Goal: Task Accomplishment & Management: Manage account settings

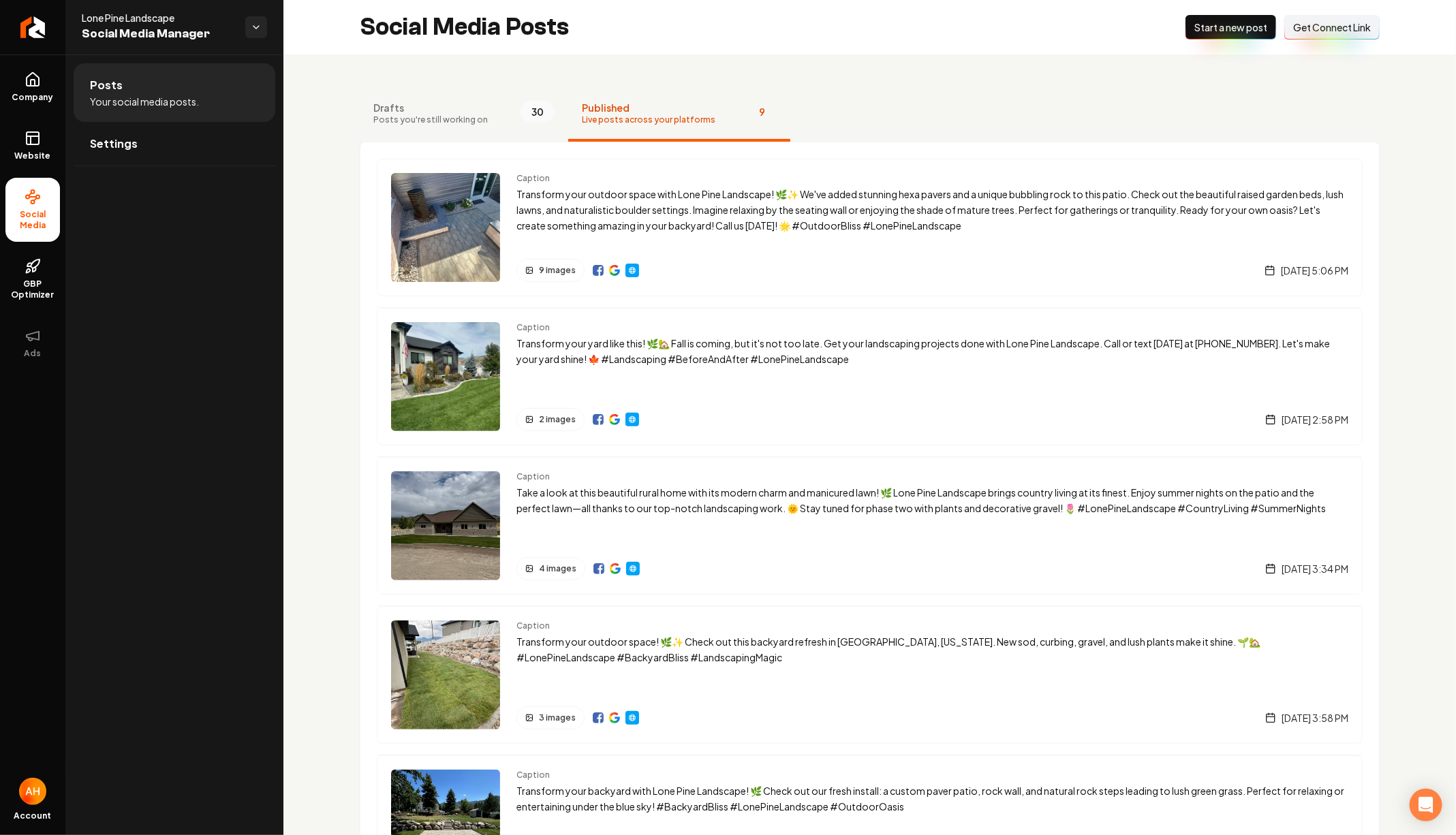
click at [357, 69] on div "Drafts Posts you're still working on 30 Published Live posts across your platfo…" at bounding box center [869, 814] width 1172 height 1520
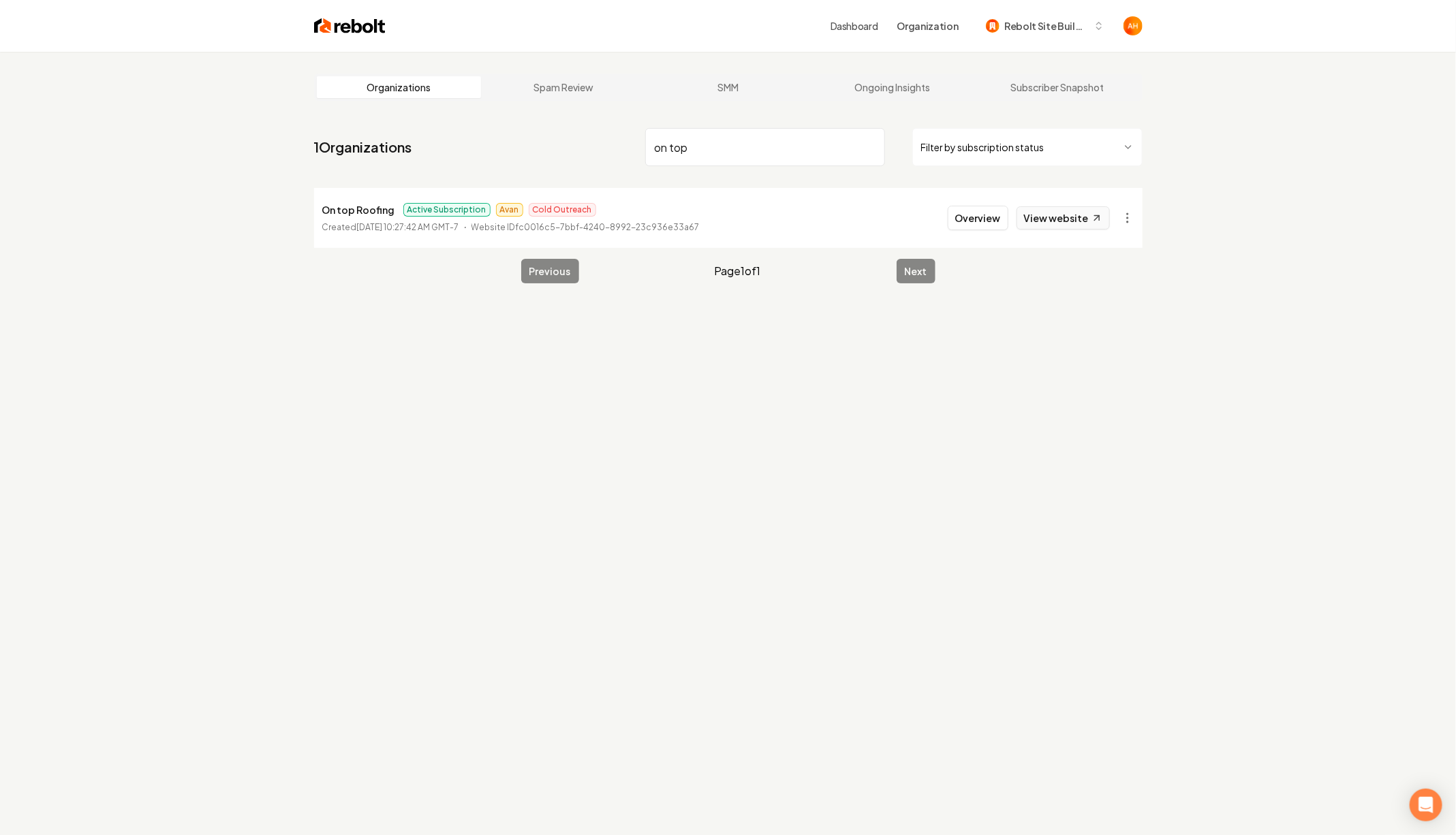
click at [1079, 216] on link "View website" at bounding box center [1063, 218] width 93 height 23
click at [676, 163] on input "on top" at bounding box center [765, 147] width 240 height 38
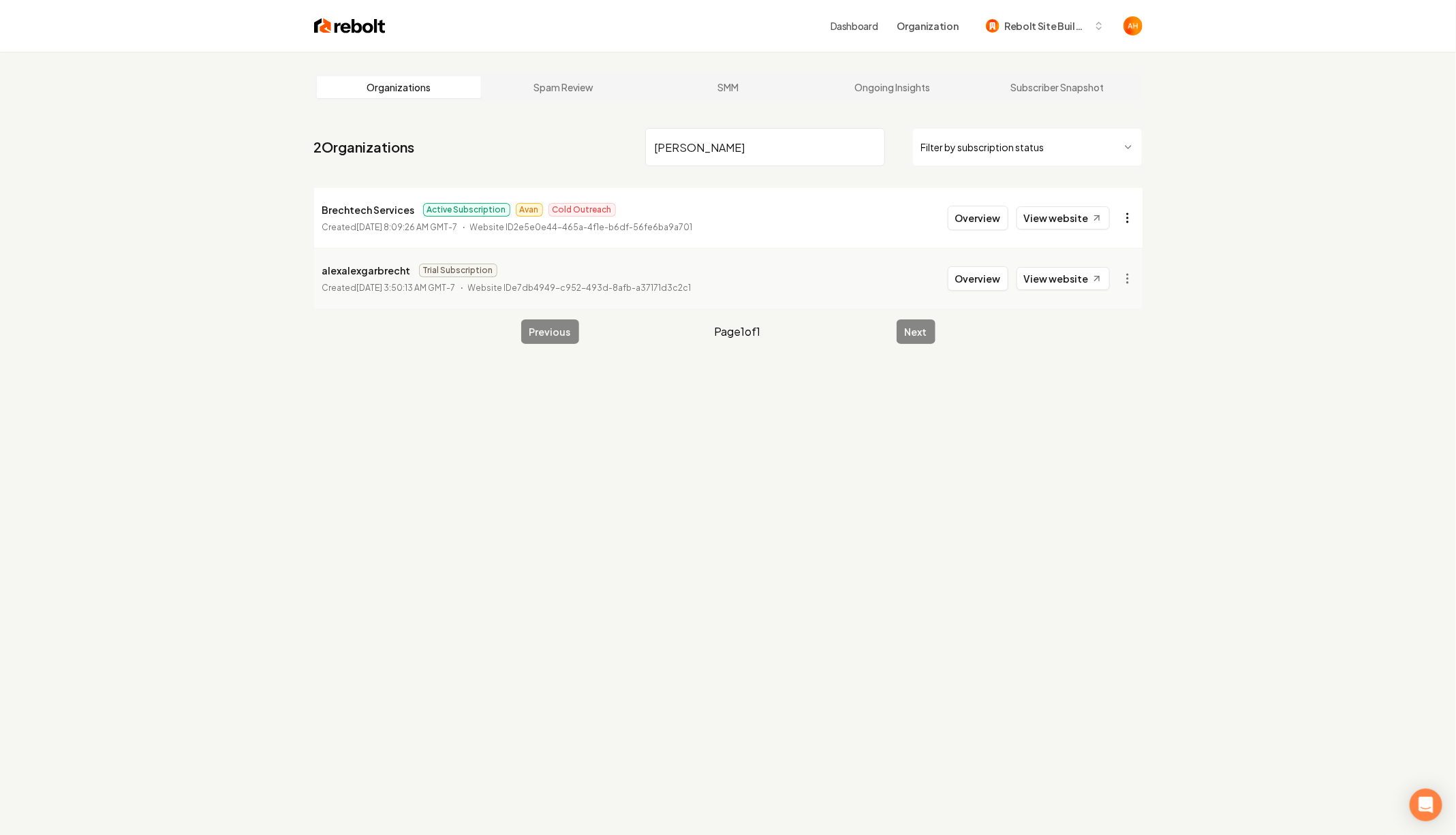
click at [1131, 211] on html "Dashboard Organization Rebolt Site Builder Organizations Spam Review SMM Ongoin…" at bounding box center [728, 418] width 1456 height 835
click at [1105, 327] on link "View in Stripe" at bounding box center [1095, 336] width 86 height 22
click at [767, 147] on input "brech" at bounding box center [765, 147] width 240 height 38
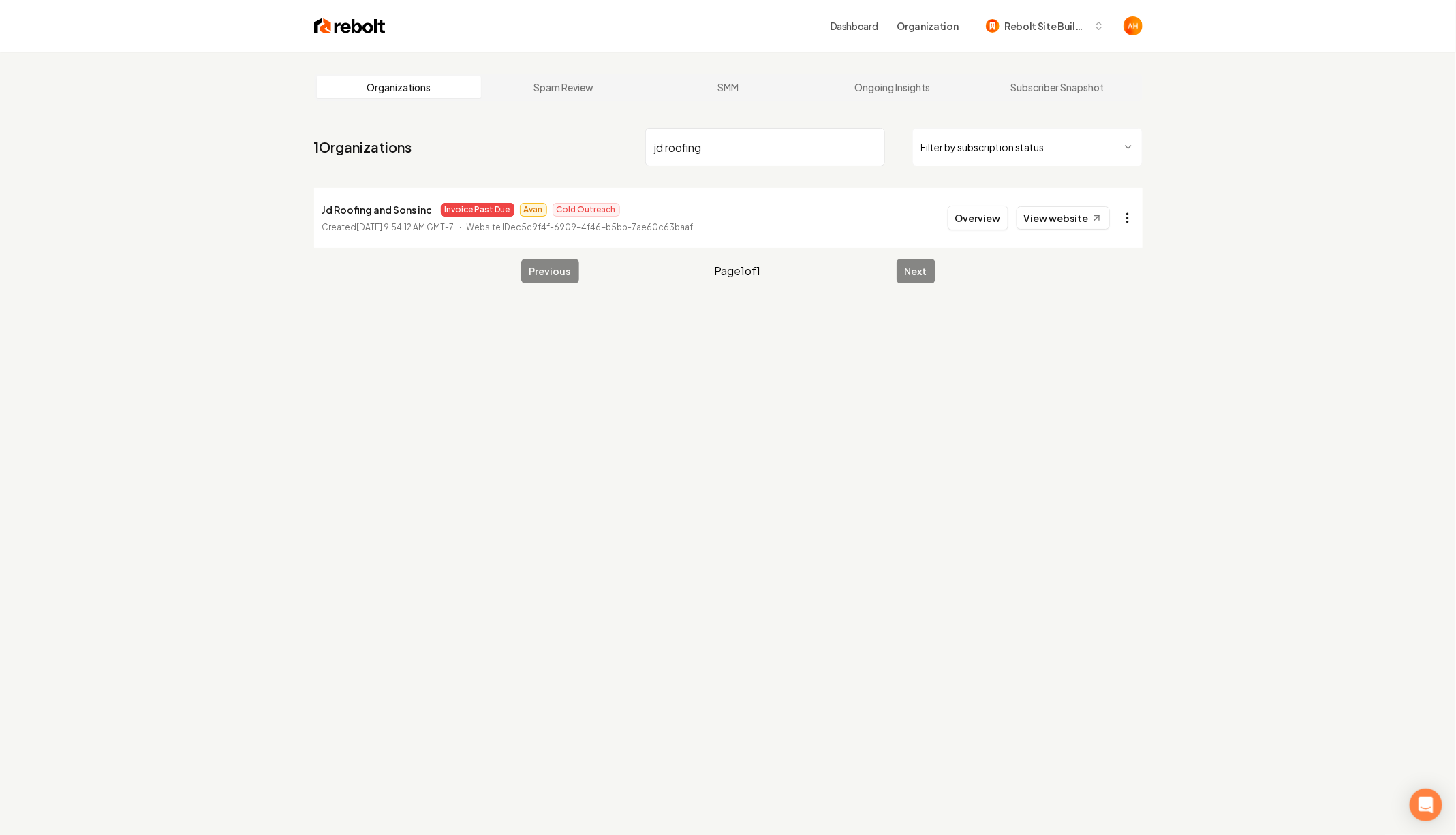
click at [1114, 223] on html "Dashboard Organization Rebolt Site Builder Organizations Spam Review SMM Ongoin…" at bounding box center [728, 418] width 1456 height 835
click at [1102, 337] on link "View in Stripe" at bounding box center [1095, 336] width 86 height 22
click at [697, 148] on input "jd roofing" at bounding box center [765, 147] width 240 height 38
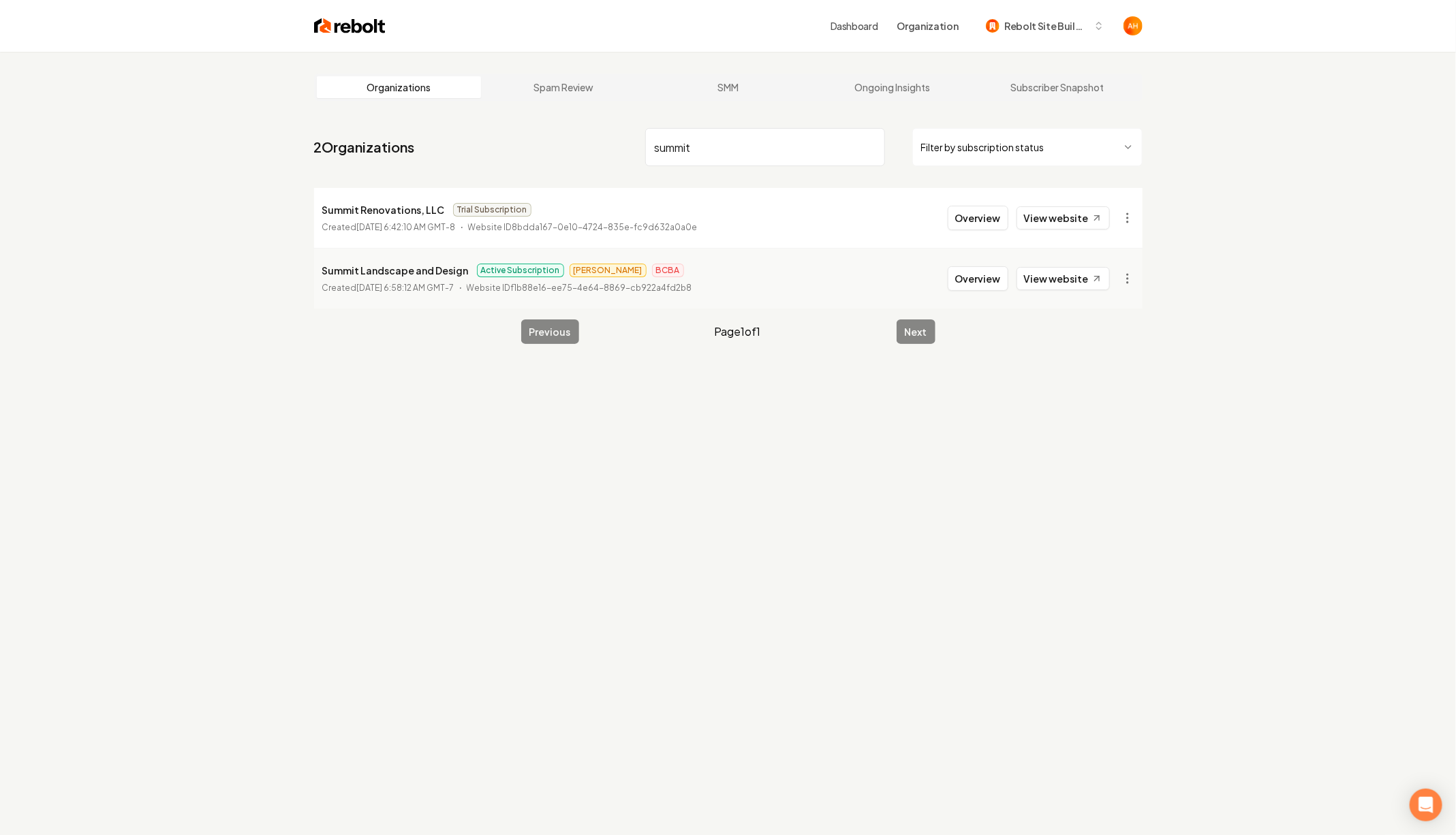
type input "summit"
click at [1236, 284] on div "Organizations Spam Review SMM Ongoing Insights Subscriber Snapshot 2 Organizati…" at bounding box center [728, 469] width 1456 height 835
click at [999, 281] on button "Overview" at bounding box center [978, 278] width 60 height 25
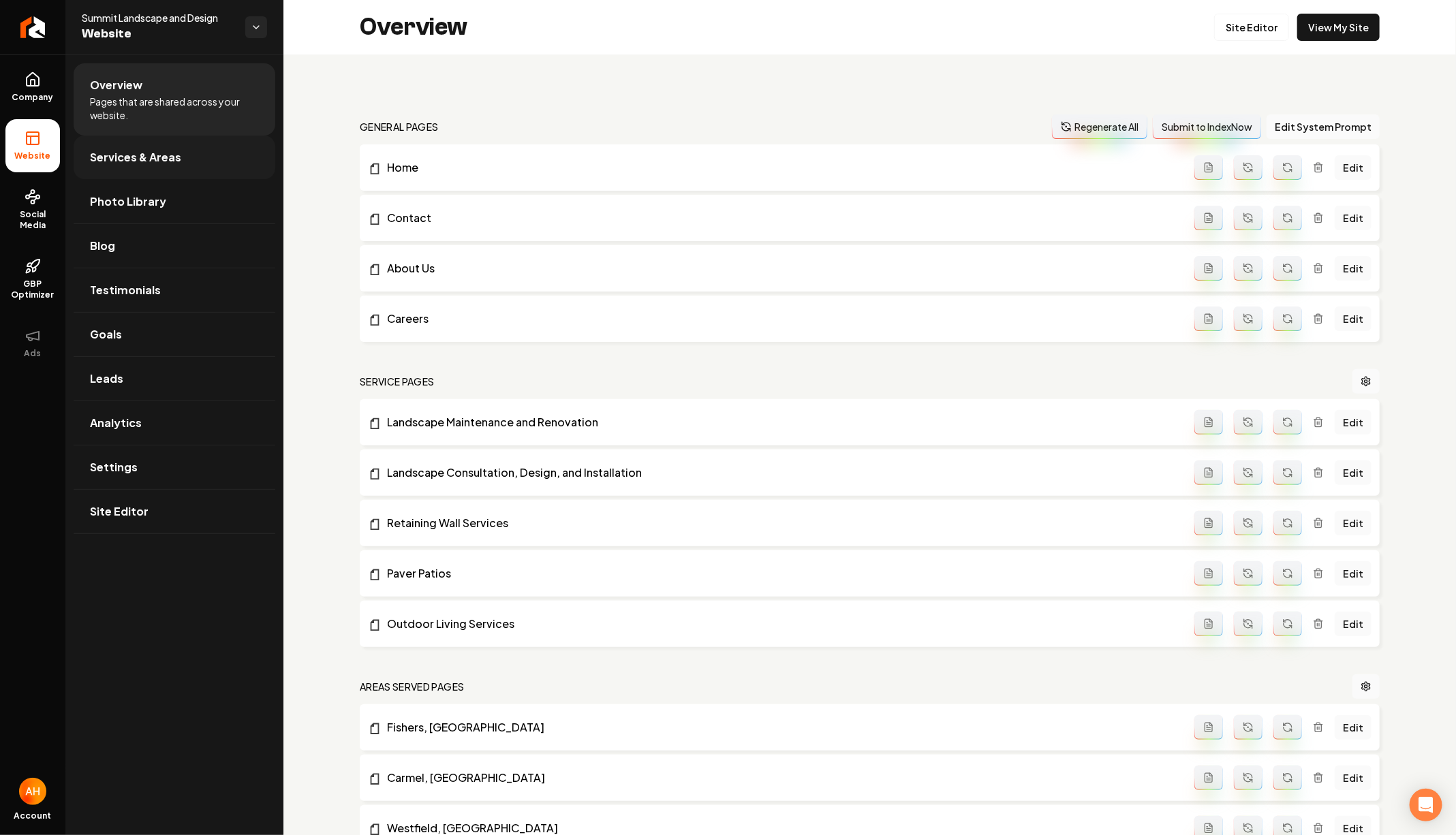
click at [192, 149] on link "Services & Areas" at bounding box center [174, 158] width 202 height 44
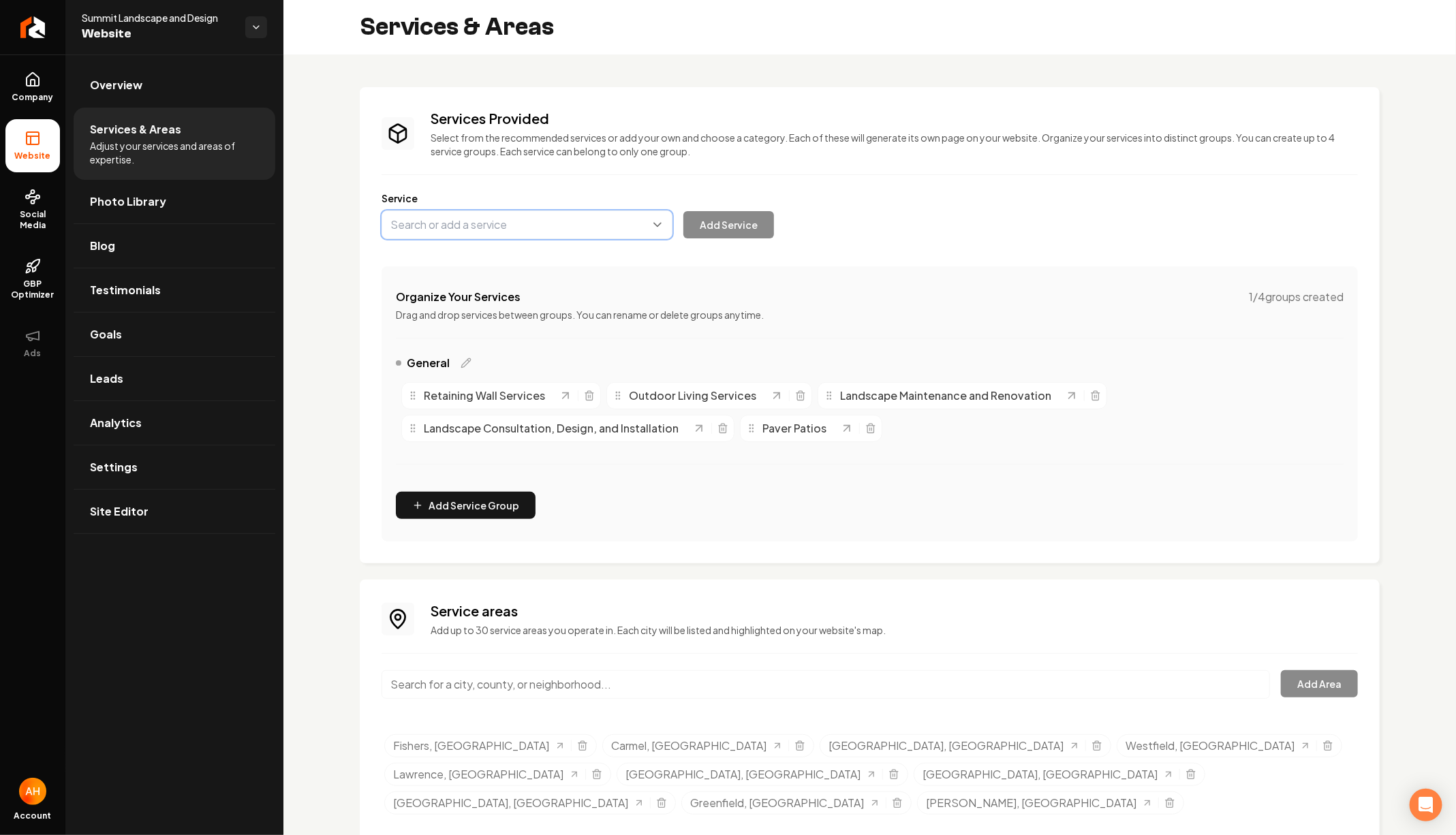
click at [545, 220] on button "Main content area" at bounding box center [527, 225] width 291 height 29
type input "Pool Installation Services"
click at [696, 231] on button "Add Service" at bounding box center [728, 225] width 91 height 27
click at [215, 90] on link "Overview" at bounding box center [174, 85] width 202 height 44
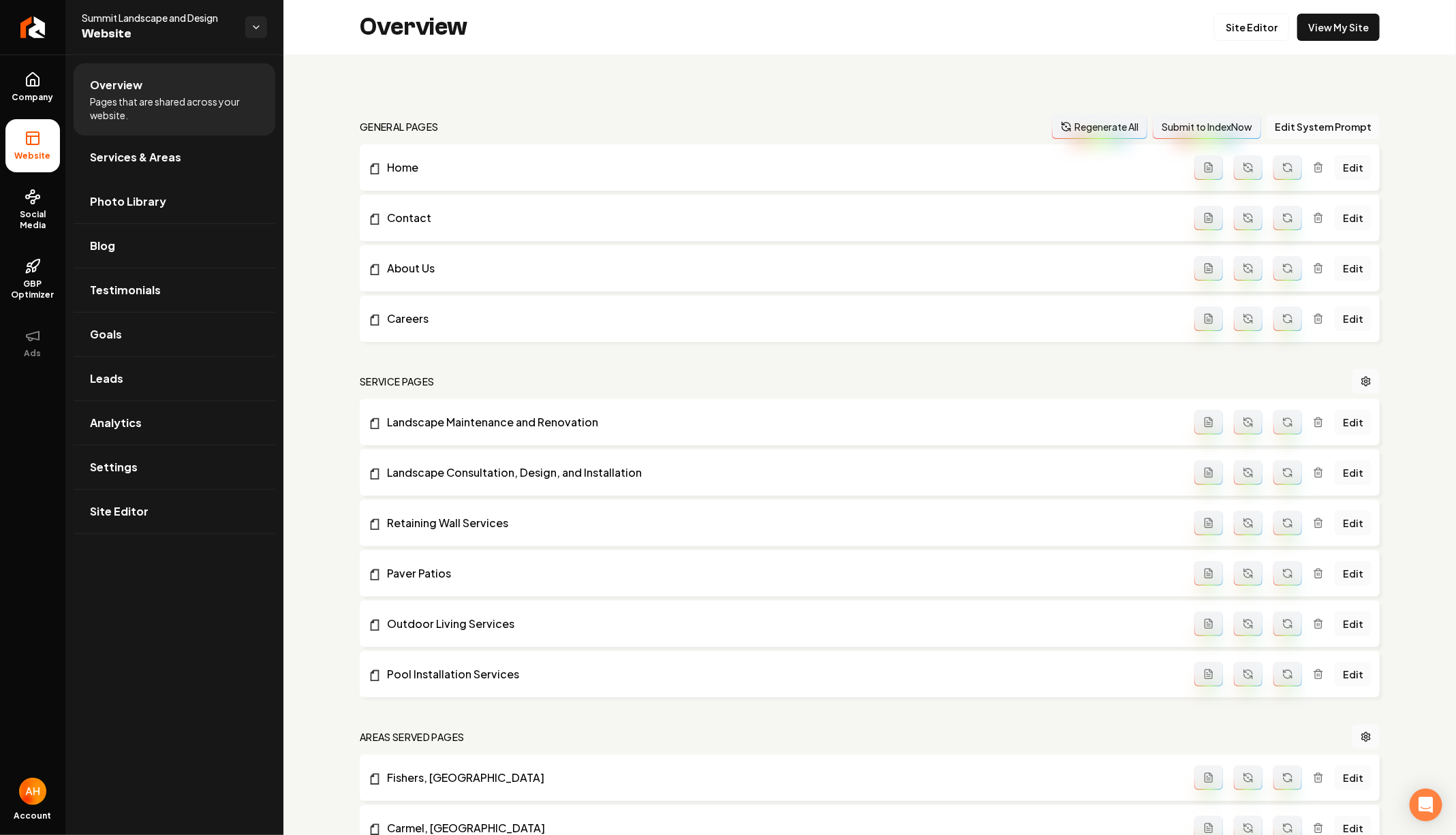
click at [1201, 670] on button "Main content area" at bounding box center [1208, 674] width 29 height 25
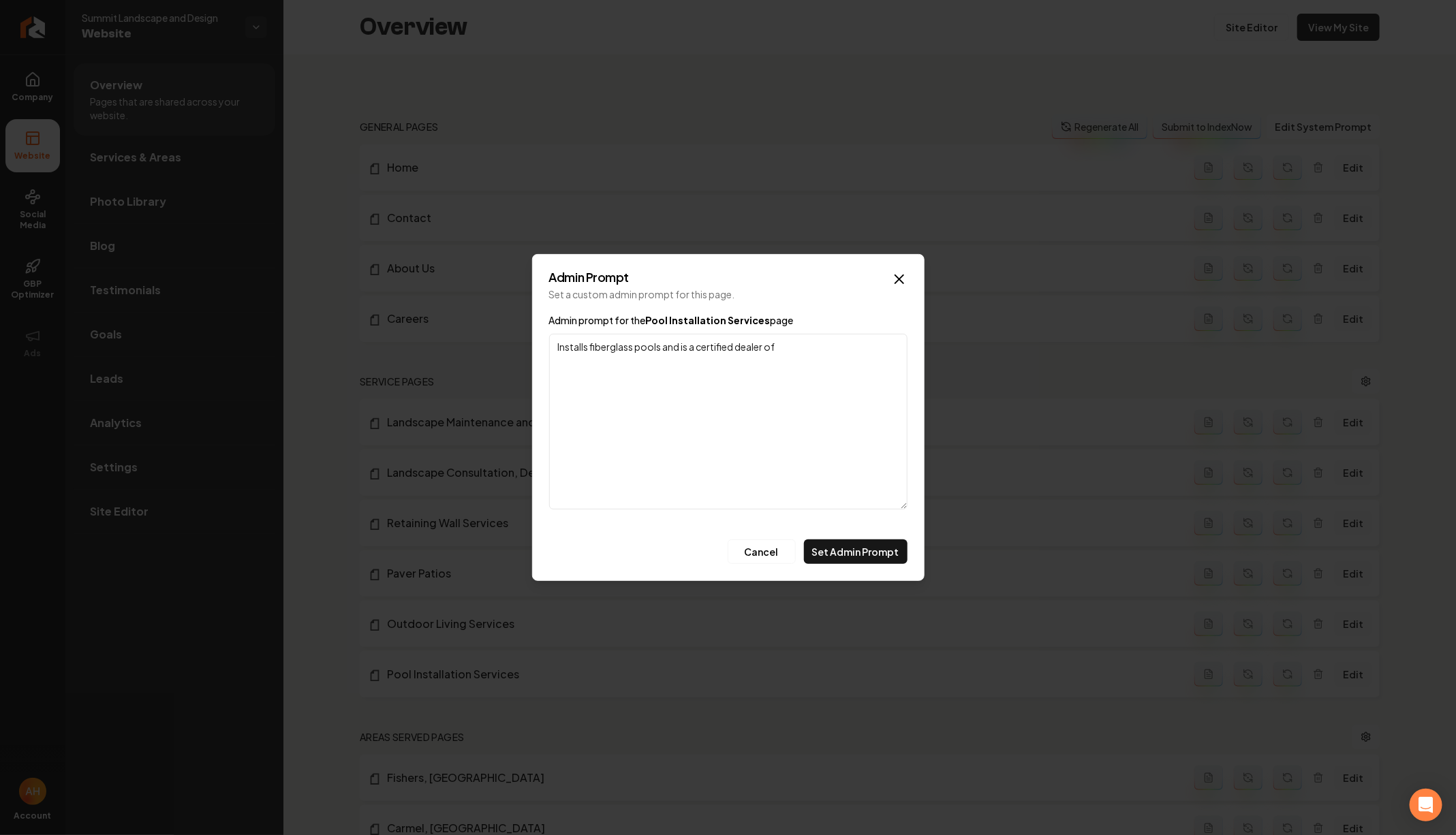
paste textarea "San Juan pools"
type textarea "Installs fiberglass pools and is a certified dealer of San Juan Pools"
click at [886, 544] on button "Set Admin Prompt" at bounding box center [855, 552] width 104 height 25
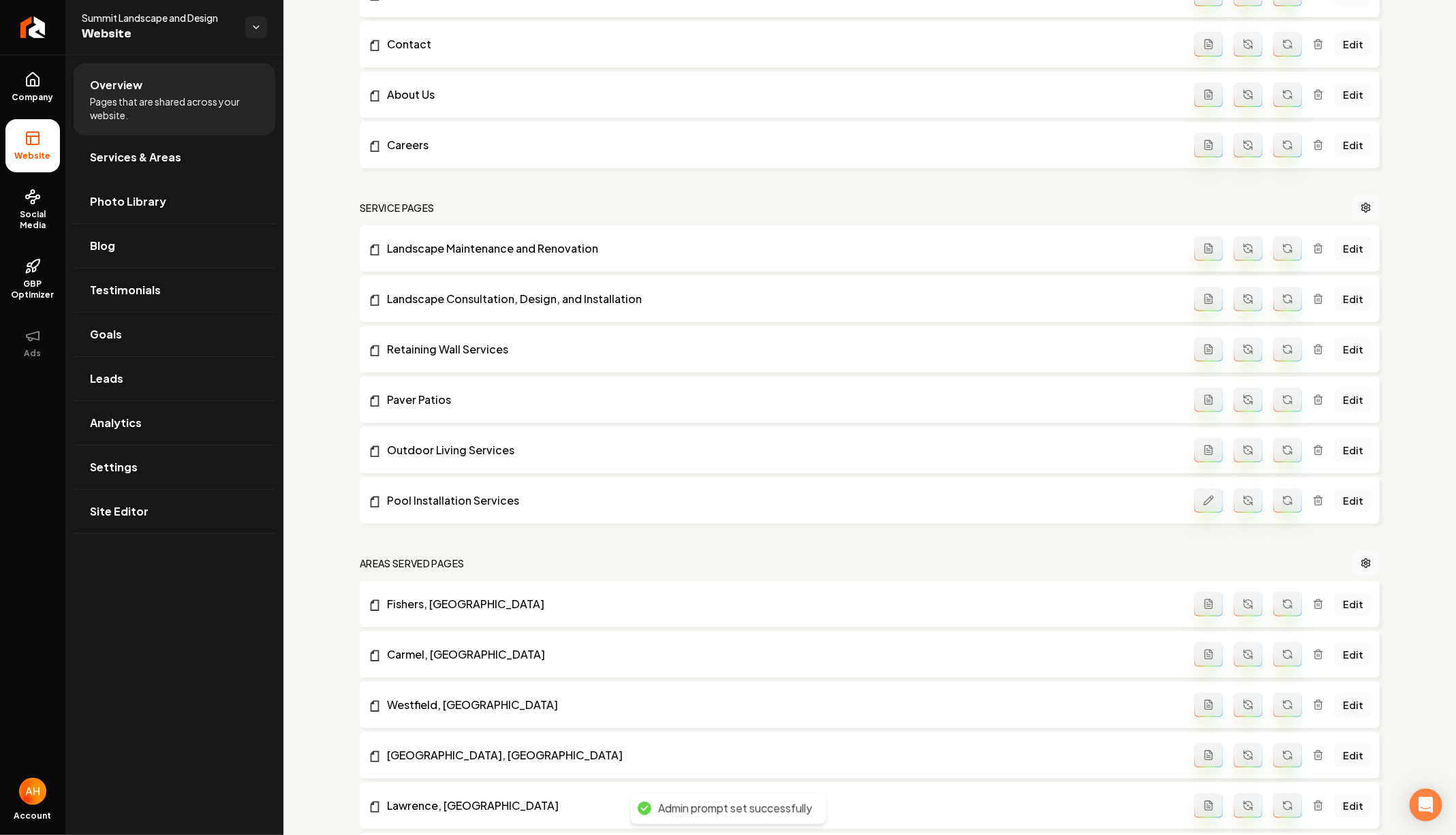
scroll to position [172, 0]
click at [1252, 500] on icon "Main content area" at bounding box center [1248, 500] width 8 height 4
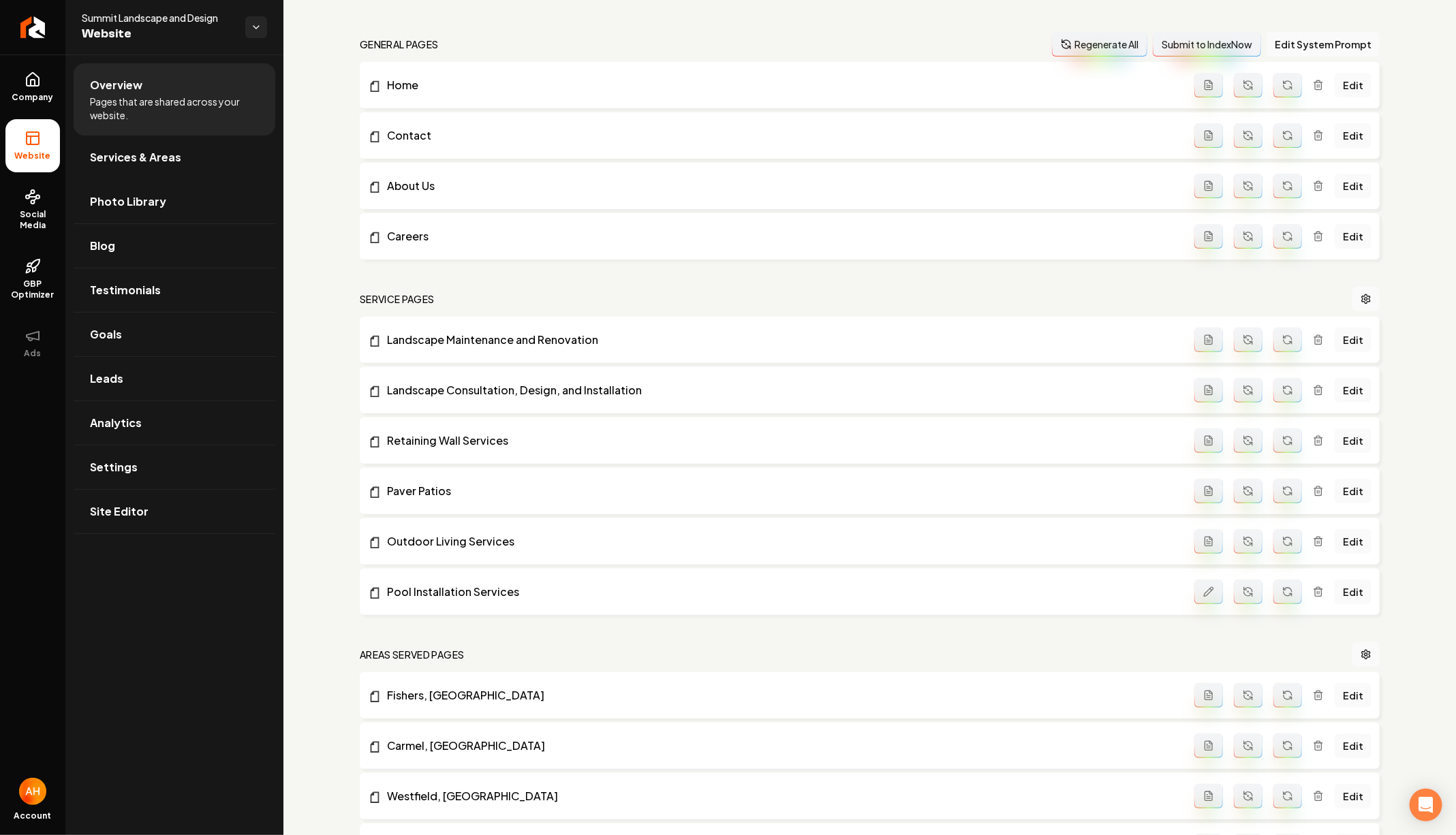
scroll to position [160, 0]
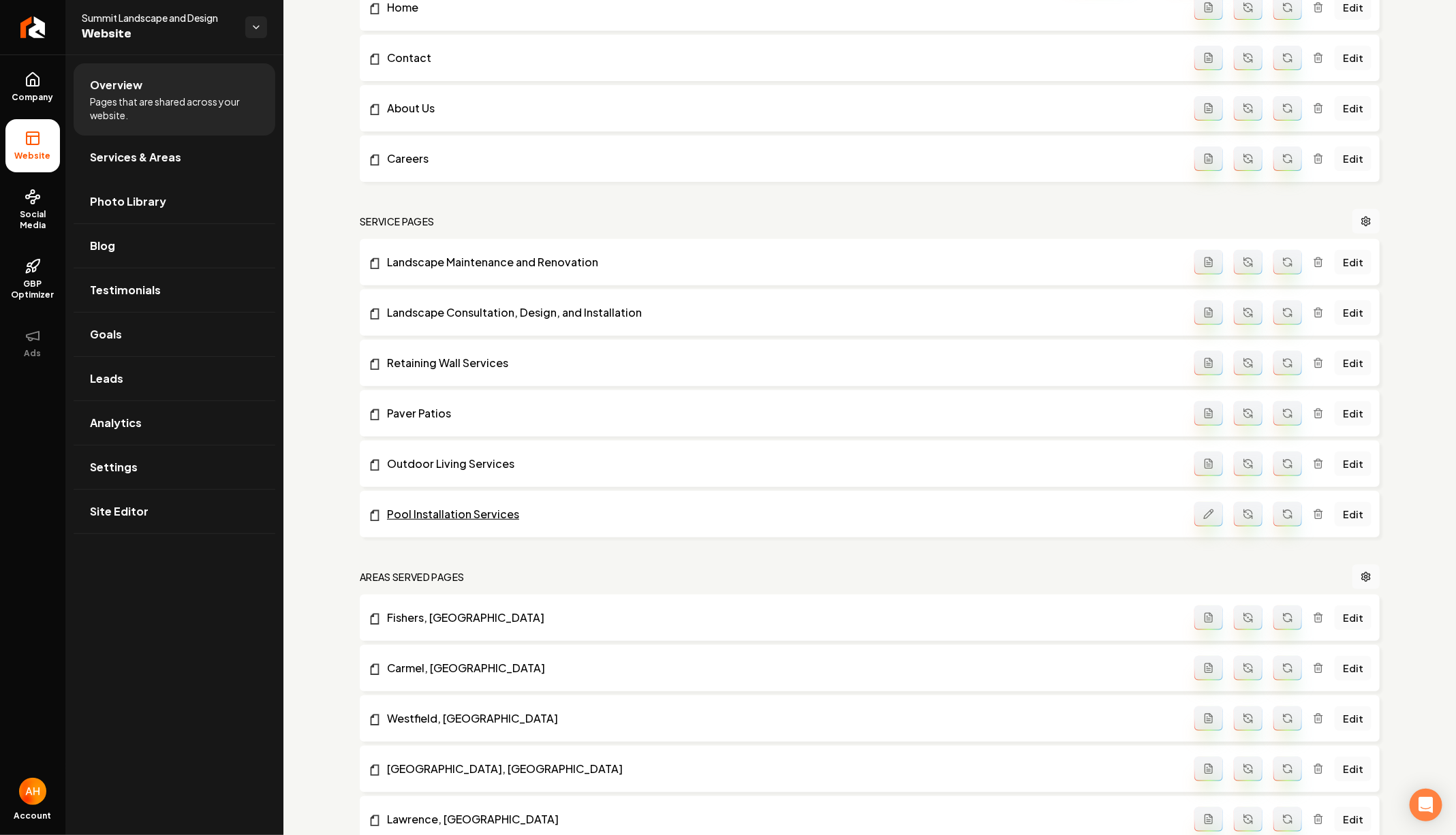
click at [469, 518] on link "Pool Installation Services" at bounding box center [780, 514] width 826 height 16
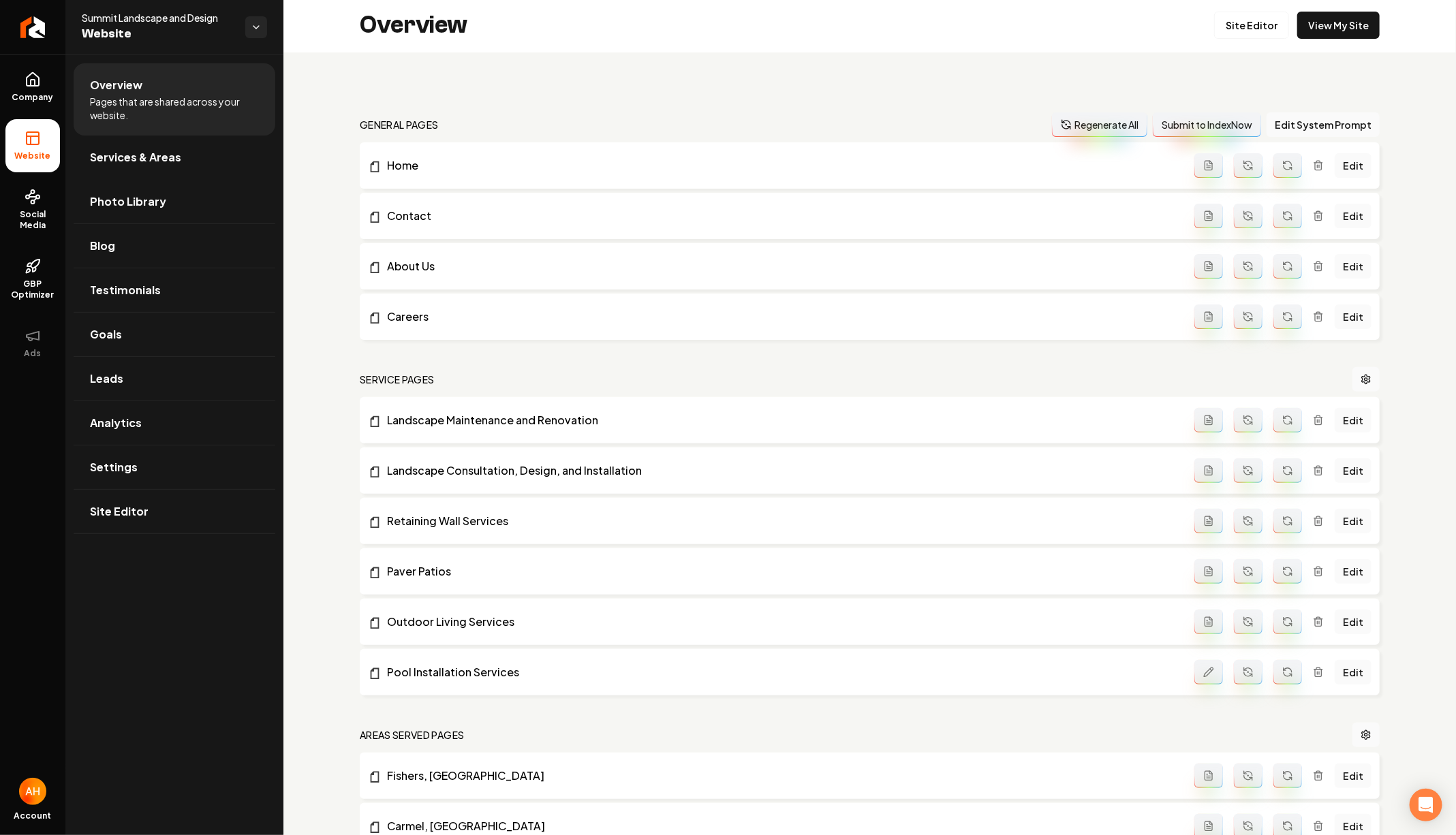
scroll to position [0, 0]
click at [1257, 23] on link "Site Editor" at bounding box center [1251, 27] width 75 height 27
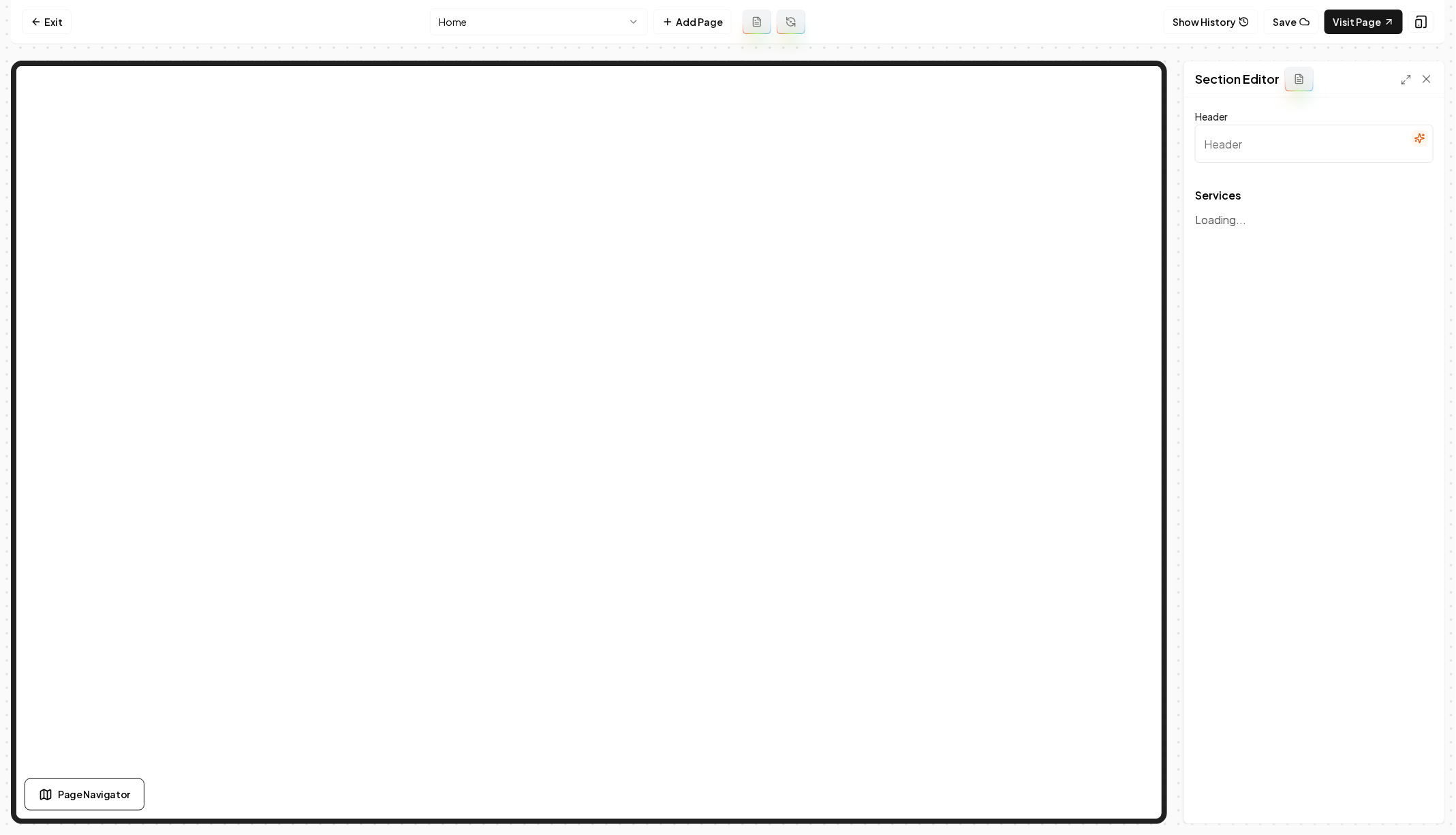
type input "Our Expert Services"
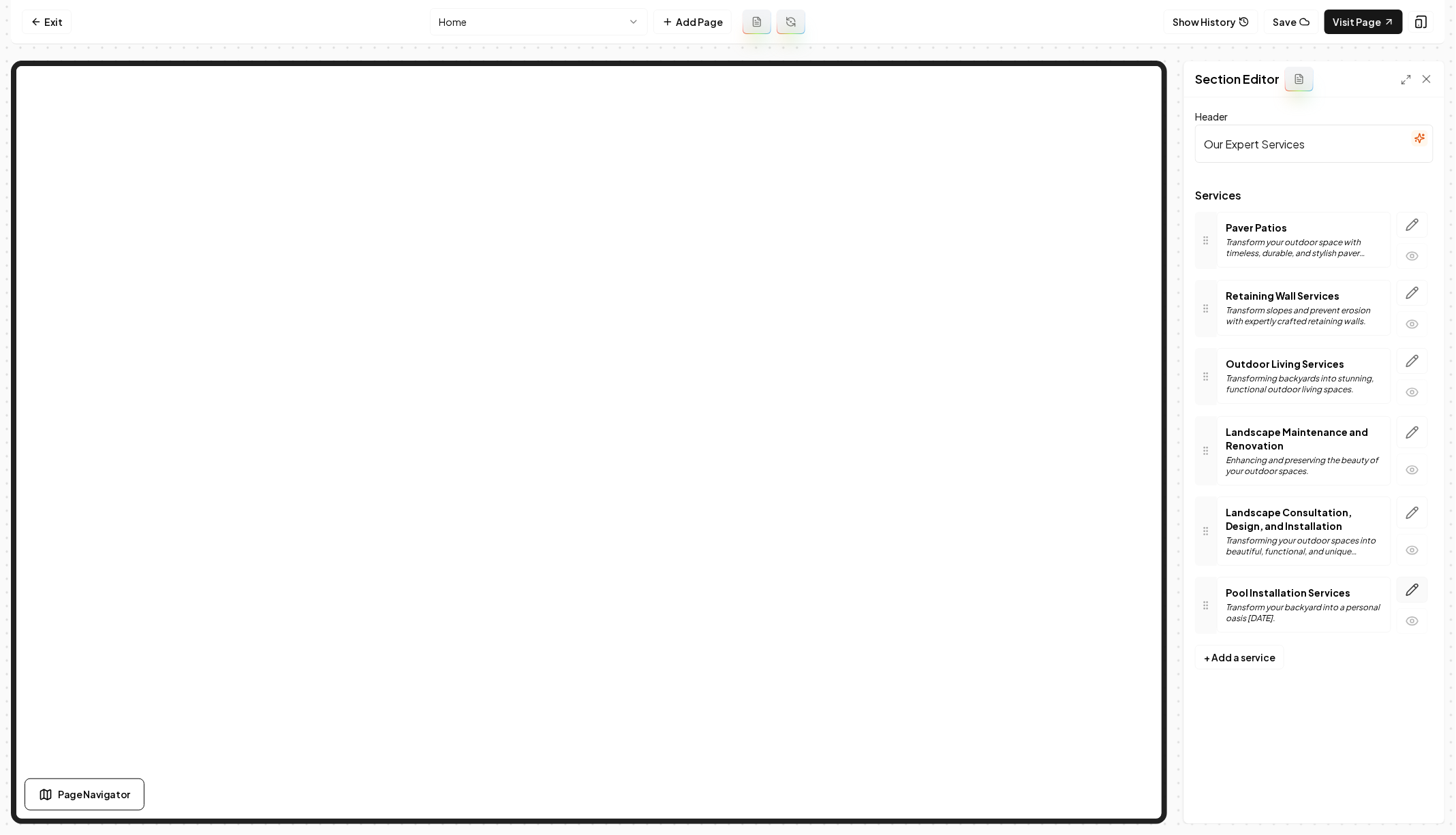
click at [1411, 577] on button "button" at bounding box center [1412, 590] width 32 height 26
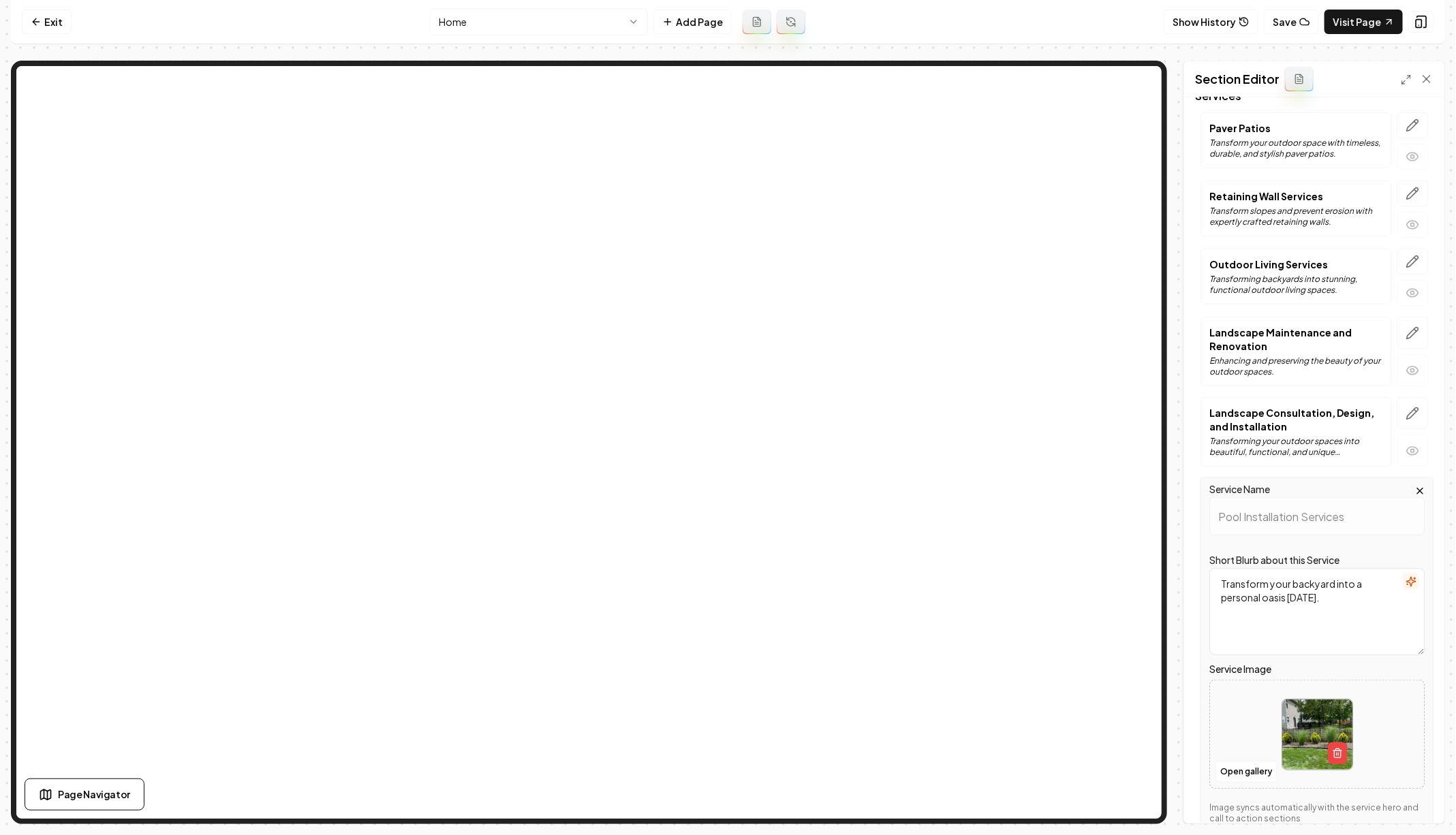
scroll to position [202, 0]
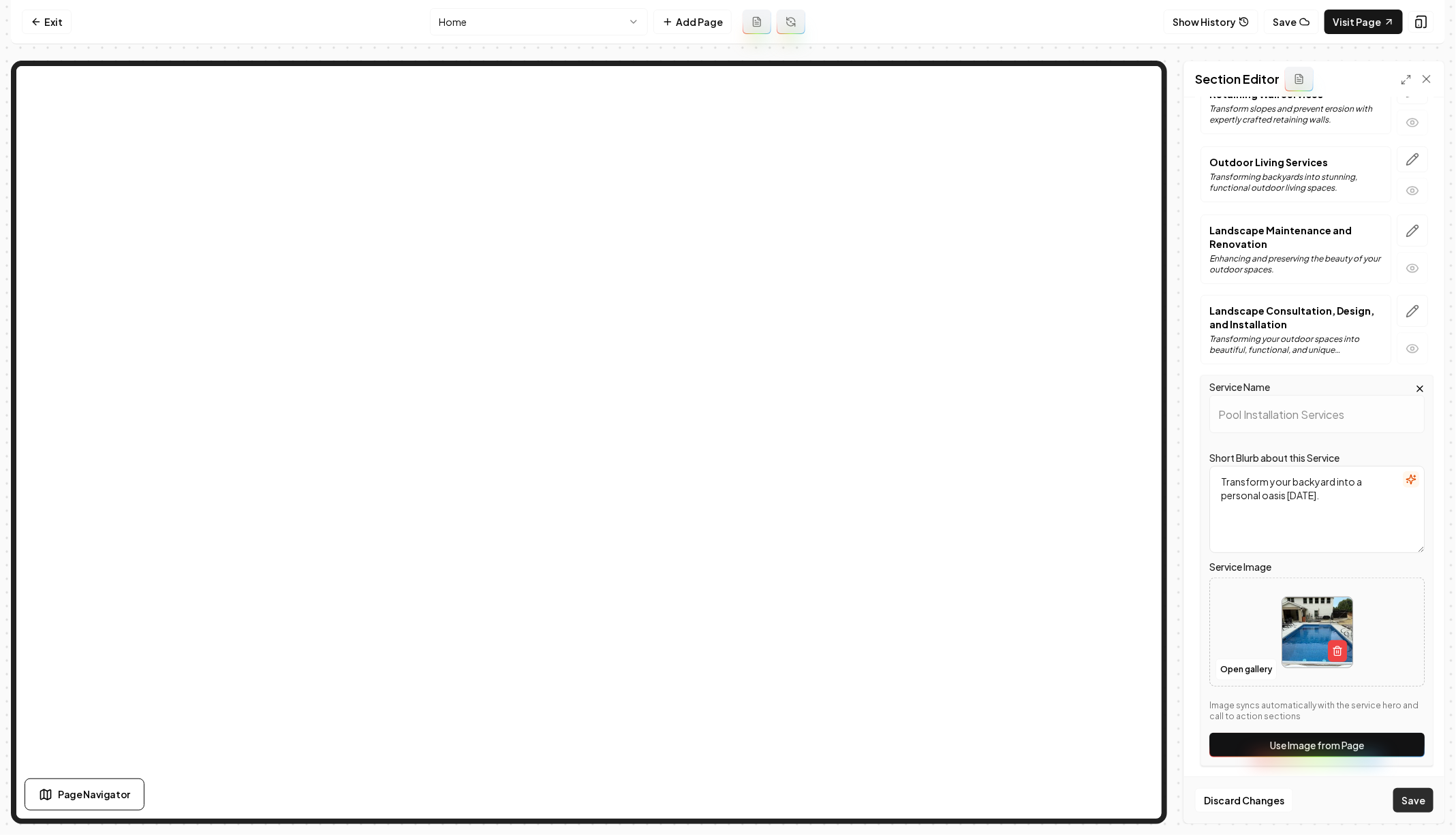
click at [1410, 792] on button "Save" at bounding box center [1413, 800] width 40 height 25
click at [1418, 803] on button "Save" at bounding box center [1413, 800] width 40 height 25
click at [1420, 794] on button "Save" at bounding box center [1413, 800] width 40 height 25
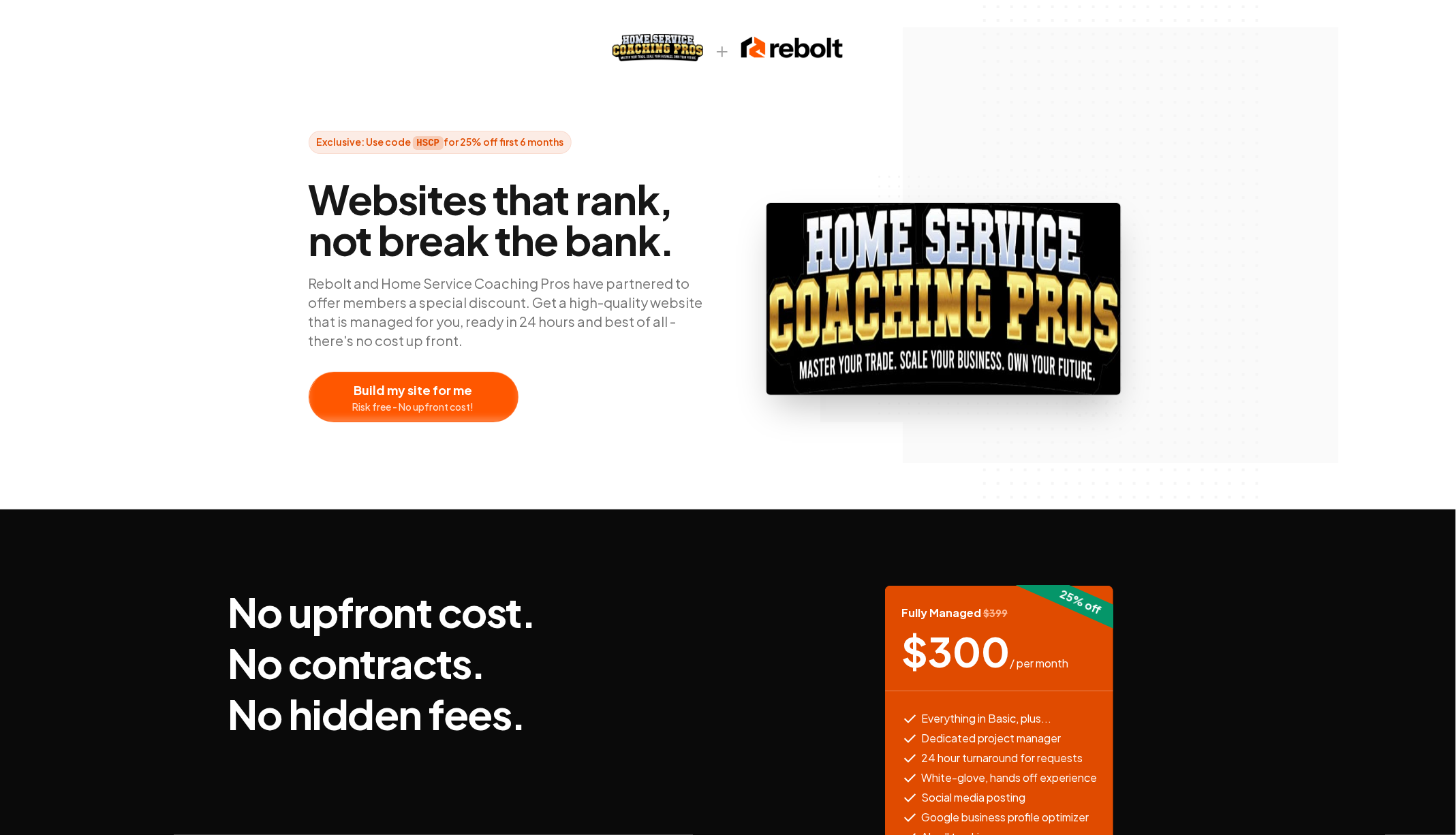
click at [435, 391] on div at bounding box center [414, 397] width 208 height 49
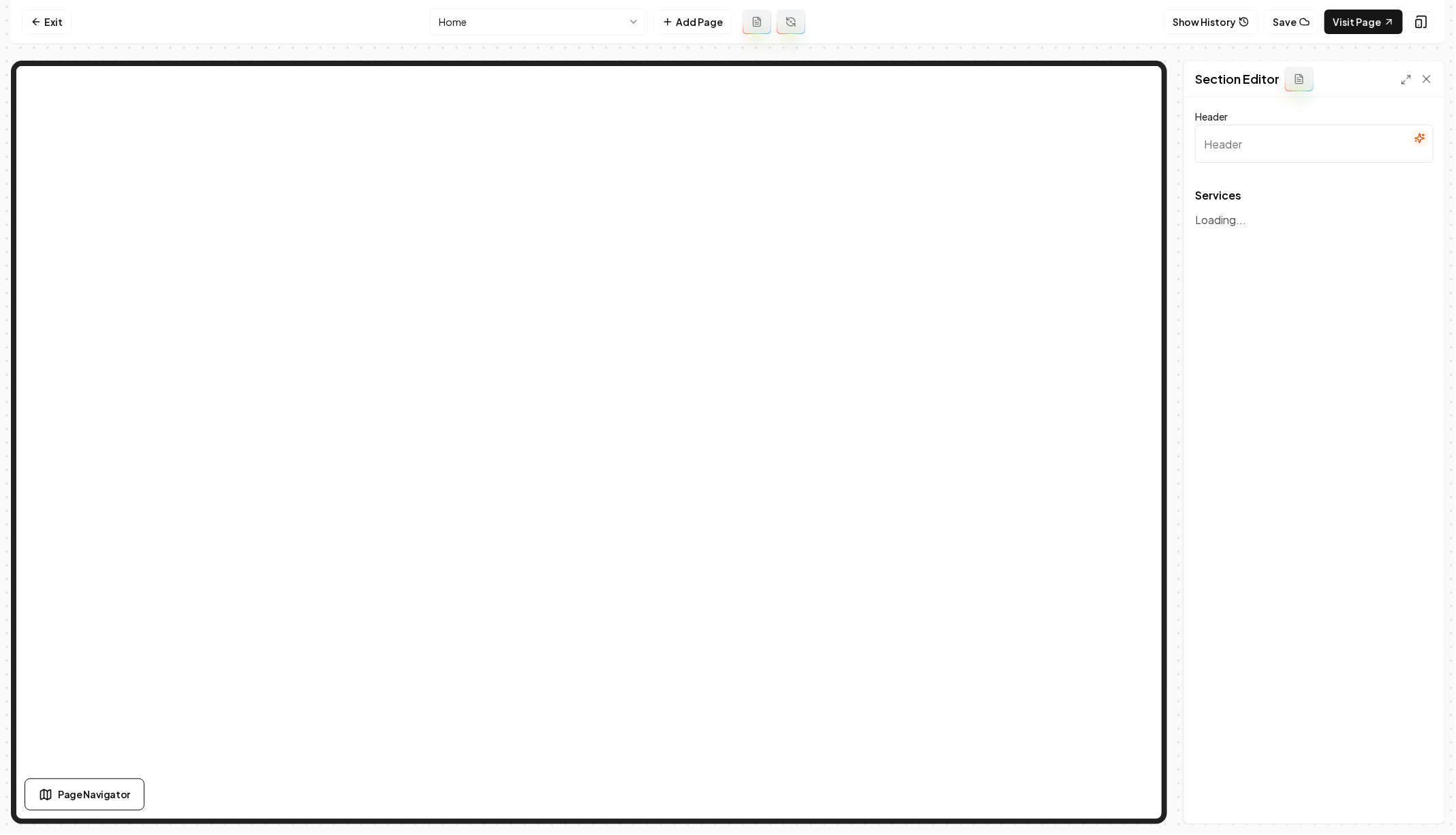
type input "Our Expert Services"
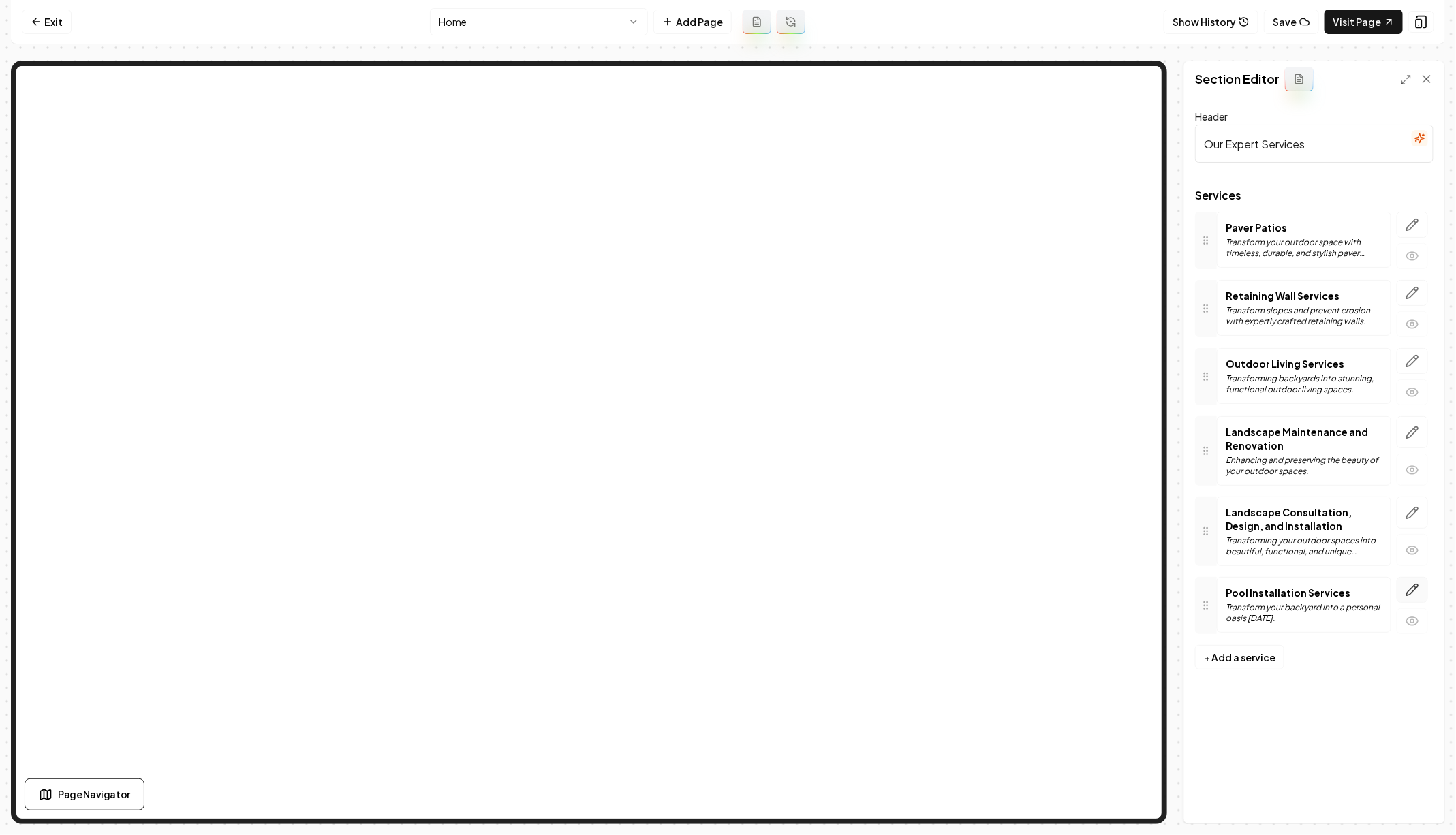
click at [1416, 583] on icon "button" at bounding box center [1412, 590] width 14 height 14
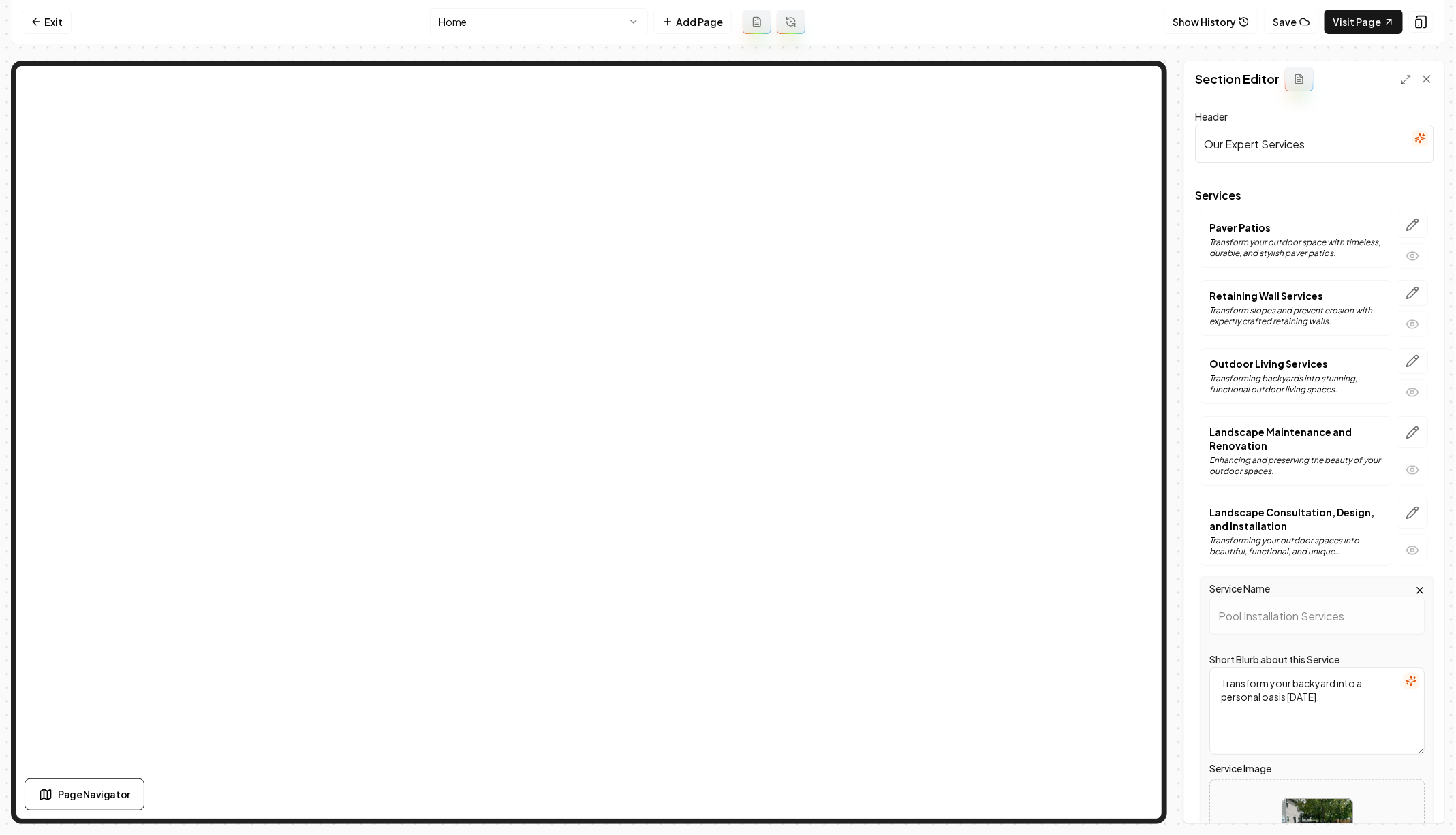
scroll to position [202, 0]
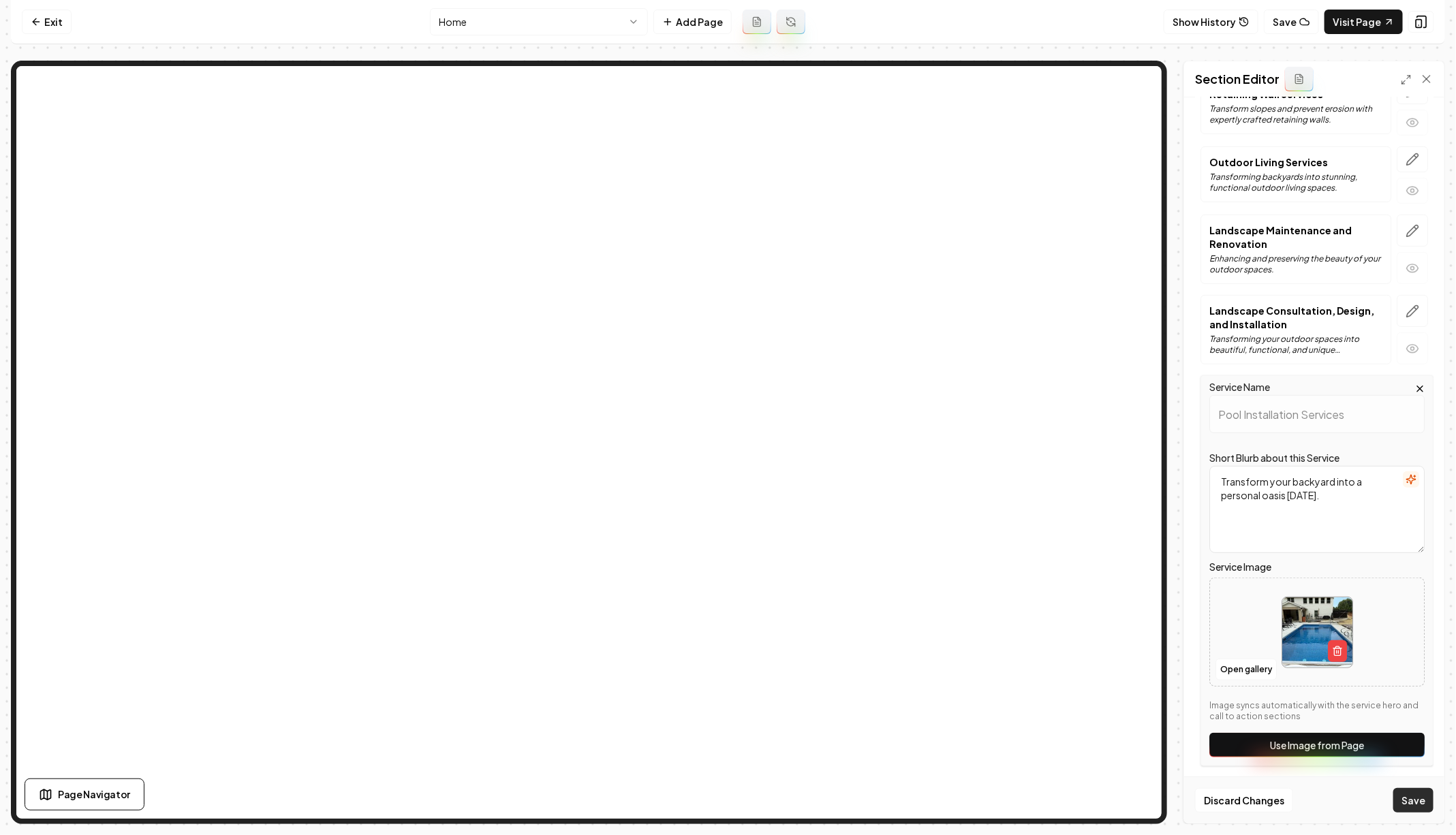
click at [1409, 795] on button "Save" at bounding box center [1413, 800] width 40 height 25
click at [1412, 799] on button "Save" at bounding box center [1413, 800] width 40 height 25
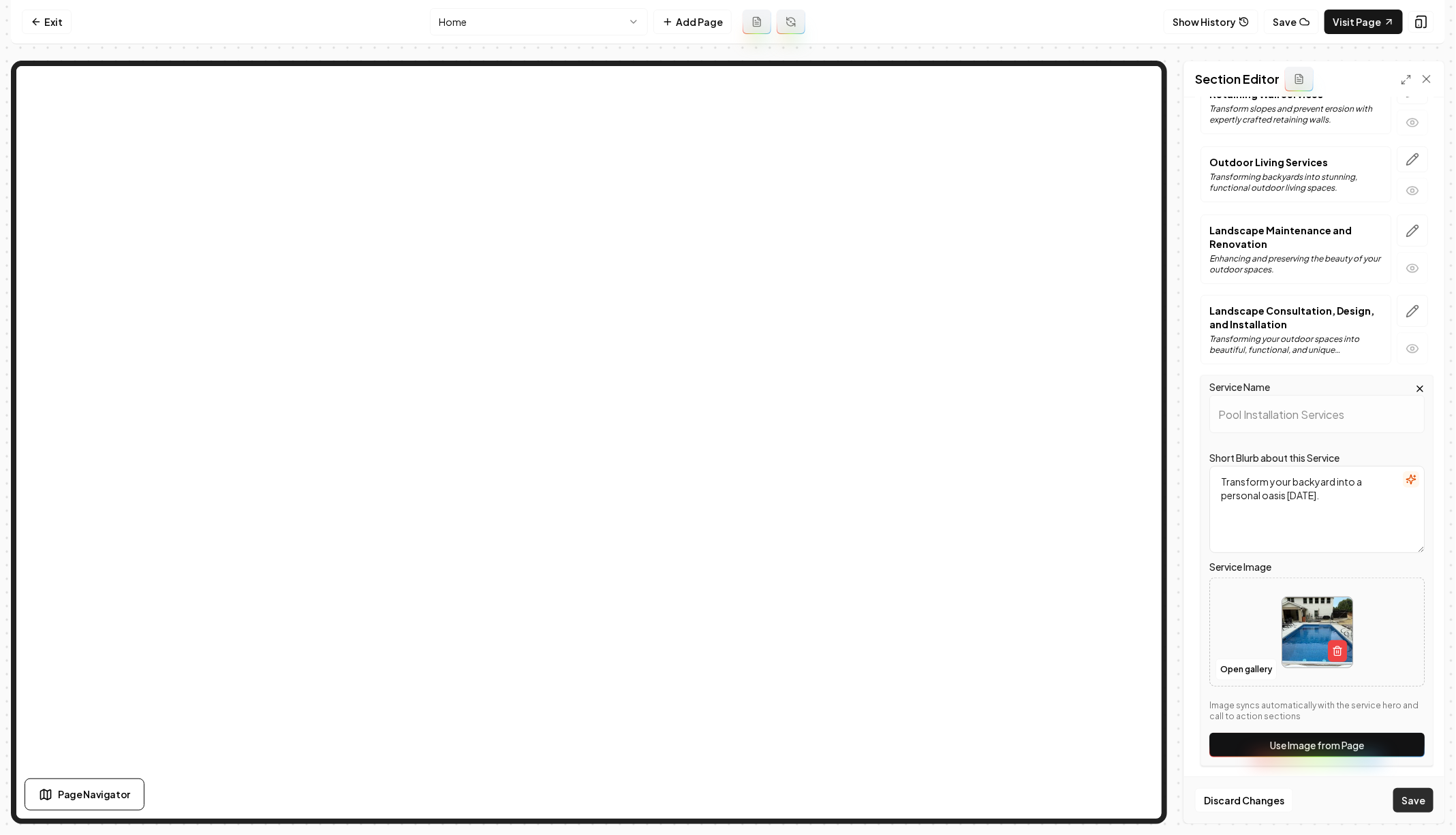
click at [1412, 799] on button "Save" at bounding box center [1413, 800] width 40 height 25
click at [490, 27] on html "Computer Required This feature is only available on a computer. Please switch t…" at bounding box center [728, 418] width 1456 height 835
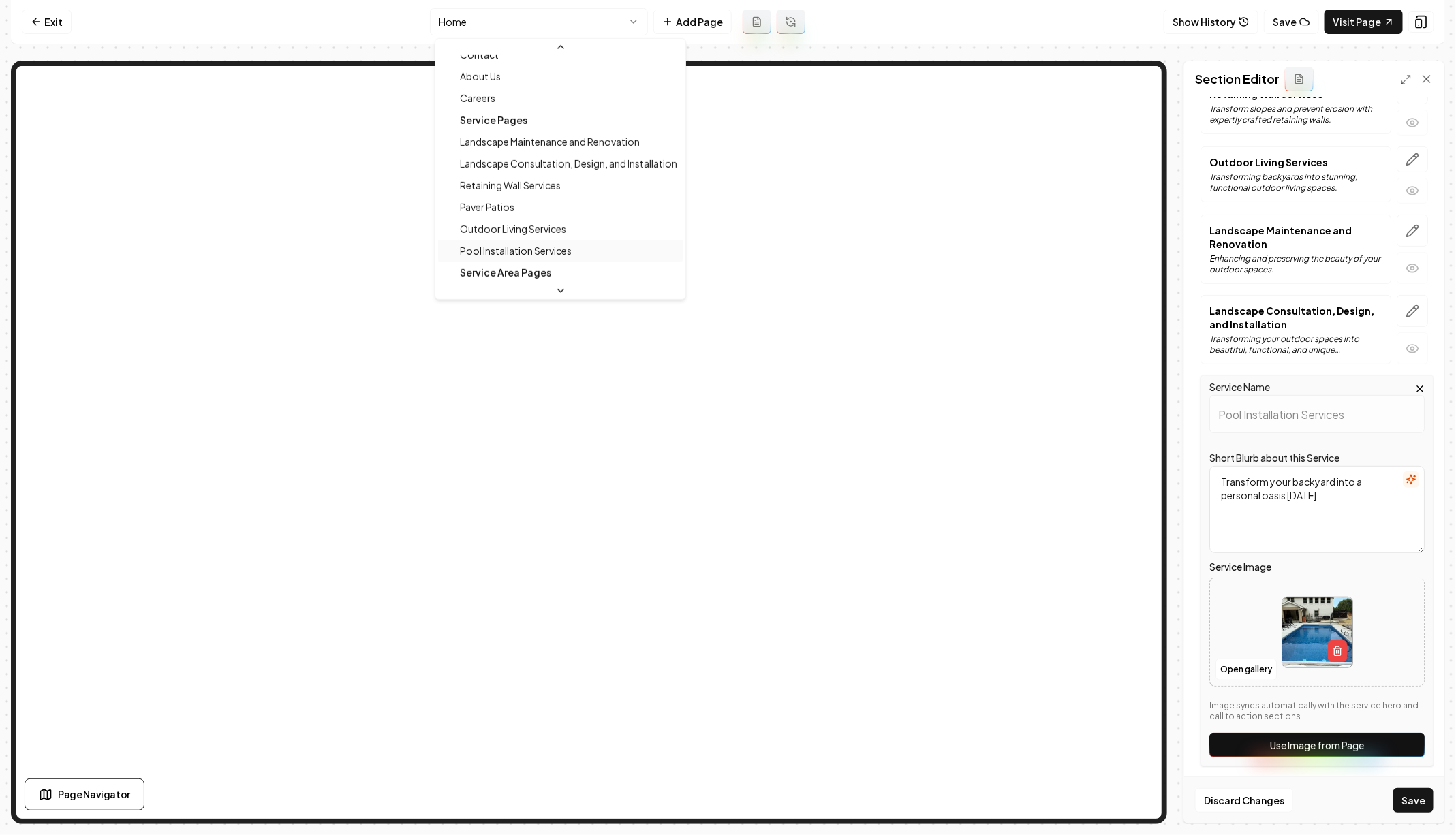
scroll to position [59, 0]
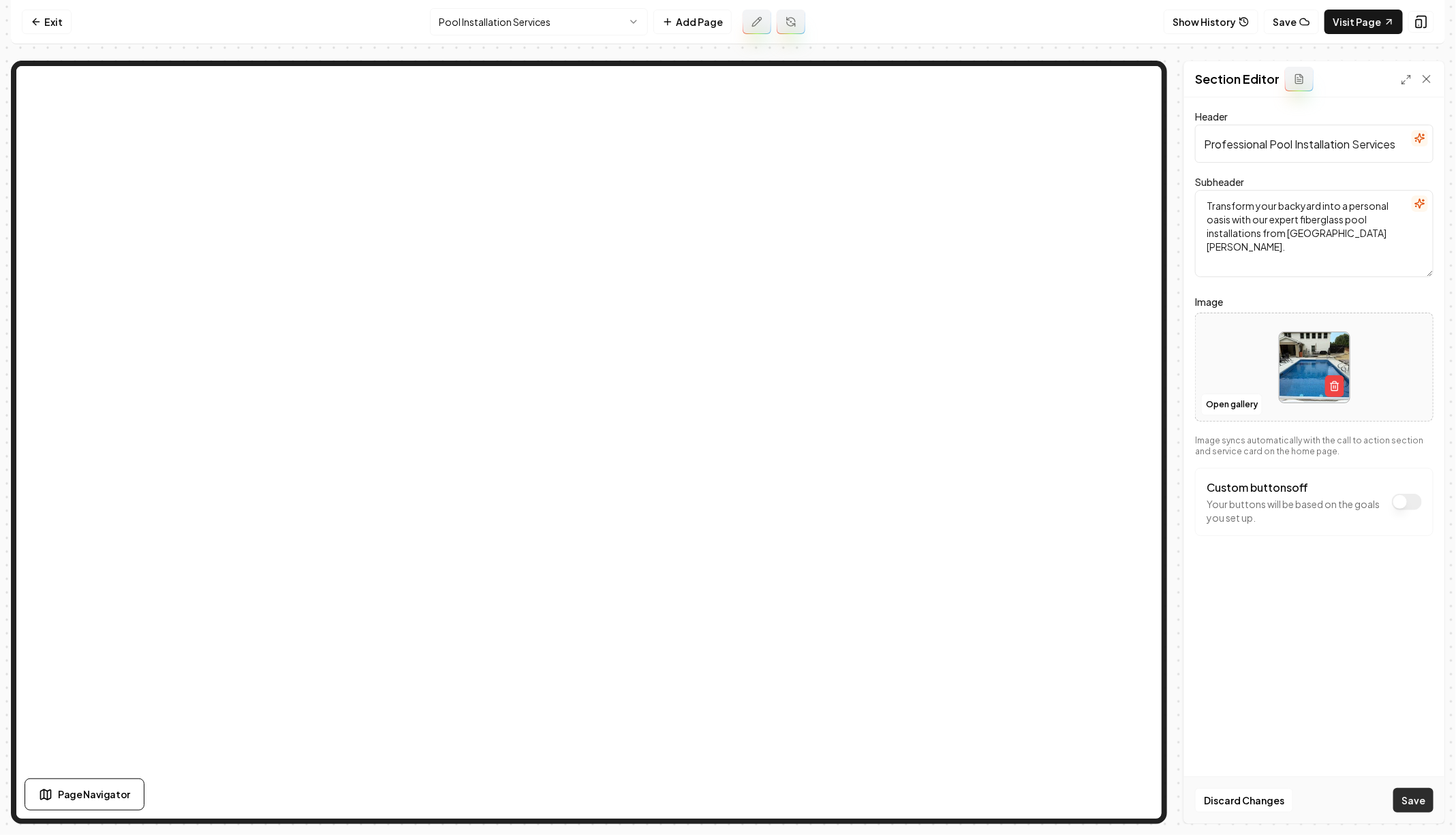
click at [1411, 794] on button "Save" at bounding box center [1413, 800] width 40 height 25
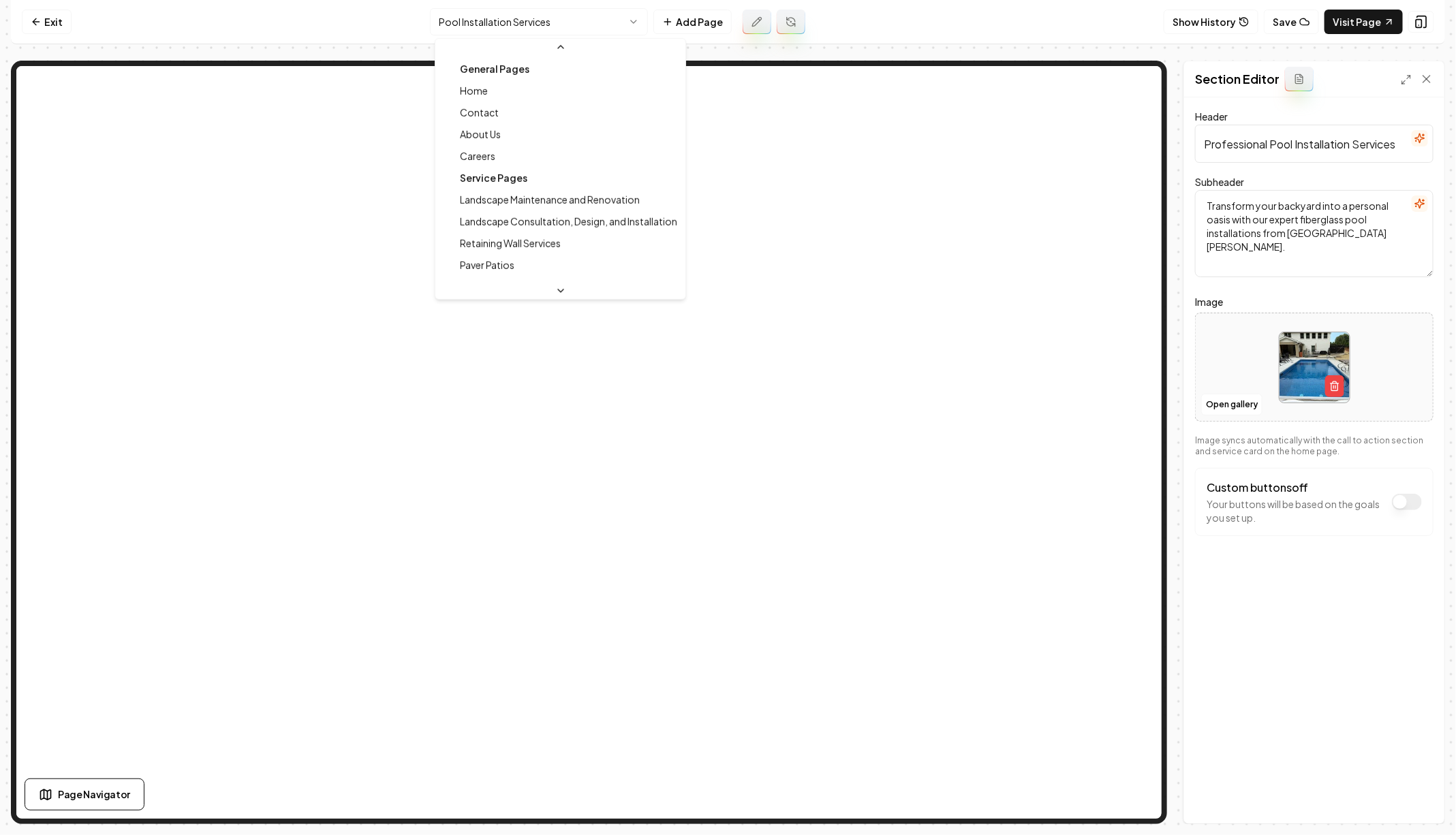
click at [604, 20] on html "Computer Required This feature is only available on a computer. Please switch t…" at bounding box center [728, 418] width 1456 height 835
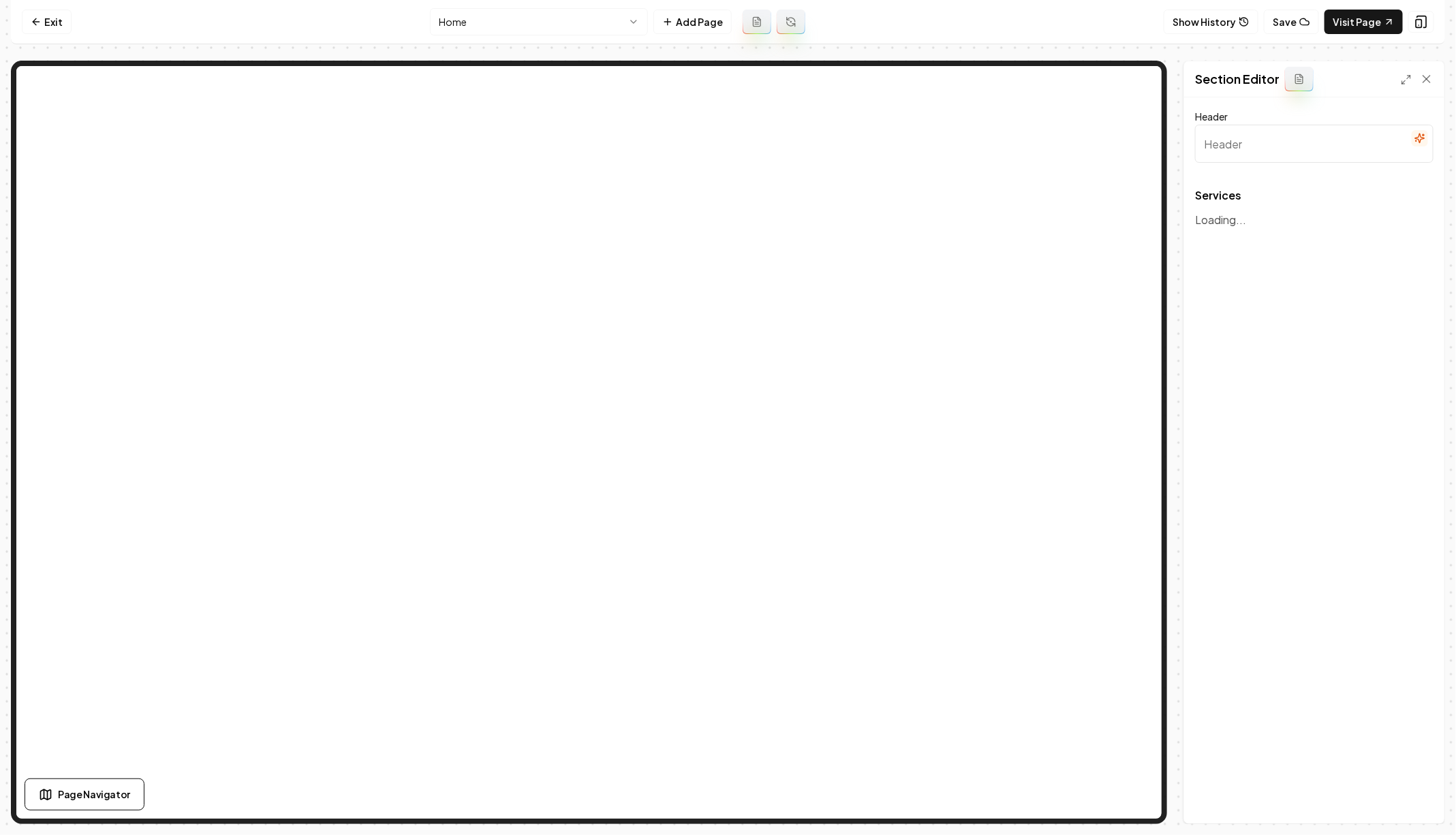
type input "Our Expert Services"
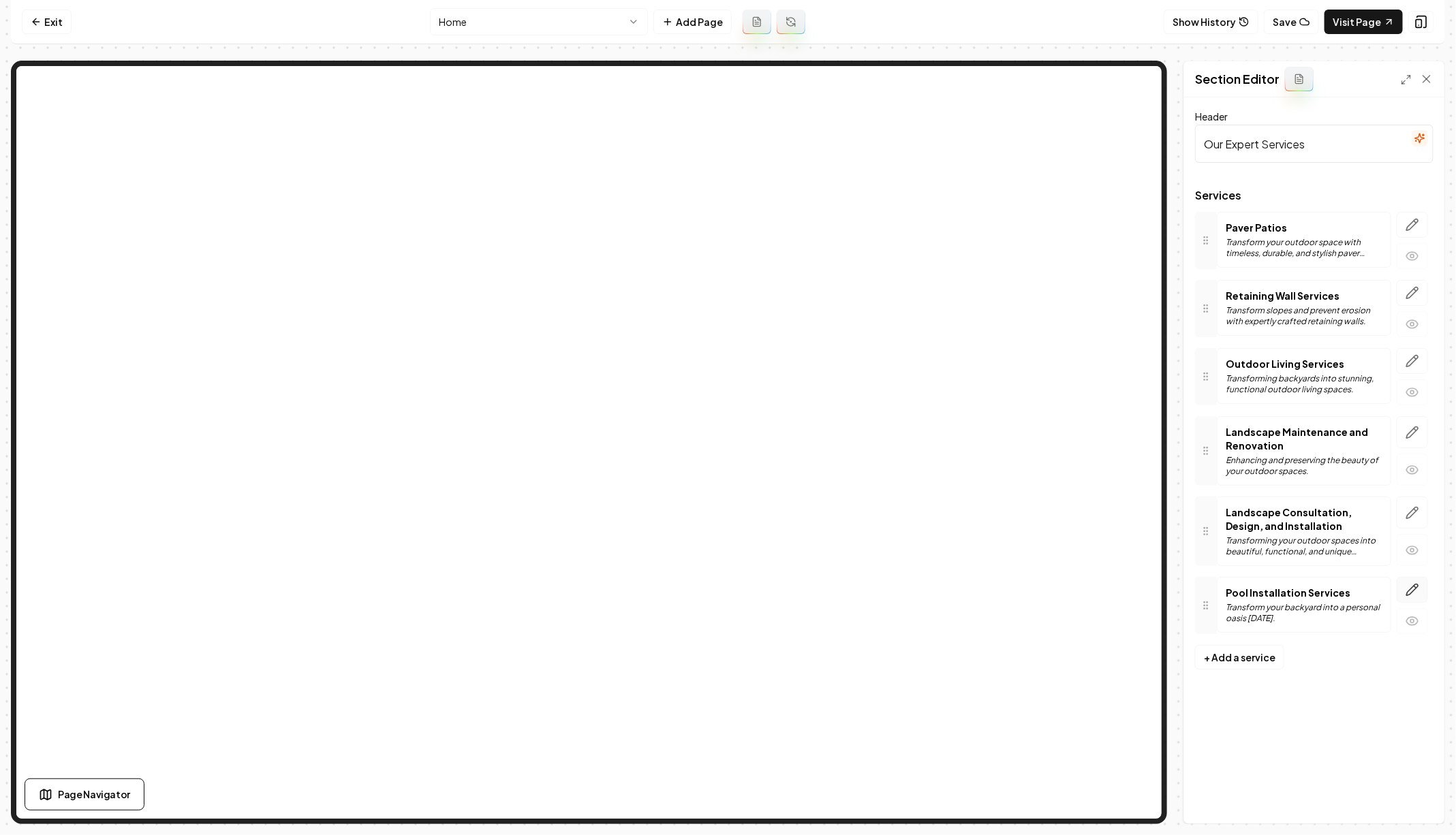
click at [1411, 583] on icon "button" at bounding box center [1412, 590] width 14 height 14
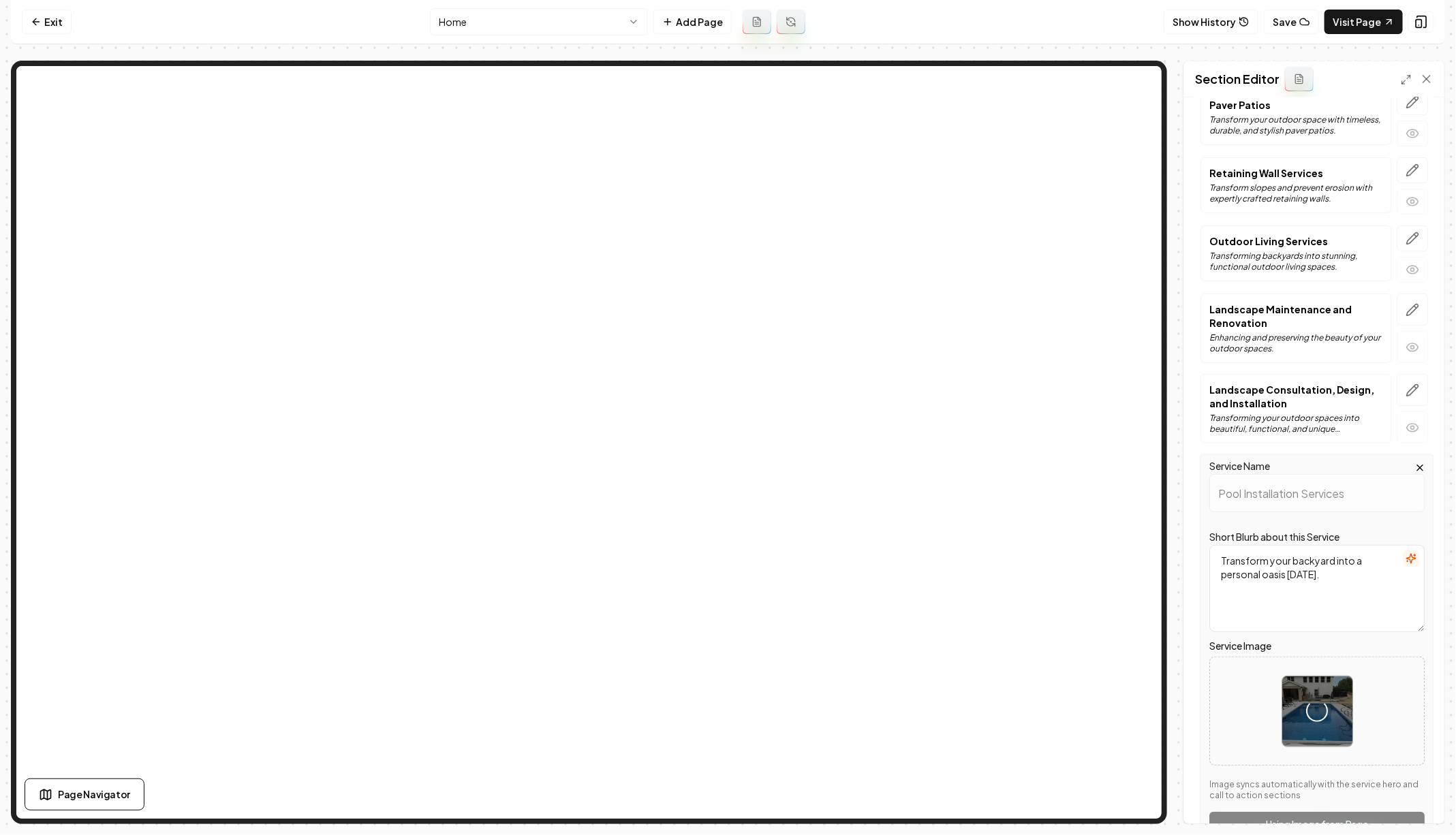
scroll to position [202, 0]
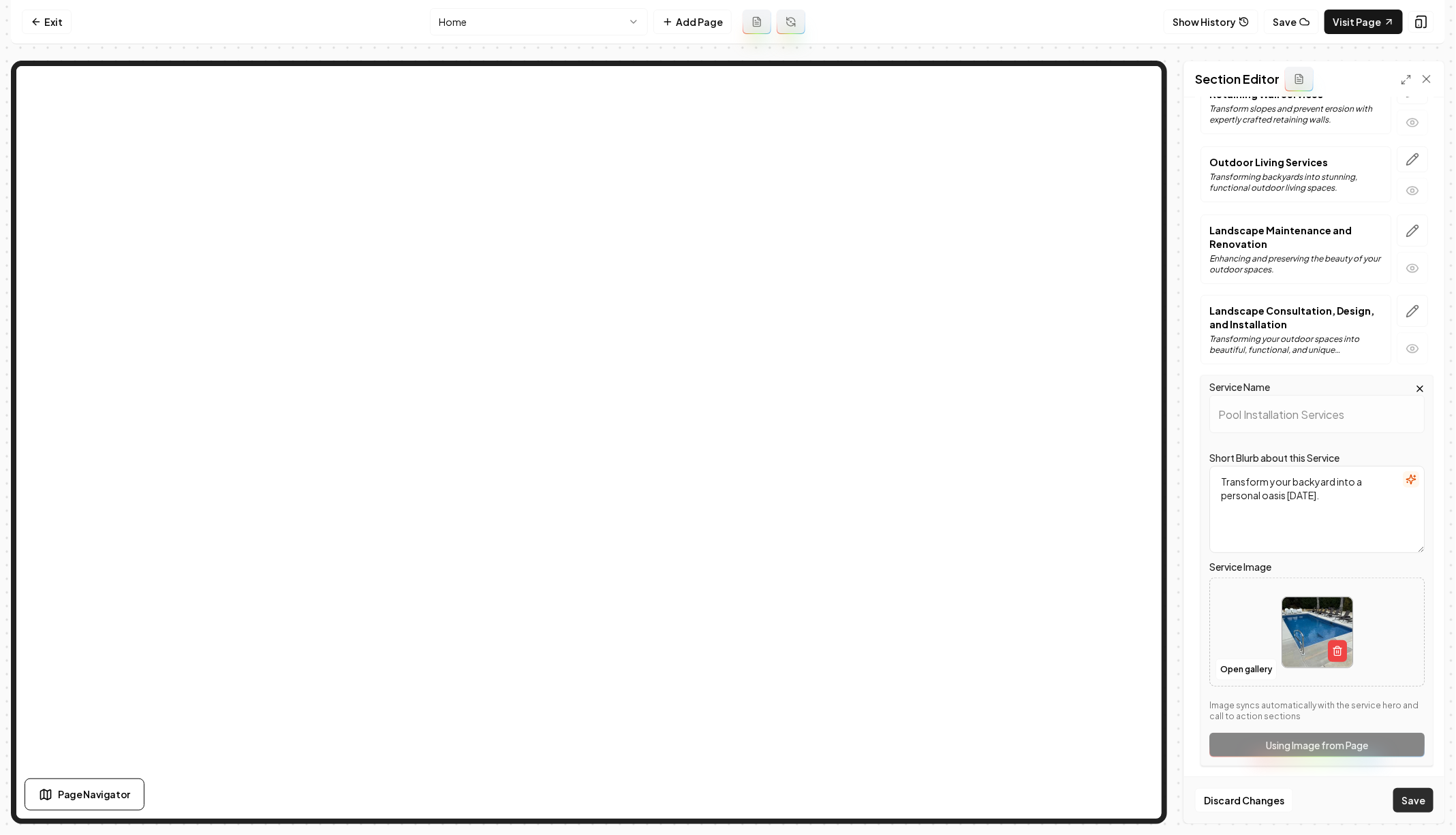
click at [1418, 808] on button "Save" at bounding box center [1413, 800] width 40 height 25
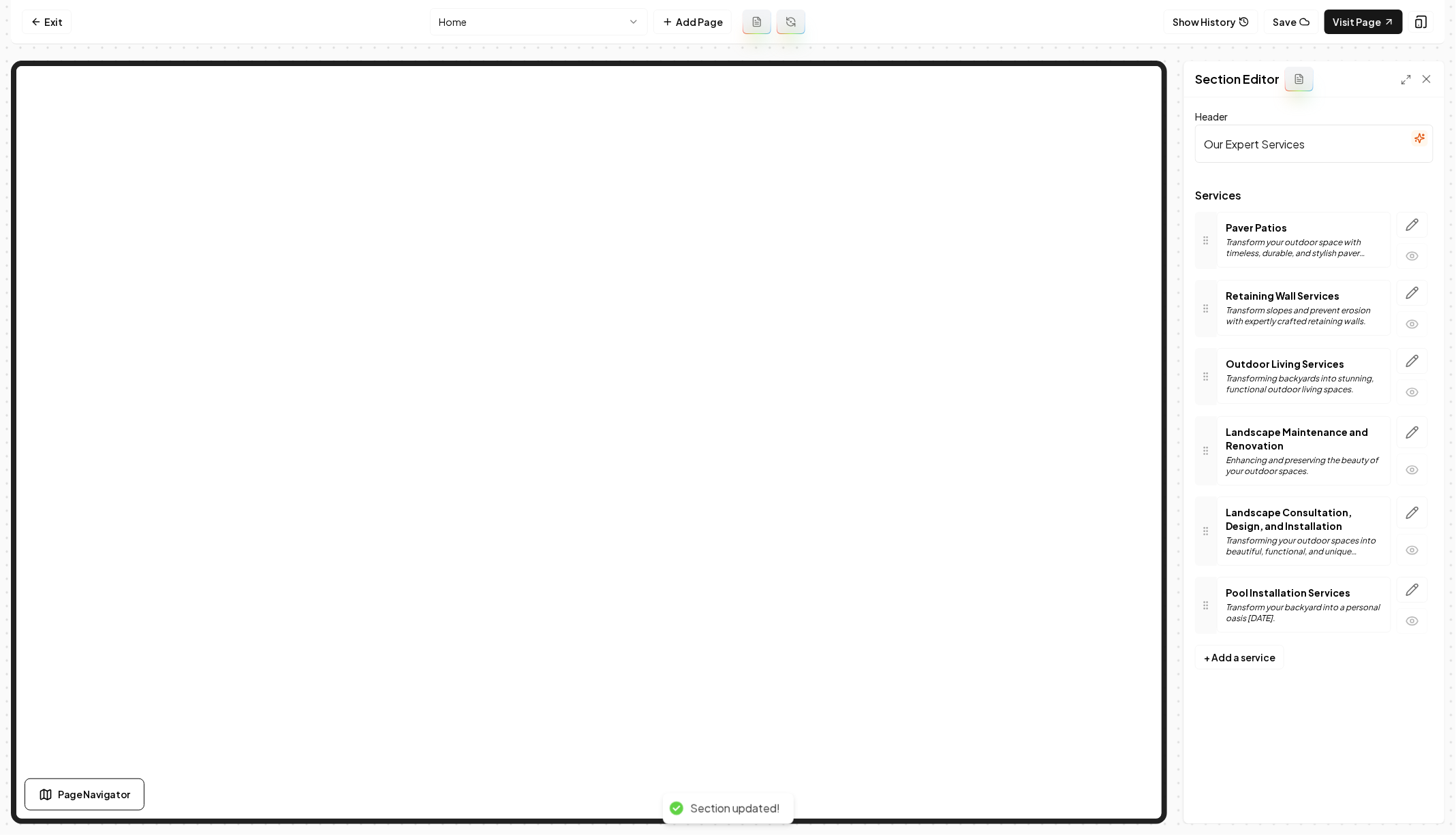
scroll to position [0, 0]
click at [1372, 14] on link "Visit Page" at bounding box center [1363, 22] width 78 height 25
click at [58, 13] on link "Exit" at bounding box center [47, 22] width 50 height 25
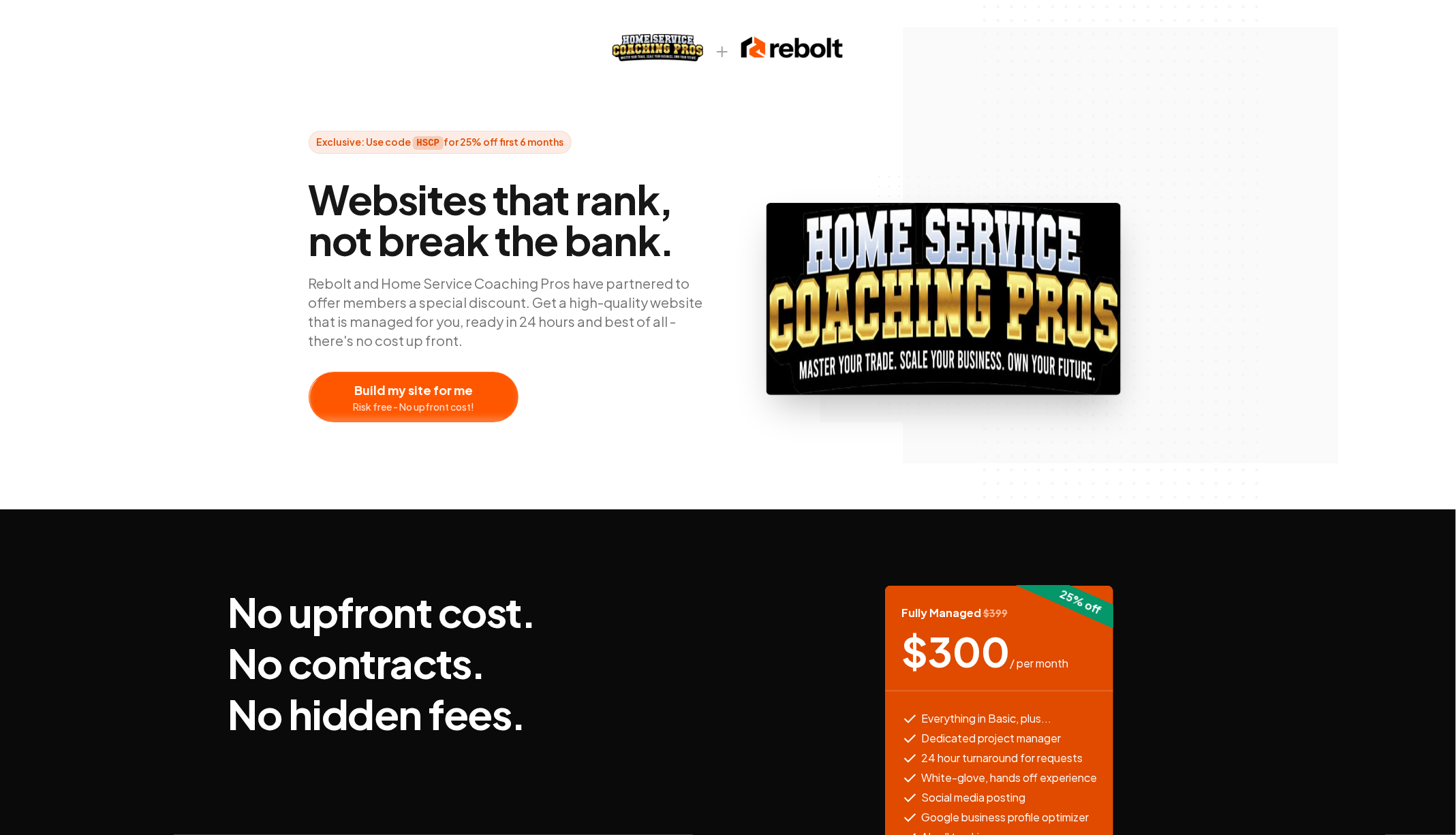
click at [416, 374] on div at bounding box center [414, 397] width 208 height 49
click at [775, 274] on img at bounding box center [943, 299] width 354 height 192
click at [466, 394] on div at bounding box center [414, 397] width 208 height 49
click at [428, 381] on div at bounding box center [414, 397] width 208 height 49
click at [469, 372] on div at bounding box center [414, 397] width 208 height 49
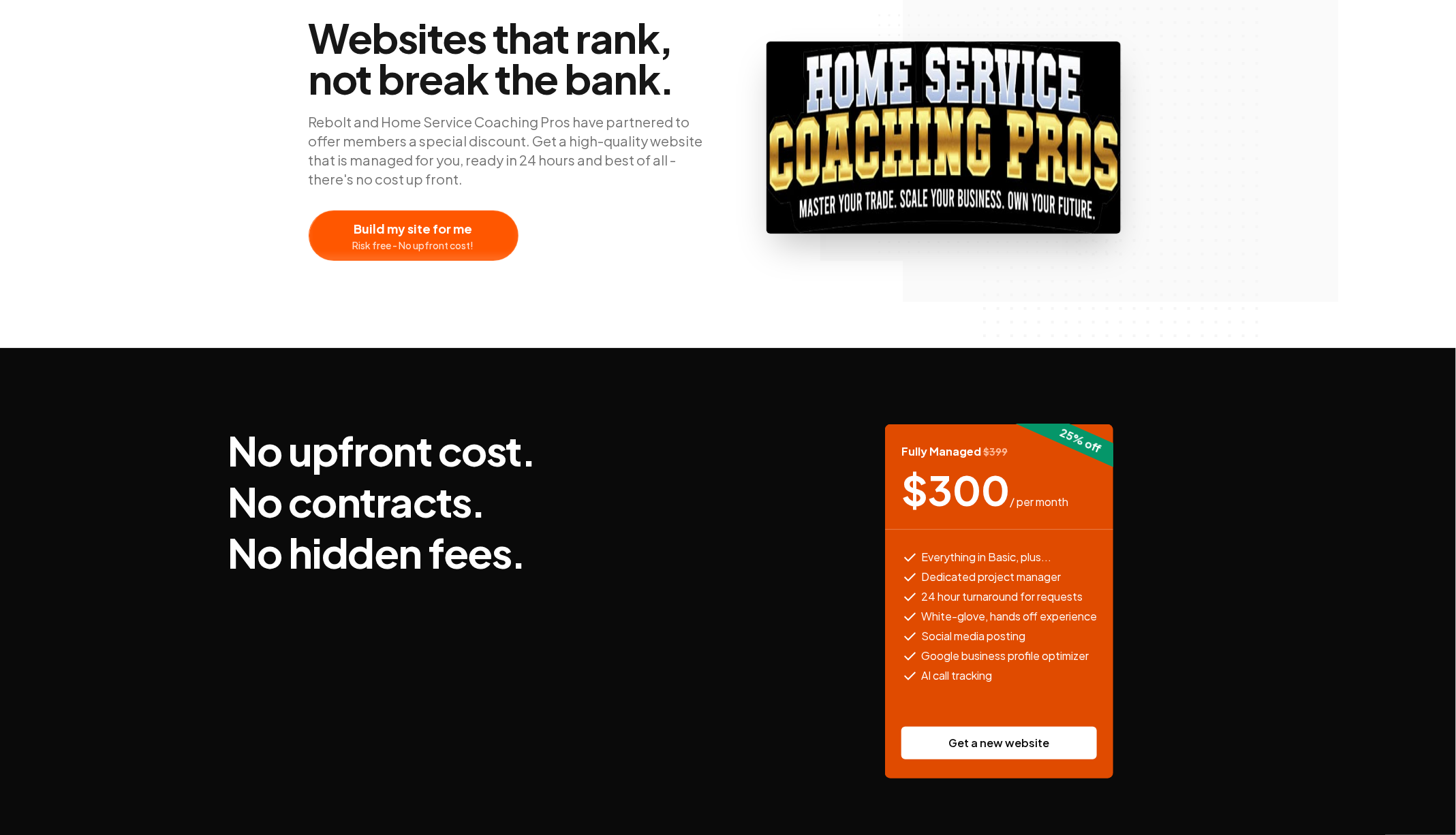
scroll to position [179, 0]
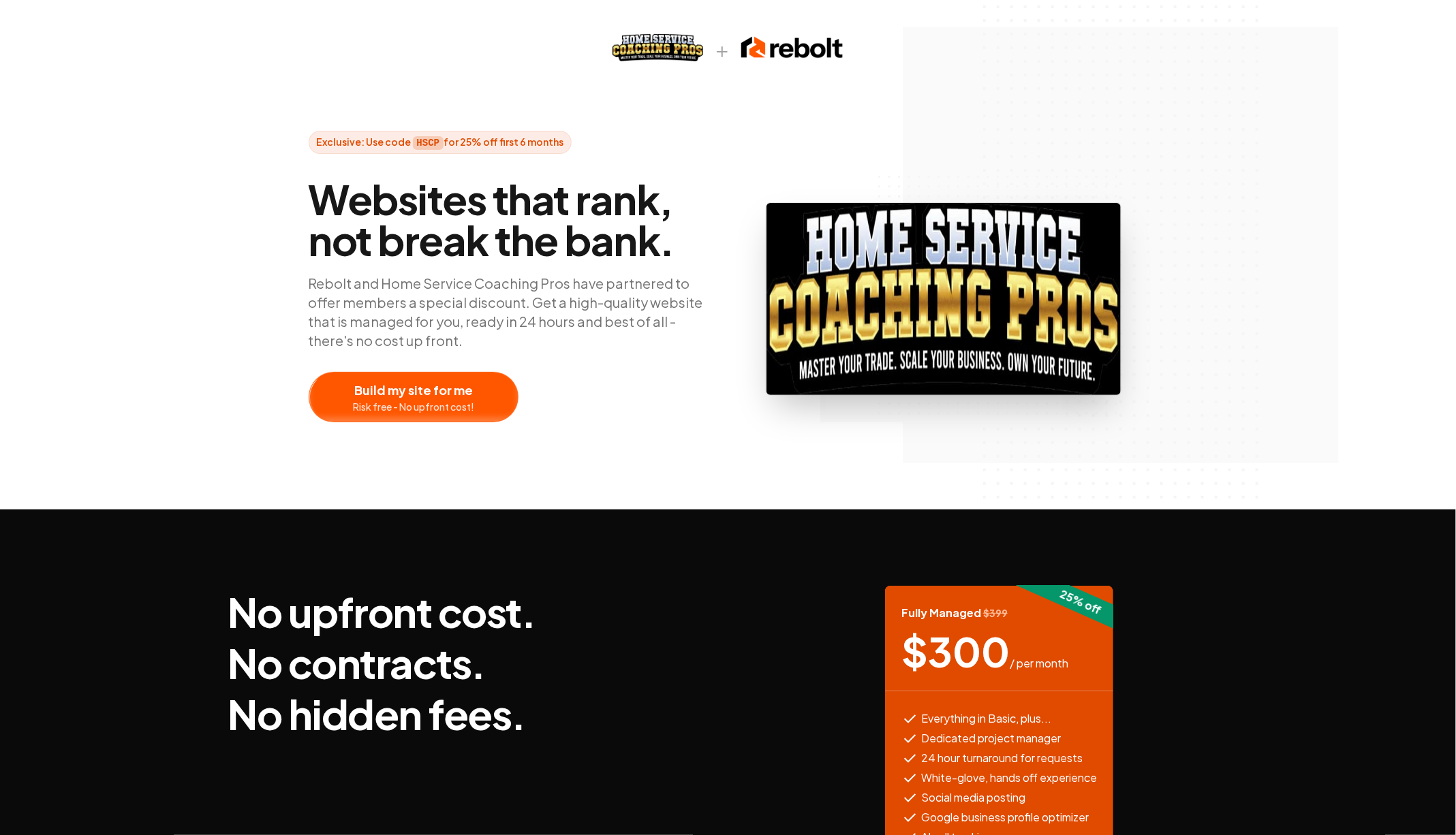
click at [446, 404] on div at bounding box center [414, 397] width 208 height 49
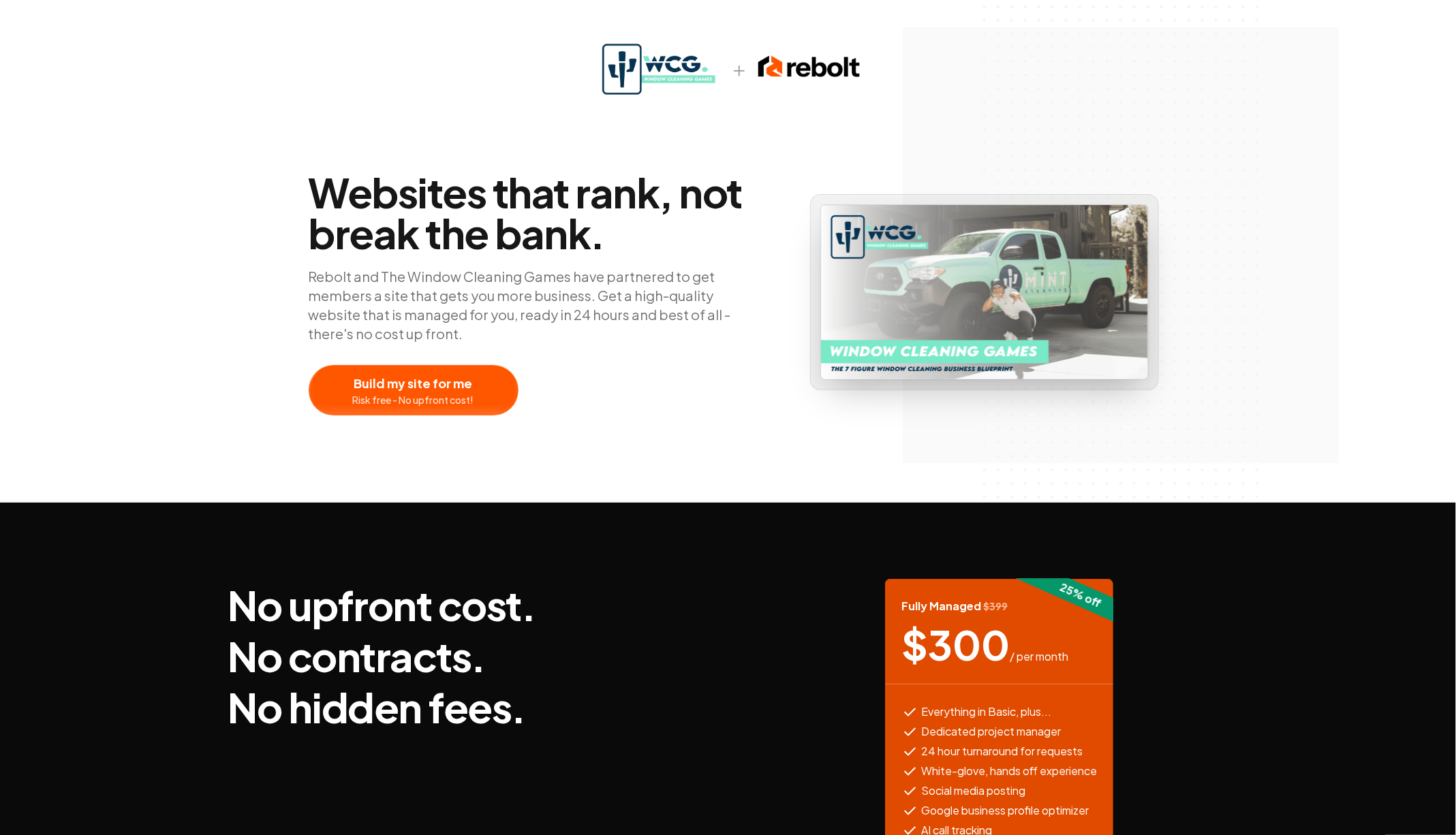
drag, startPoint x: 541, startPoint y: 173, endPoint x: 523, endPoint y: 202, distance: 34.1
click at [541, 173] on span "Websites that rank, not break the bank." at bounding box center [537, 212] width 457 height 82
click at [409, 387] on div at bounding box center [414, 390] width 208 height 49
click at [455, 391] on div at bounding box center [414, 390] width 208 height 49
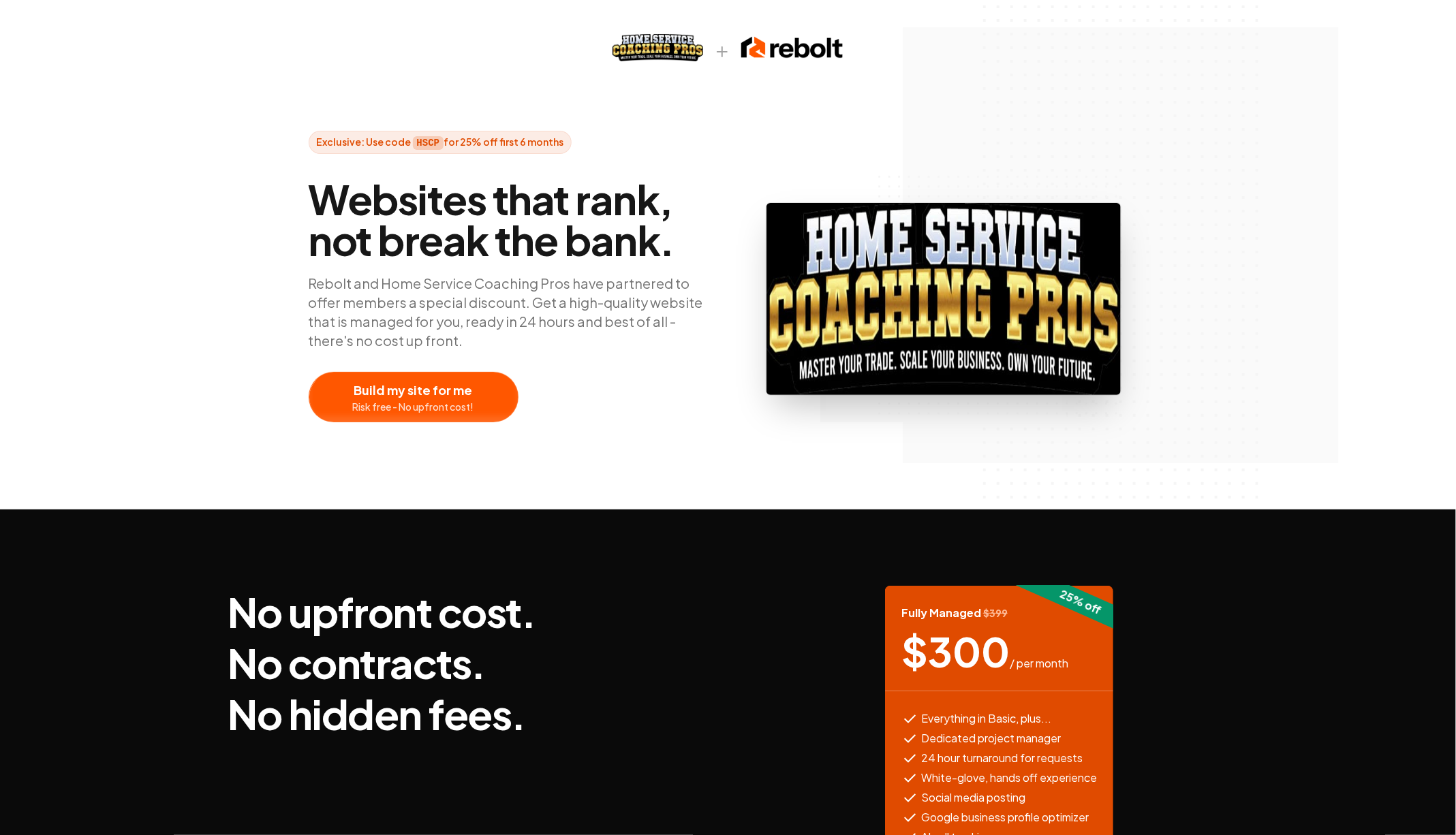
drag, startPoint x: 338, startPoint y: 383, endPoint x: 964, endPoint y: 2, distance: 732.8
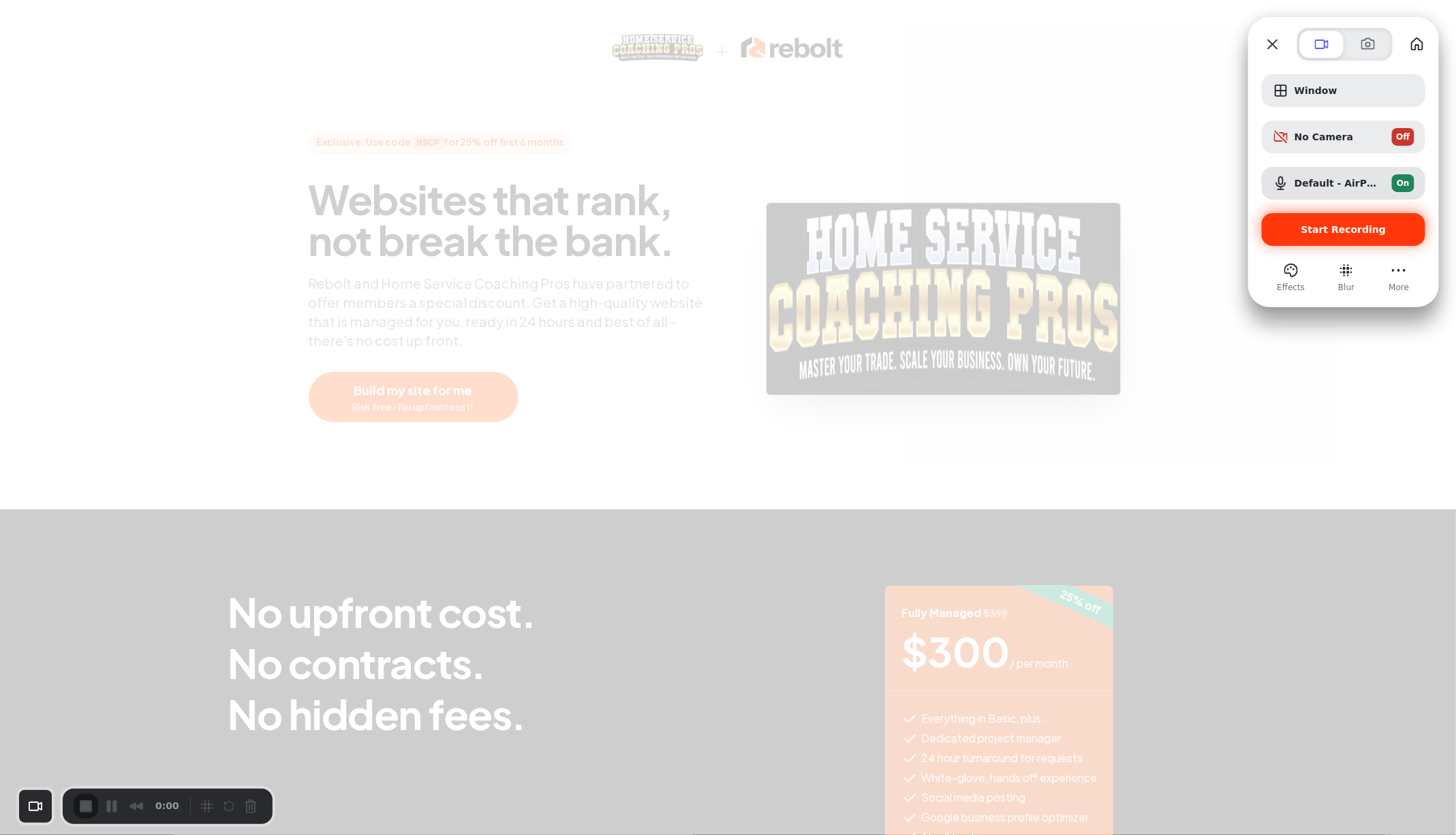
click at [1331, 225] on span "Start Recording" at bounding box center [1344, 230] width 85 height 11
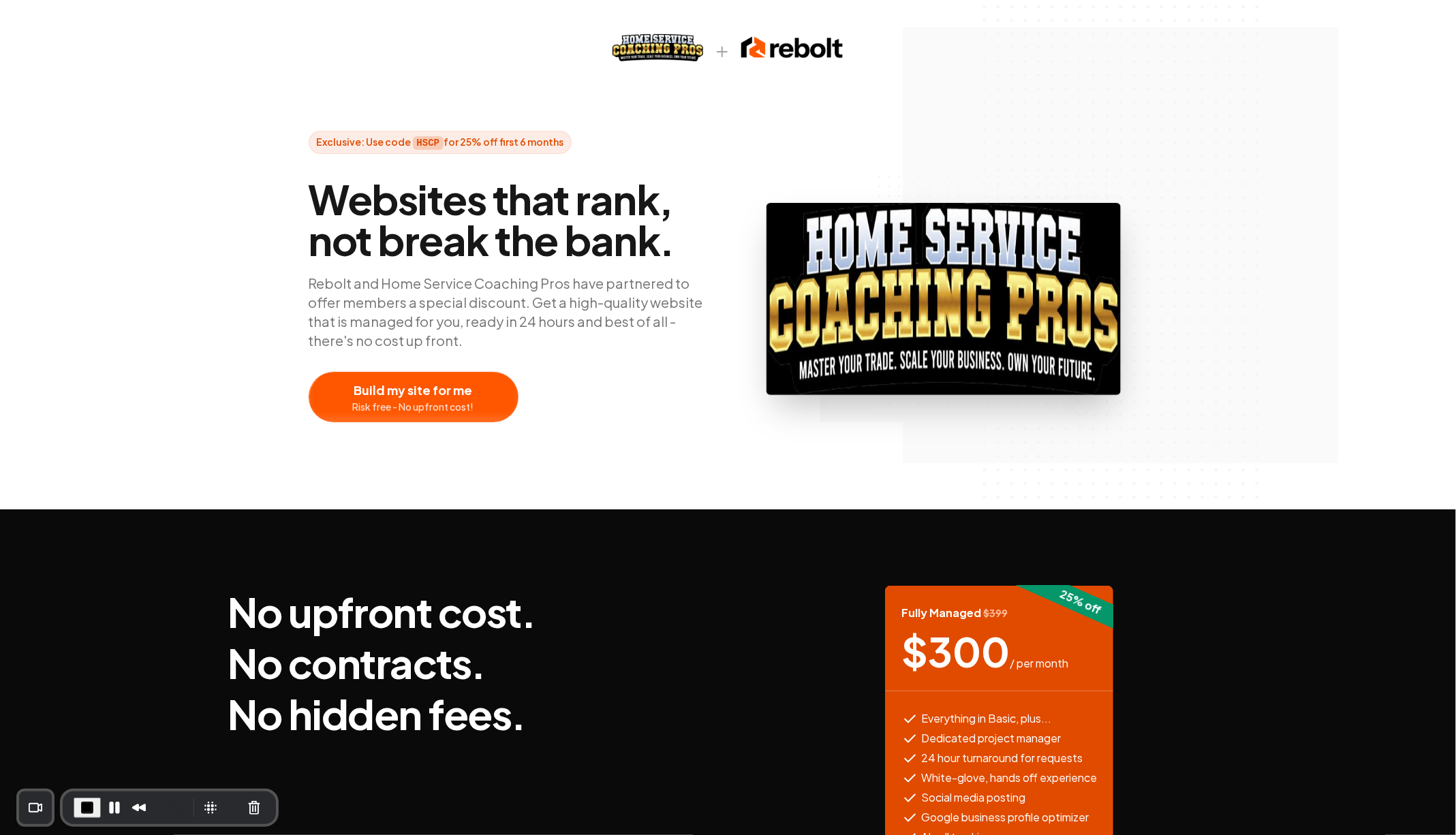
click at [1285, 108] on div "Exclusive: Use code HSCP for 25% off first 6 months Websites that rank, not bre…" at bounding box center [728, 254] width 1456 height 509
click at [544, 125] on div "Exclusive: Use code HSCP for 25% off first 6 months Websites that rank, not bre…" at bounding box center [728, 254] width 1456 height 509
click at [599, 195] on span "Websites that rank, not break the bank." at bounding box center [513, 219] width 409 height 82
click at [700, 259] on div "Websites that rank, not break the bank. Rebolt and Home Service Coaching Pros h…" at bounding box center [513, 299] width 409 height 247
click at [396, 402] on div at bounding box center [414, 397] width 208 height 49
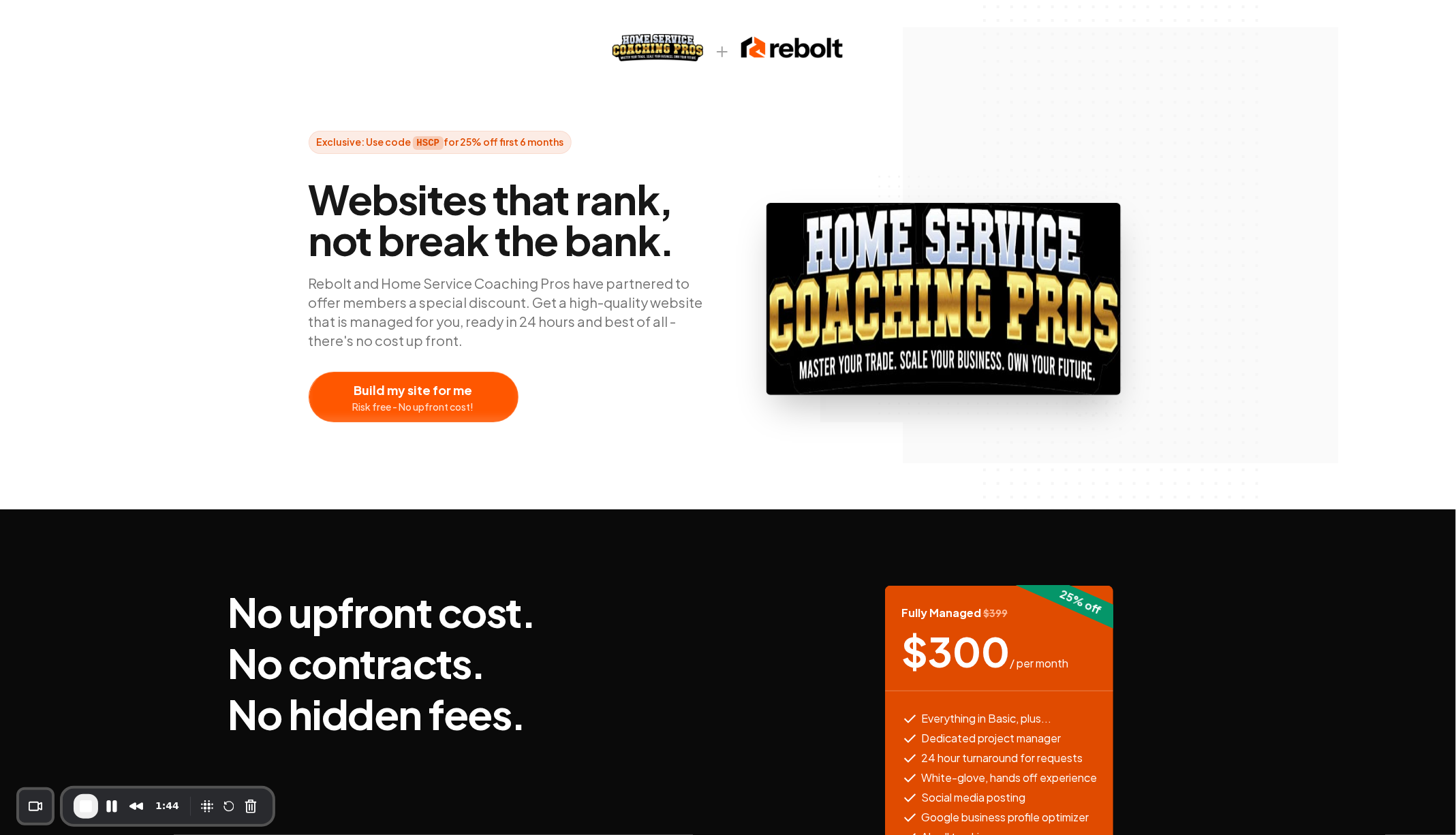
click at [535, 298] on p "Rebolt and Home Service Coaching Pros have partnered to offer members a special…" at bounding box center [513, 311] width 409 height 76
click at [583, 228] on span "Websites that rank, not break the bank." at bounding box center [513, 219] width 409 height 82
click at [90, 802] on span "End Recording" at bounding box center [86, 806] width 16 height 16
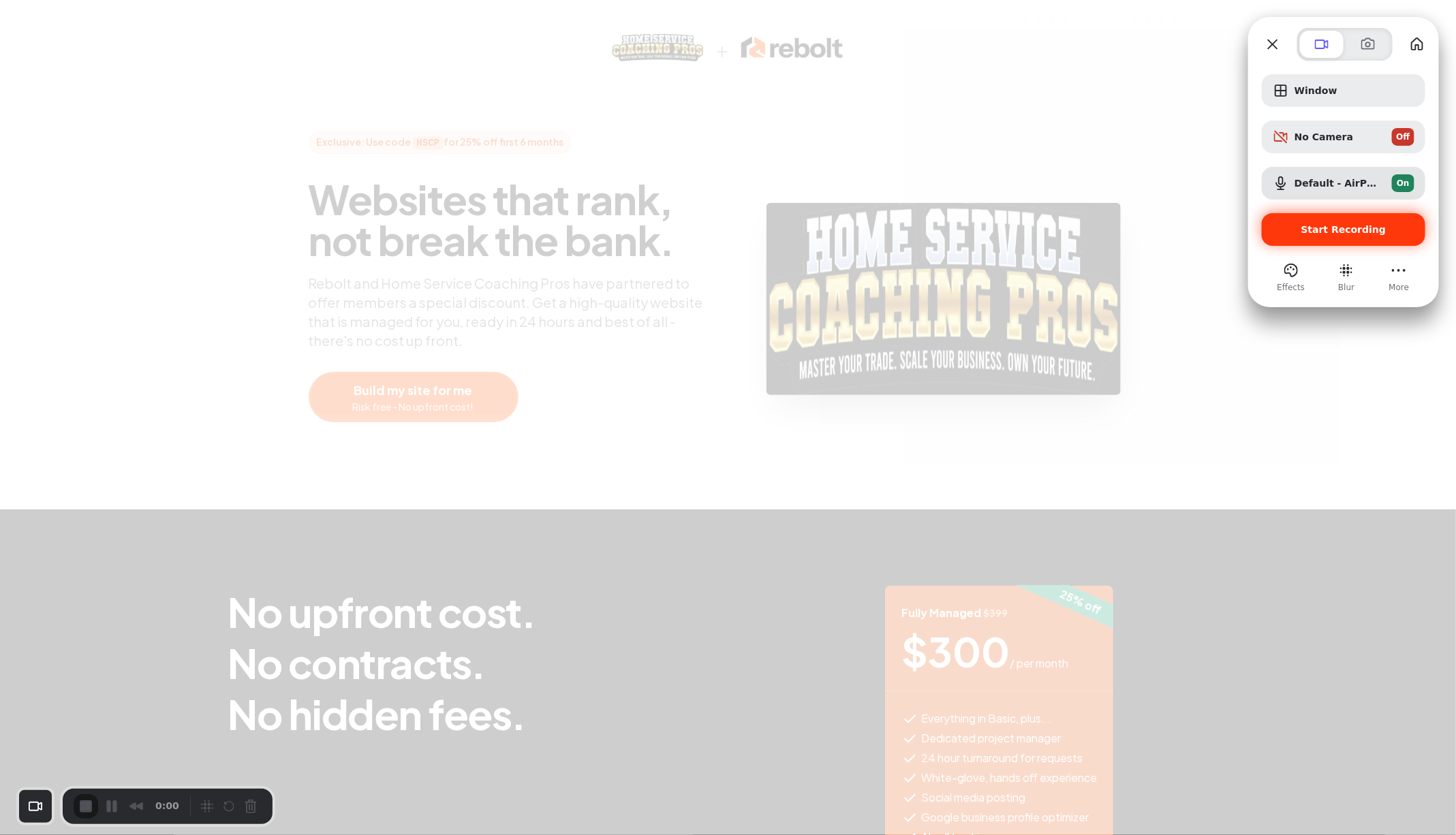
click at [1287, 226] on span "Start Recording" at bounding box center [1343, 230] width 142 height 11
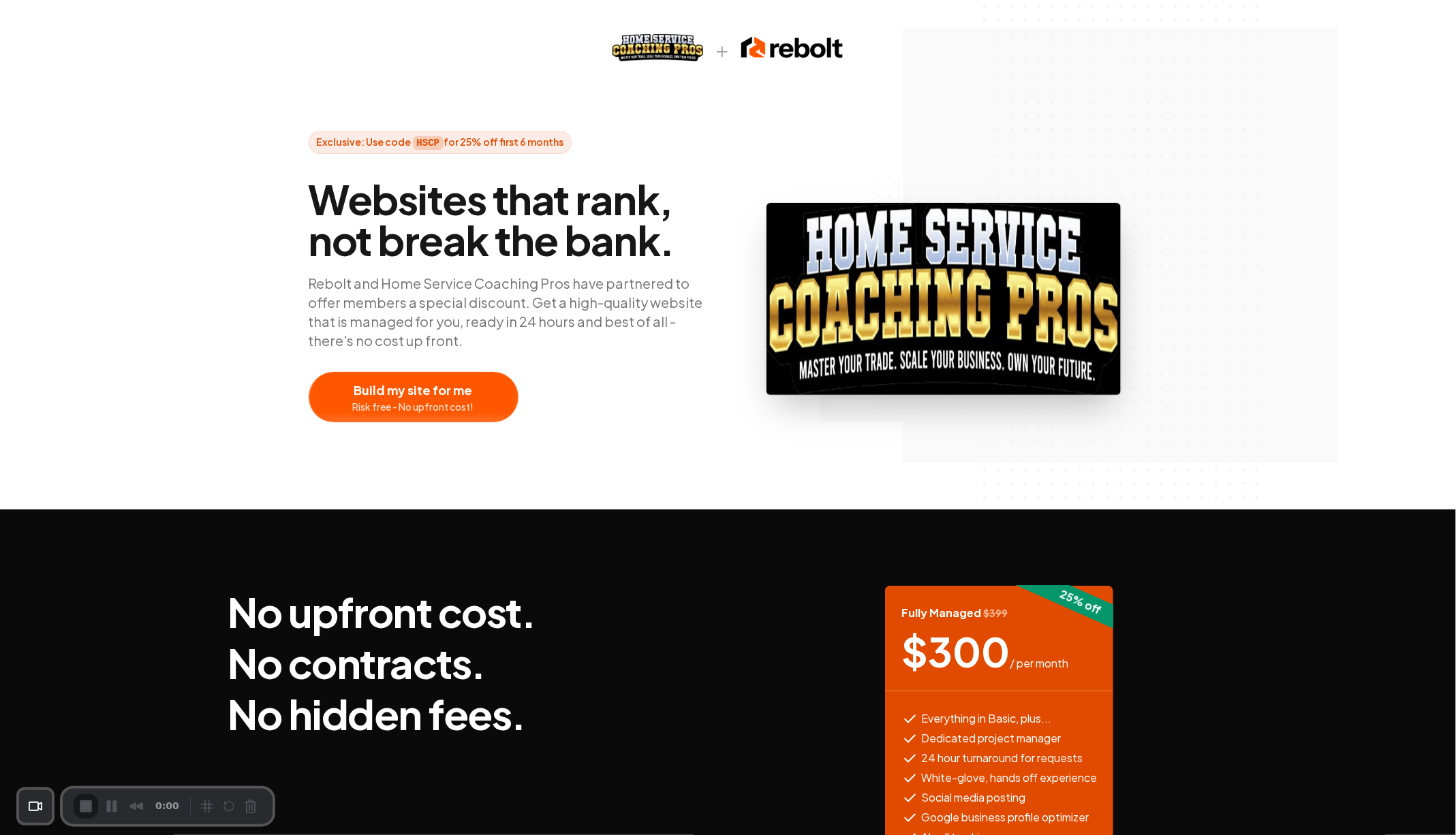
click at [440, 171] on div "Exclusive: Use code HSCP for 25% off first 6 months Websites that rank, not bre…" at bounding box center [728, 276] width 872 height 291
click at [532, 228] on span "Websites that rank, not break the bank." at bounding box center [513, 219] width 409 height 82
click at [381, 253] on span "Websites that rank, not break the bank." at bounding box center [513, 219] width 409 height 82
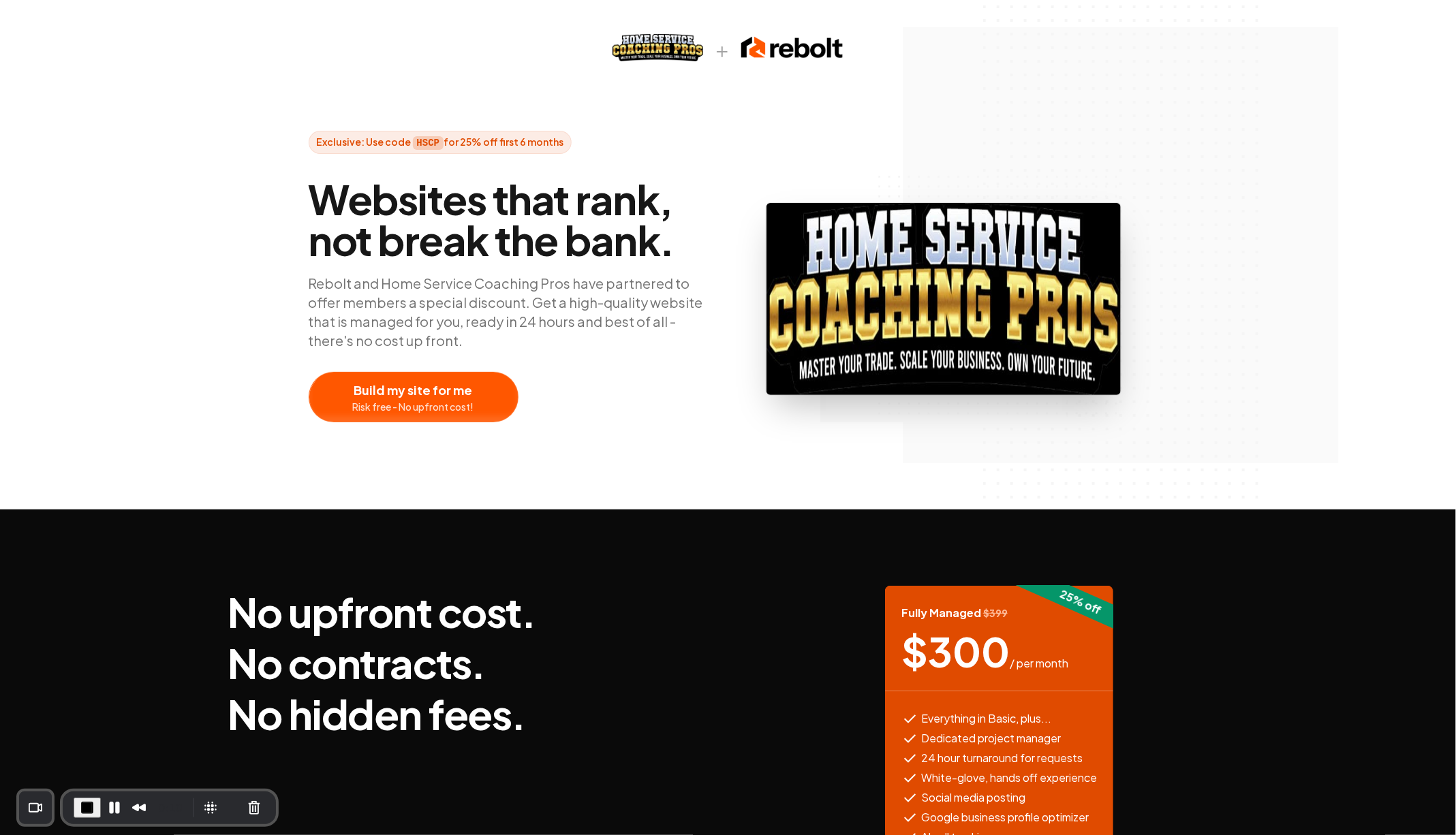
click at [454, 187] on span "Websites that rank, not break the bank." at bounding box center [513, 219] width 409 height 82
click at [491, 228] on span "Websites that rank, not break the bank." at bounding box center [513, 219] width 409 height 82
click at [809, 317] on img at bounding box center [943, 299] width 354 height 192
drag, startPoint x: 1248, startPoint y: 415, endPoint x: 735, endPoint y: 227, distance: 546.4
click at [735, 227] on div "Exclusive: Use code HSCP for 25% off first 6 months Websites that rank, not bre…" at bounding box center [728, 254] width 1456 height 509
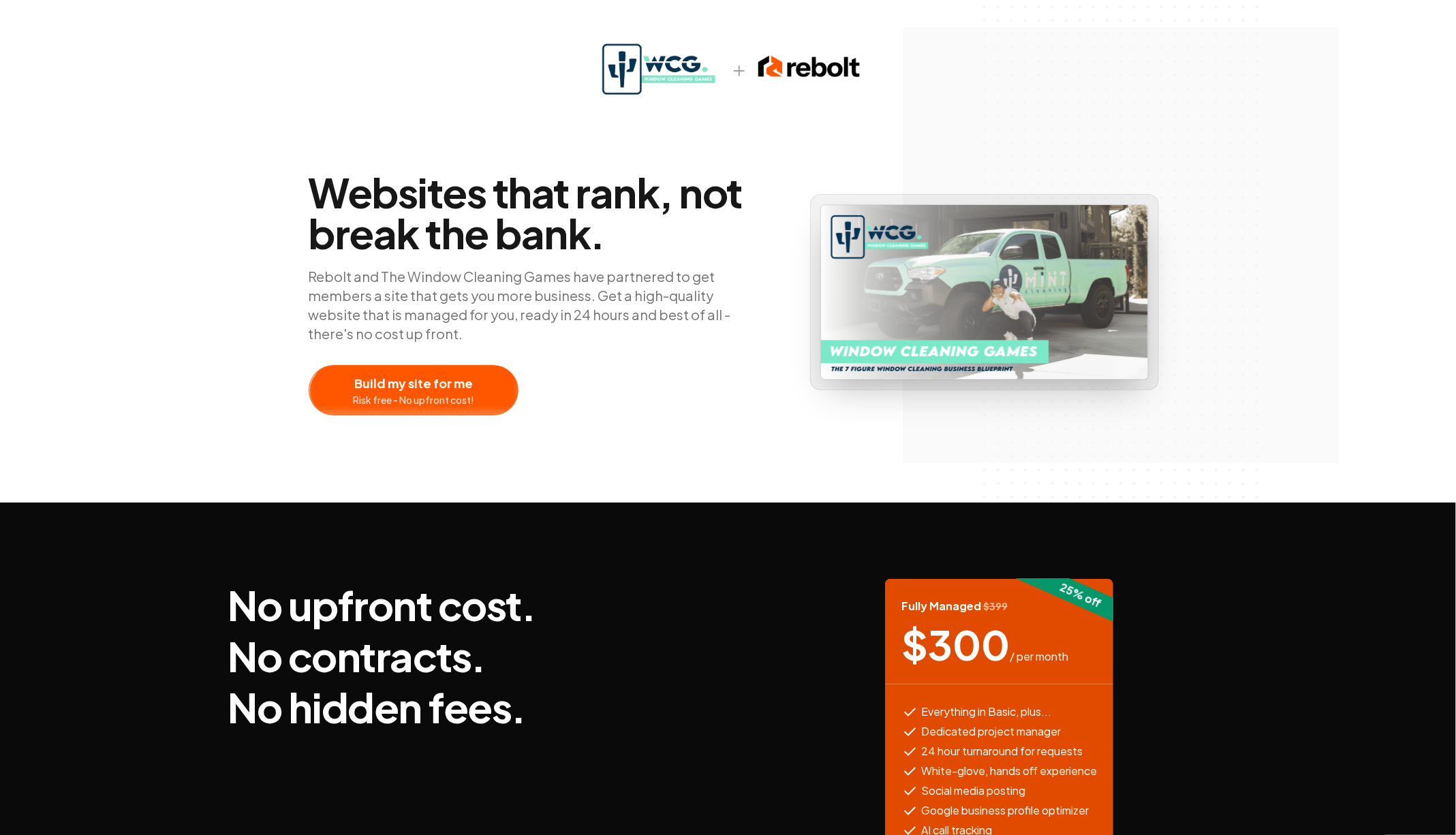
click at [429, 390] on div at bounding box center [414, 390] width 208 height 49
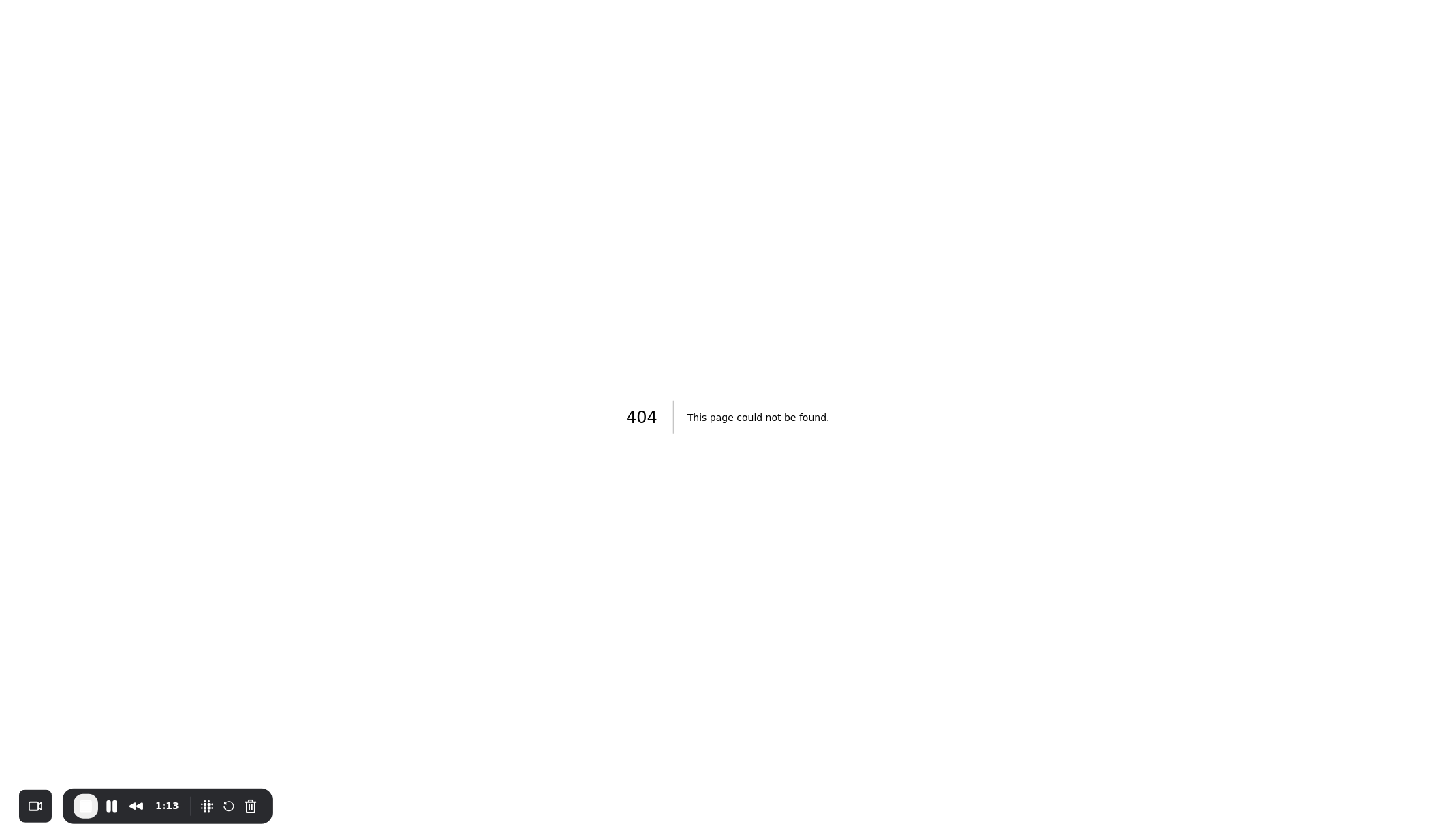
drag, startPoint x: 300, startPoint y: 275, endPoint x: 141, endPoint y: 101, distance: 235.7
click at [300, 275] on div "404 This page could not be found ." at bounding box center [728, 418] width 1456 height 835
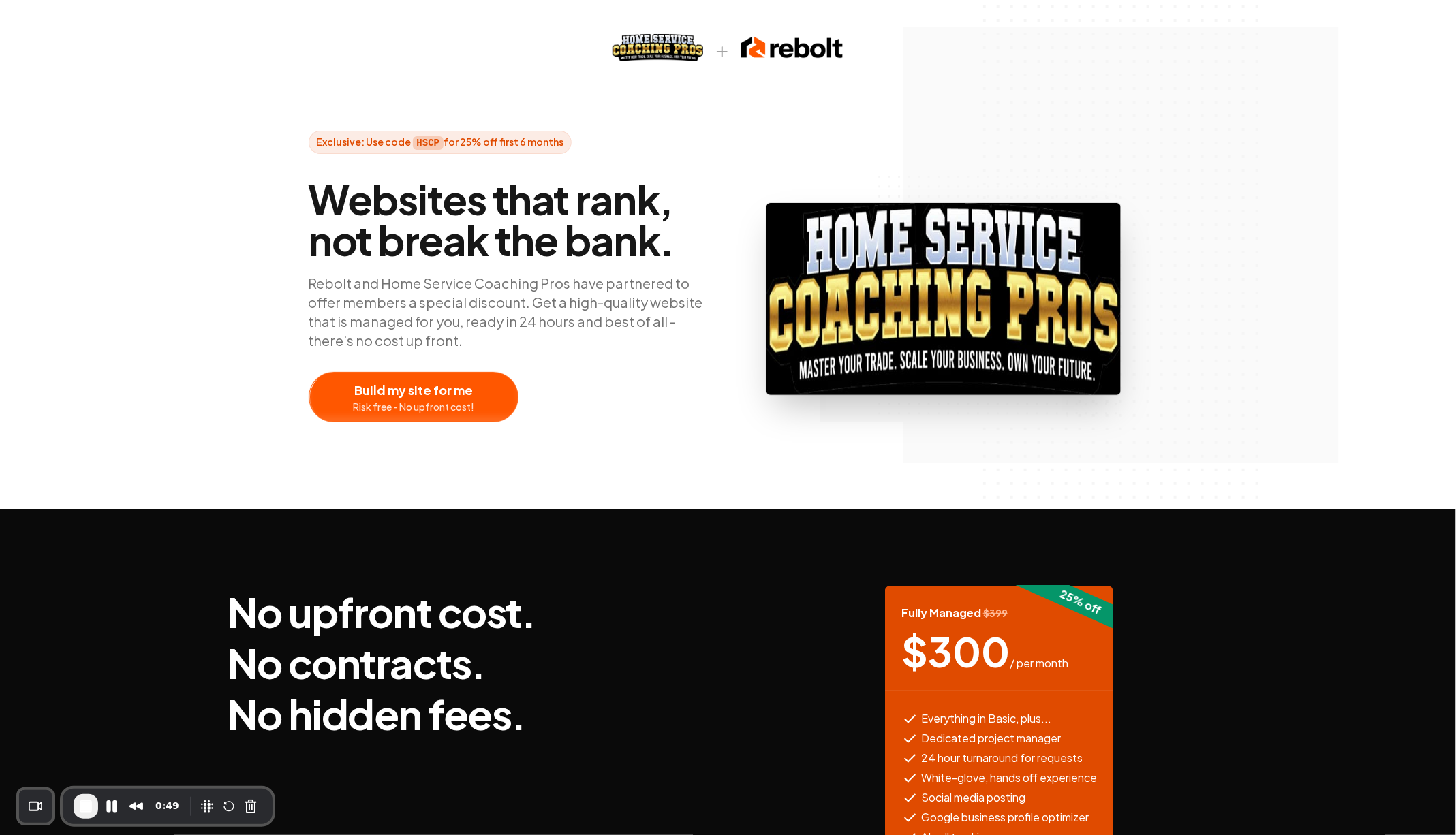
click at [638, 277] on p "Rebolt and Home Service Coaching Pros have partnered to offer members a special…" at bounding box center [513, 311] width 409 height 76
click at [536, 141] on span "Exclusive: Use code HSCP for 25% off first 6 months" at bounding box center [440, 143] width 263 height 23
click at [475, 400] on div at bounding box center [414, 397] width 208 height 49
click at [541, 293] on p "Rebolt and Home Service Coaching Pros have partnered to offer members a special…" at bounding box center [513, 311] width 409 height 76
click at [447, 394] on div at bounding box center [414, 397] width 208 height 49
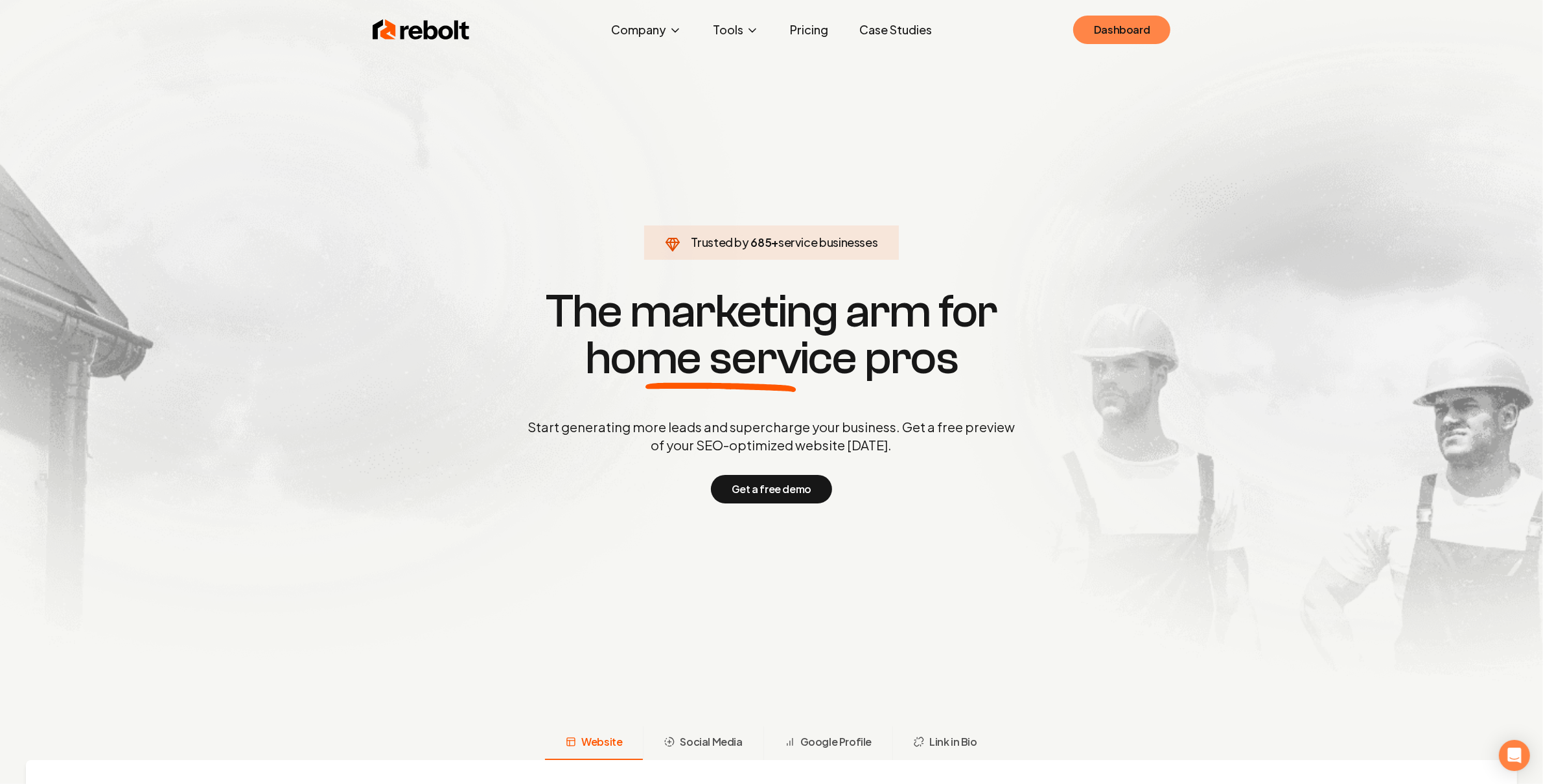
click at [1115, 28] on link "Dashboard" at bounding box center [1122, 30] width 97 height 29
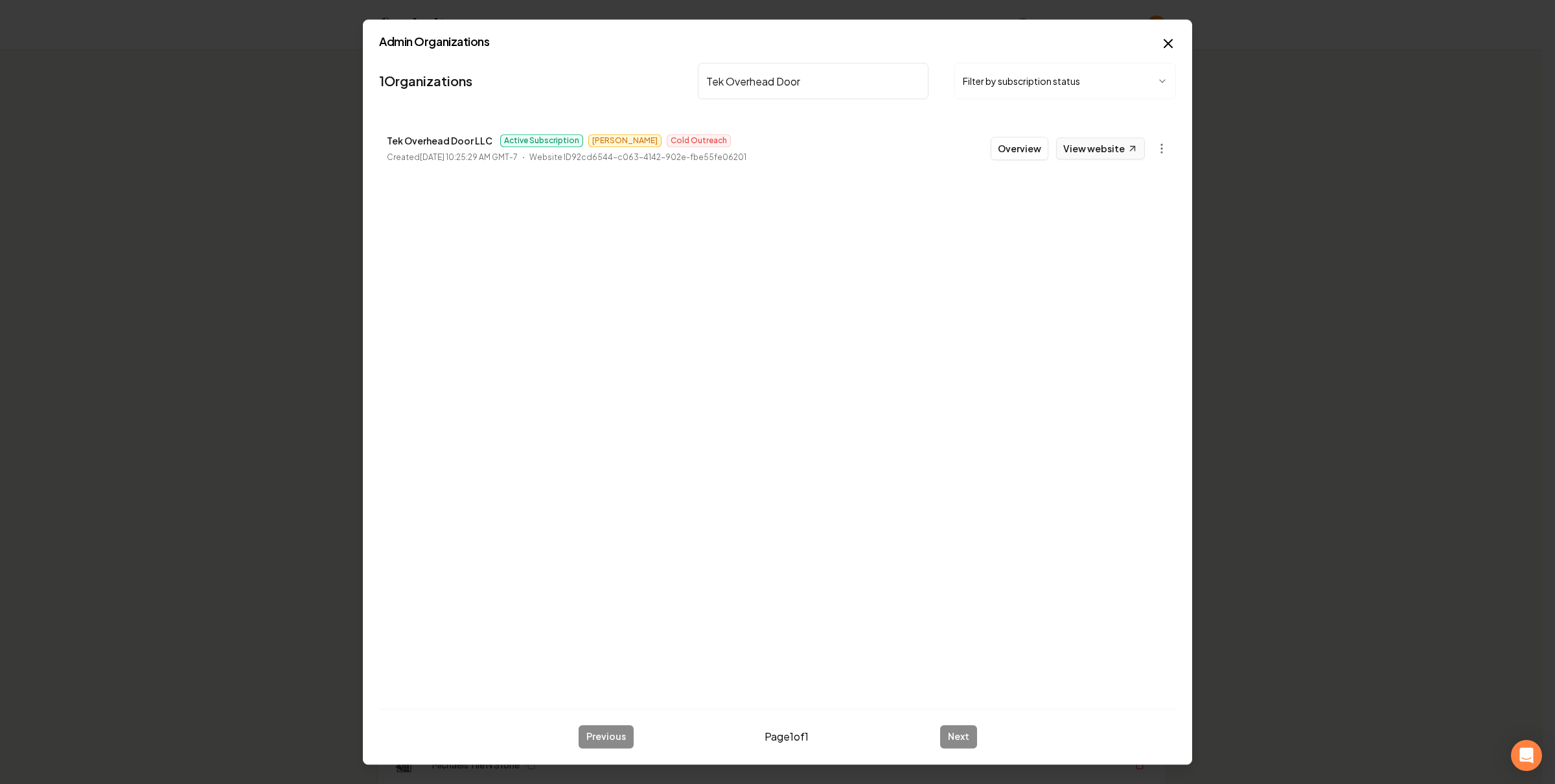
type input "Tek Overhead Door"
click at [1126, 154] on link "View website" at bounding box center [1100, 149] width 89 height 22
click at [1001, 155] on button "Overview" at bounding box center [1019, 149] width 57 height 23
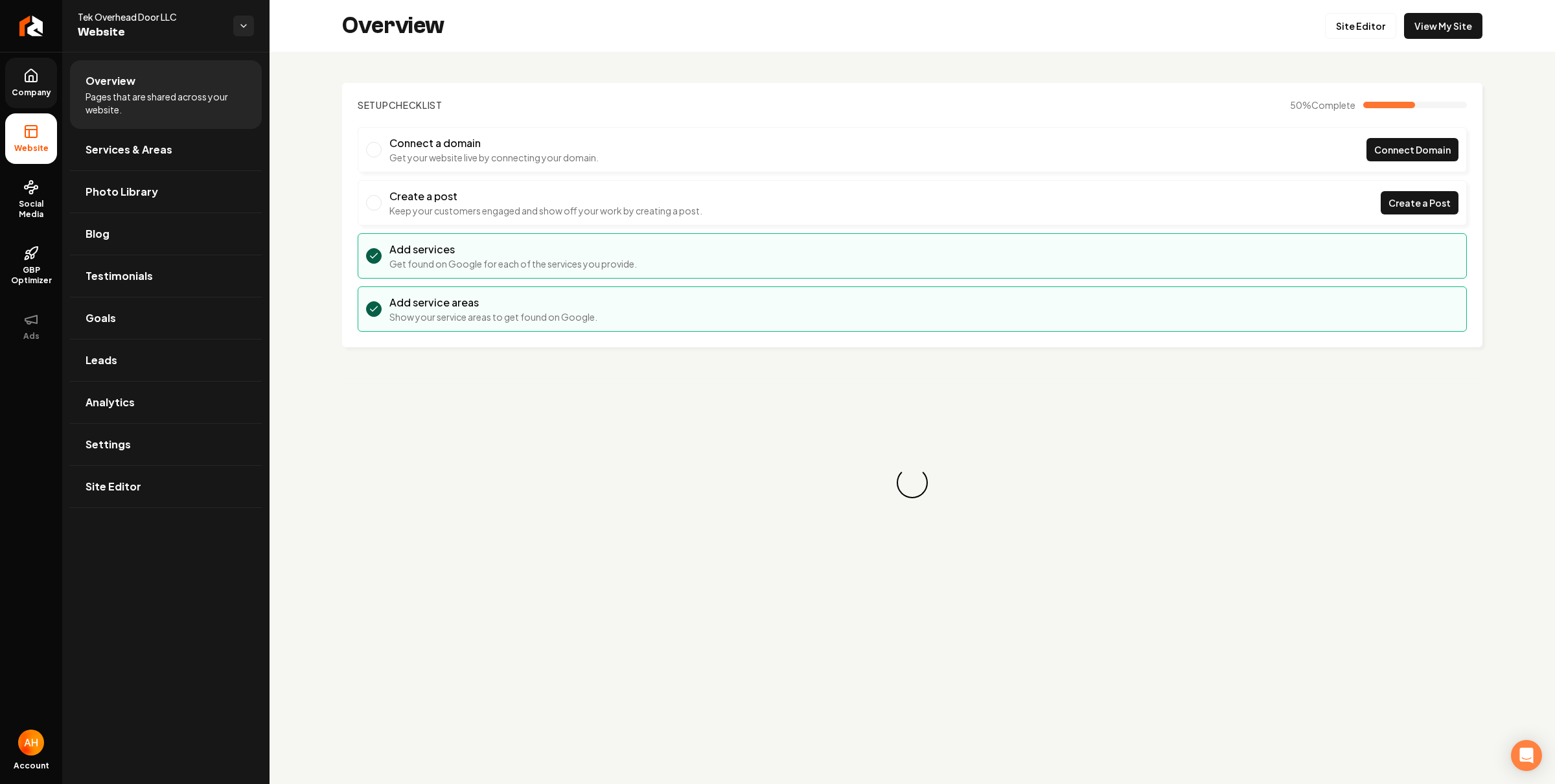
click at [52, 86] on link "Company" at bounding box center [31, 82] width 52 height 50
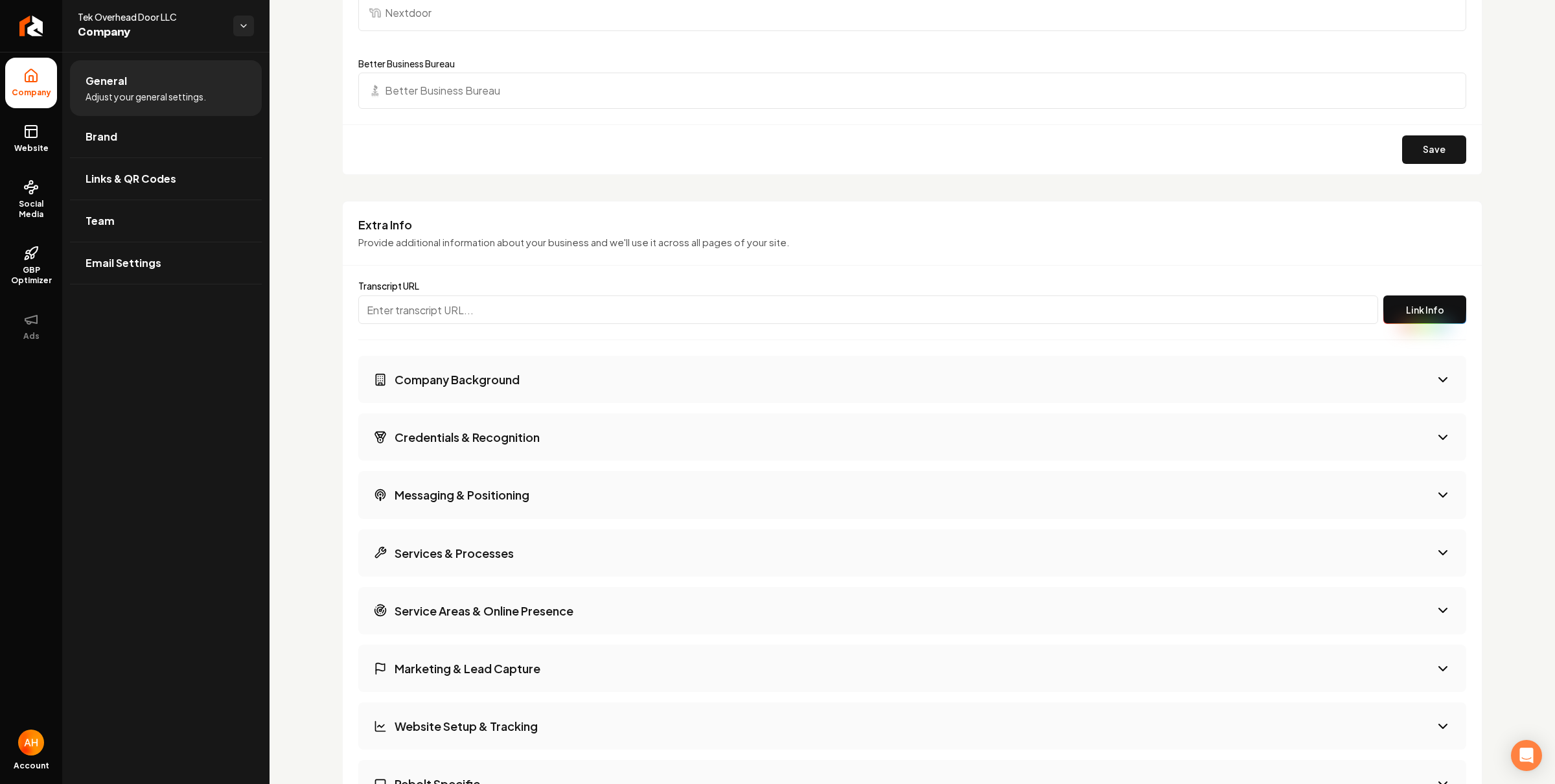
scroll to position [1783, 0]
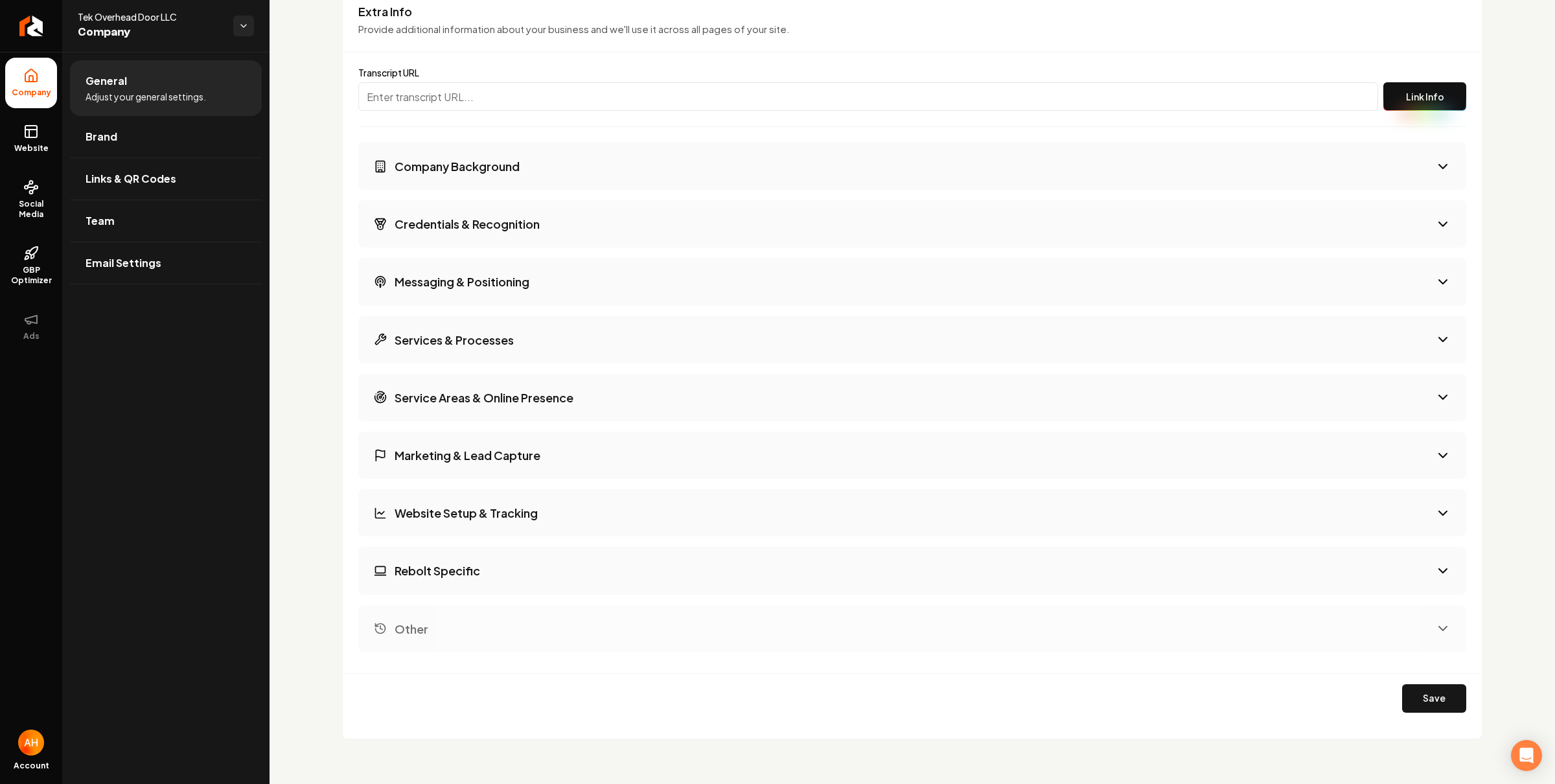
click at [682, 200] on button "Credentials & Recognition" at bounding box center [912, 224] width 1108 height 48
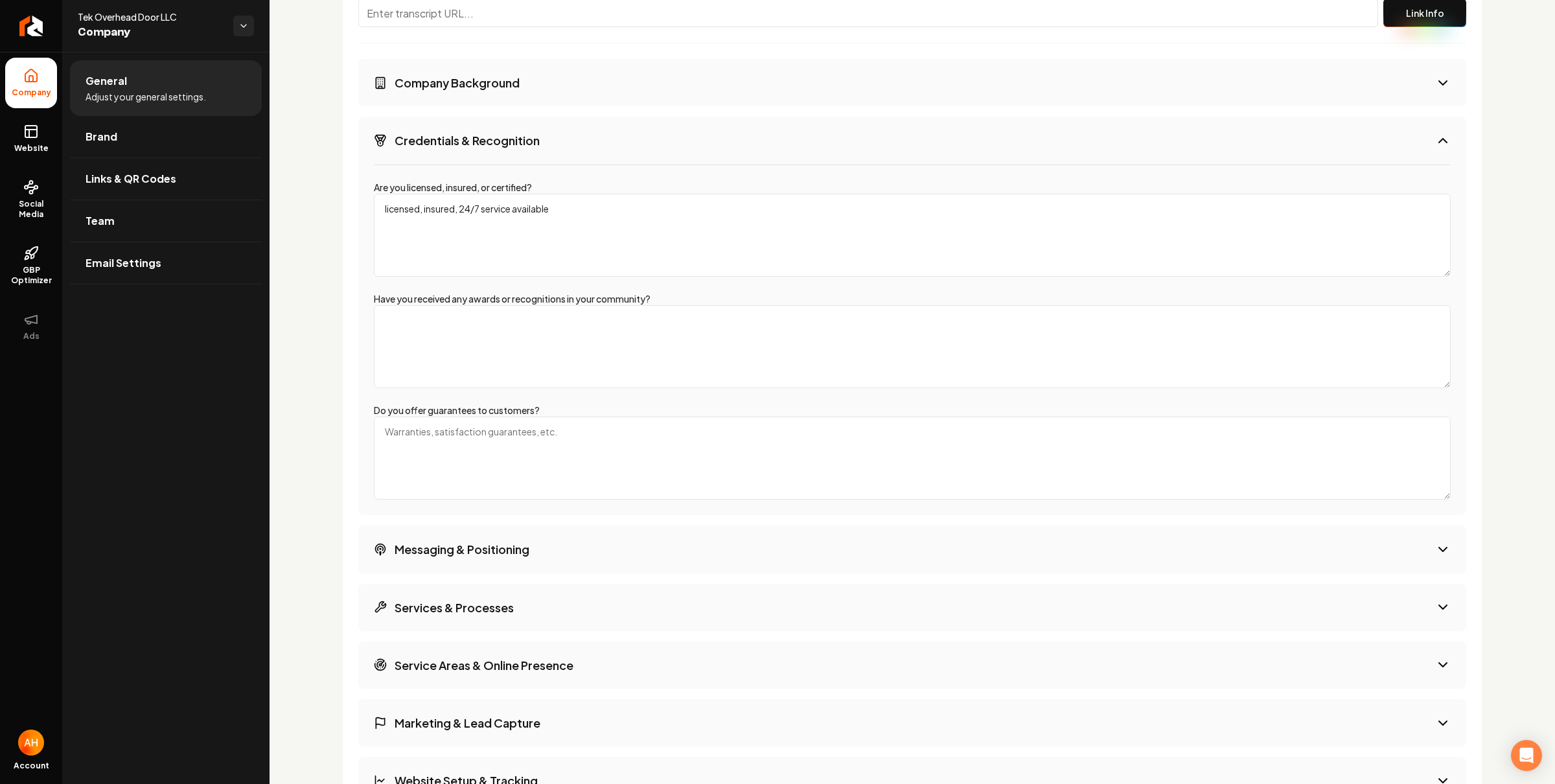
scroll to position [1949, 0]
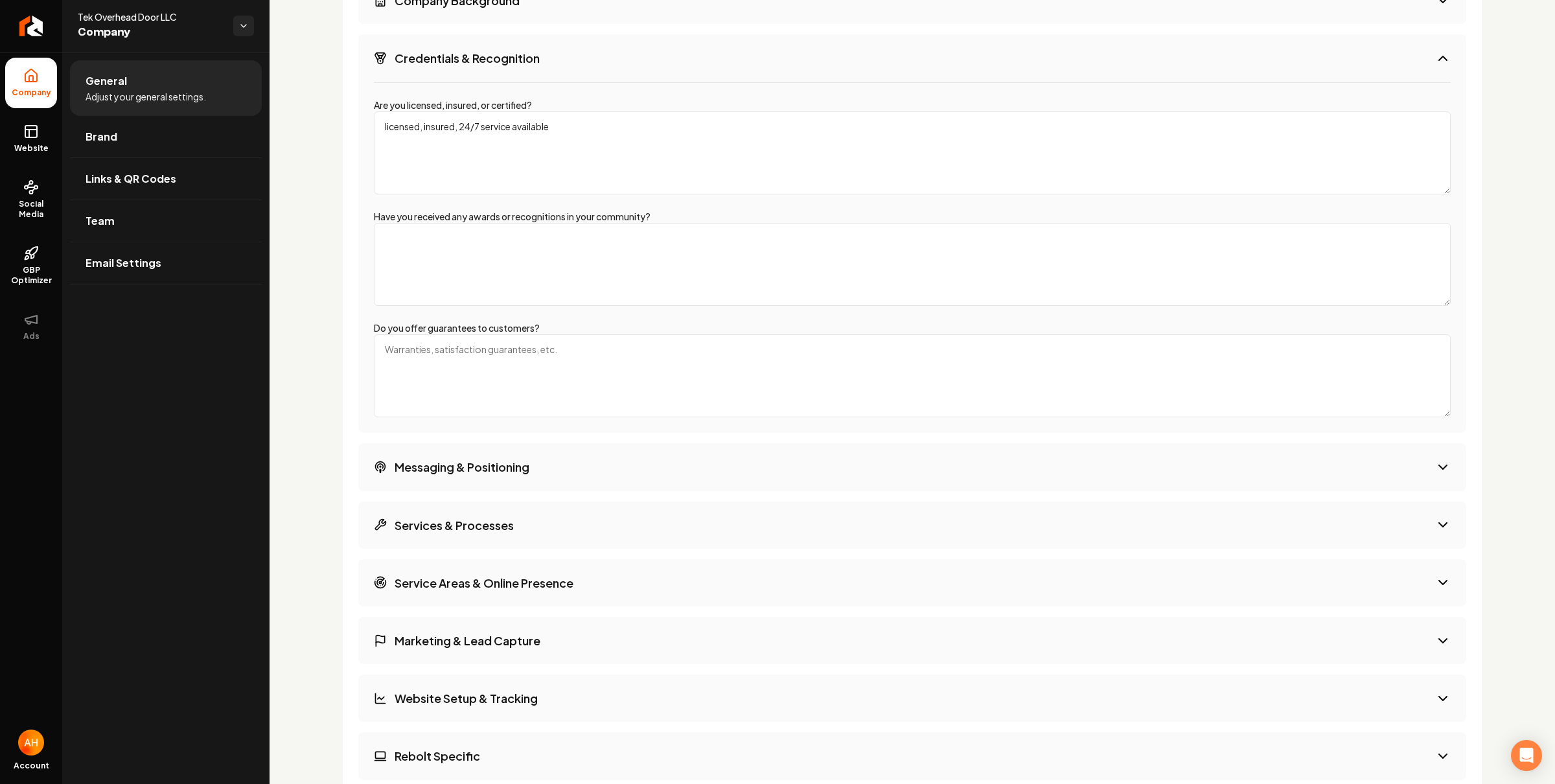
click at [605, 515] on button "Services & Processes" at bounding box center [912, 525] width 1108 height 48
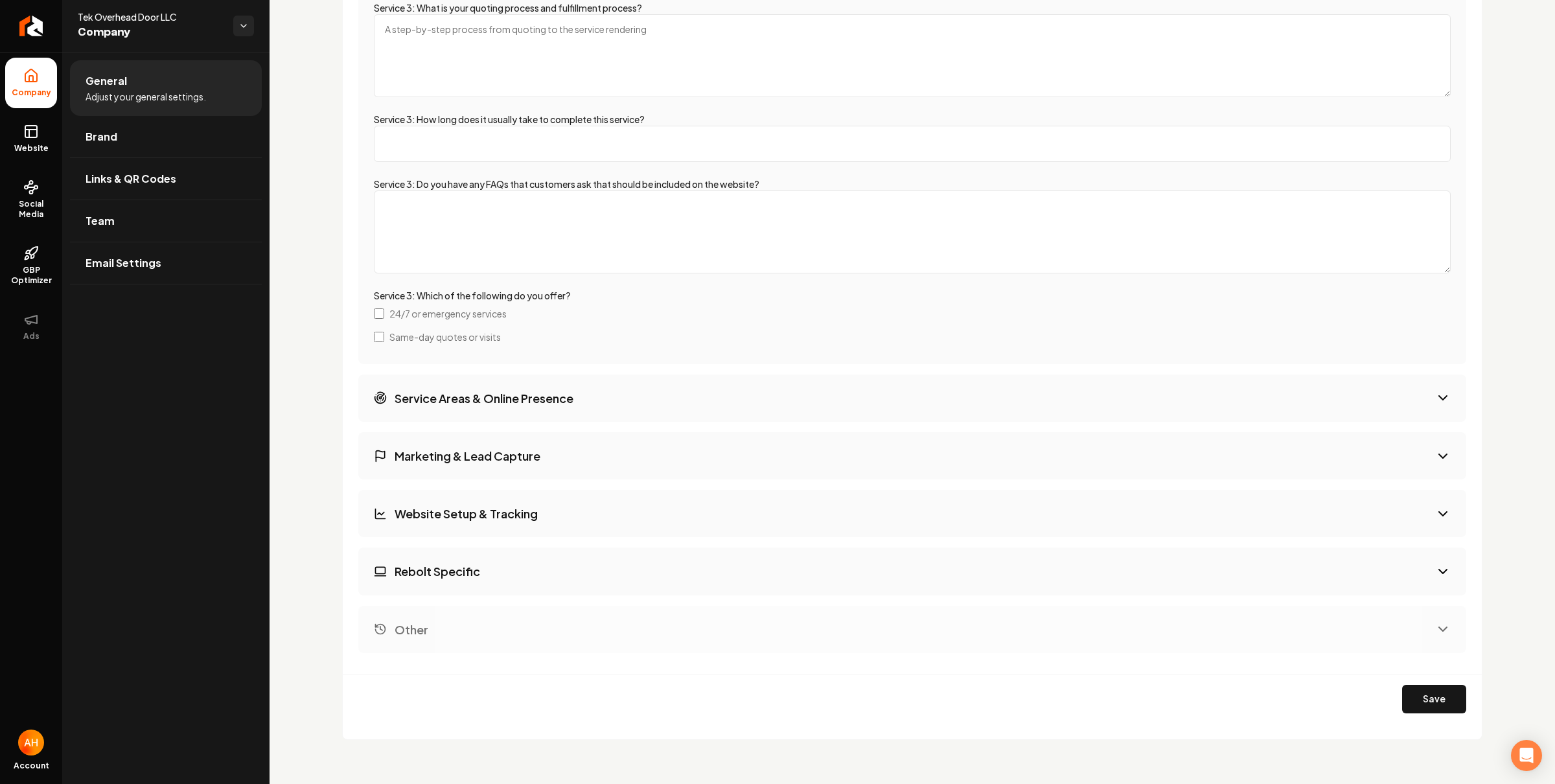
click at [580, 467] on button "Marketing & Lead Capture" at bounding box center [912, 455] width 1108 height 48
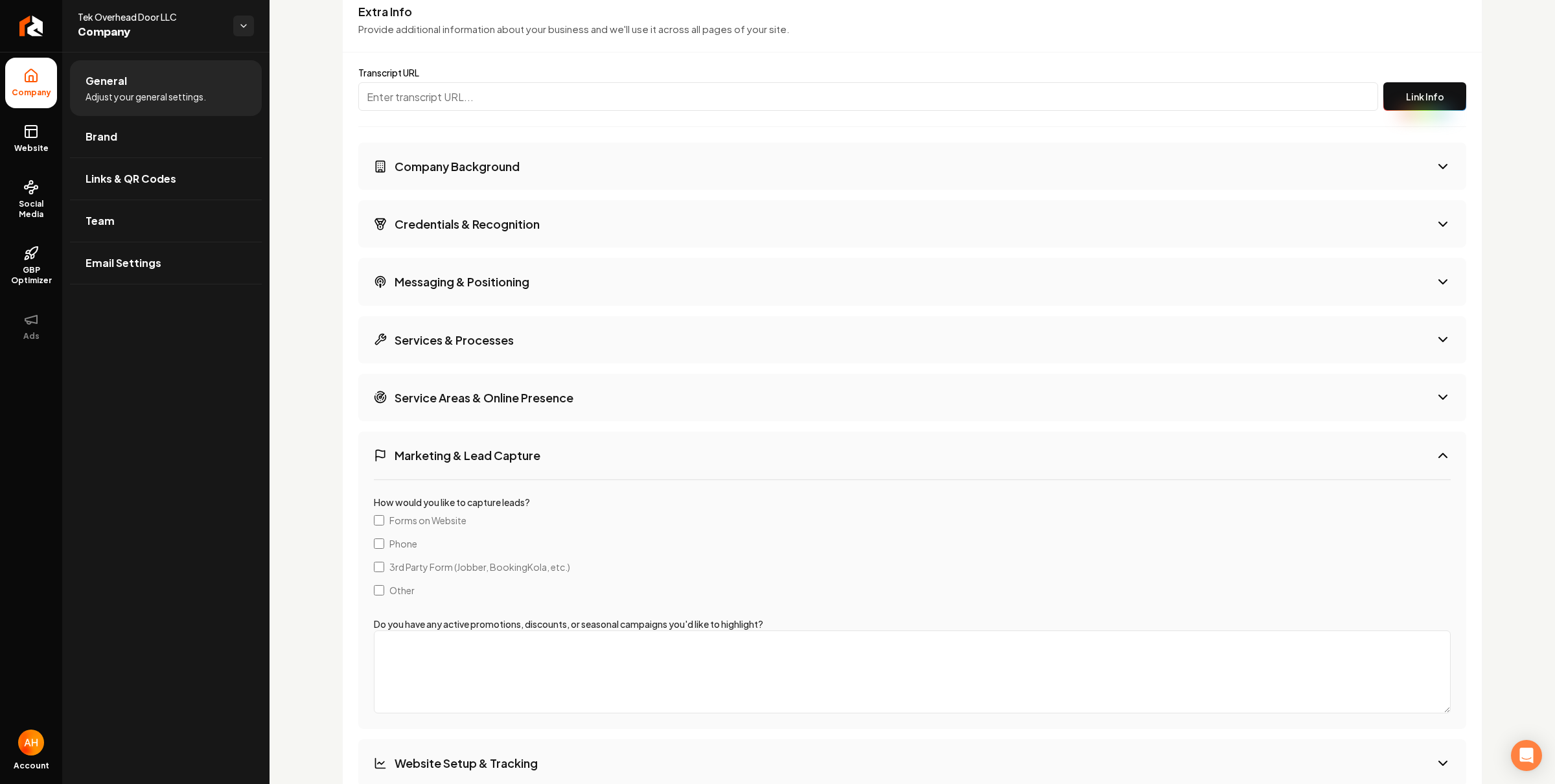
scroll to position [2033, 0]
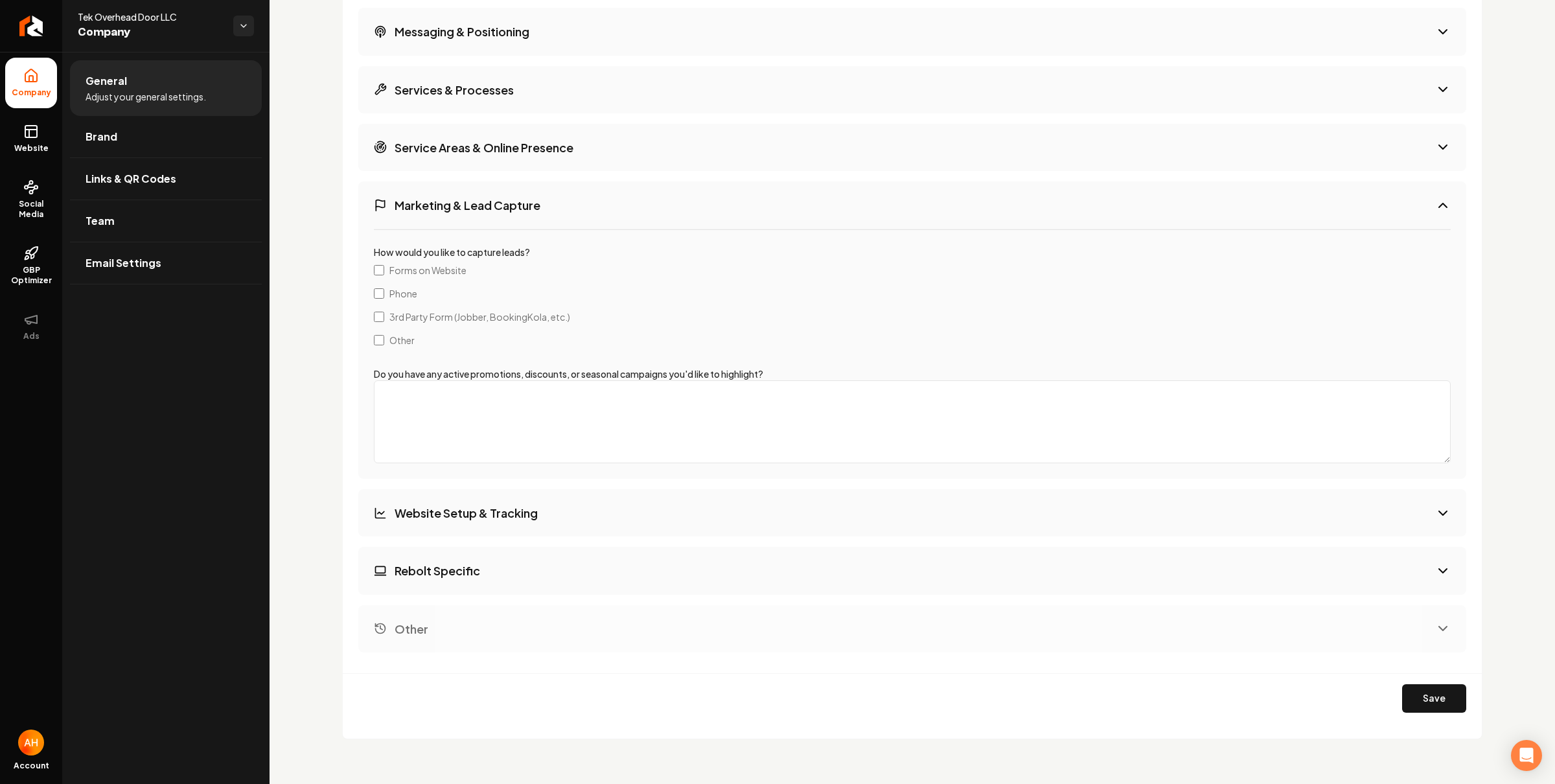
click at [27, 73] on icon at bounding box center [31, 75] width 12 height 12
click at [29, 128] on icon at bounding box center [31, 132] width 16 height 16
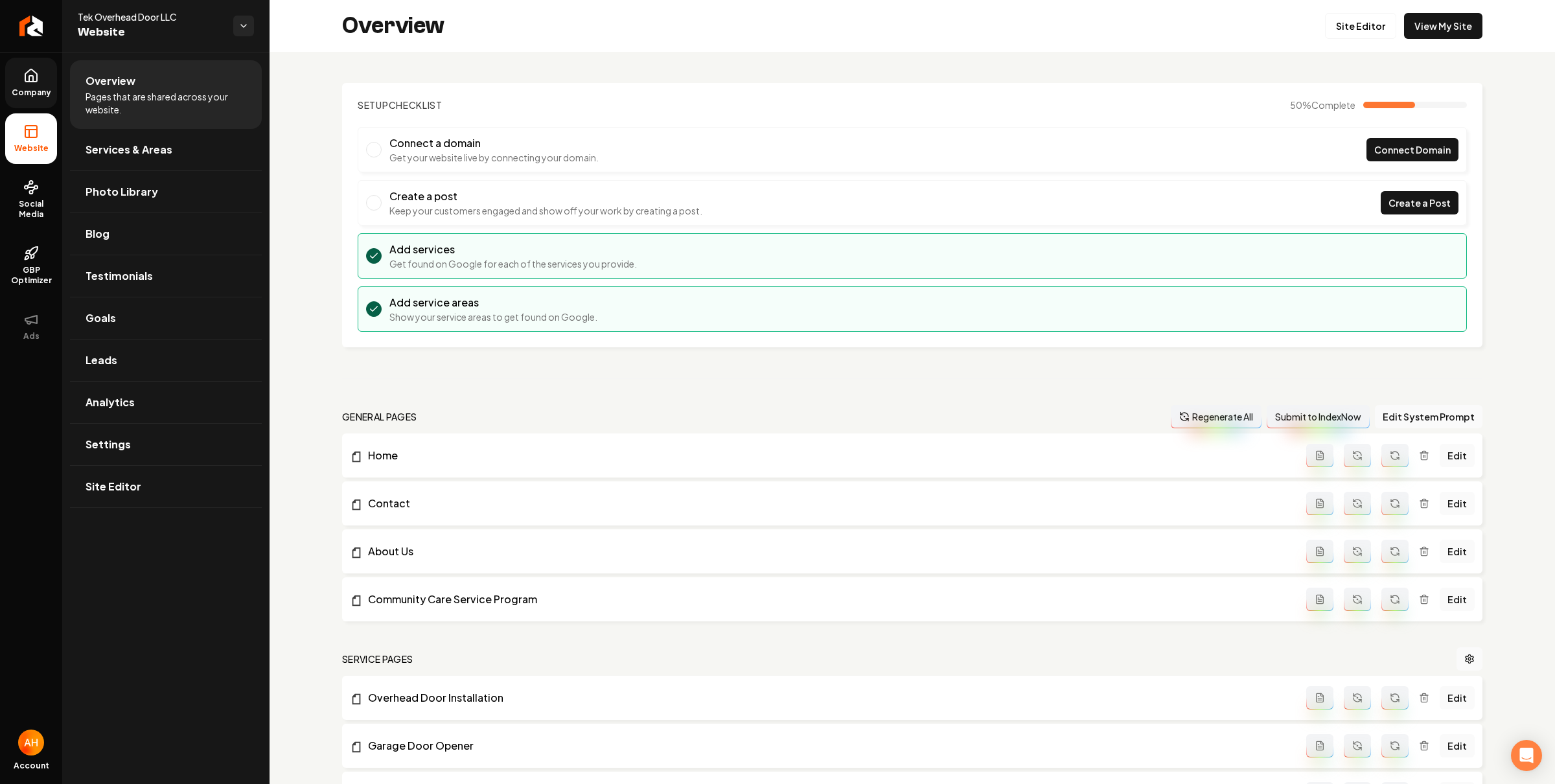
click at [29, 78] on icon at bounding box center [31, 78] width 4 height 6
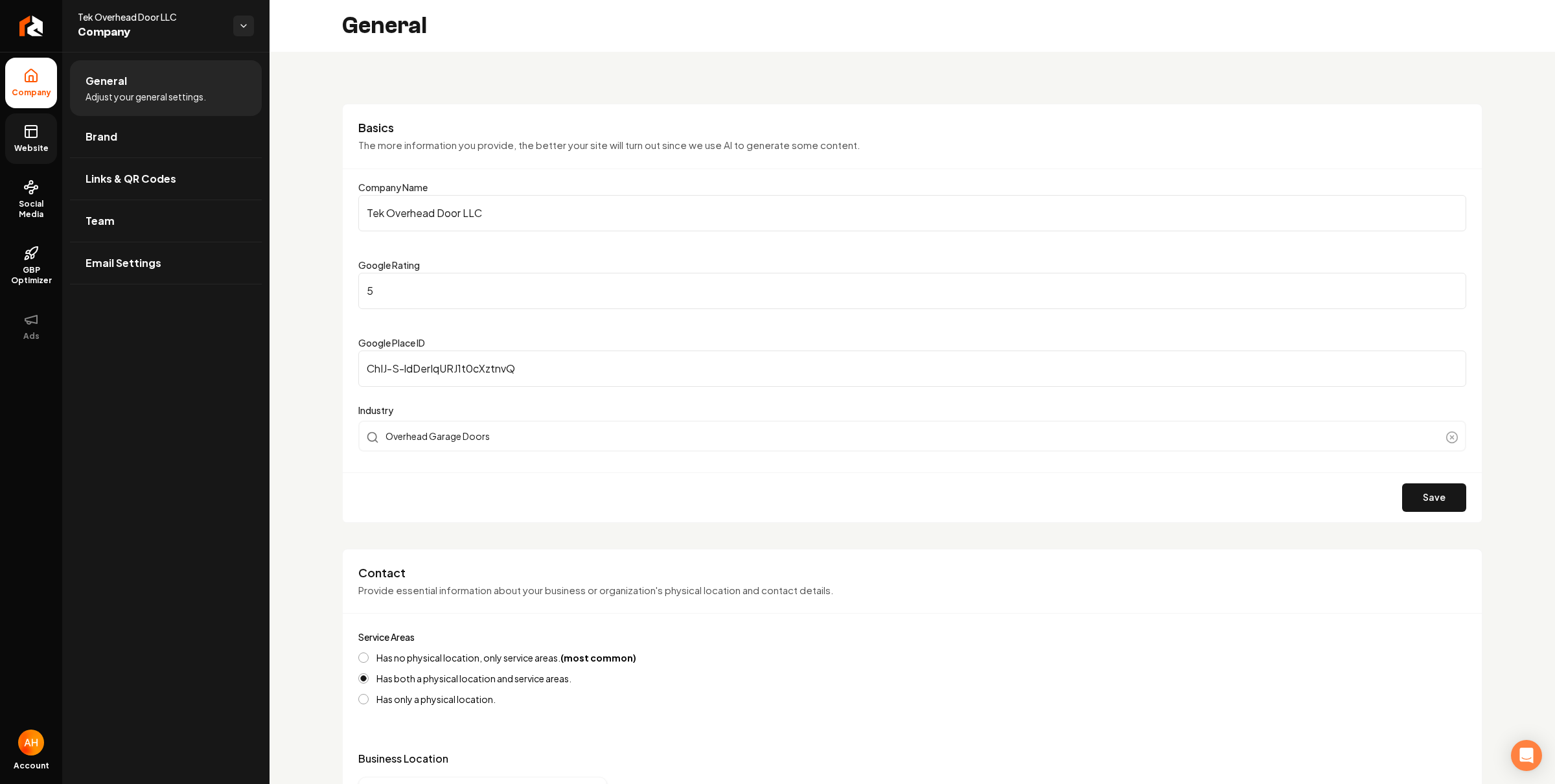
drag, startPoint x: 100, startPoint y: 225, endPoint x: 599, endPoint y: 225, distance: 499.0
click at [102, 224] on span "Team" at bounding box center [100, 221] width 29 height 16
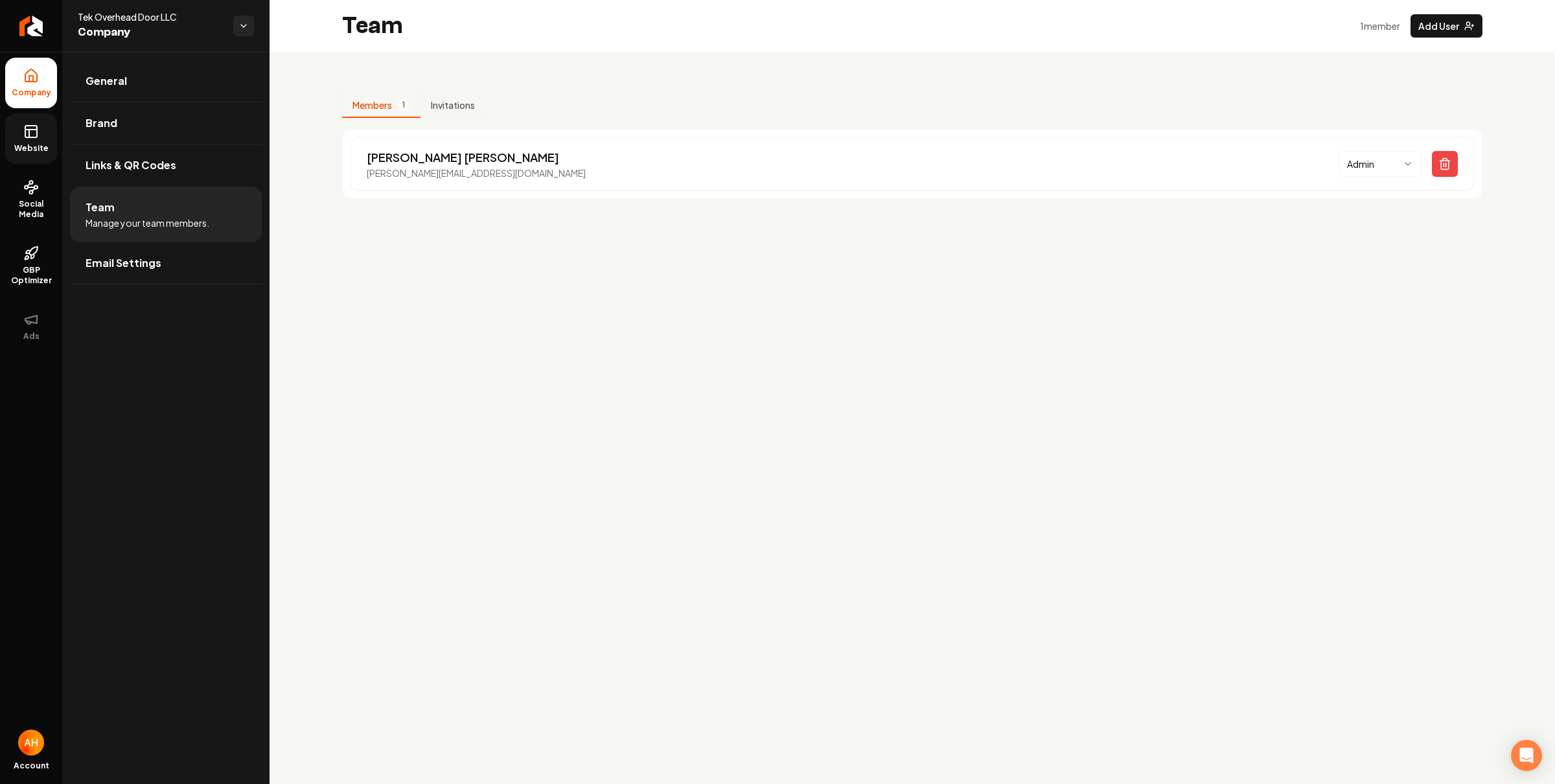
click at [932, 400] on main "Team 1 member Add User Members 1 Invitations Morgan Mahan morgan@tekohd.com Adm…" at bounding box center [912, 392] width 1286 height 784
drag, startPoint x: 560, startPoint y: 265, endPoint x: 492, endPoint y: 211, distance: 86.8
click at [557, 261] on main "Team 1 member Add User Members 1 Invitations Morgan Mahan morgan@tekohd.com Adm…" at bounding box center [912, 392] width 1286 height 784
drag, startPoint x: 470, startPoint y: 179, endPoint x: 353, endPoint y: 171, distance: 117.3
click at [353, 171] on div "Morgan Mahan morgan@tekohd.com Admin" at bounding box center [912, 164] width 1123 height 53
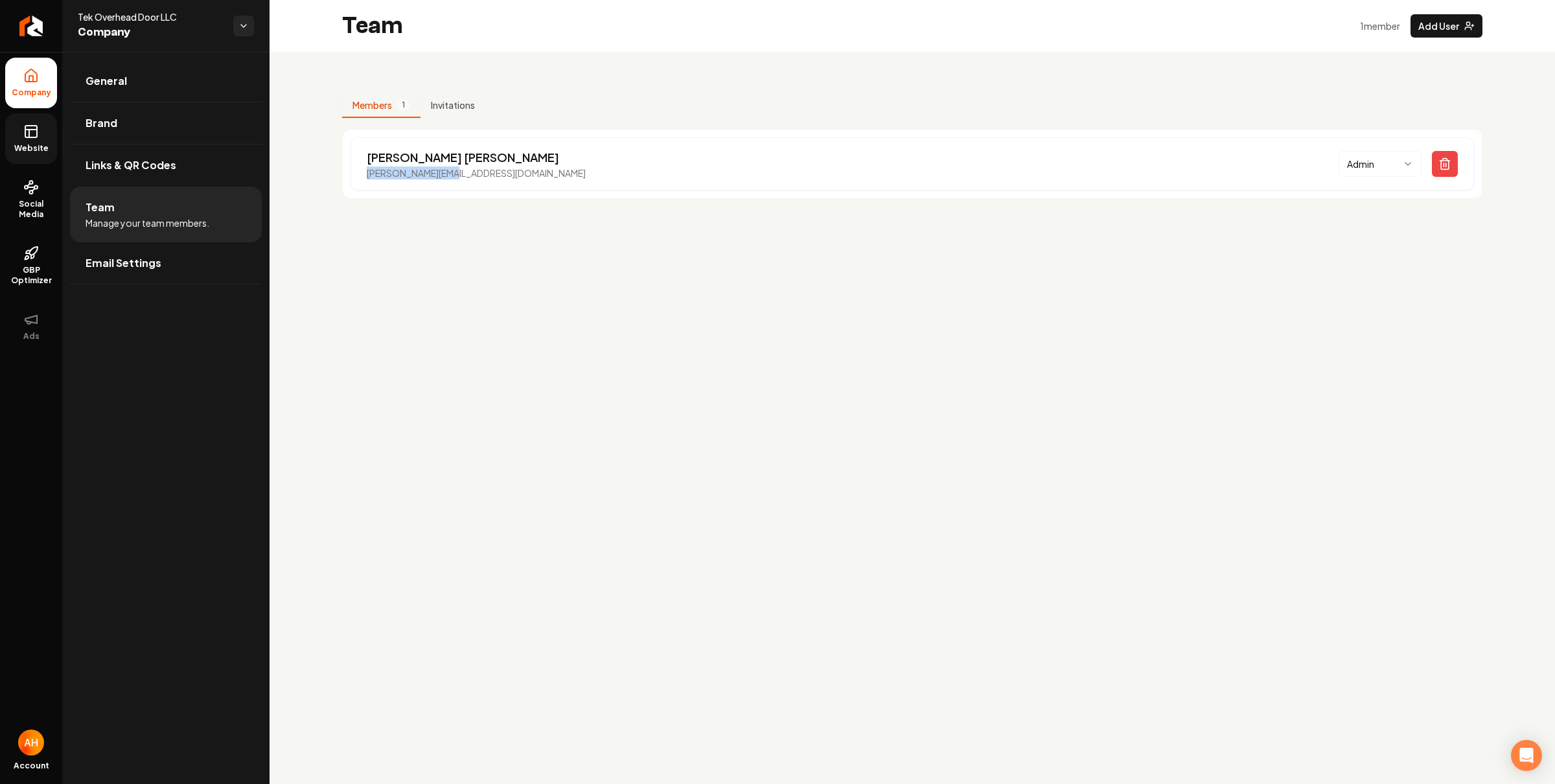
copy p "morgan@tekohd.com"
click at [418, 175] on p "morgan@tekohd.com" at bounding box center [476, 173] width 219 height 13
click at [422, 177] on p "morgan@tekohd.com" at bounding box center [476, 173] width 219 height 13
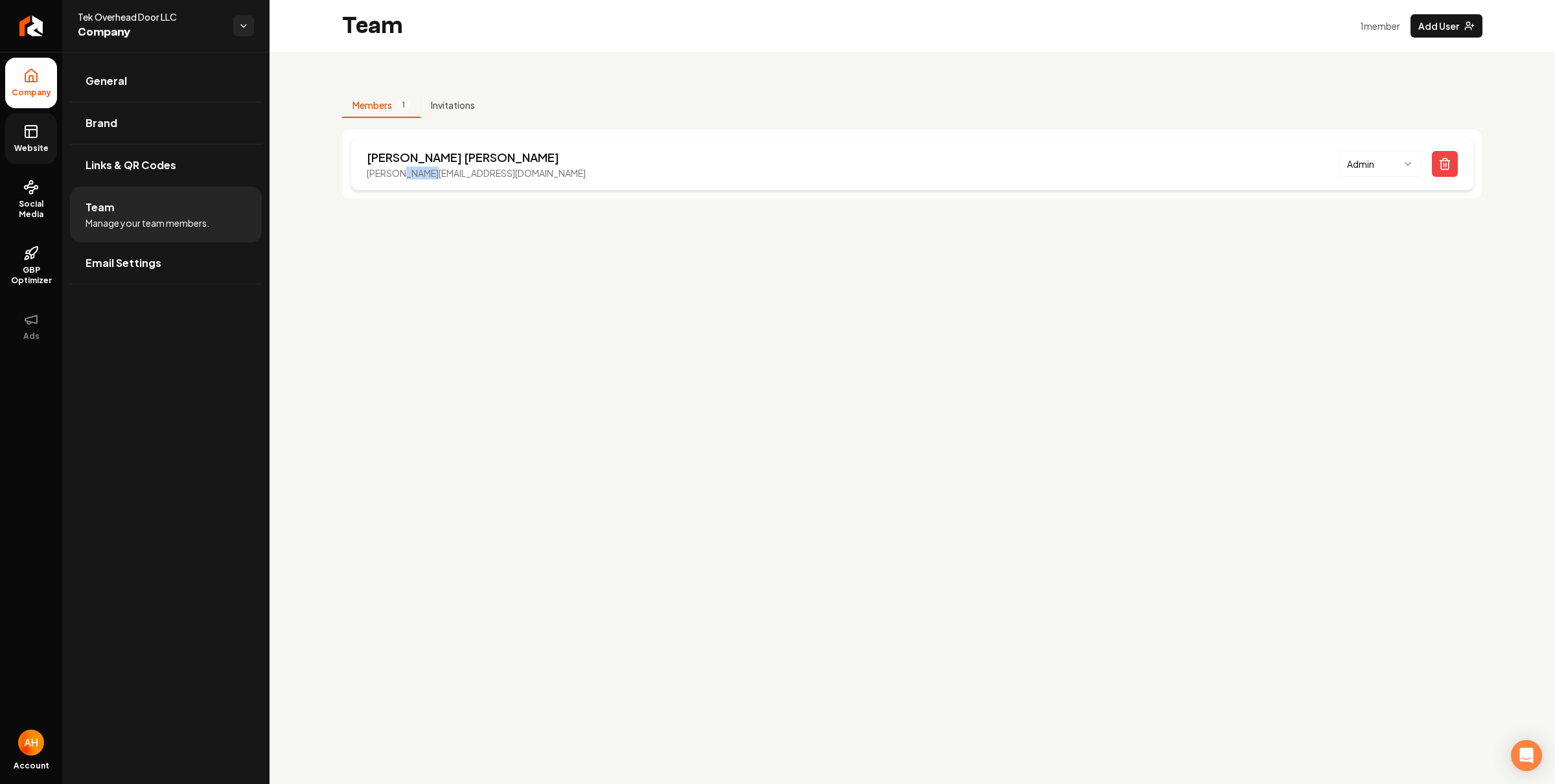
click at [422, 177] on p "morgan@tekohd.com" at bounding box center [476, 173] width 219 height 13
click at [422, 176] on p "morgan@tekohd.com" at bounding box center [476, 173] width 219 height 13
click at [434, 172] on p "morgan@tekohd.com" at bounding box center [476, 173] width 219 height 13
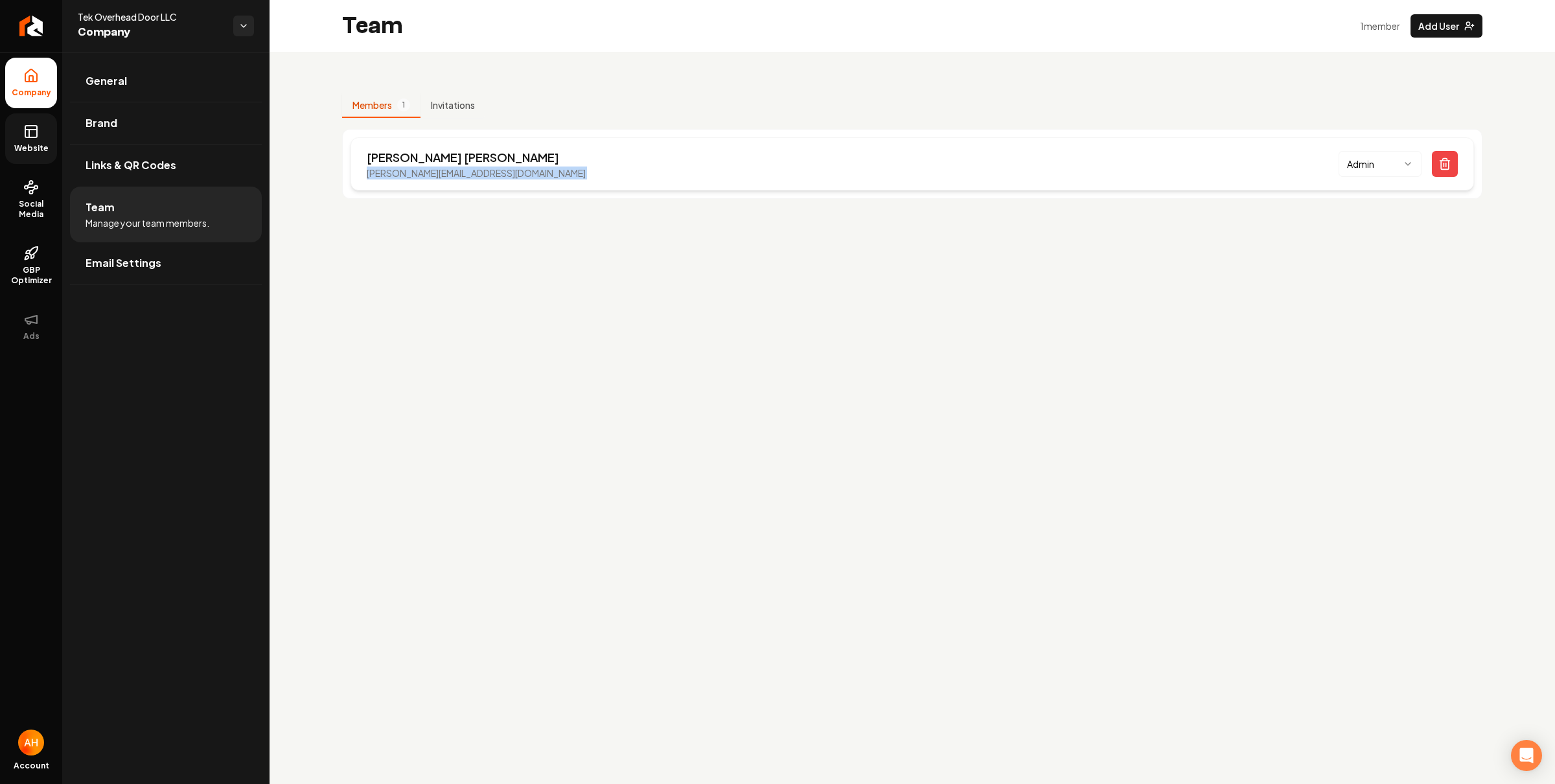
click at [425, 182] on div "Morgan Mahan morgan@tekohd.com Admin" at bounding box center [912, 164] width 1123 height 53
click at [429, 179] on div "Morgan Mahan morgan@tekohd.com Admin" at bounding box center [912, 164] width 1123 height 53
click at [432, 175] on p "morgan@tekohd.com" at bounding box center [476, 173] width 219 height 13
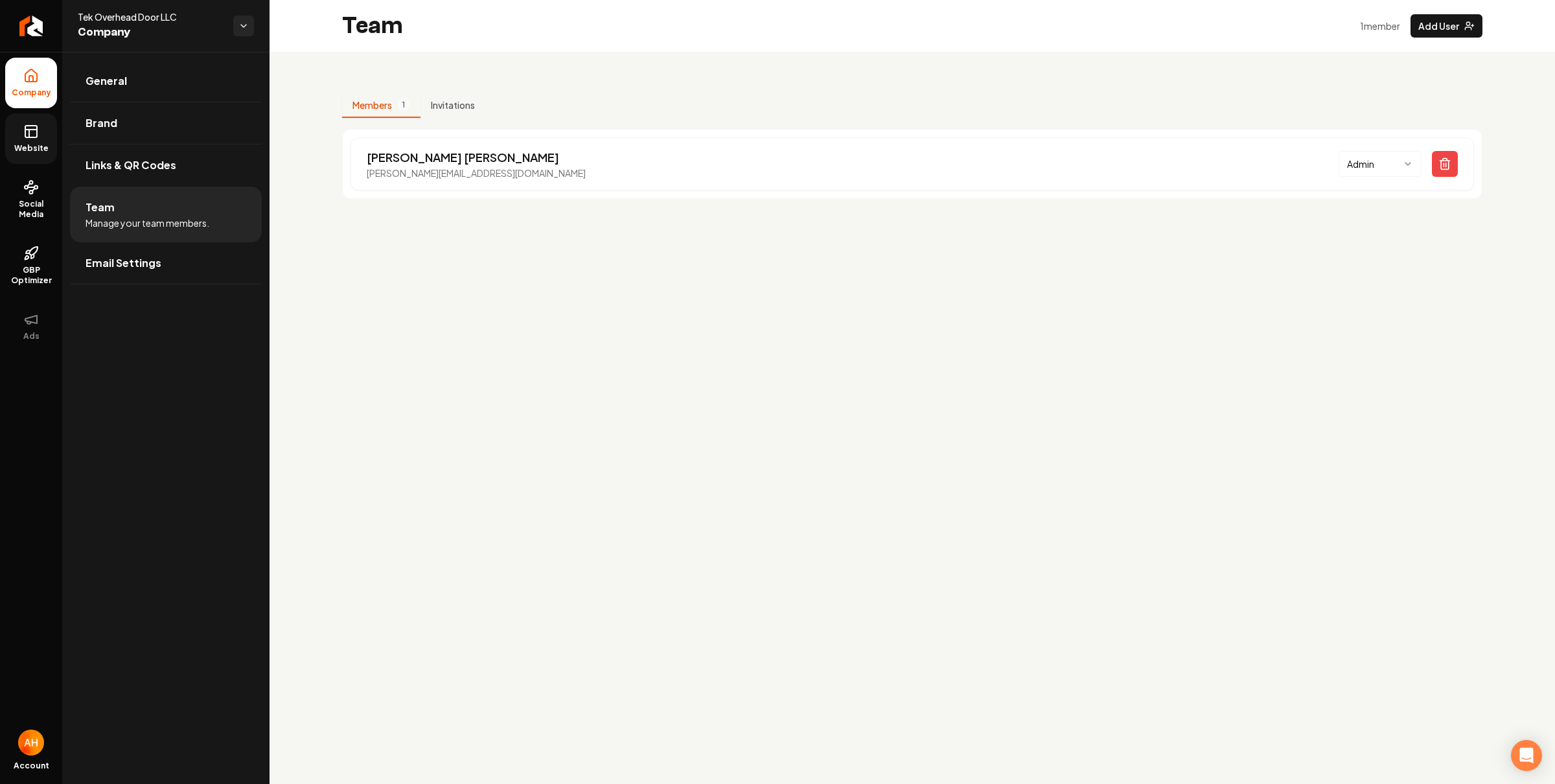
click at [452, 231] on main "Team 1 member Add User Members 1 Invitations Morgan Mahan morgan@tekohd.com Adm…" at bounding box center [912, 392] width 1286 height 784
click at [169, 91] on link "General" at bounding box center [166, 81] width 192 height 42
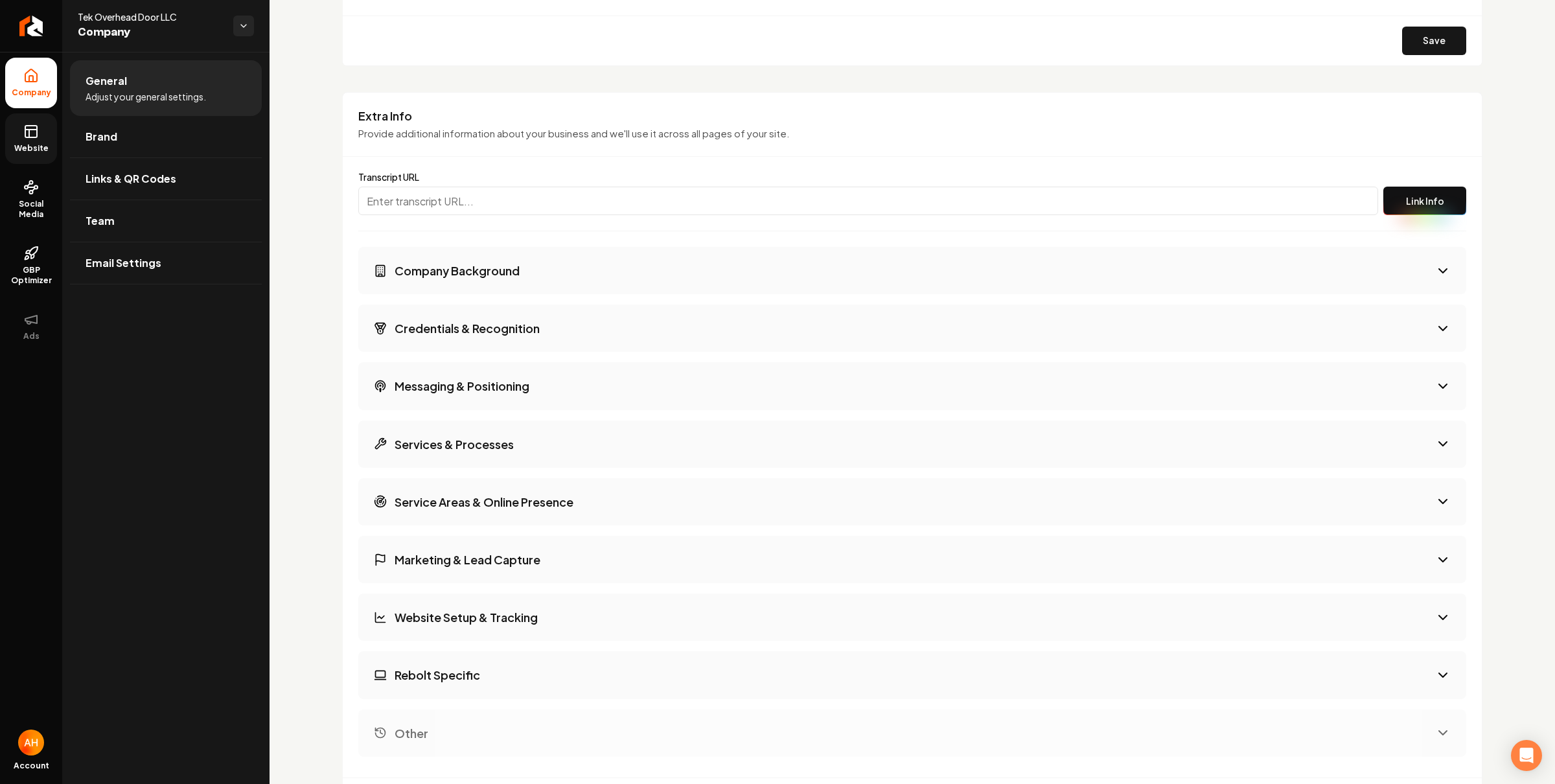
click at [532, 323] on h3 "Credentials & Recognition" at bounding box center [467, 328] width 145 height 16
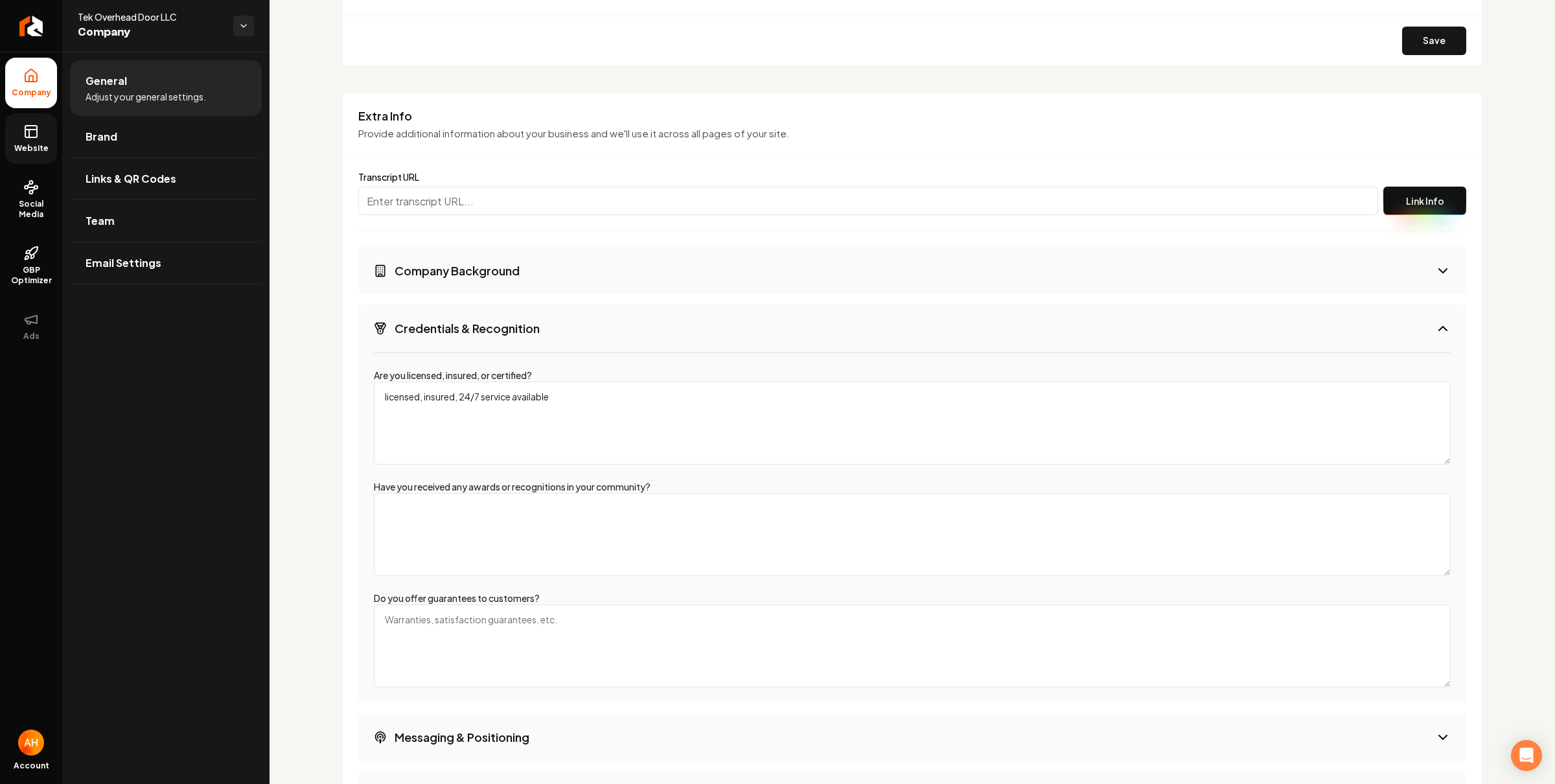
scroll to position [1874, 0]
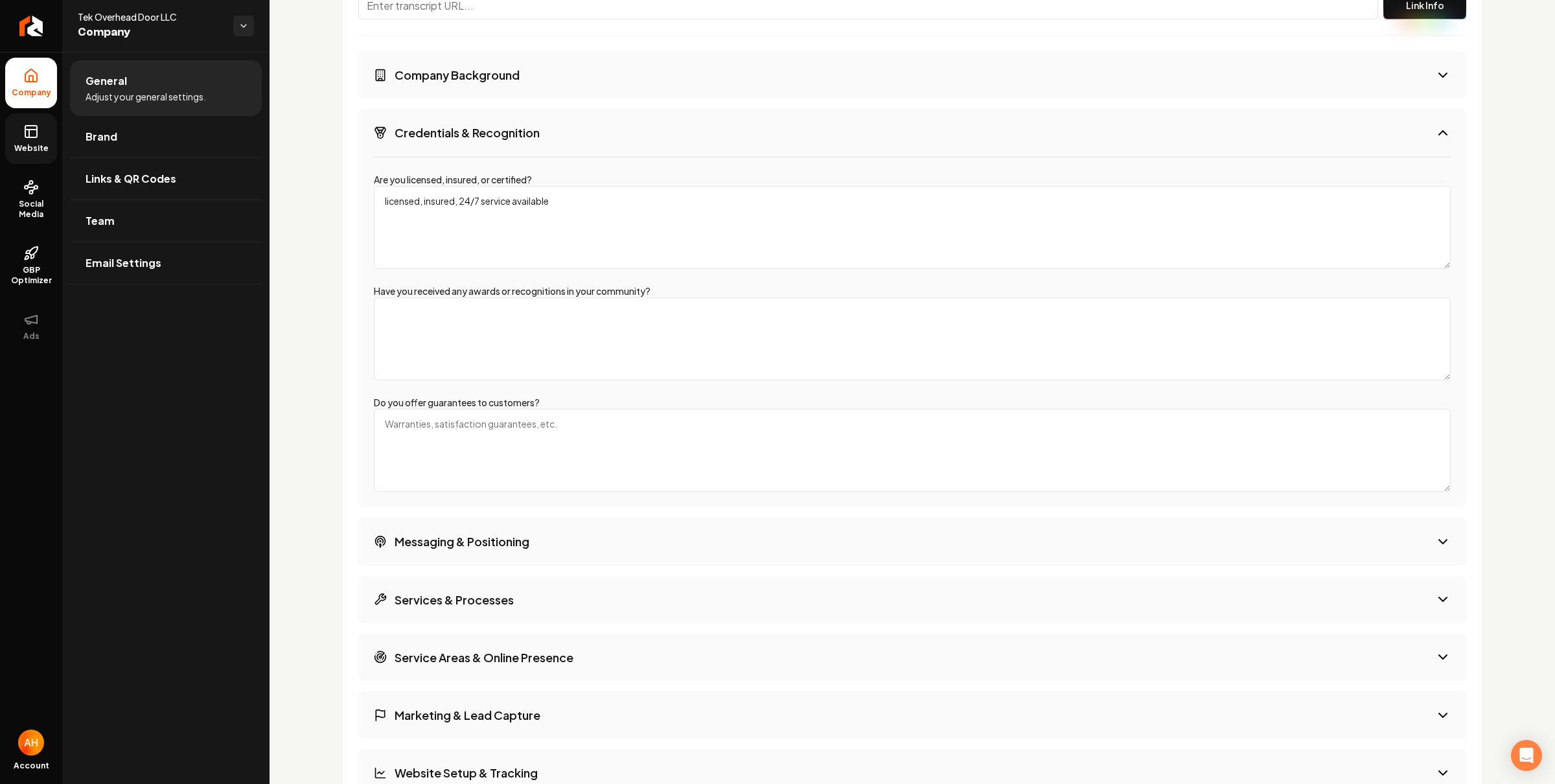
click at [513, 539] on h3 "Messaging & Positioning" at bounding box center [462, 541] width 135 height 16
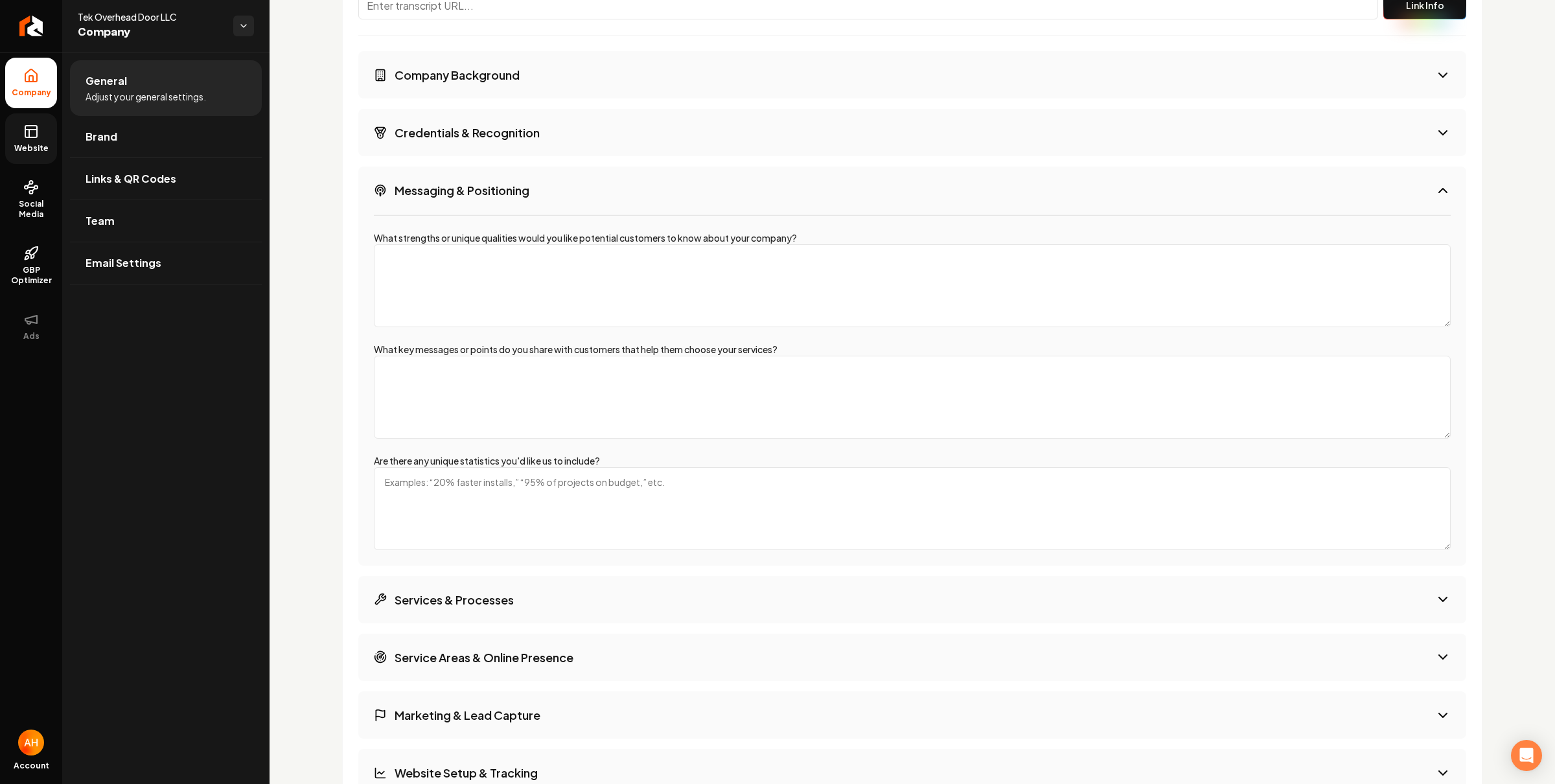
scroll to position [2073, 0]
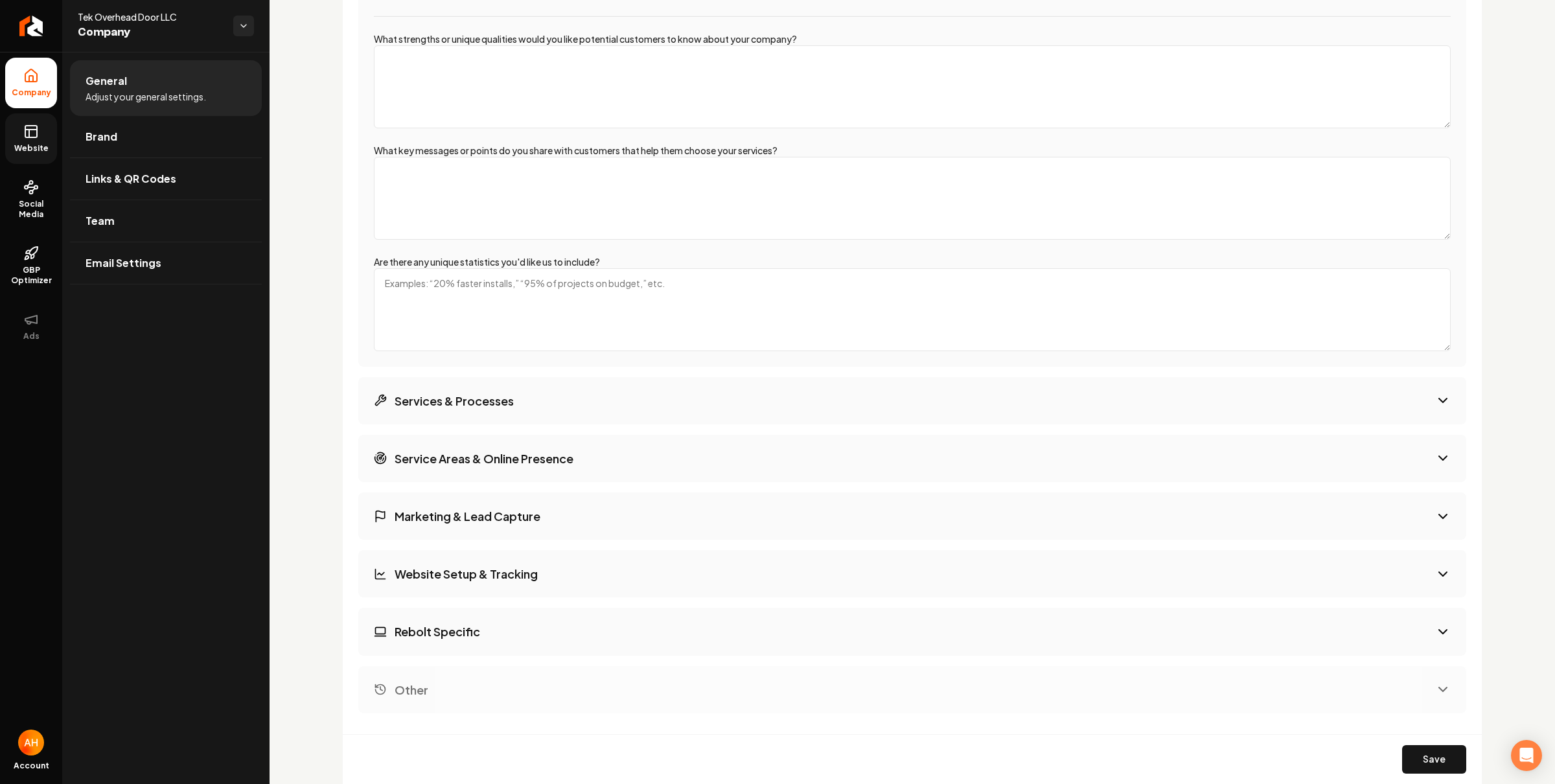
click at [542, 459] on h3 "Service Areas & Online Presence" at bounding box center [484, 458] width 179 height 16
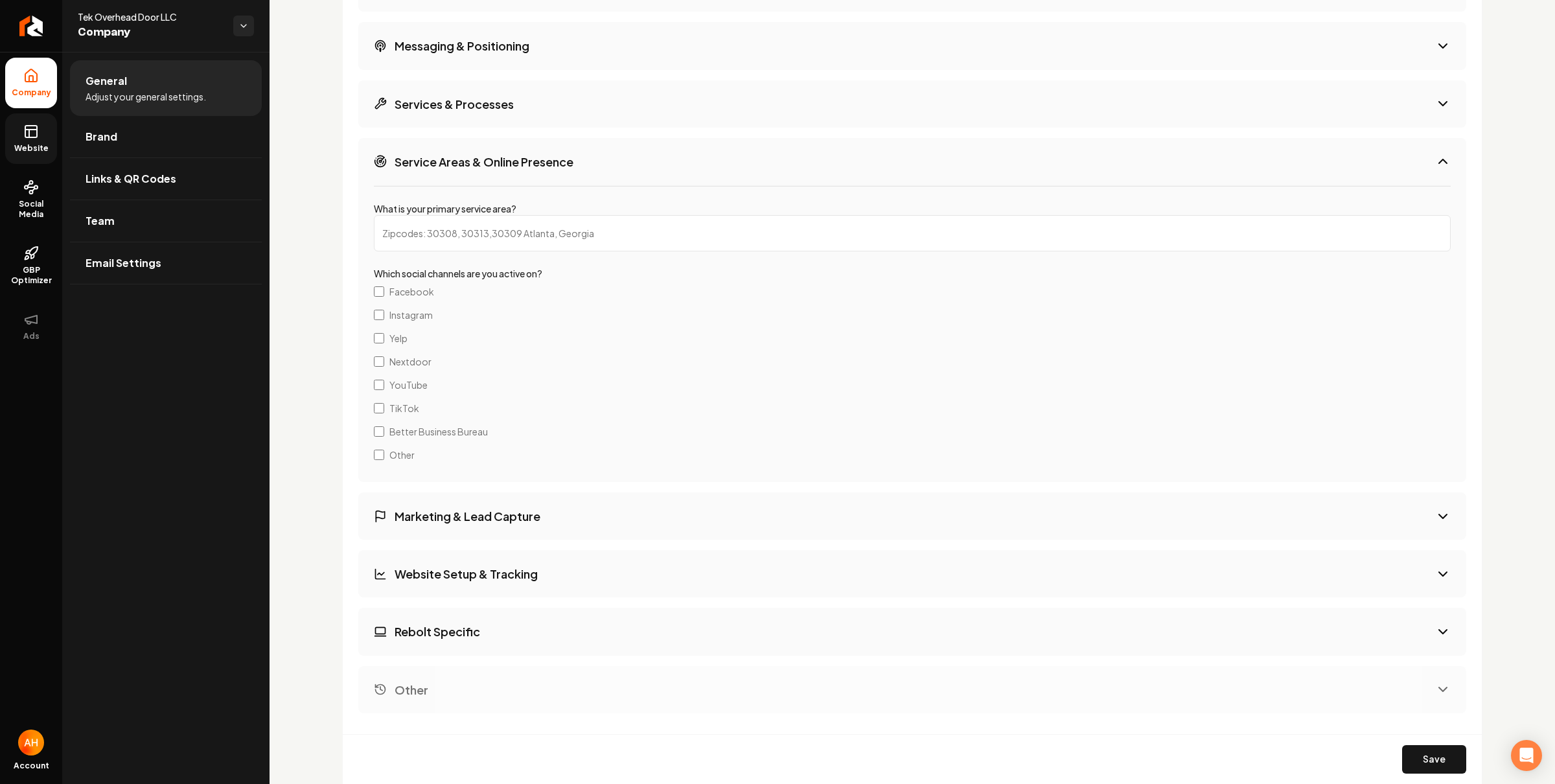
scroll to position [1967, 0]
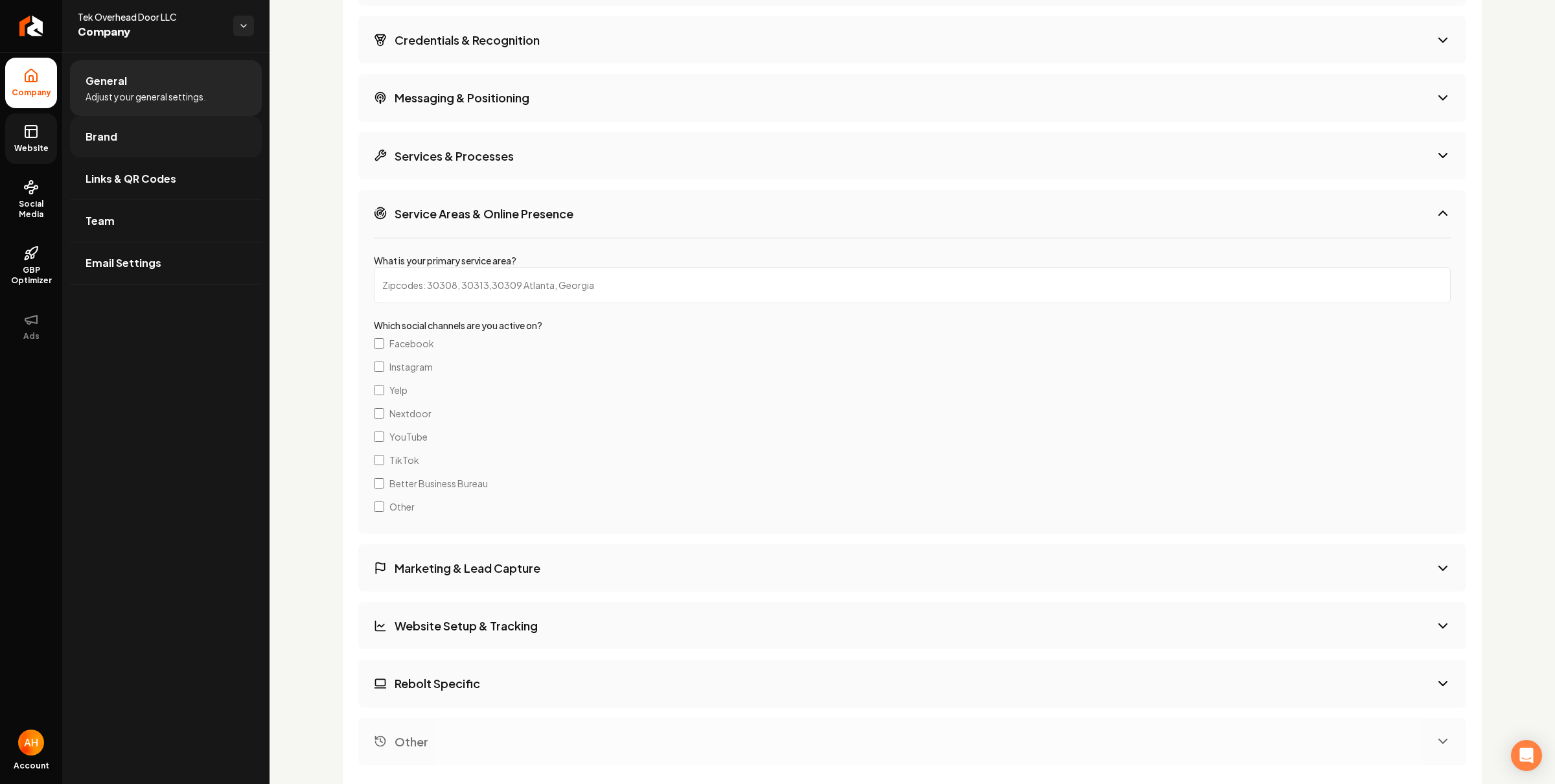
click at [157, 130] on link "Brand" at bounding box center [166, 137] width 192 height 42
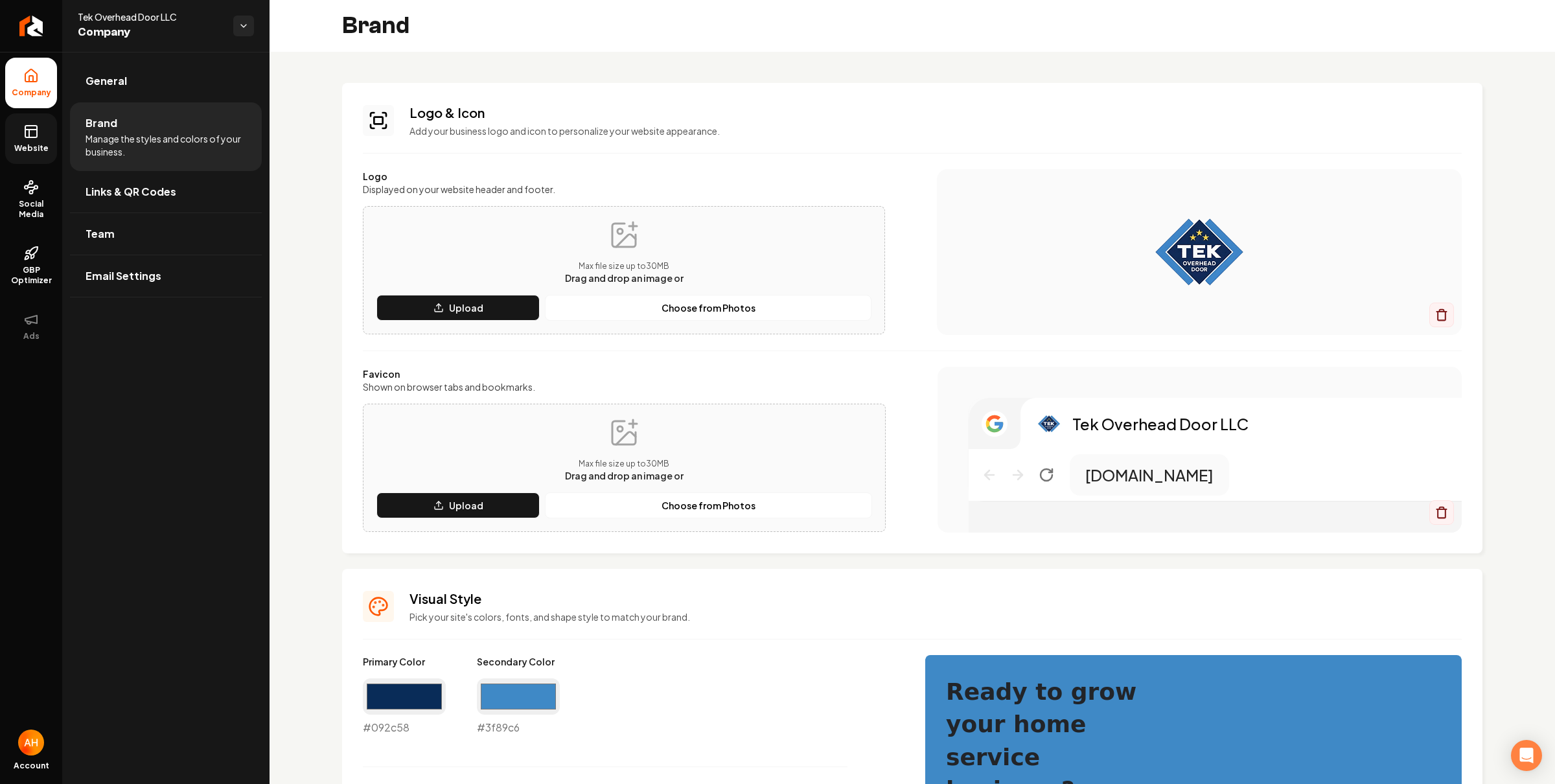
scroll to position [20, 0]
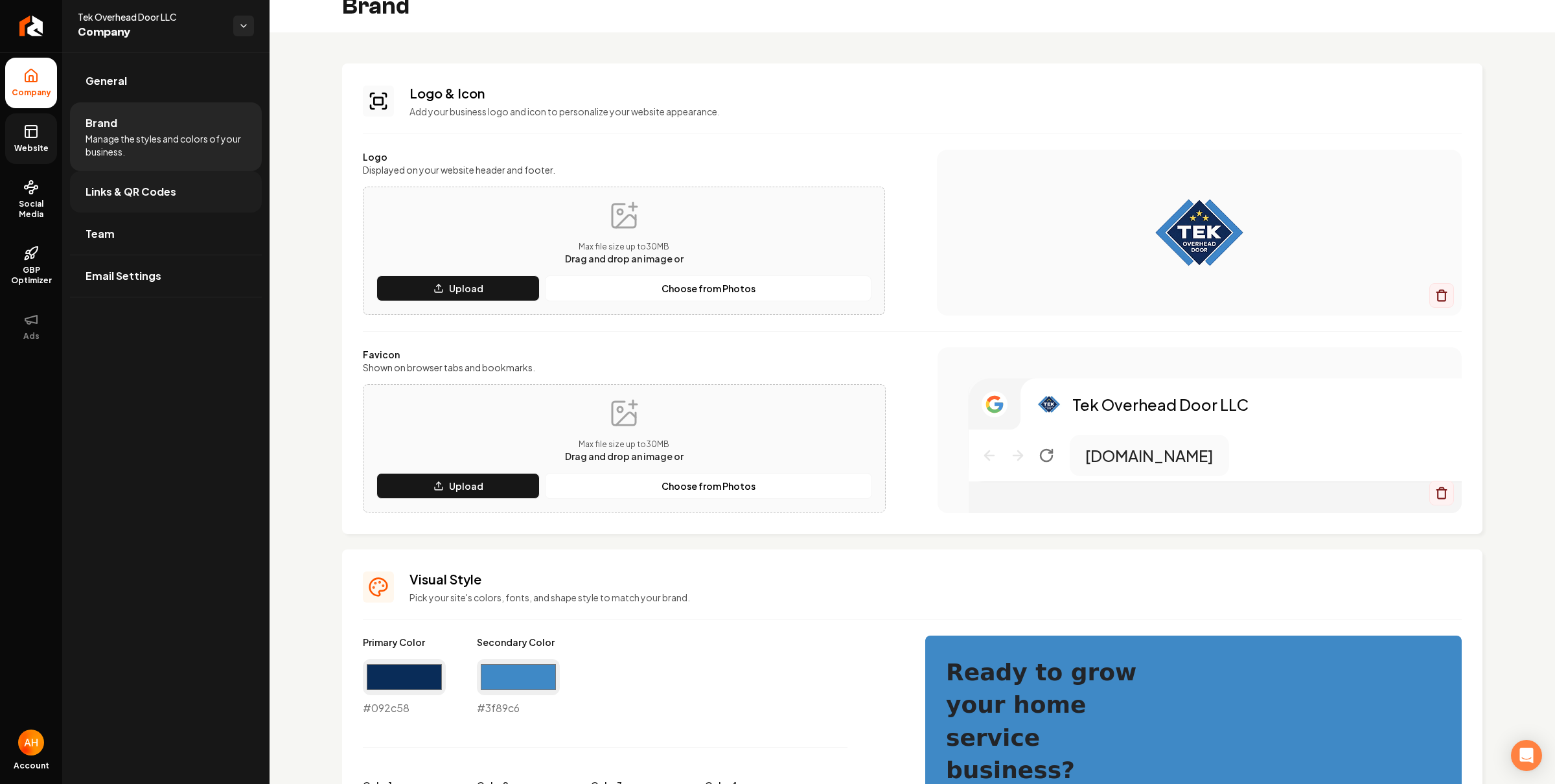
click at [114, 198] on span "Links & QR Codes" at bounding box center [130, 192] width 91 height 16
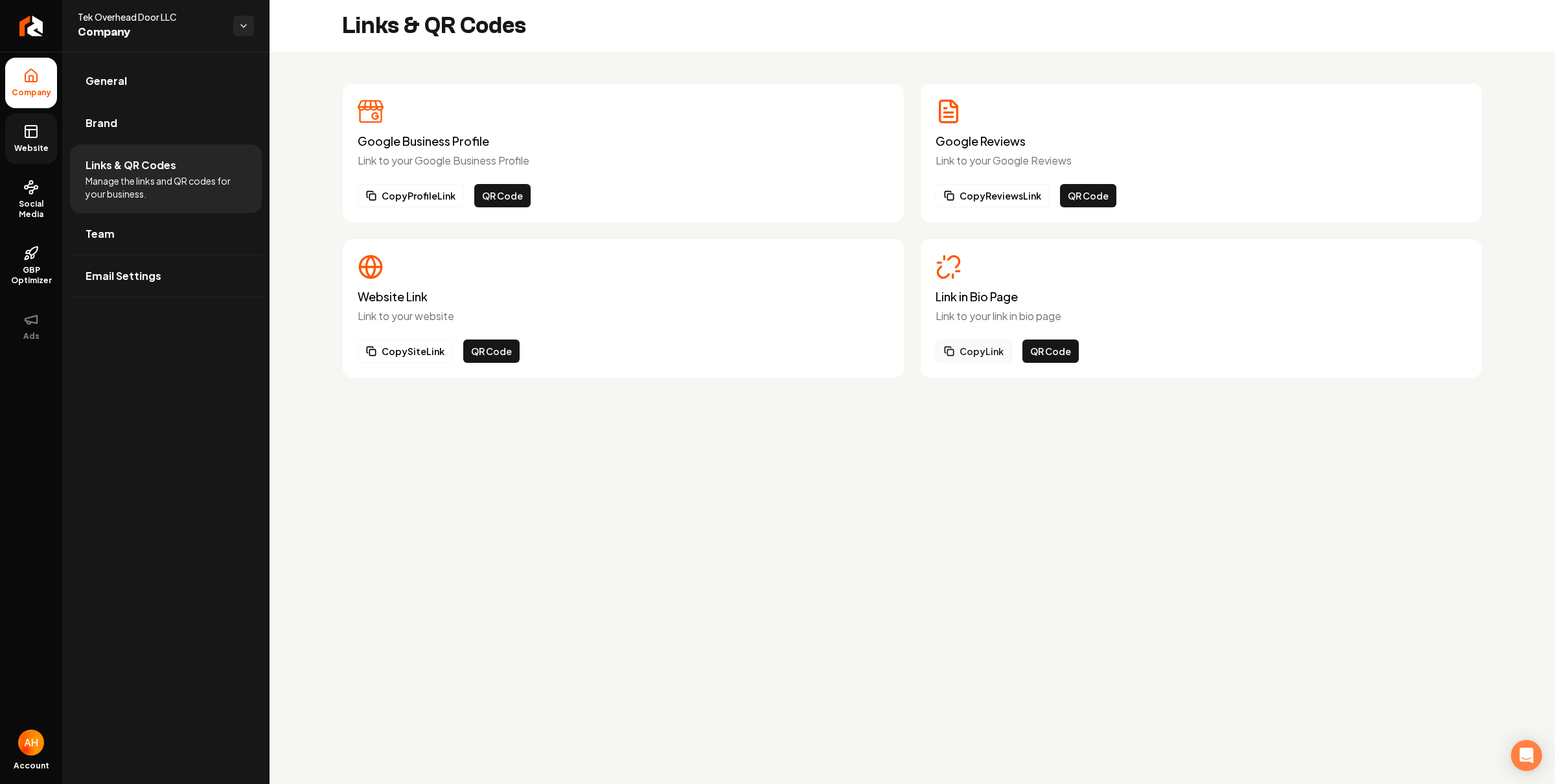
click at [966, 349] on button "Copy Link" at bounding box center [973, 351] width 76 height 23
click at [42, 151] on span "Website" at bounding box center [31, 149] width 45 height 10
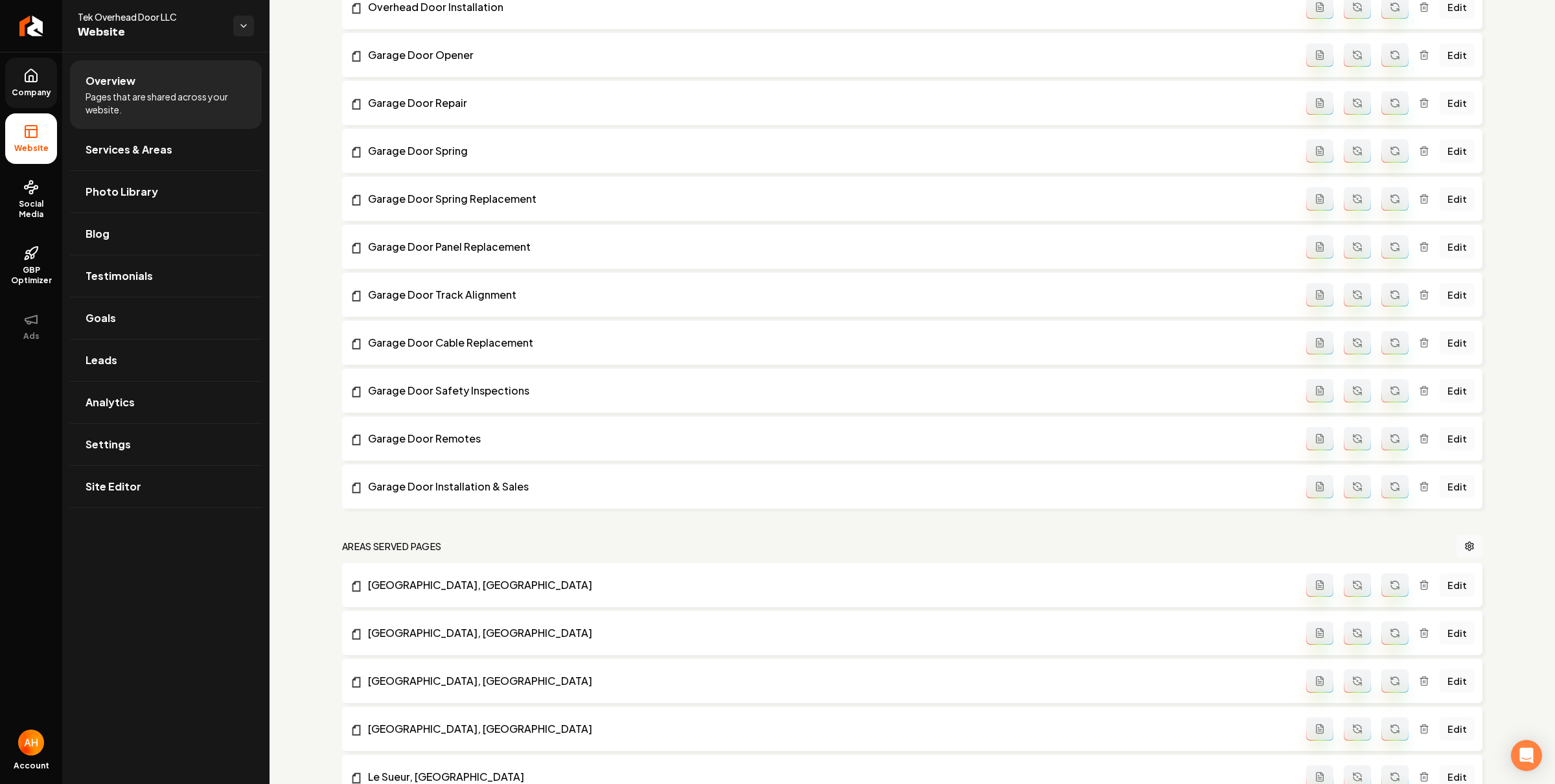
scroll to position [841, 0]
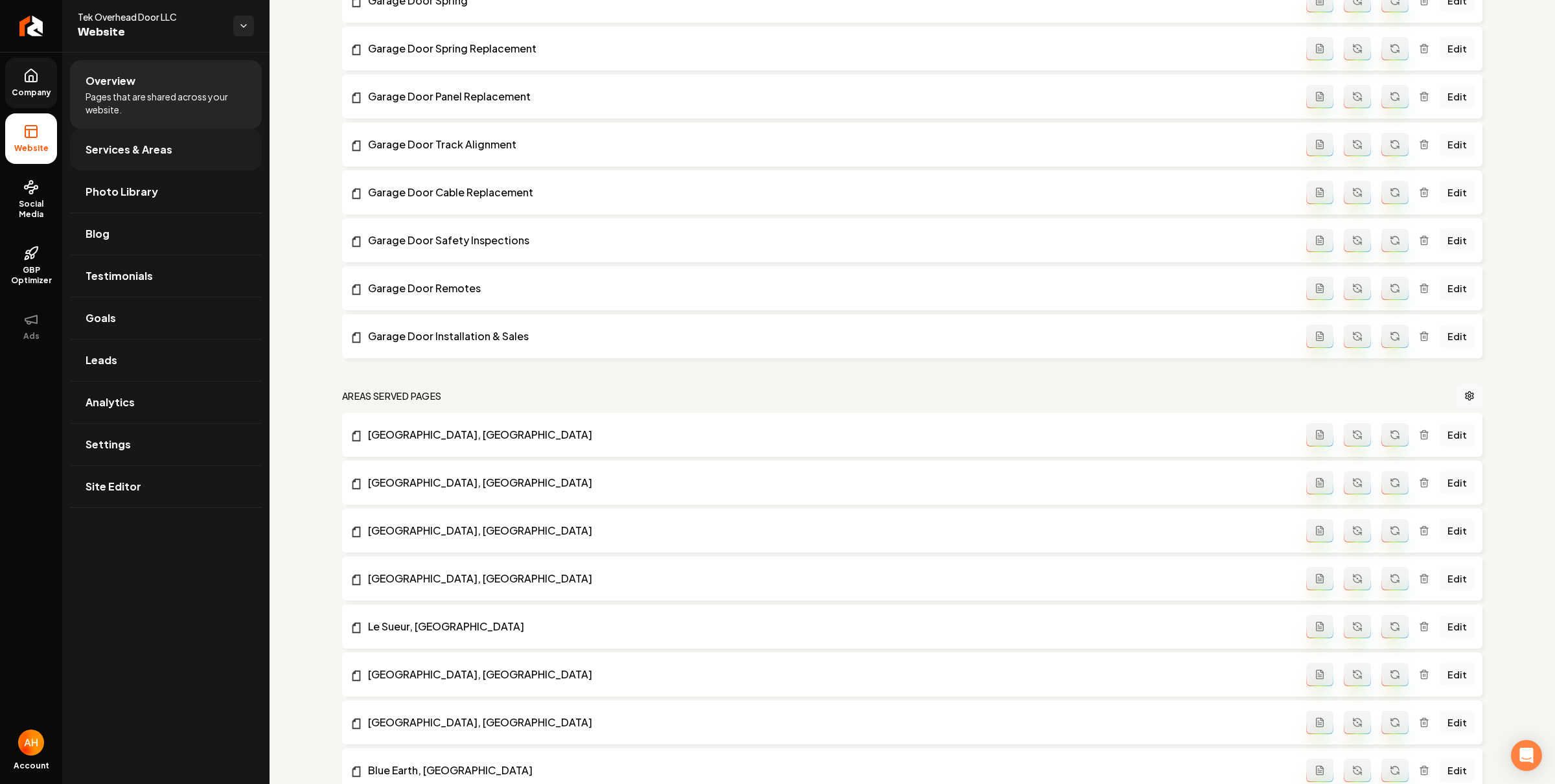
click at [164, 150] on span "Services & Areas" at bounding box center [128, 150] width 87 height 16
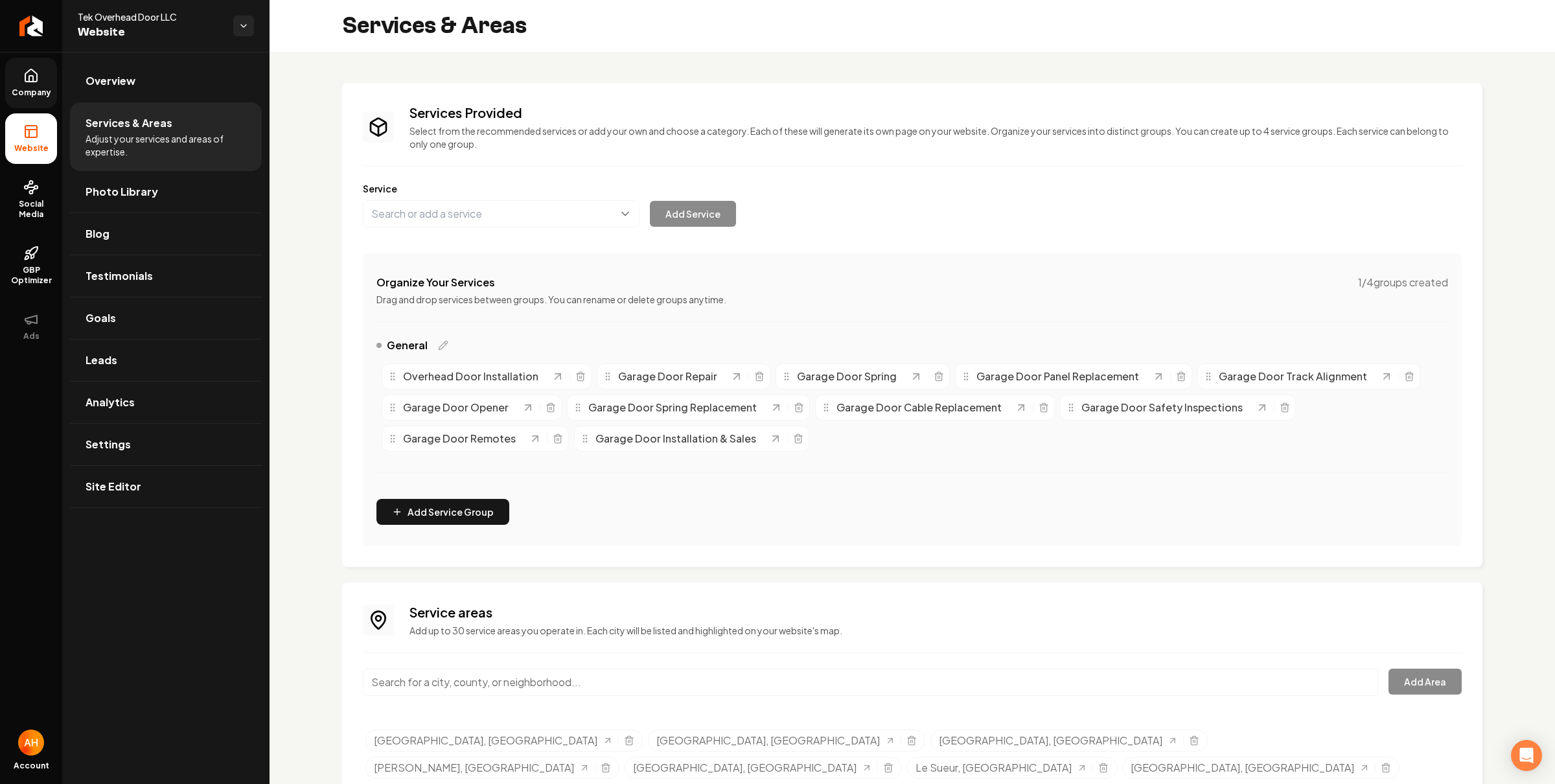
scroll to position [81, 0]
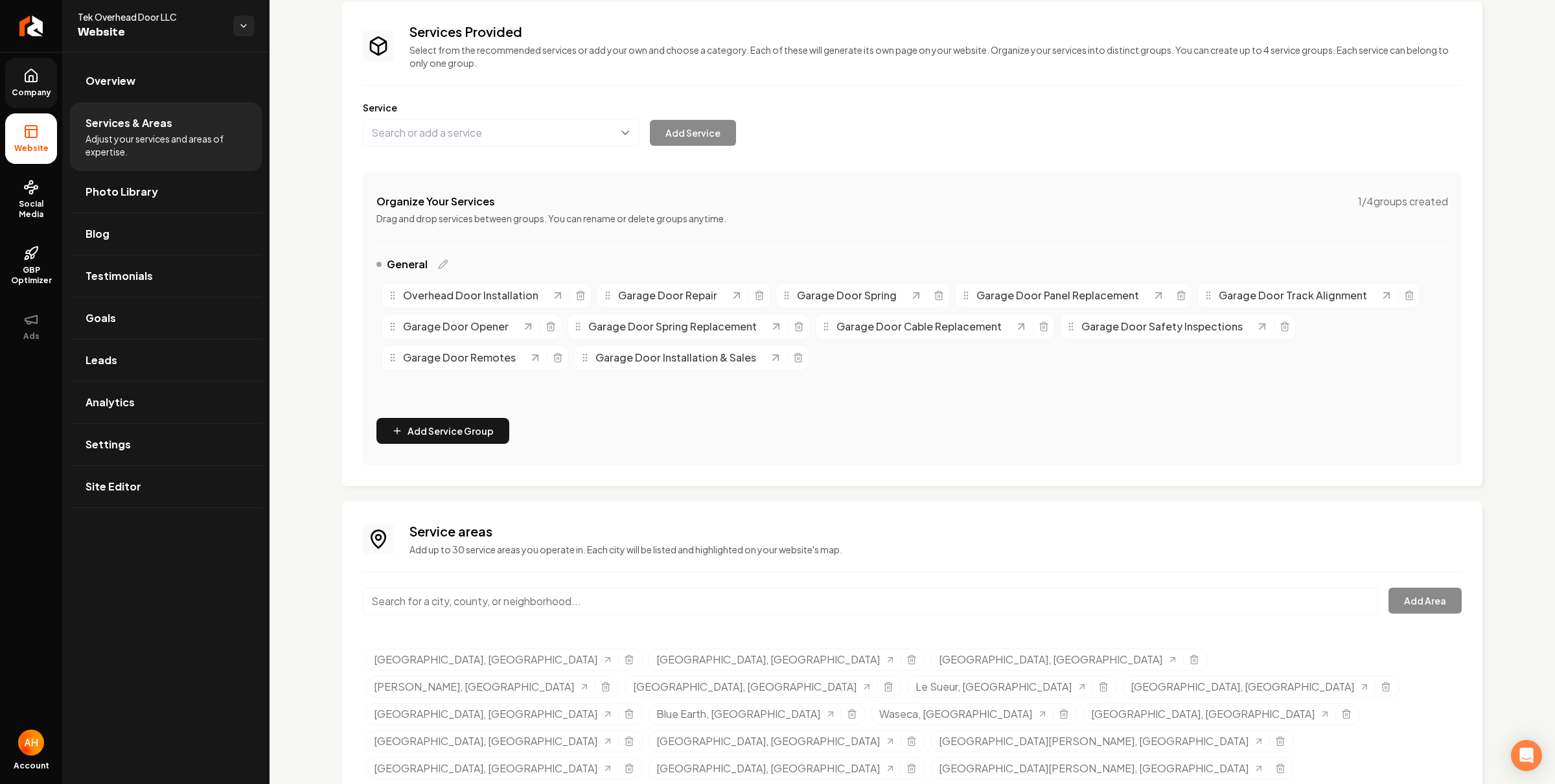
click at [528, 602] on input "Main content area" at bounding box center [870, 601] width 1015 height 27
click at [499, 143] on button "Main content area" at bounding box center [501, 133] width 277 height 27
click at [179, 197] on div "Company Website Social Media GBP Optimizer Ads Account Tek Overhead Door LLC We…" at bounding box center [778, 392] width 1555 height 784
click at [145, 192] on span "Photo Library" at bounding box center [121, 192] width 72 height 16
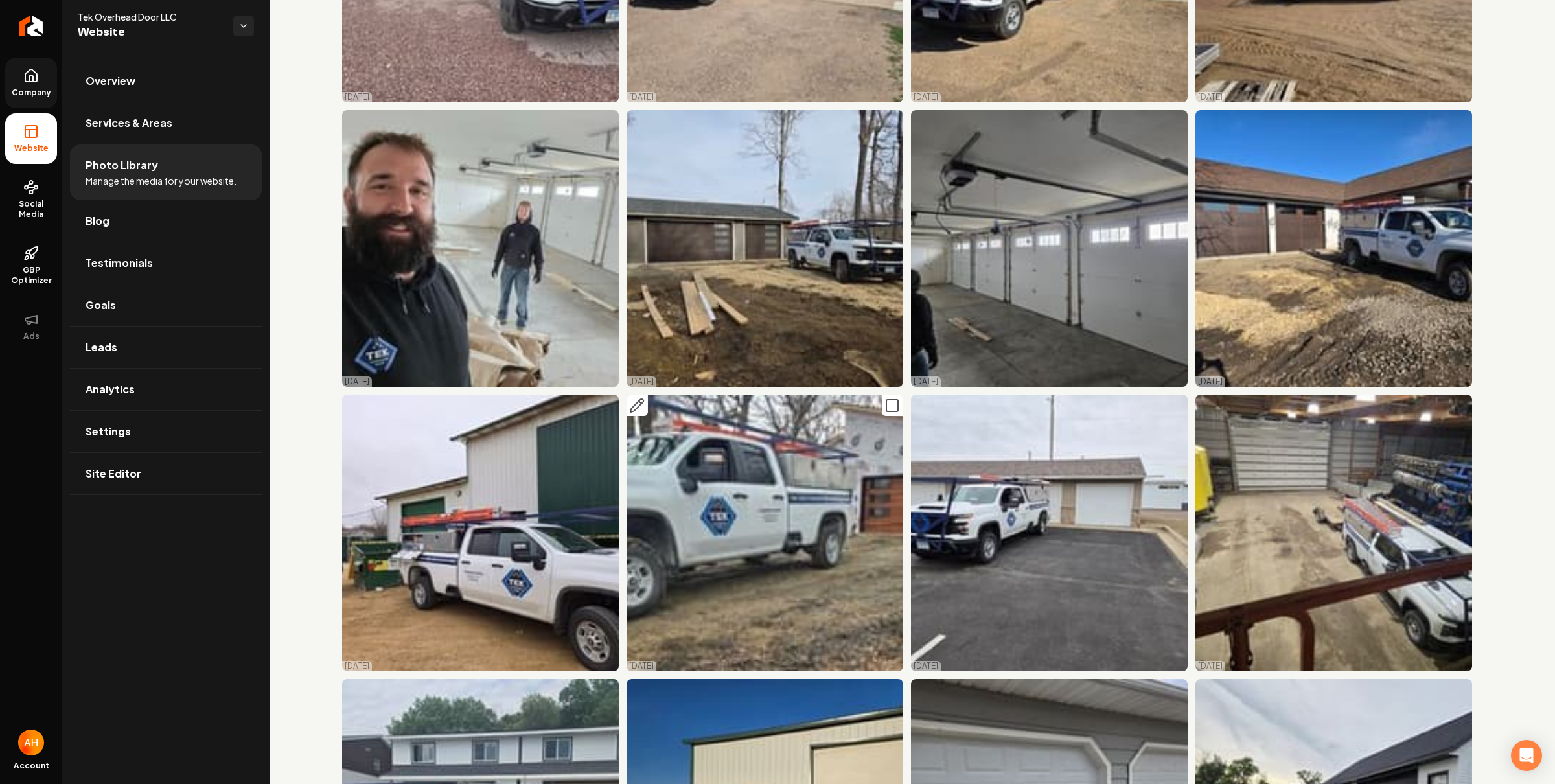
scroll to position [1997, 0]
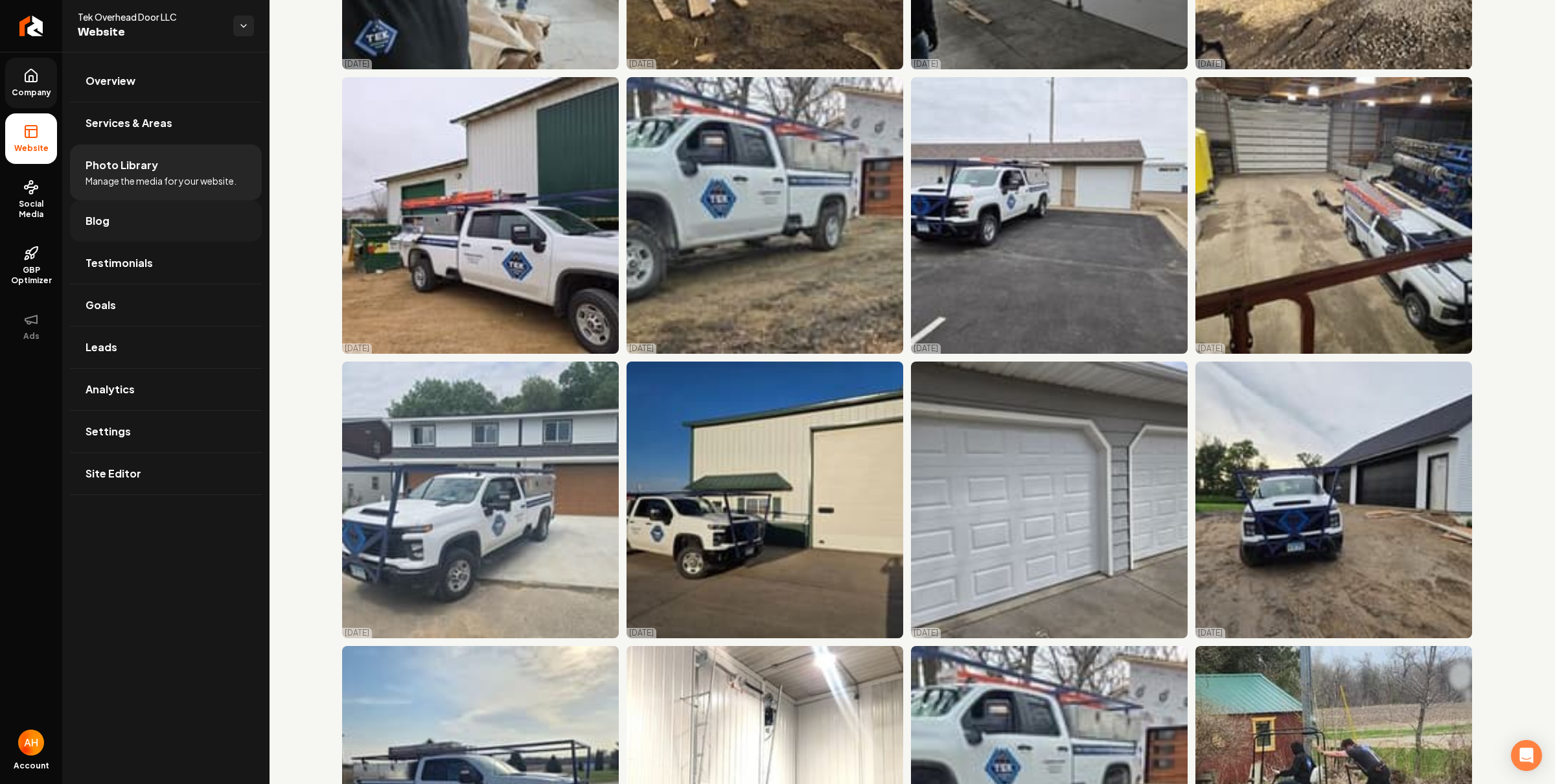
click at [200, 222] on link "Blog" at bounding box center [166, 221] width 192 height 42
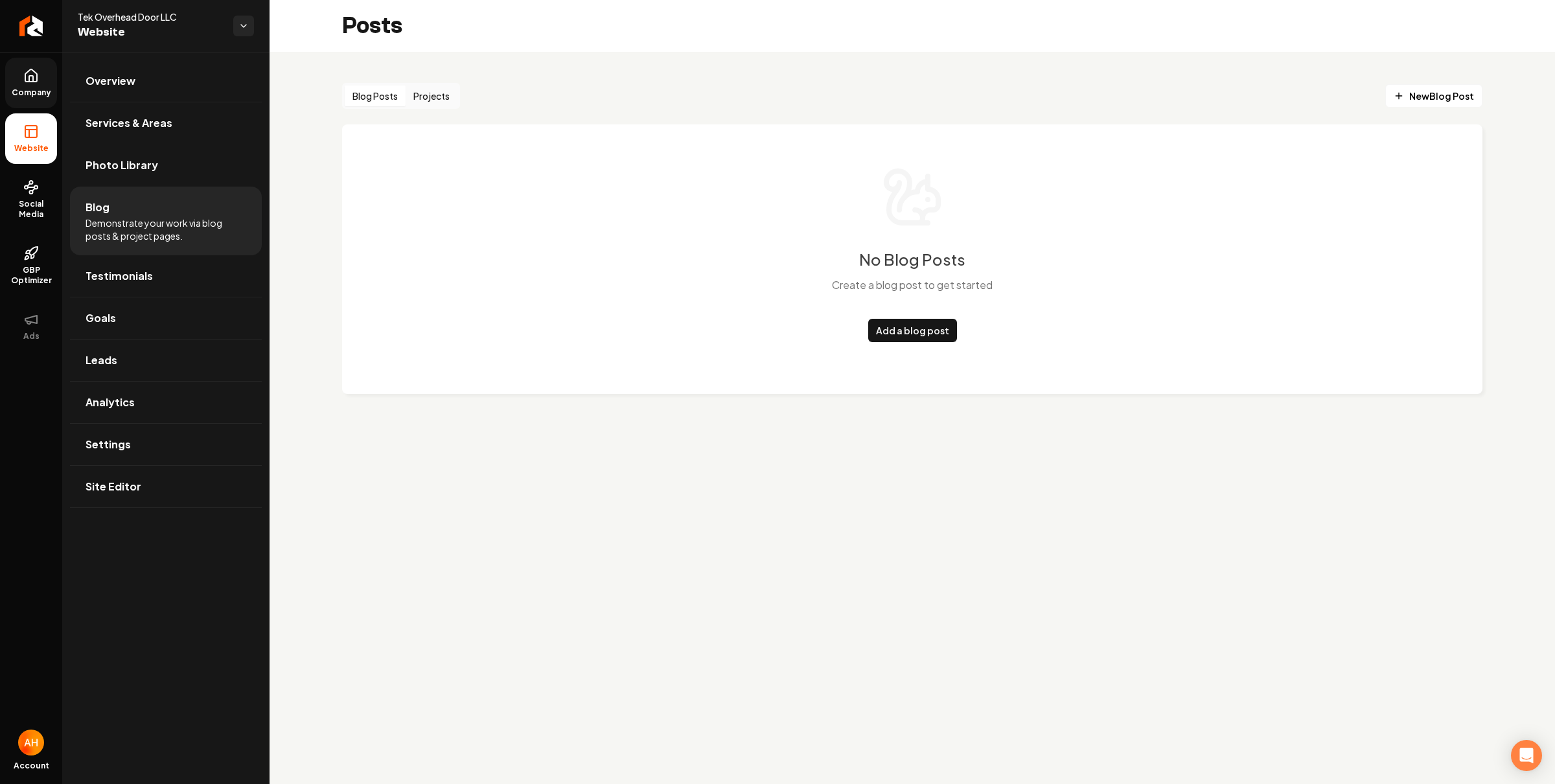
click at [429, 97] on button "Projects" at bounding box center [431, 96] width 52 height 21
click at [434, 103] on button "Projects" at bounding box center [431, 96] width 52 height 21
click at [115, 89] on link "Overview" at bounding box center [166, 81] width 192 height 42
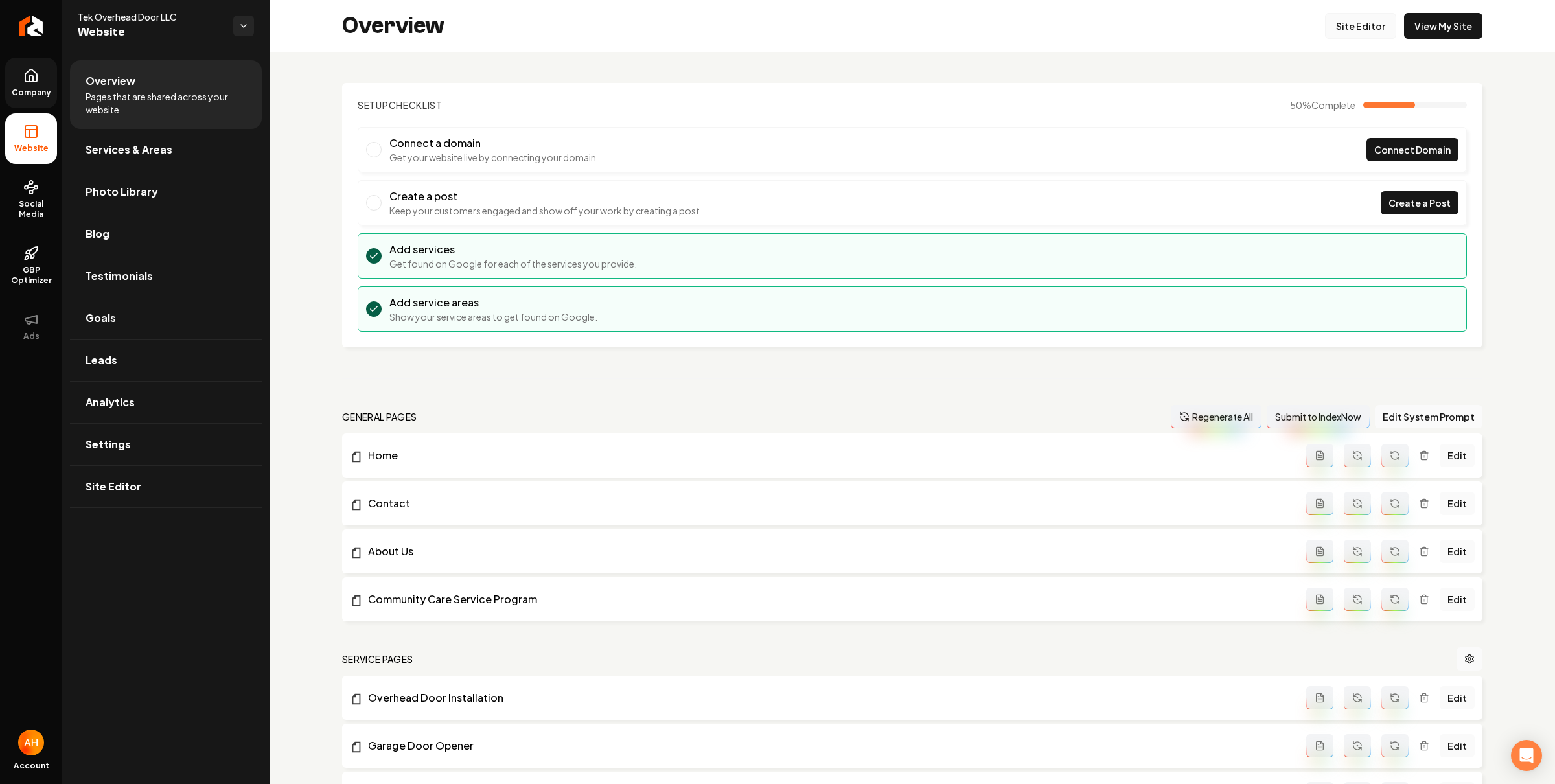
click at [1357, 31] on link "Site Editor" at bounding box center [1360, 26] width 71 height 26
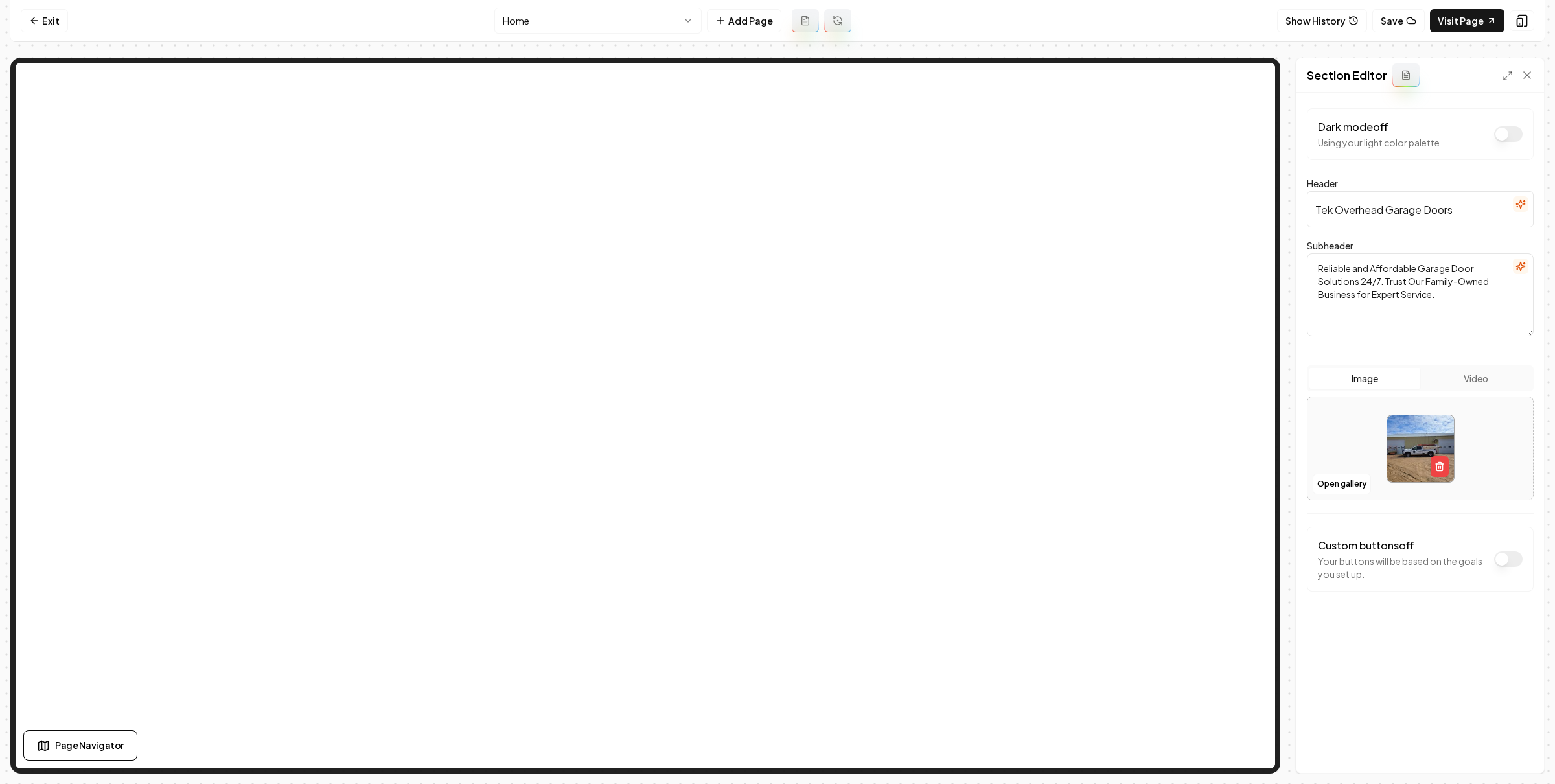
click at [1352, 202] on input "Tek Overhead Garage Doors" at bounding box center [1420, 209] width 227 height 37
type input "Tek Overhead SIding"
click at [1529, 74] on icon at bounding box center [1527, 75] width 13 height 13
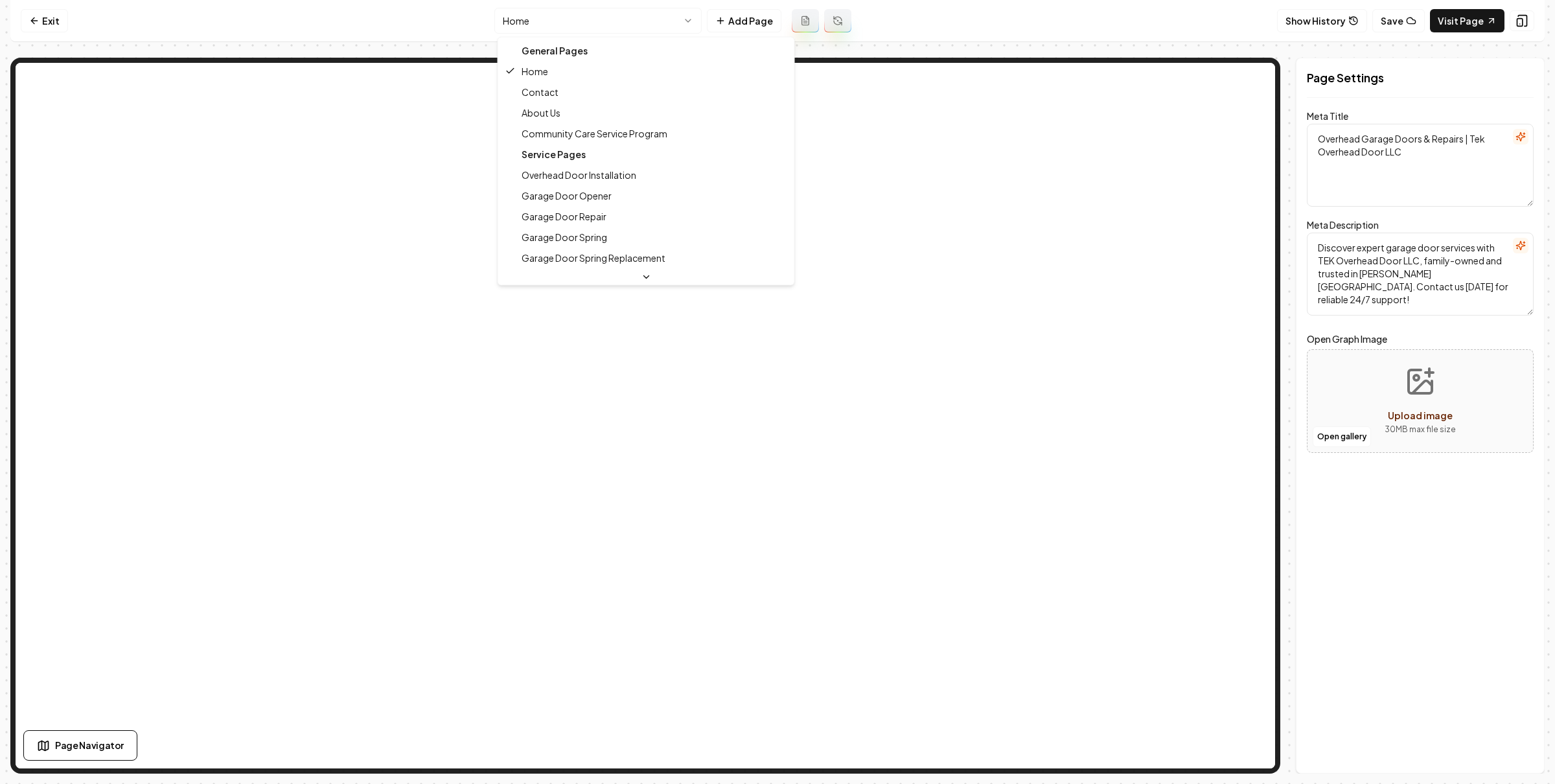
click at [598, 22] on html "Computer Required This feature is only available on a computer. Please switch t…" at bounding box center [778, 392] width 1555 height 784
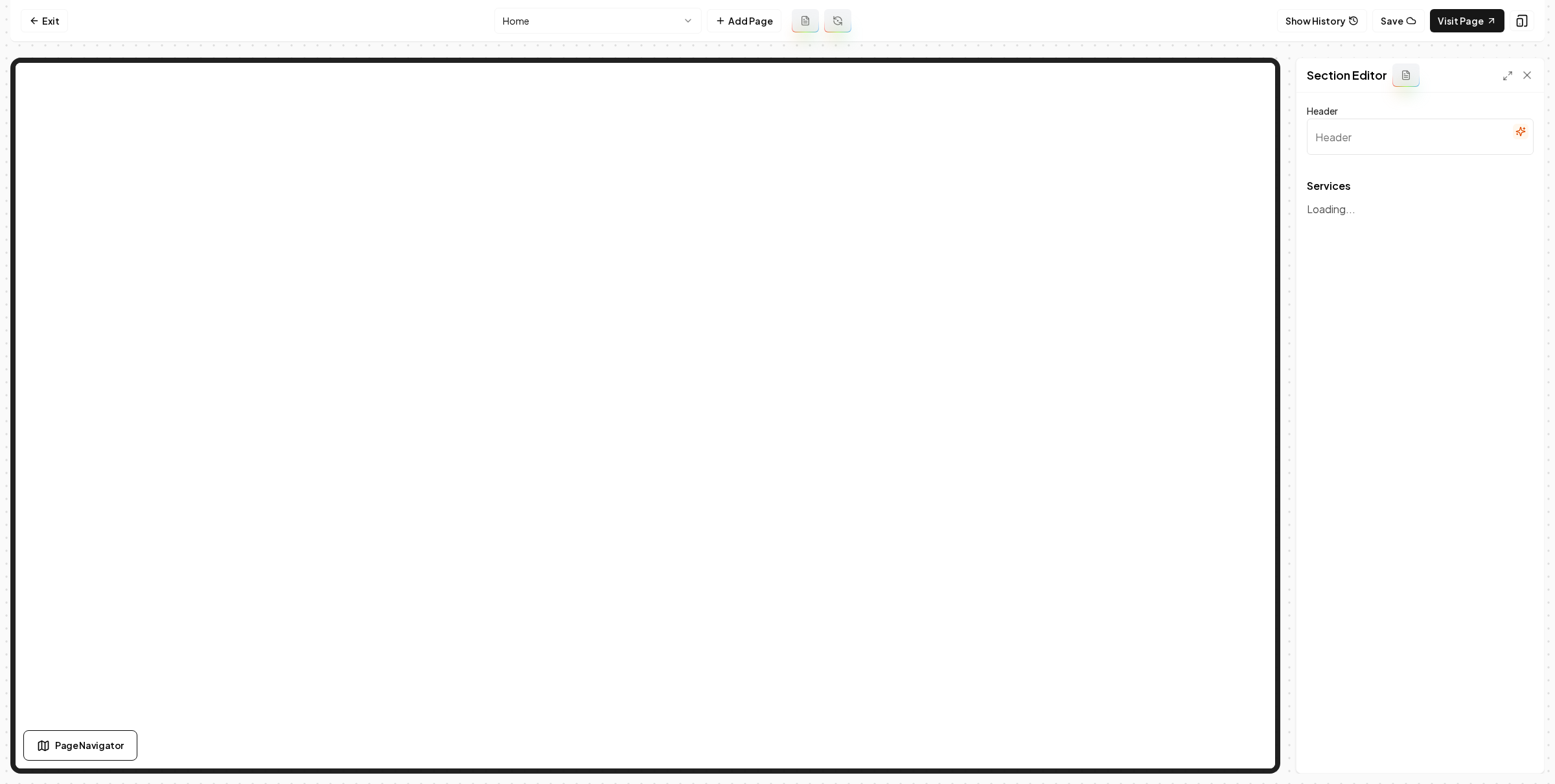
type input "Our Overhead Garage Door Services"
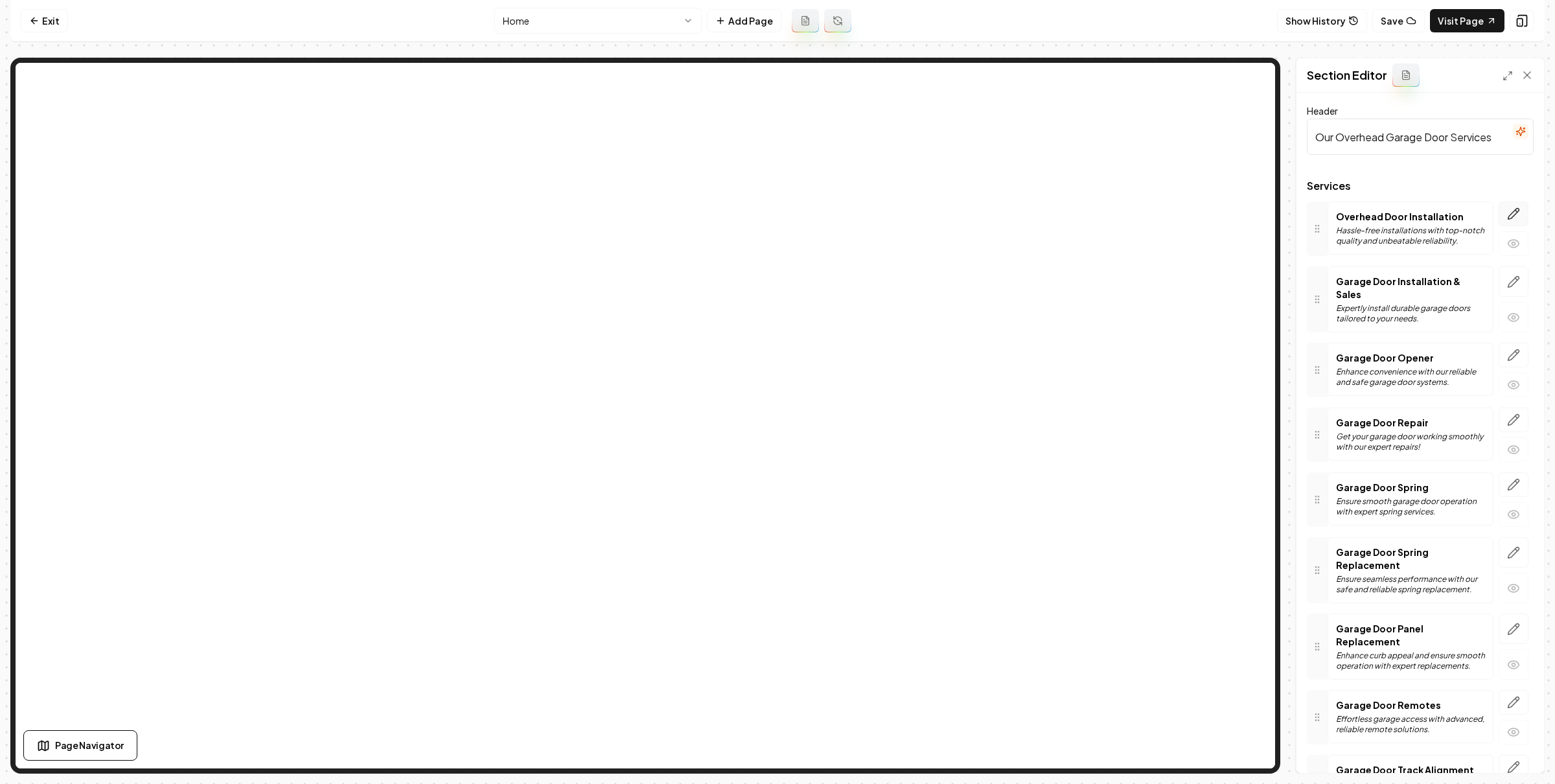
click at [1507, 212] on icon "button" at bounding box center [1513, 214] width 13 height 13
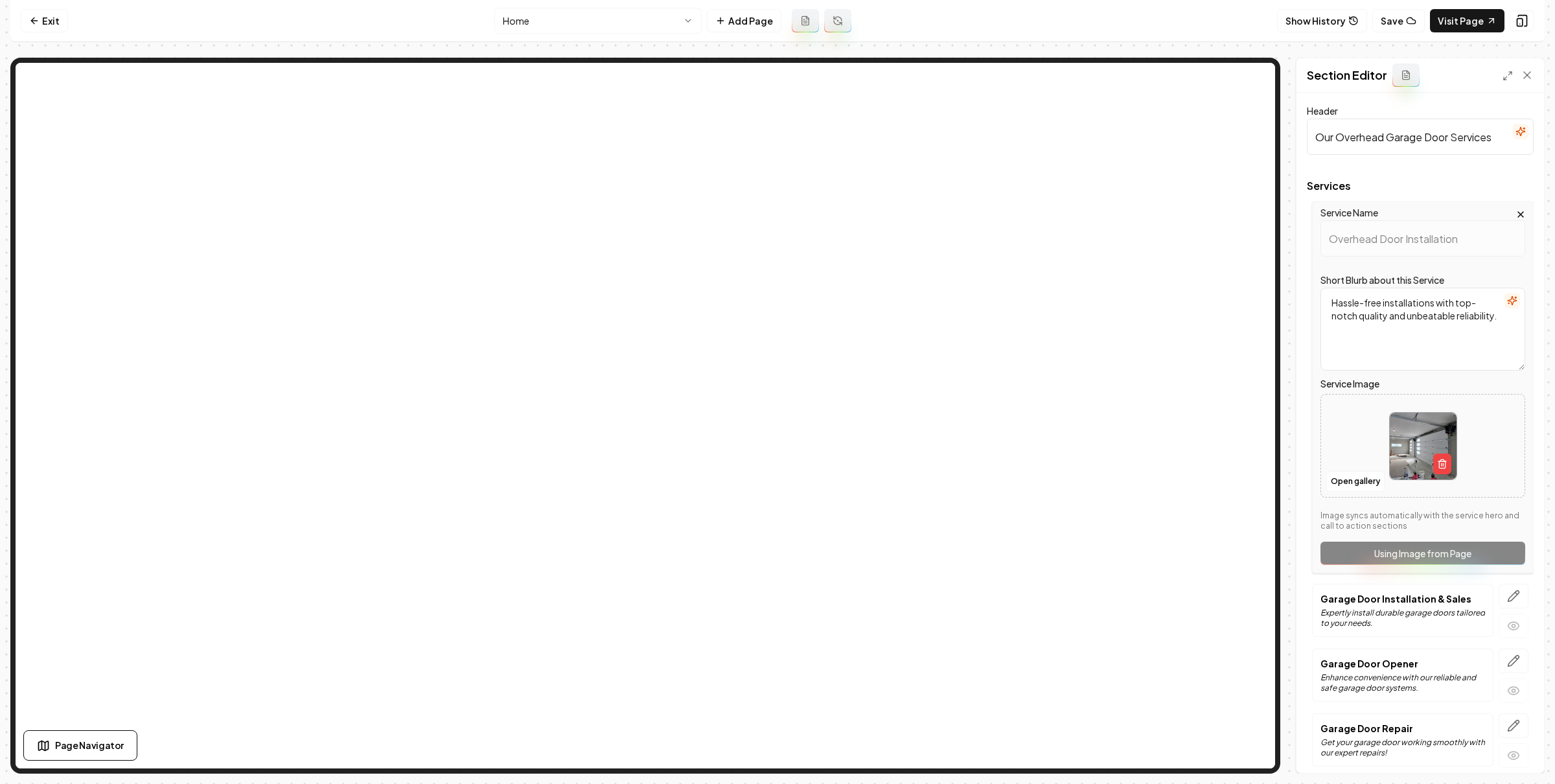
scroll to position [100, 0]
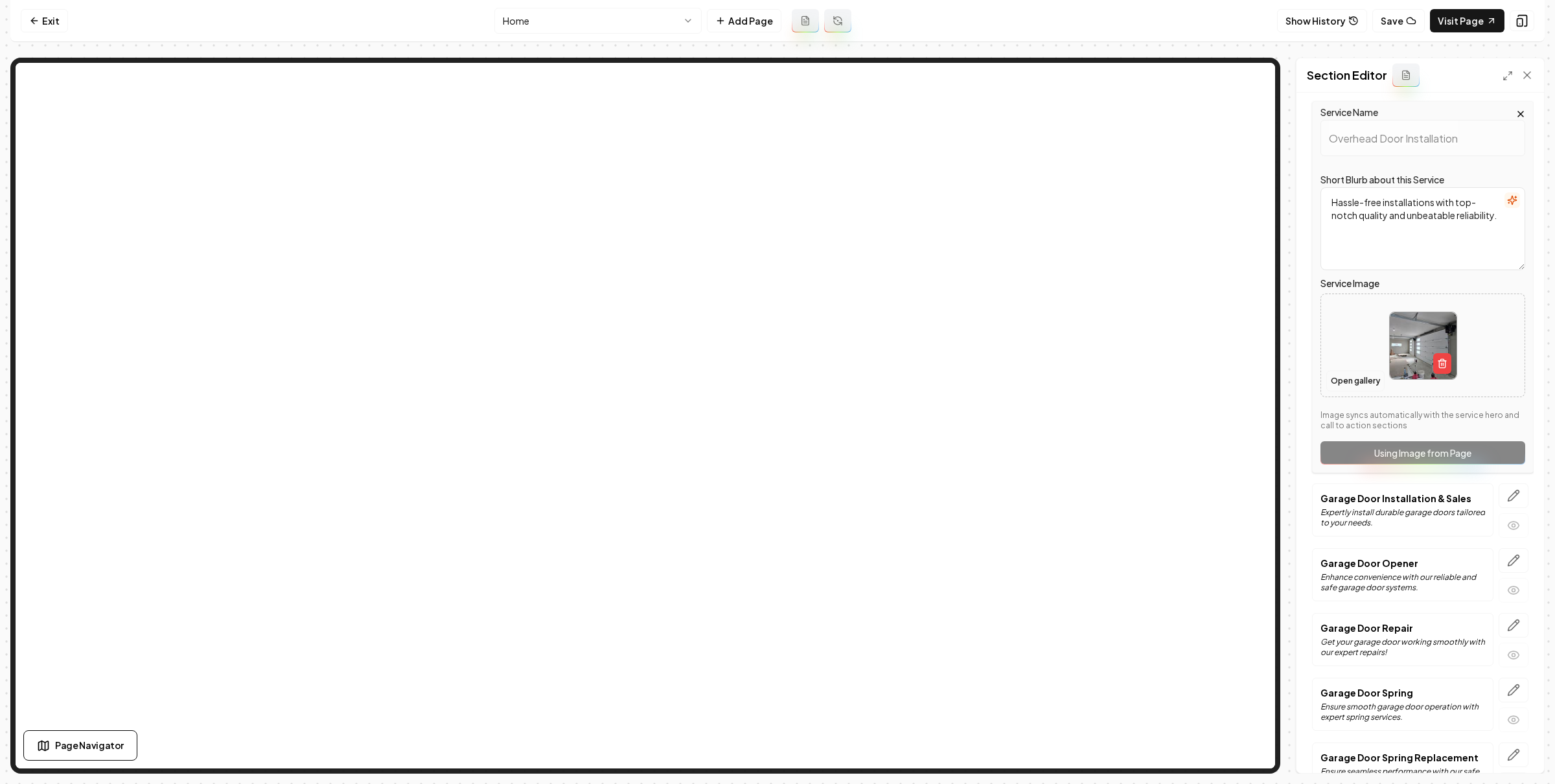
click at [1351, 381] on button "Open gallery" at bounding box center [1355, 381] width 58 height 21
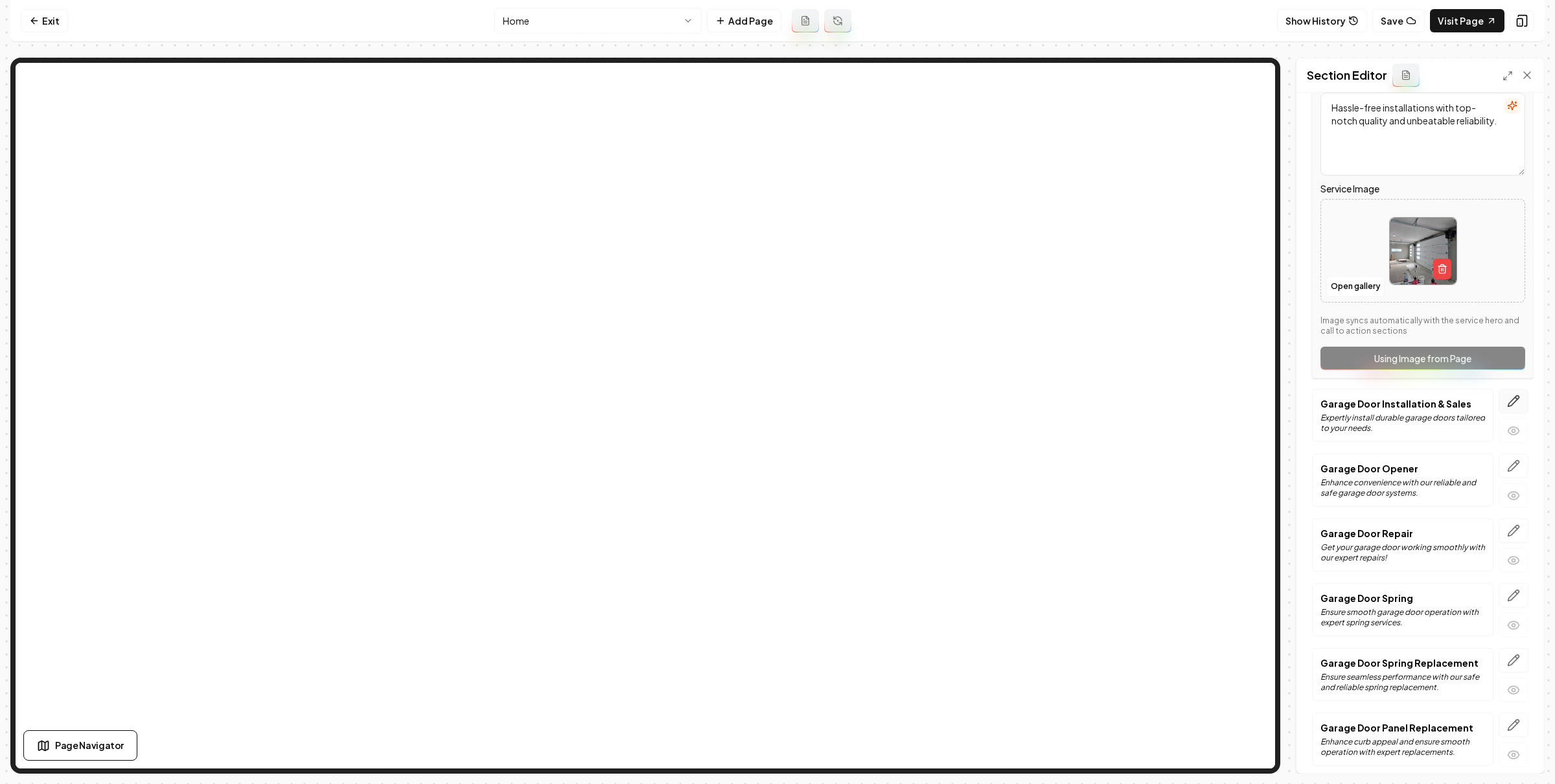
click at [1498, 400] on button "button" at bounding box center [1513, 401] width 30 height 25
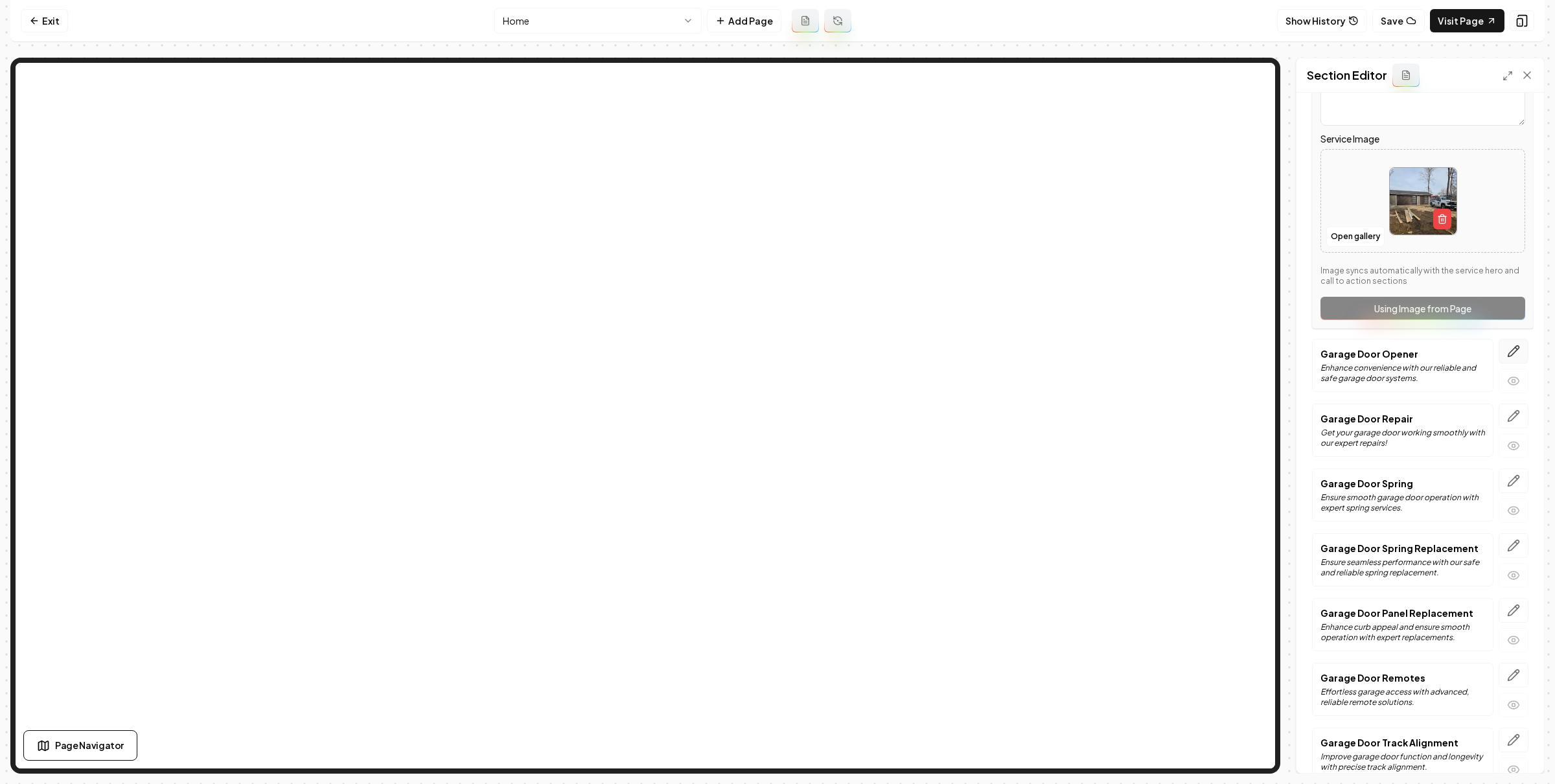
click at [1507, 348] on icon "button" at bounding box center [1513, 351] width 13 height 13
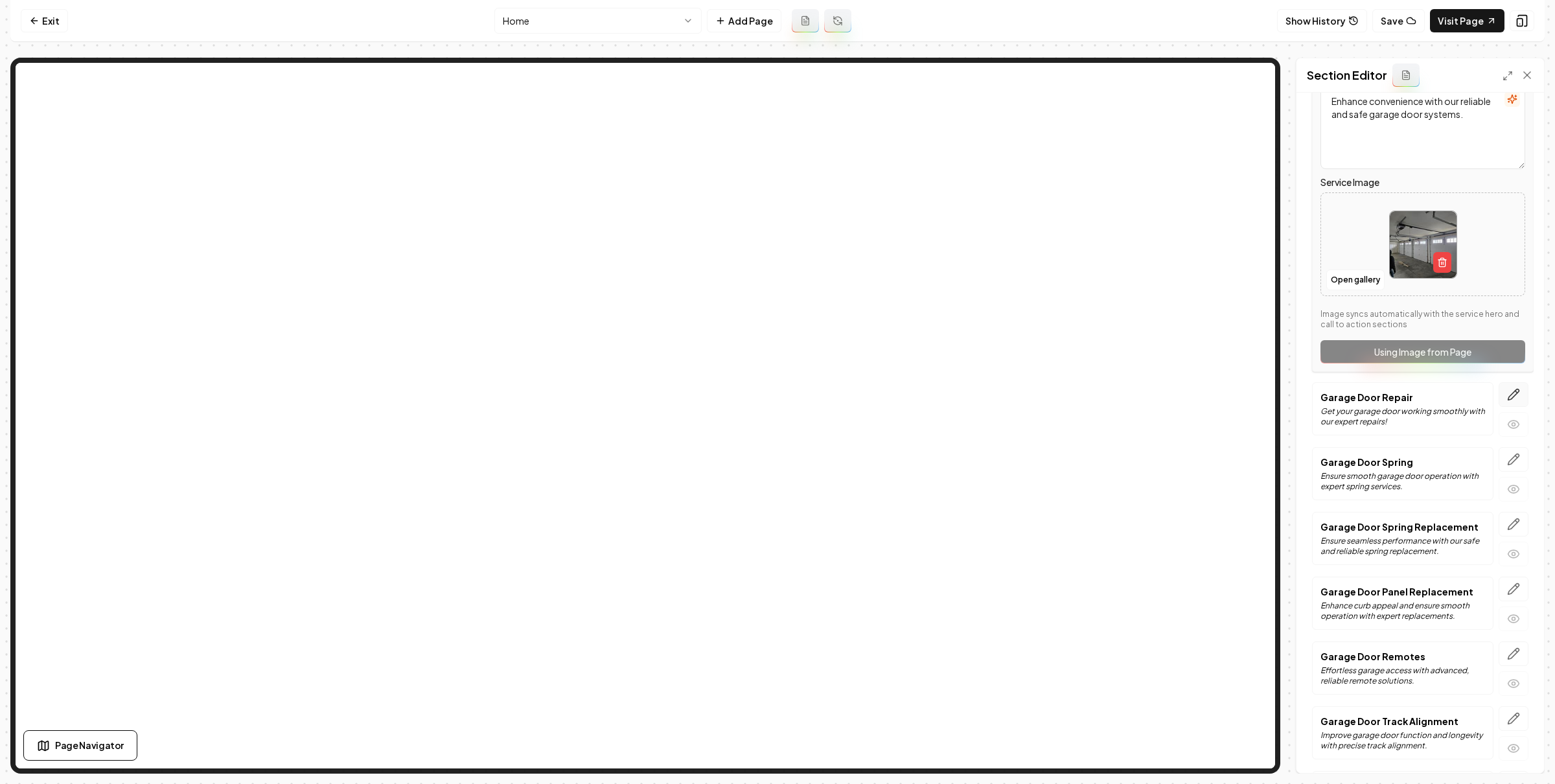
click at [1498, 388] on button "button" at bounding box center [1513, 395] width 30 height 25
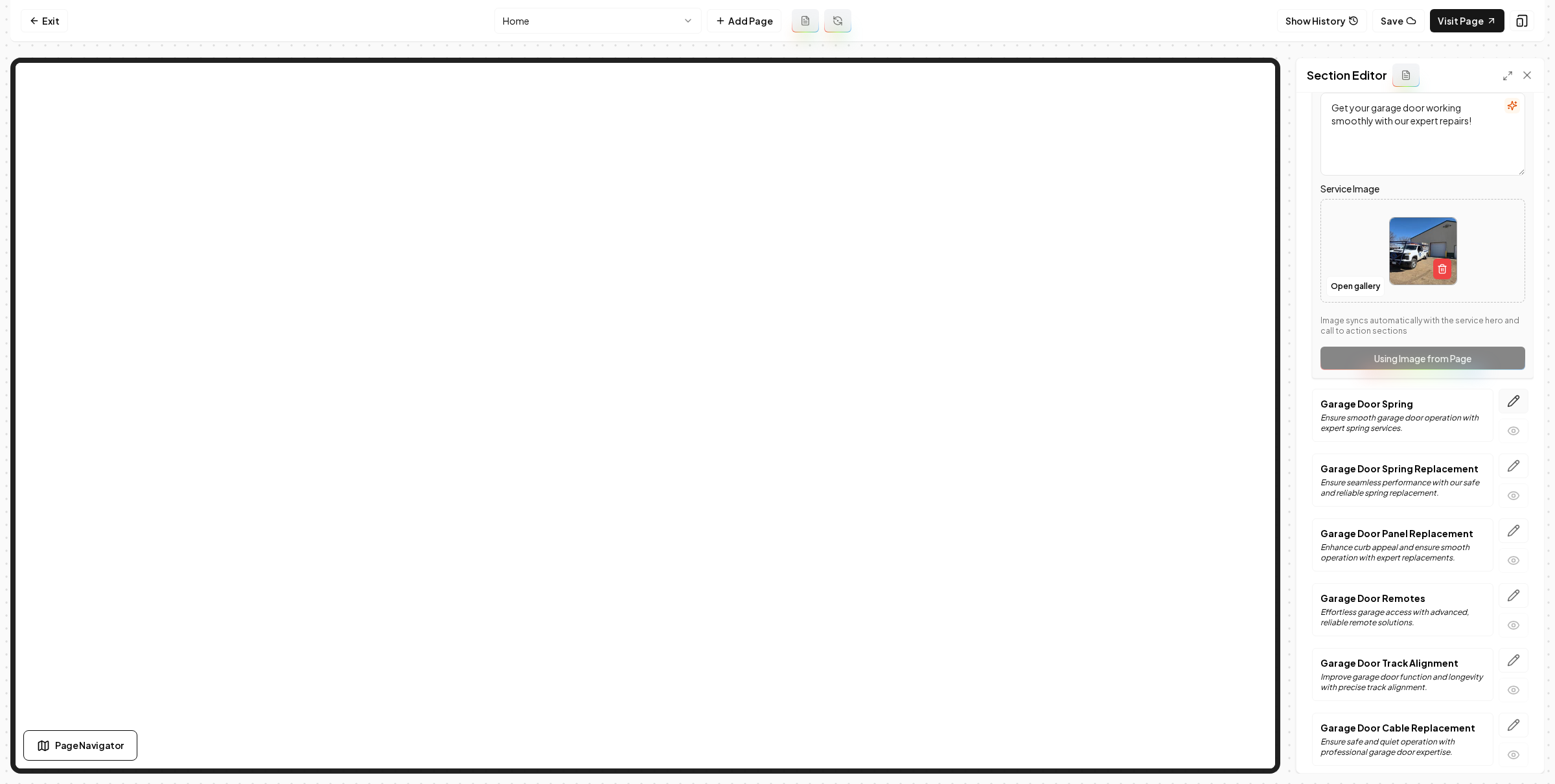
click at [1498, 395] on button "button" at bounding box center [1513, 401] width 30 height 25
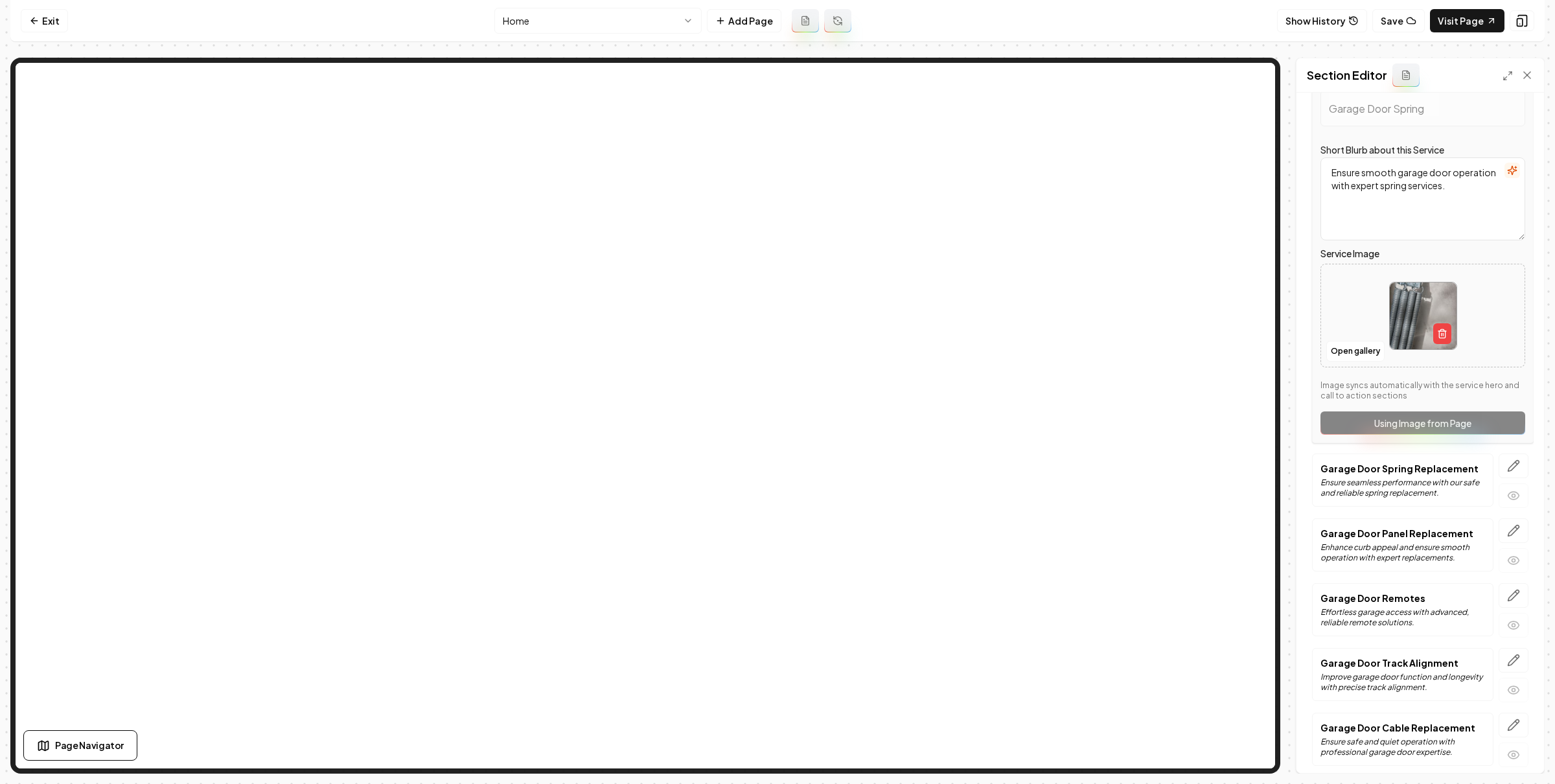
scroll to position [470, 0]
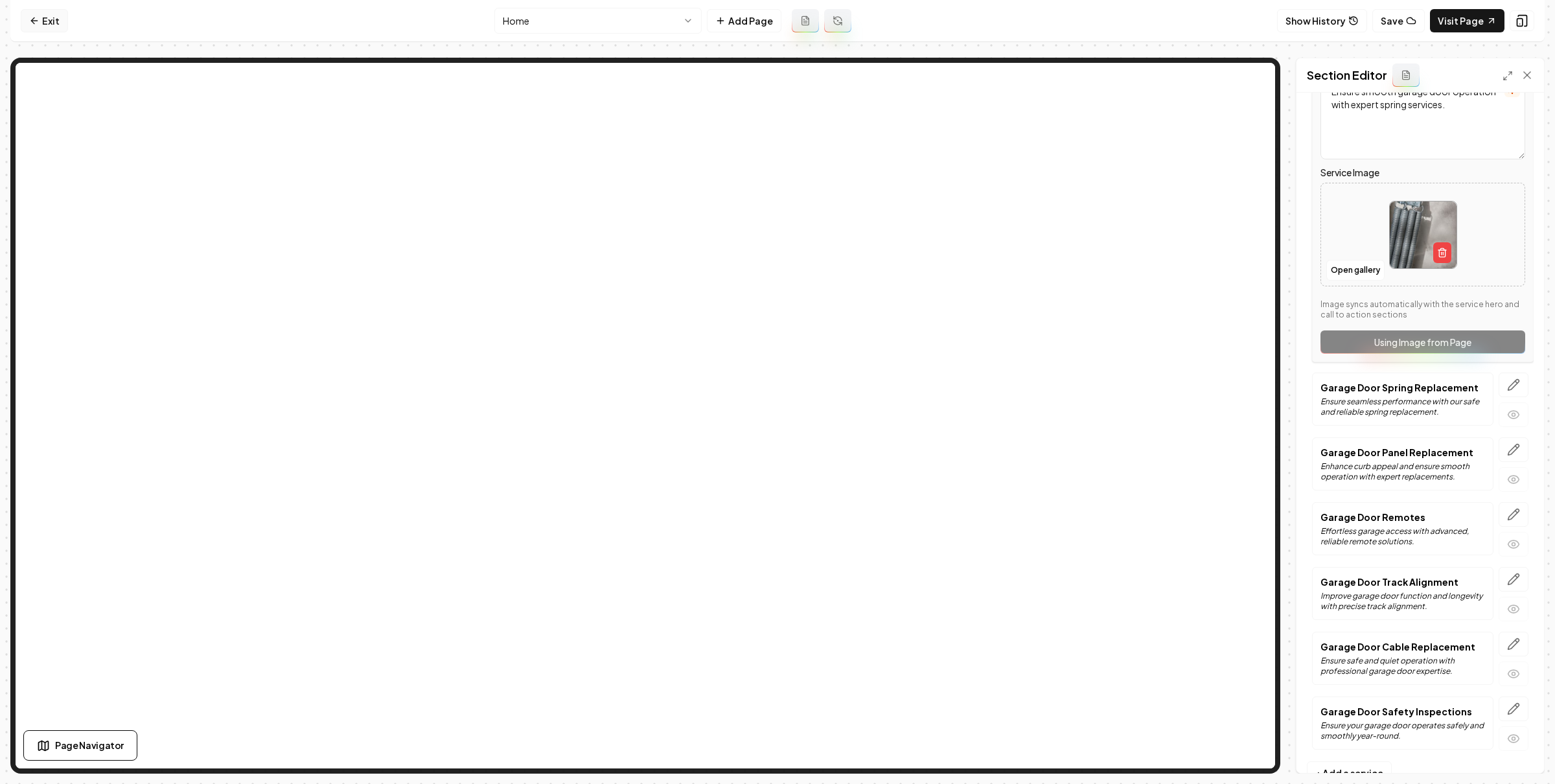
click at [53, 27] on link "Exit" at bounding box center [44, 21] width 48 height 23
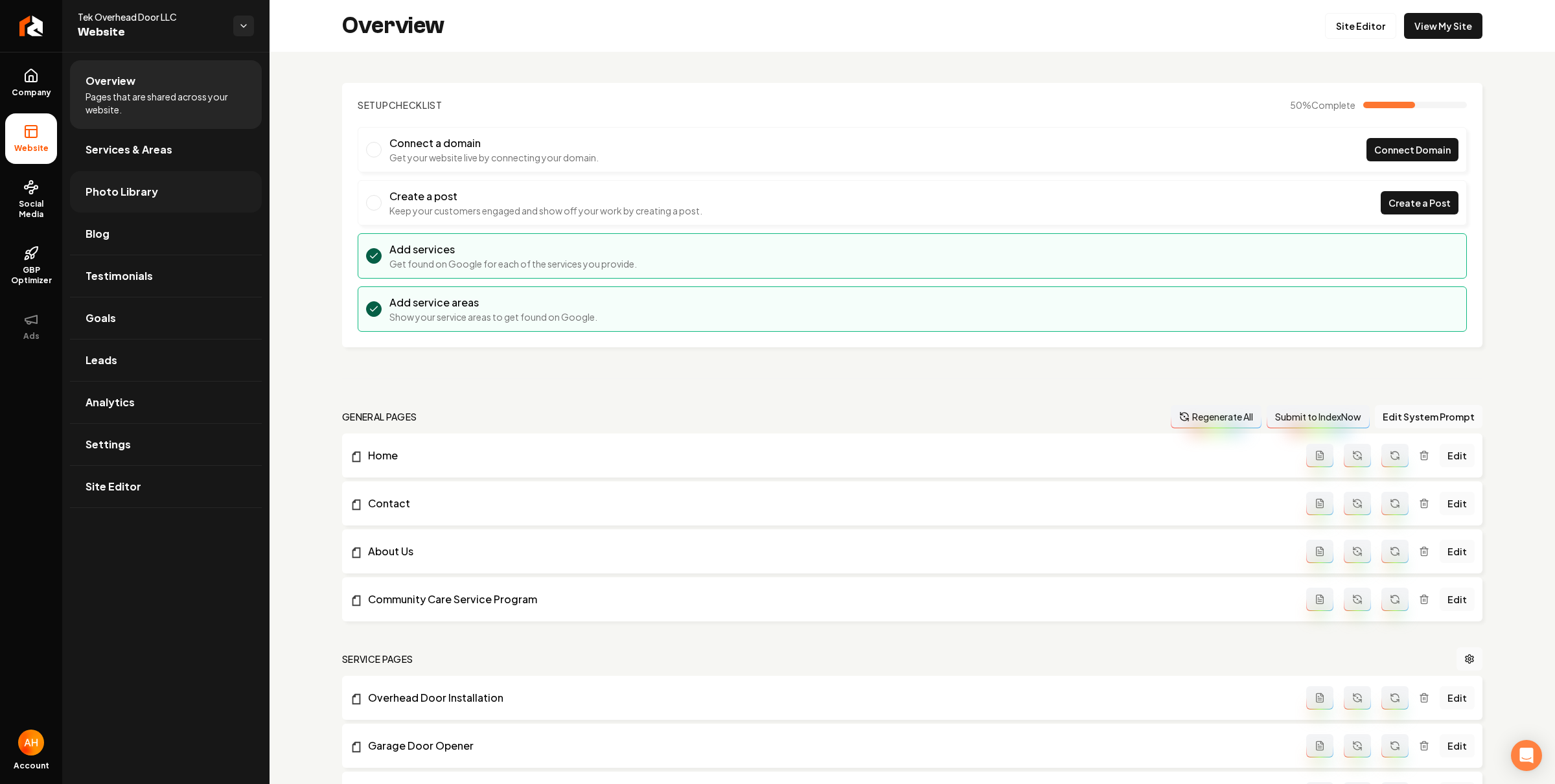
click at [145, 185] on span "Photo Library" at bounding box center [121, 192] width 72 height 16
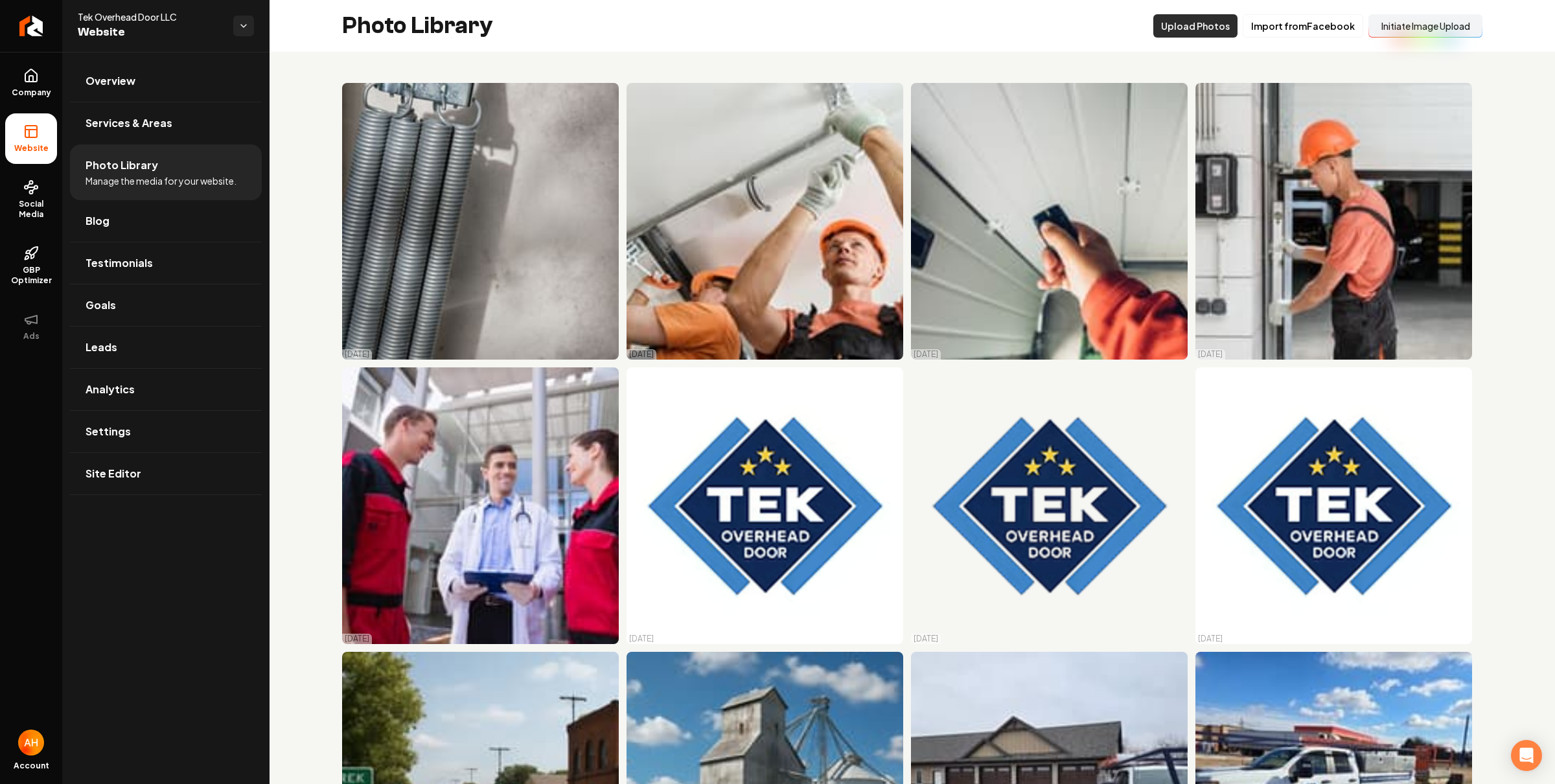
click at [1187, 25] on button "Upload Photos" at bounding box center [1195, 26] width 84 height 23
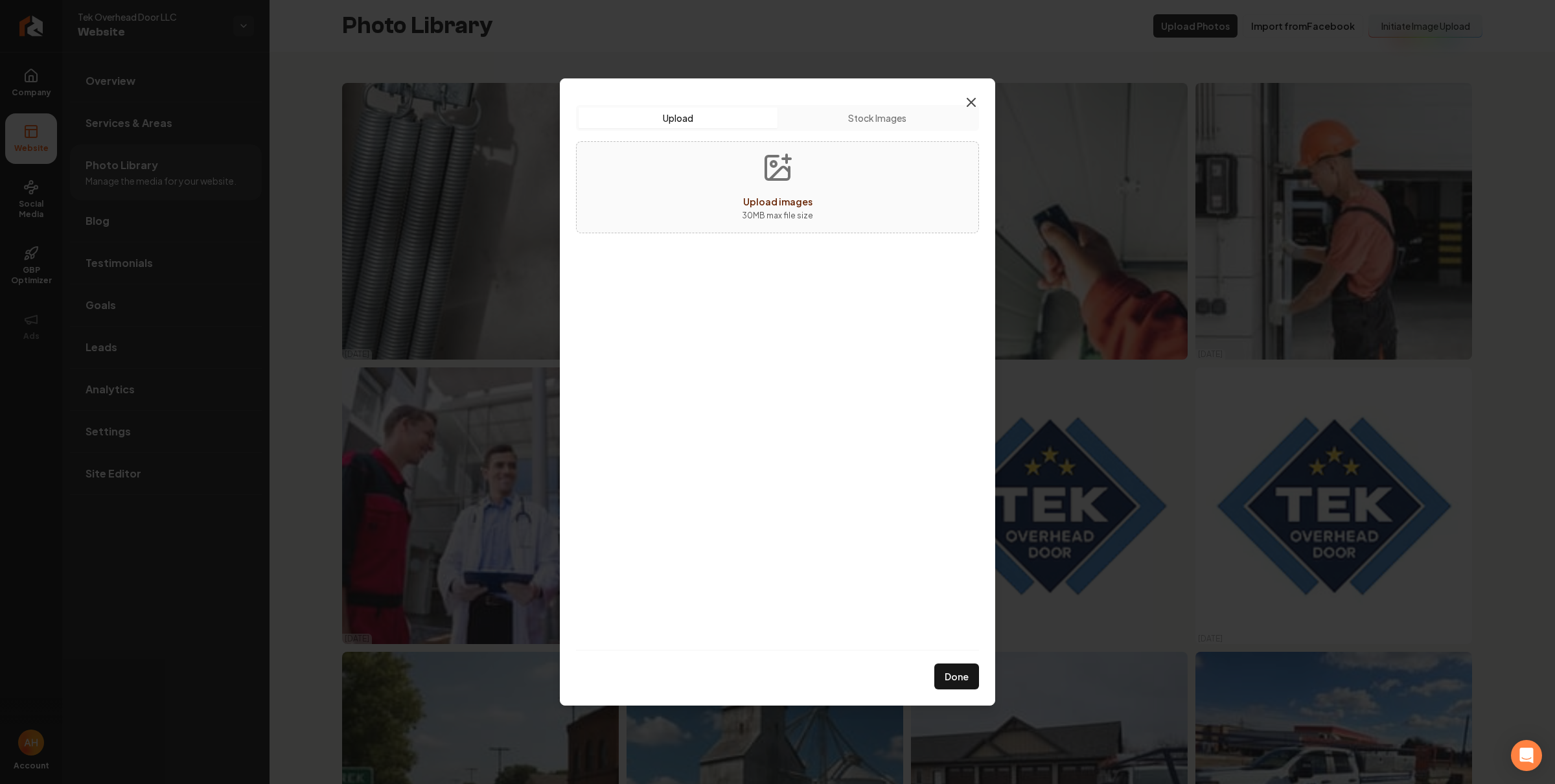
click at [967, 98] on icon "button" at bounding box center [971, 102] width 8 height 8
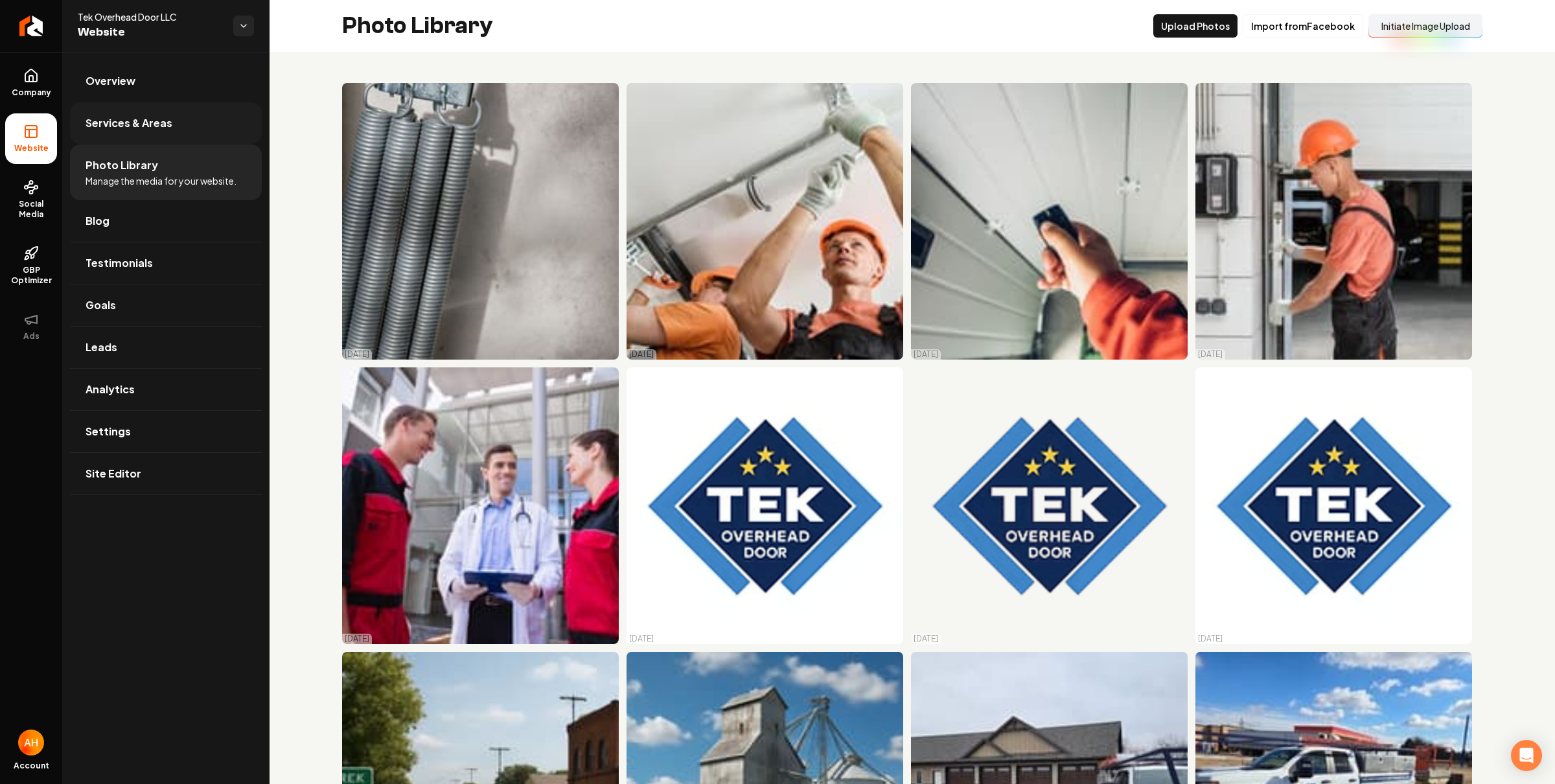
click at [140, 106] on link "Services & Areas" at bounding box center [166, 123] width 192 height 42
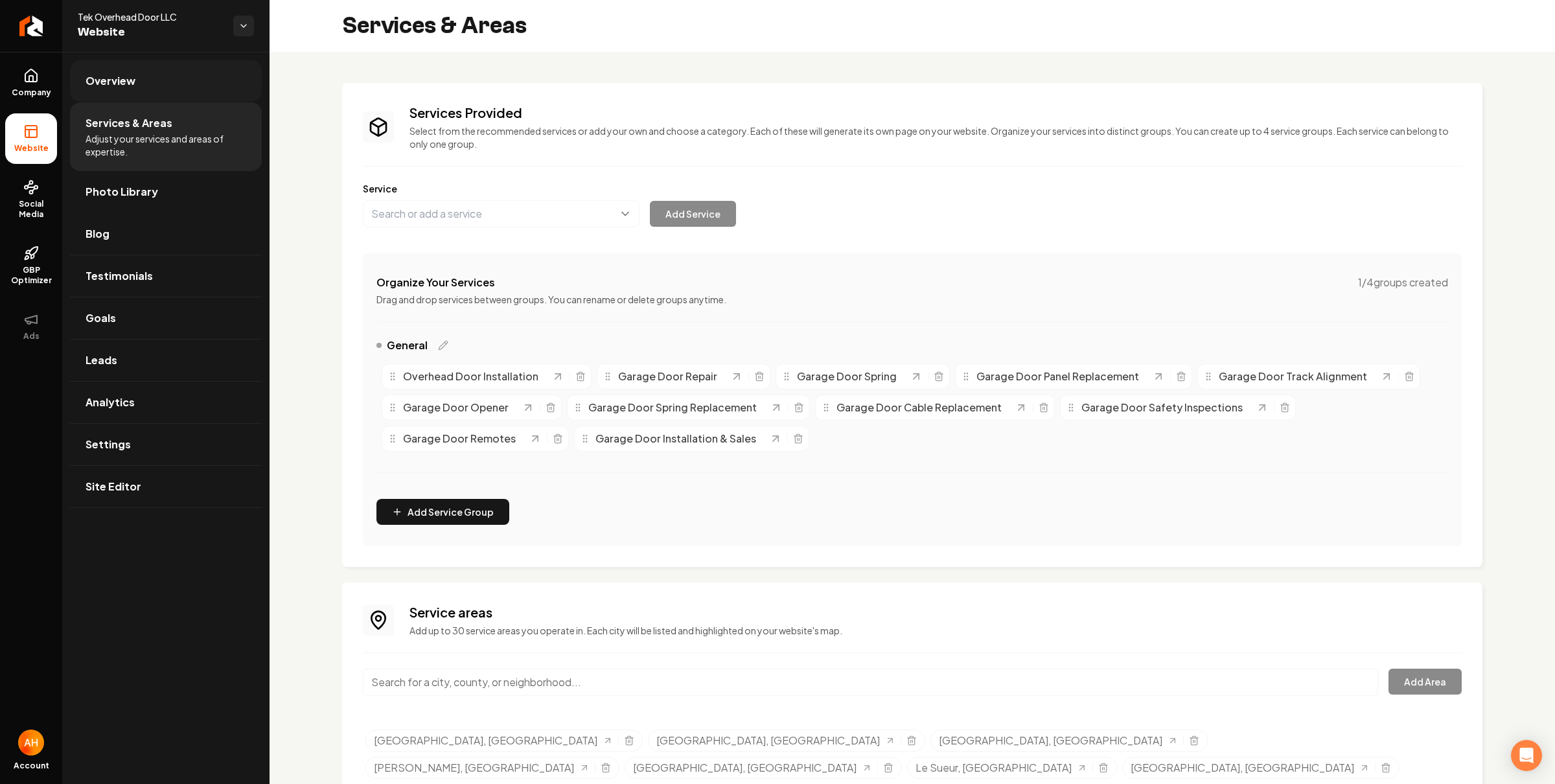
click at [160, 87] on link "Overview" at bounding box center [166, 81] width 192 height 42
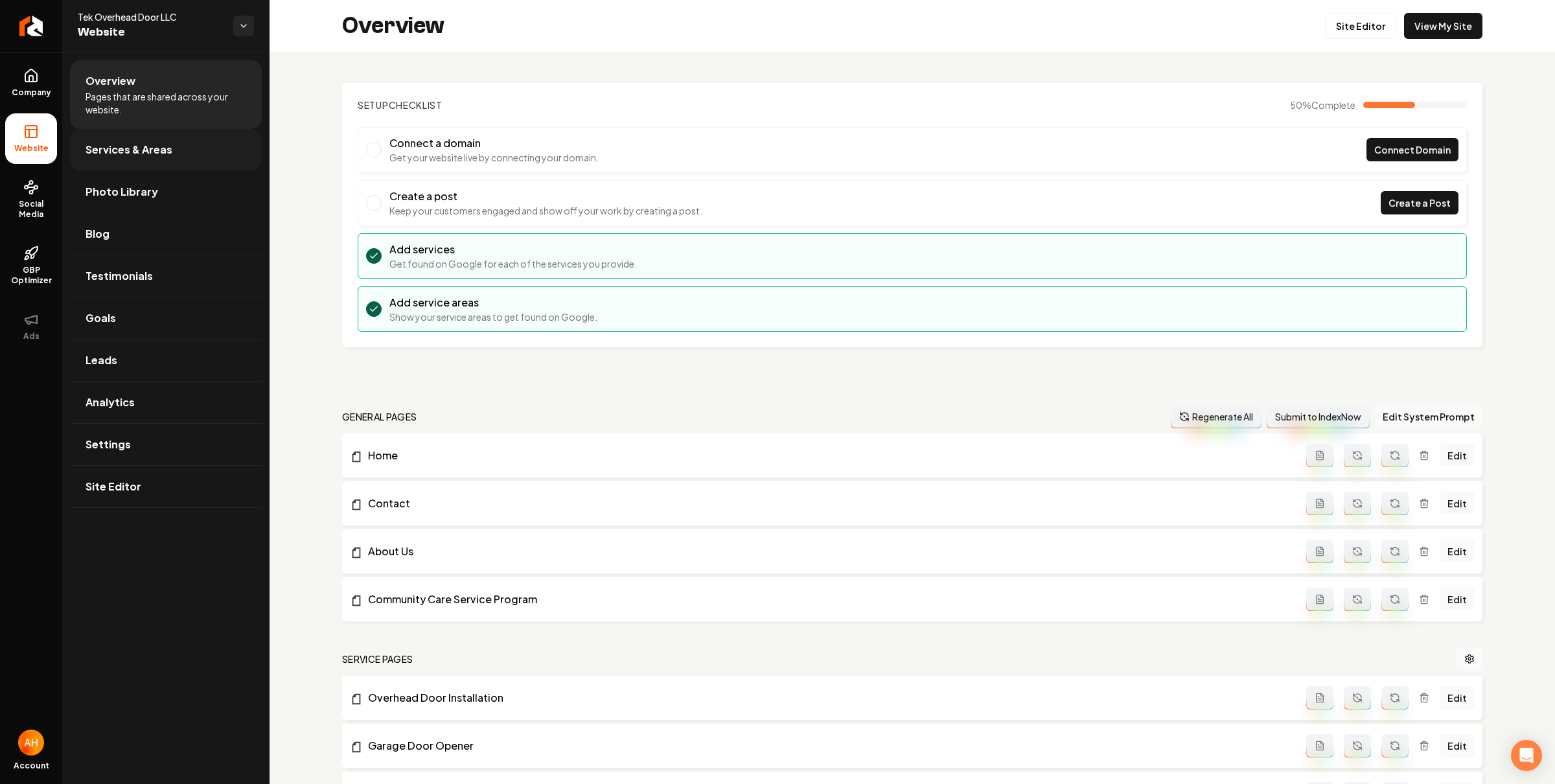
click at [127, 162] on link "Services & Areas" at bounding box center [166, 150] width 192 height 42
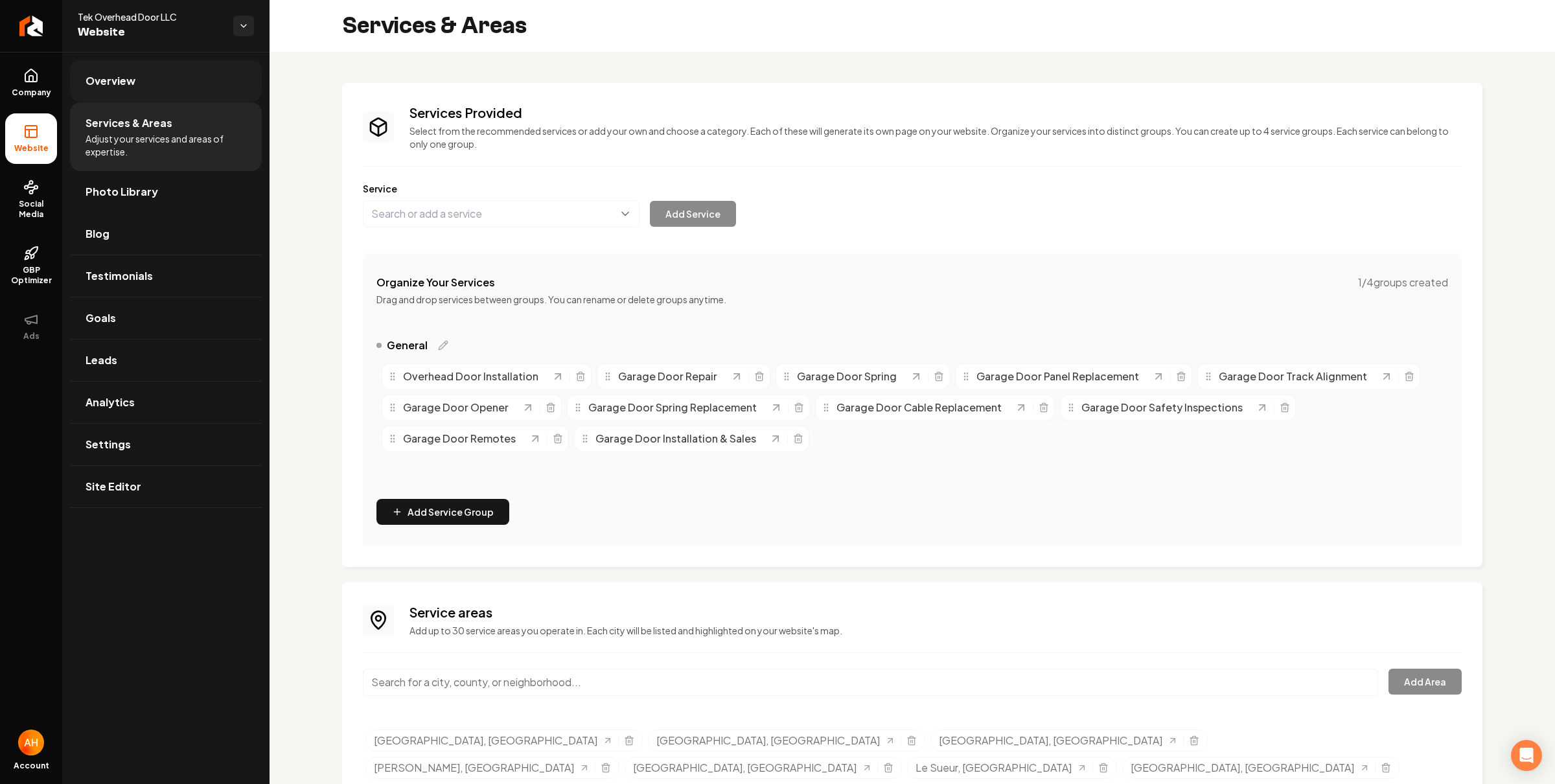
click at [203, 70] on link "Overview" at bounding box center [166, 81] width 192 height 42
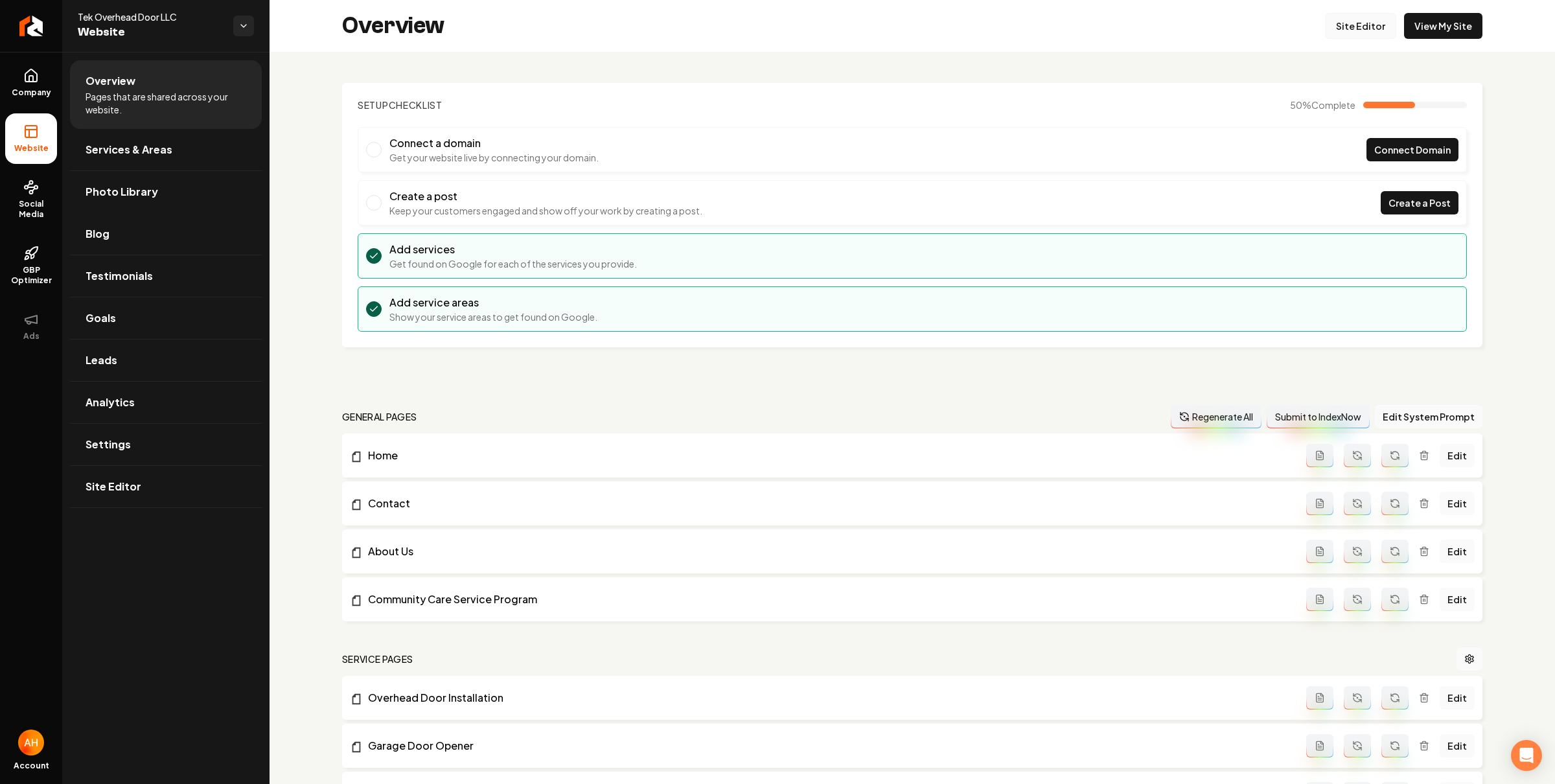
click at [1344, 21] on link "Site Editor" at bounding box center [1360, 26] width 71 height 26
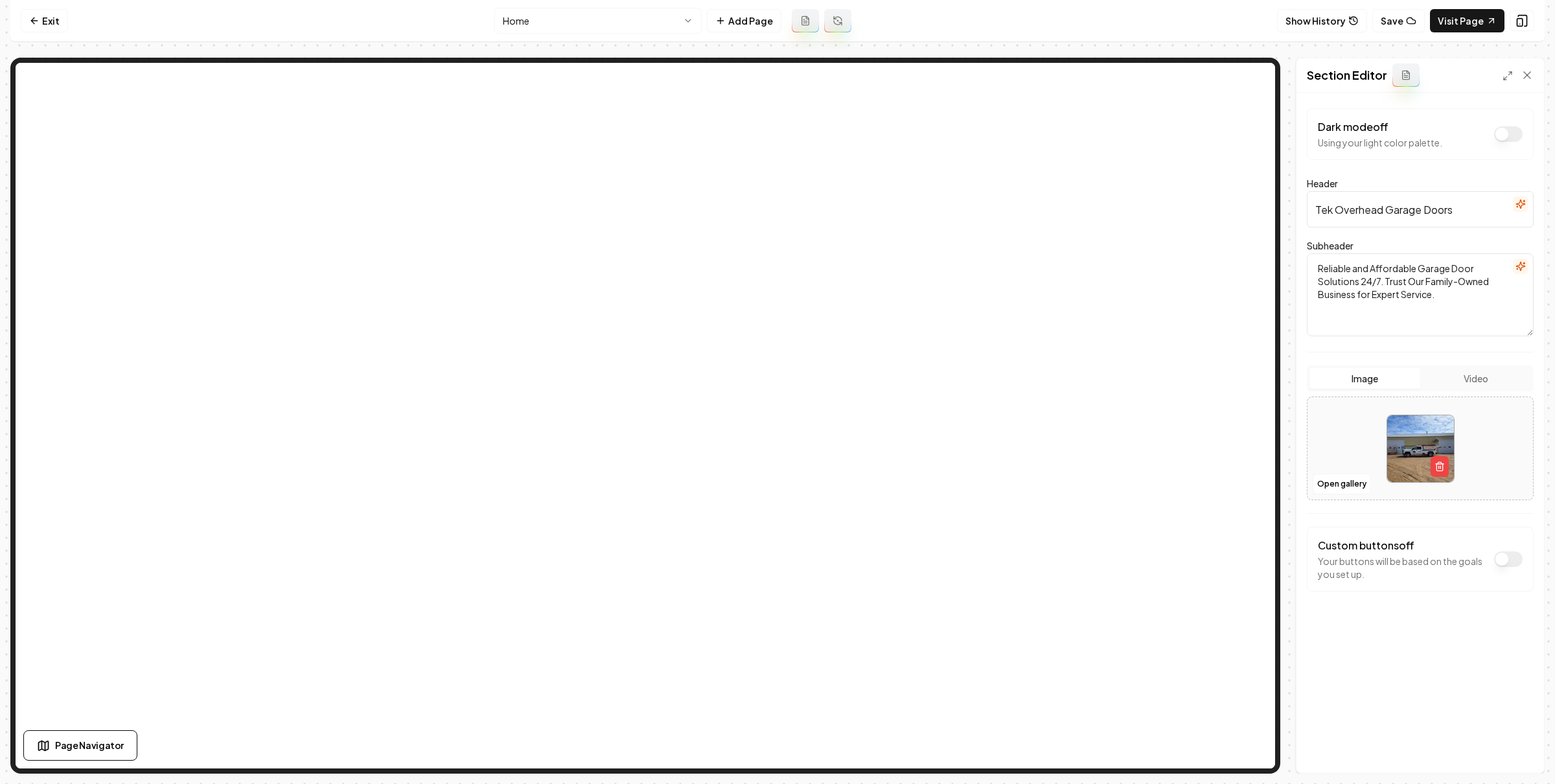
click at [1537, 72] on div "Section Editor" at bounding box center [1419, 75] width 247 height 35
click at [1528, 69] on icon at bounding box center [1527, 75] width 13 height 13
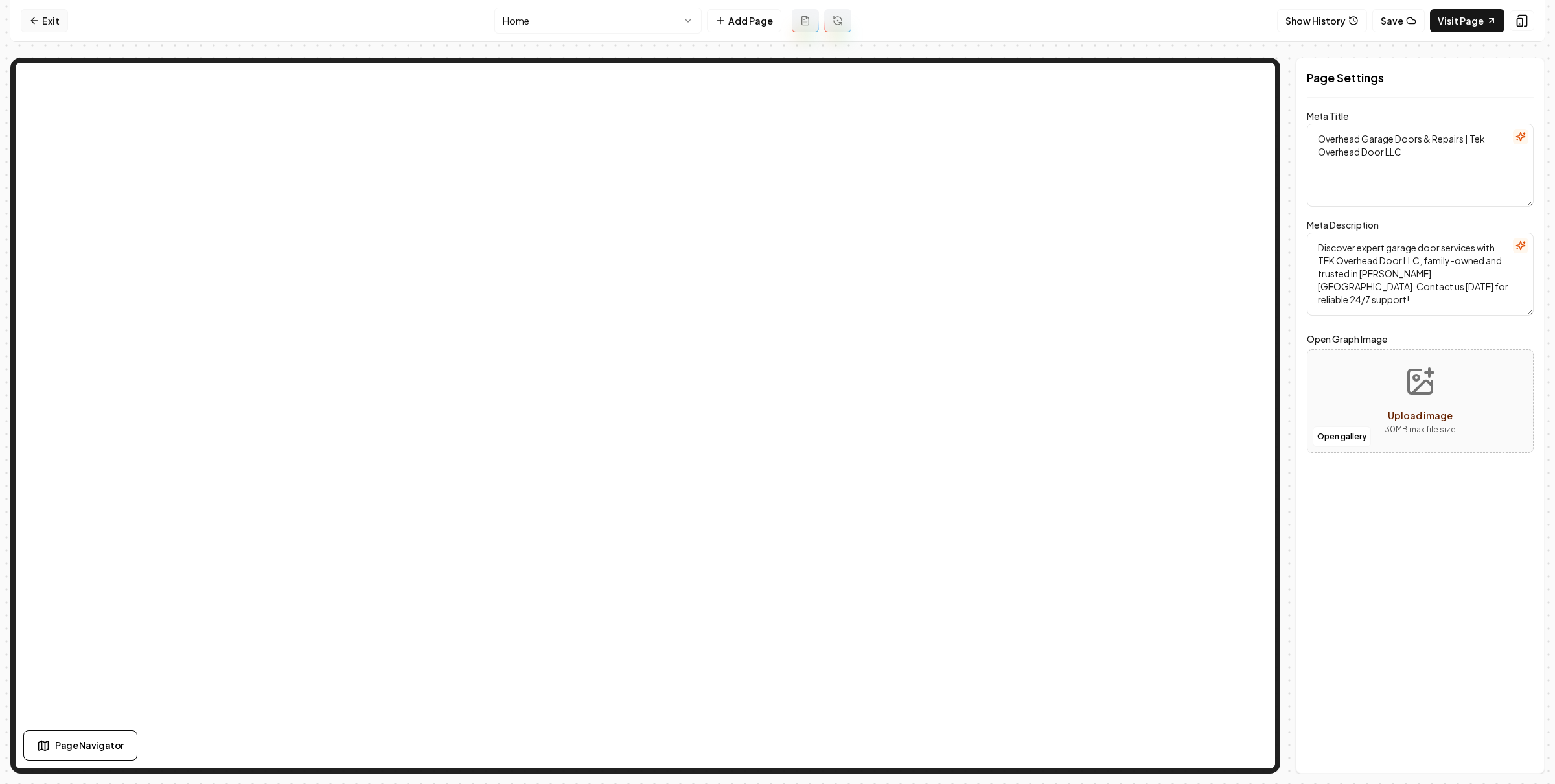
click at [56, 23] on link "Exit" at bounding box center [44, 21] width 48 height 23
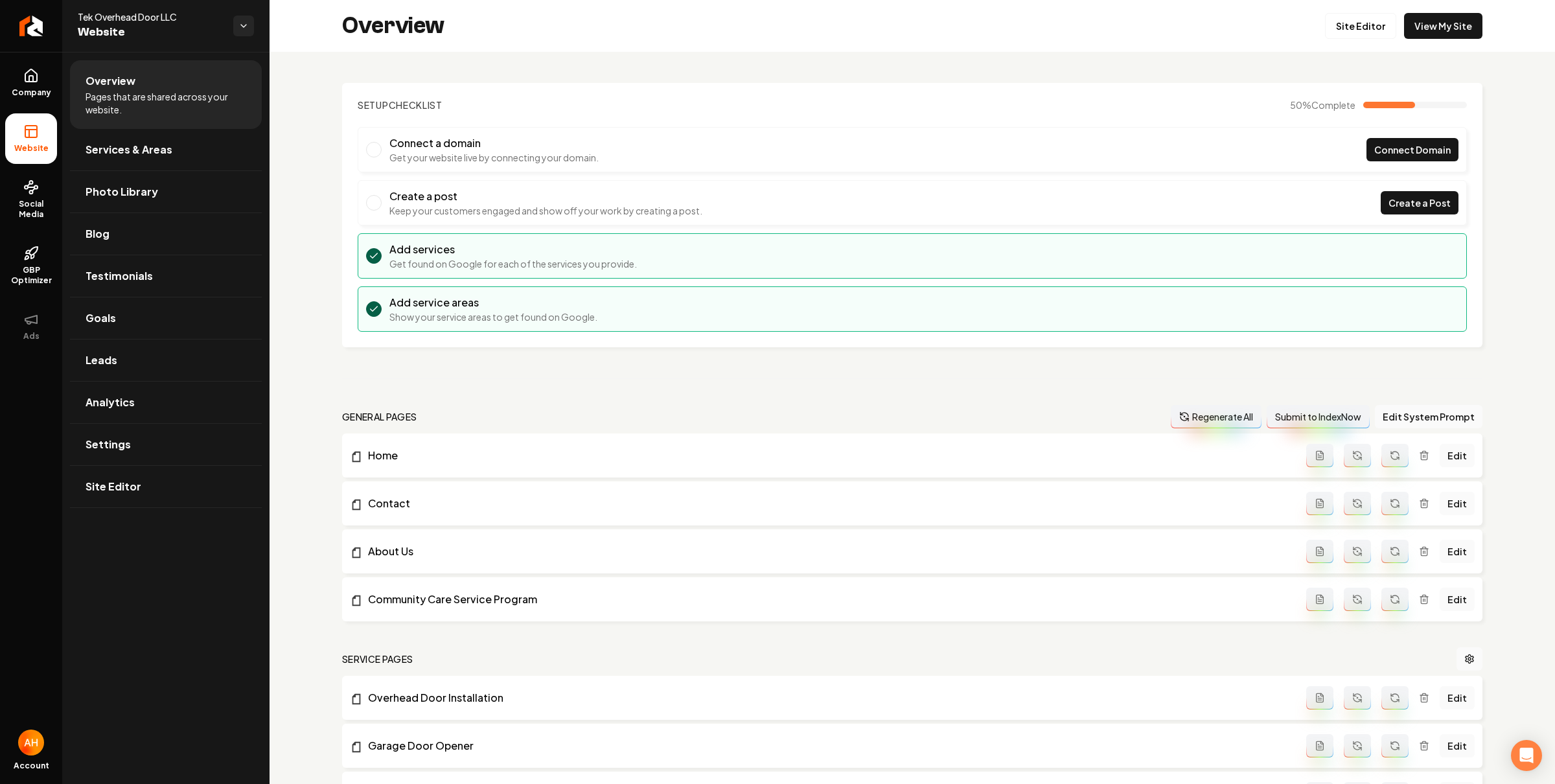
click at [391, 30] on h2 "Overview" at bounding box center [393, 26] width 102 height 26
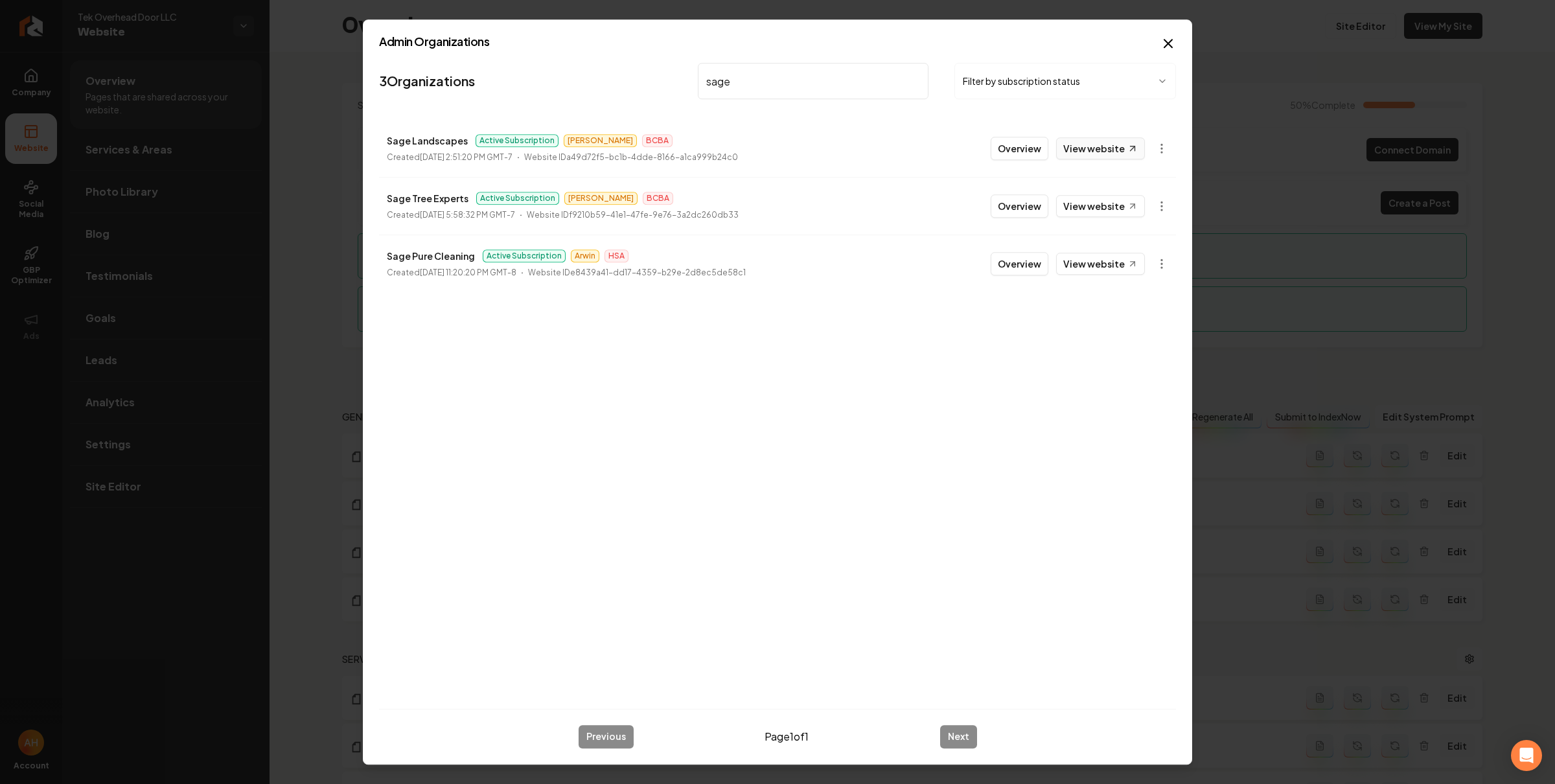
click at [1117, 138] on link "View website" at bounding box center [1100, 149] width 89 height 22
click at [1164, 145] on body "Company Website Social Media GBP Optimizer Ads Account Tek Overhead Door LLC We…" at bounding box center [778, 392] width 1555 height 784
click at [1145, 320] on div "Enable Site" at bounding box center [1130, 324] width 82 height 21
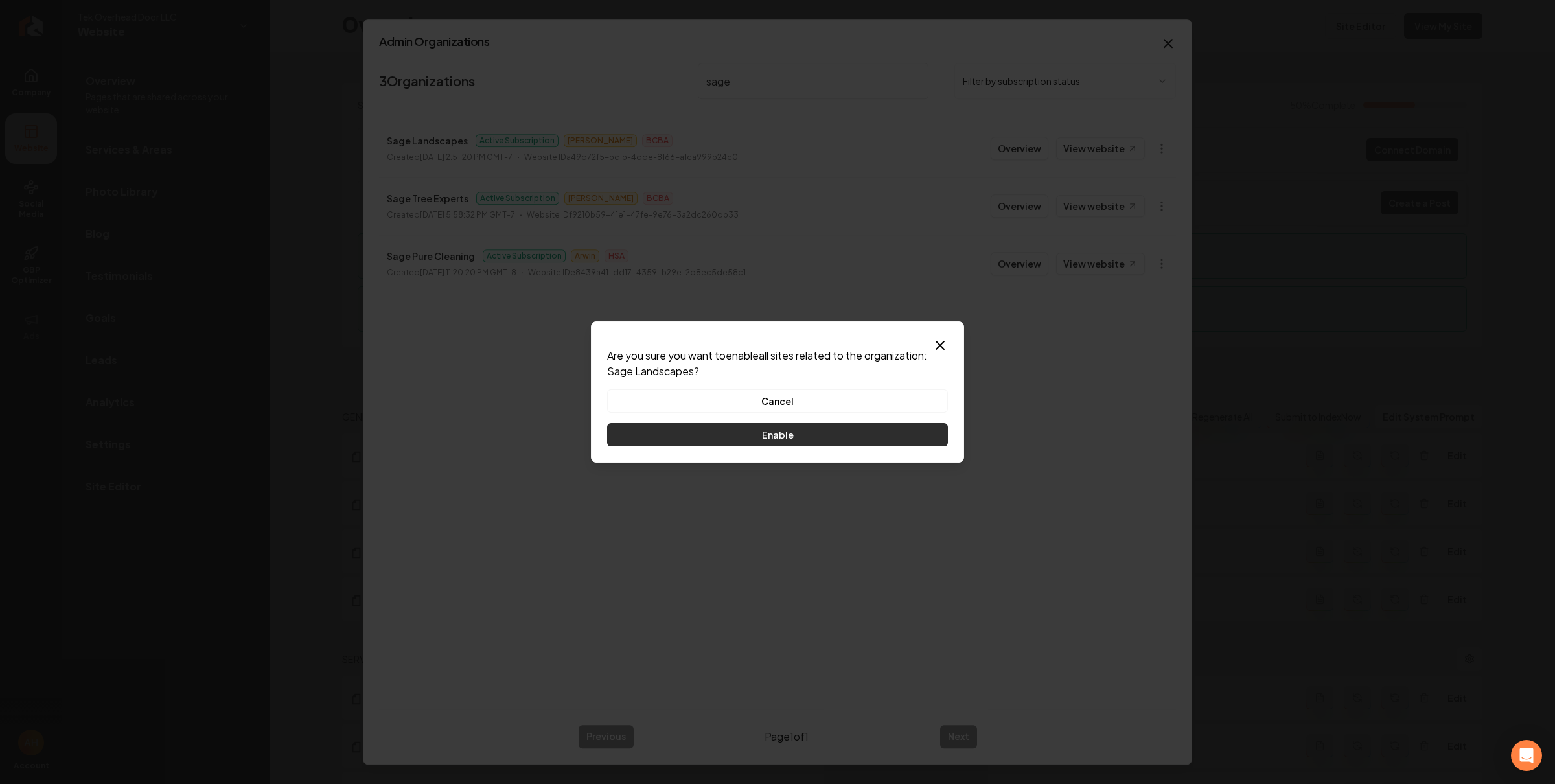
click at [884, 429] on button "Enable" at bounding box center [778, 435] width 340 height 23
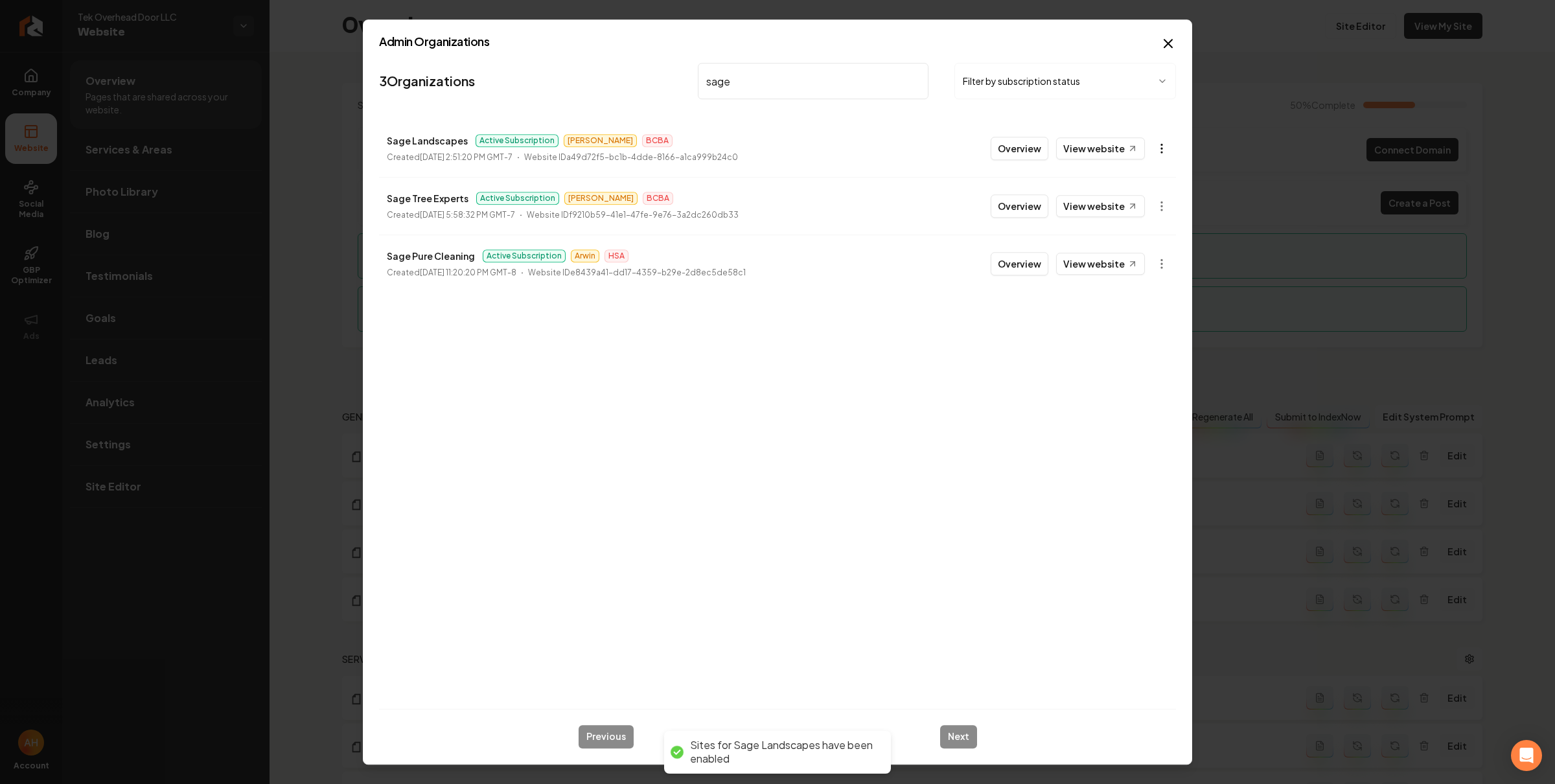
click at [1160, 146] on body "Company Website Social Media GBP Optimizer Ads Account Tek Overhead Door LLC We…" at bounding box center [778, 392] width 1555 height 784
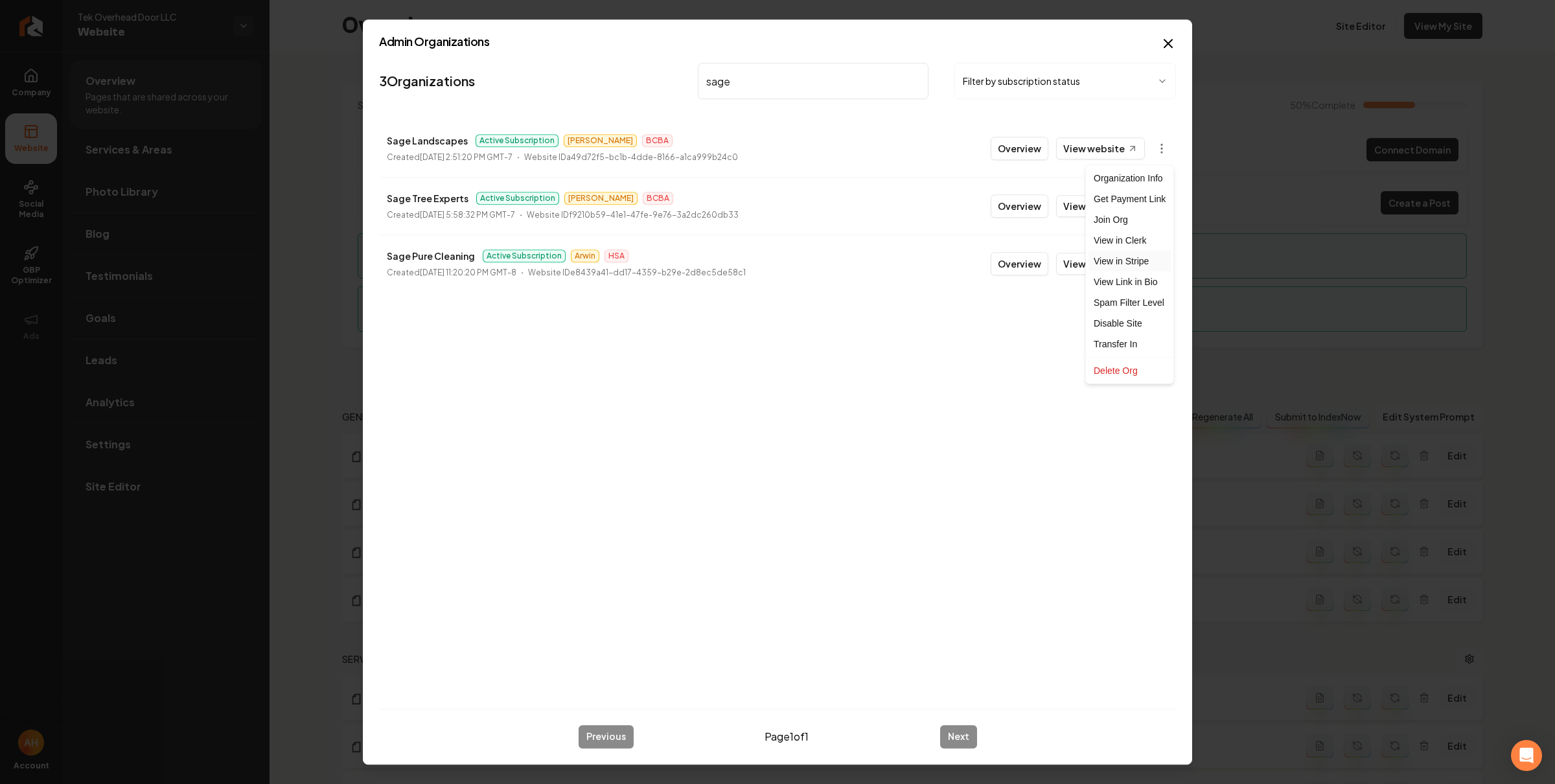
click at [1137, 269] on link "View in Stripe" at bounding box center [1130, 261] width 82 height 21
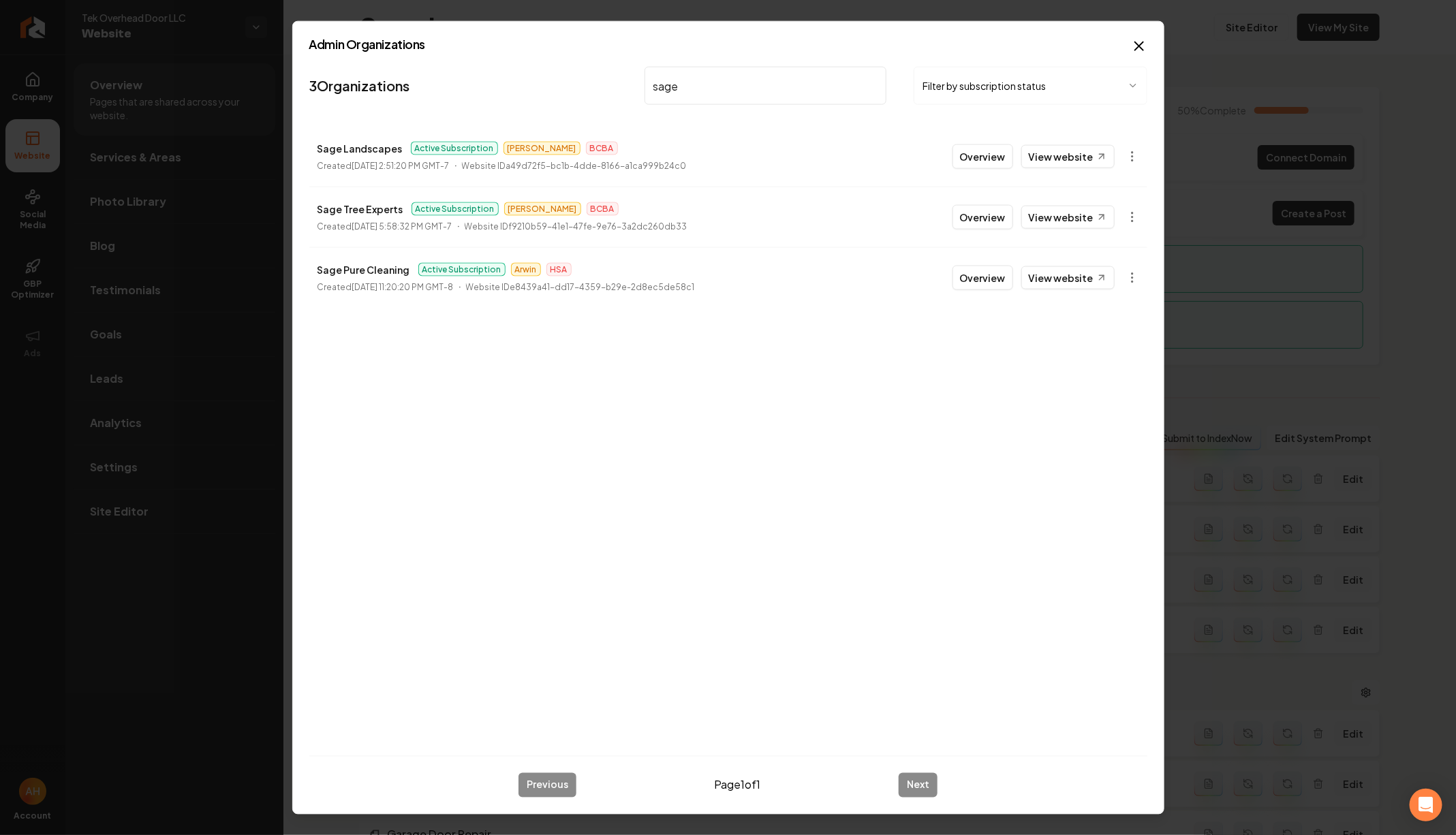
click at [767, 83] on input "sage" at bounding box center [766, 86] width 243 height 38
type input "tek"
drag, startPoint x: 999, startPoint y: 159, endPoint x: 863, endPoint y: 189, distance: 139.3
click at [999, 159] on button "Overview" at bounding box center [983, 157] width 60 height 25
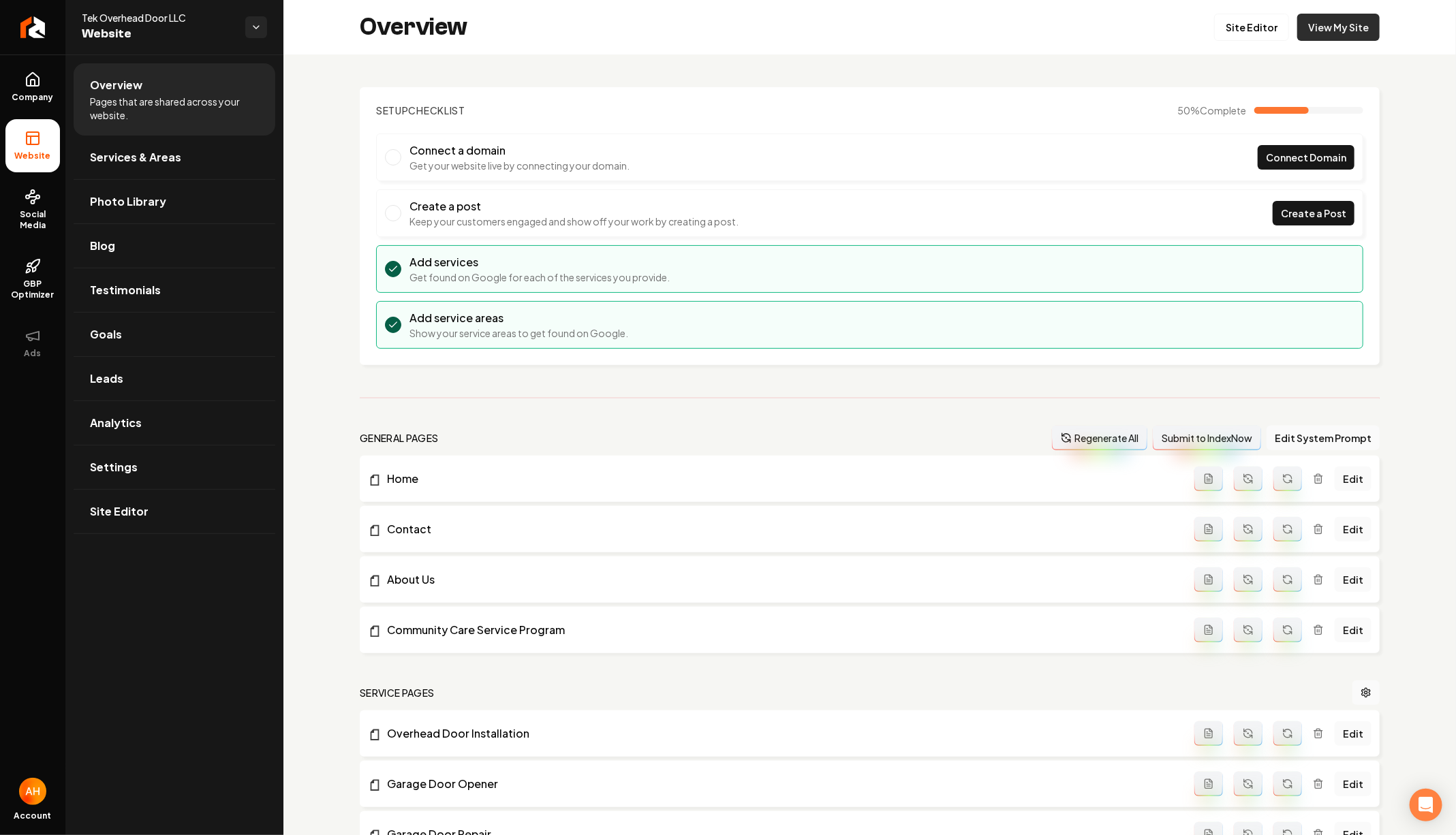
click at [1320, 33] on link "View My Site" at bounding box center [1338, 27] width 82 height 27
click at [32, 223] on span "Social Media" at bounding box center [32, 220] width 54 height 22
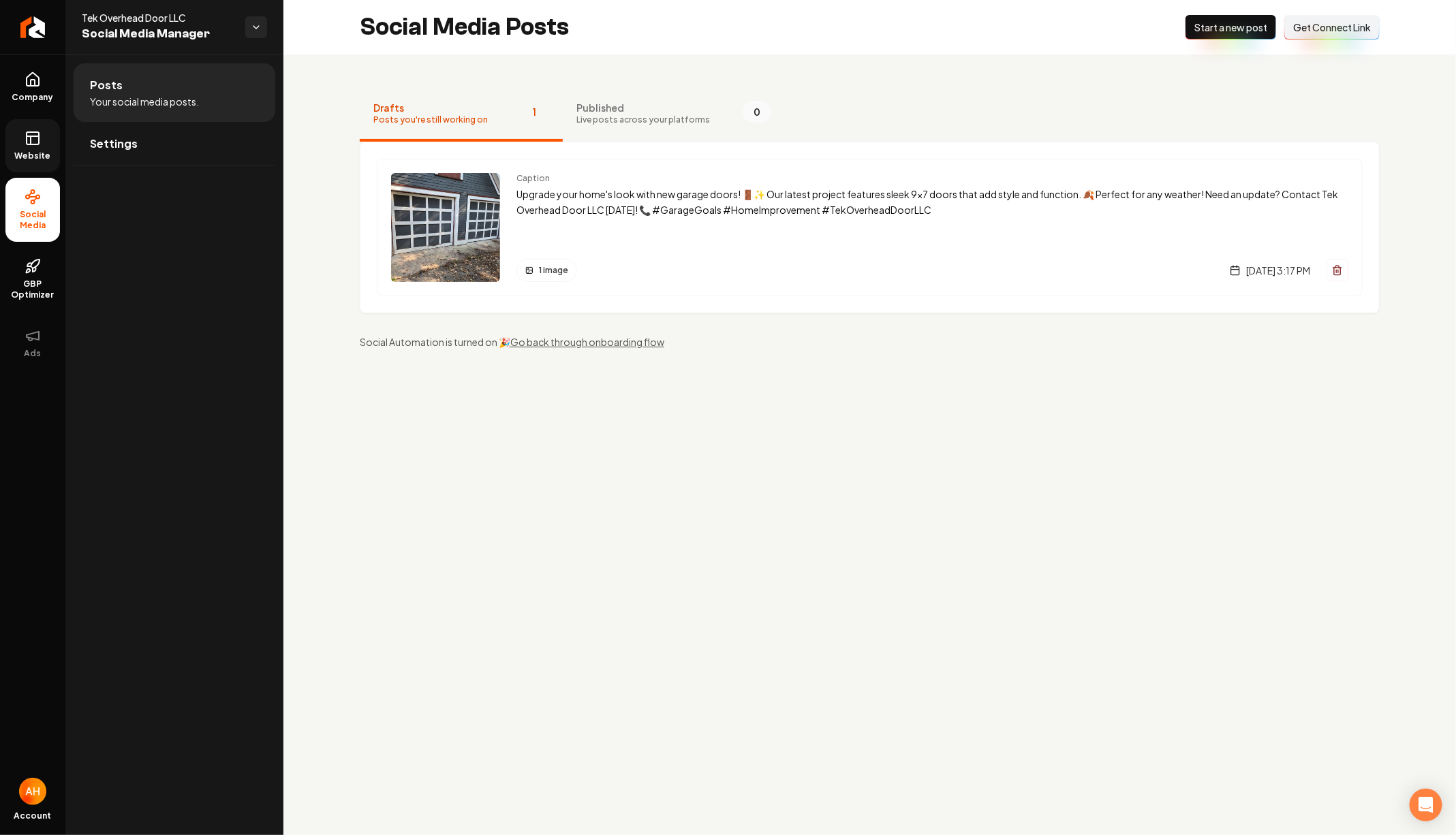
click at [40, 148] on link "Website" at bounding box center [32, 145] width 54 height 53
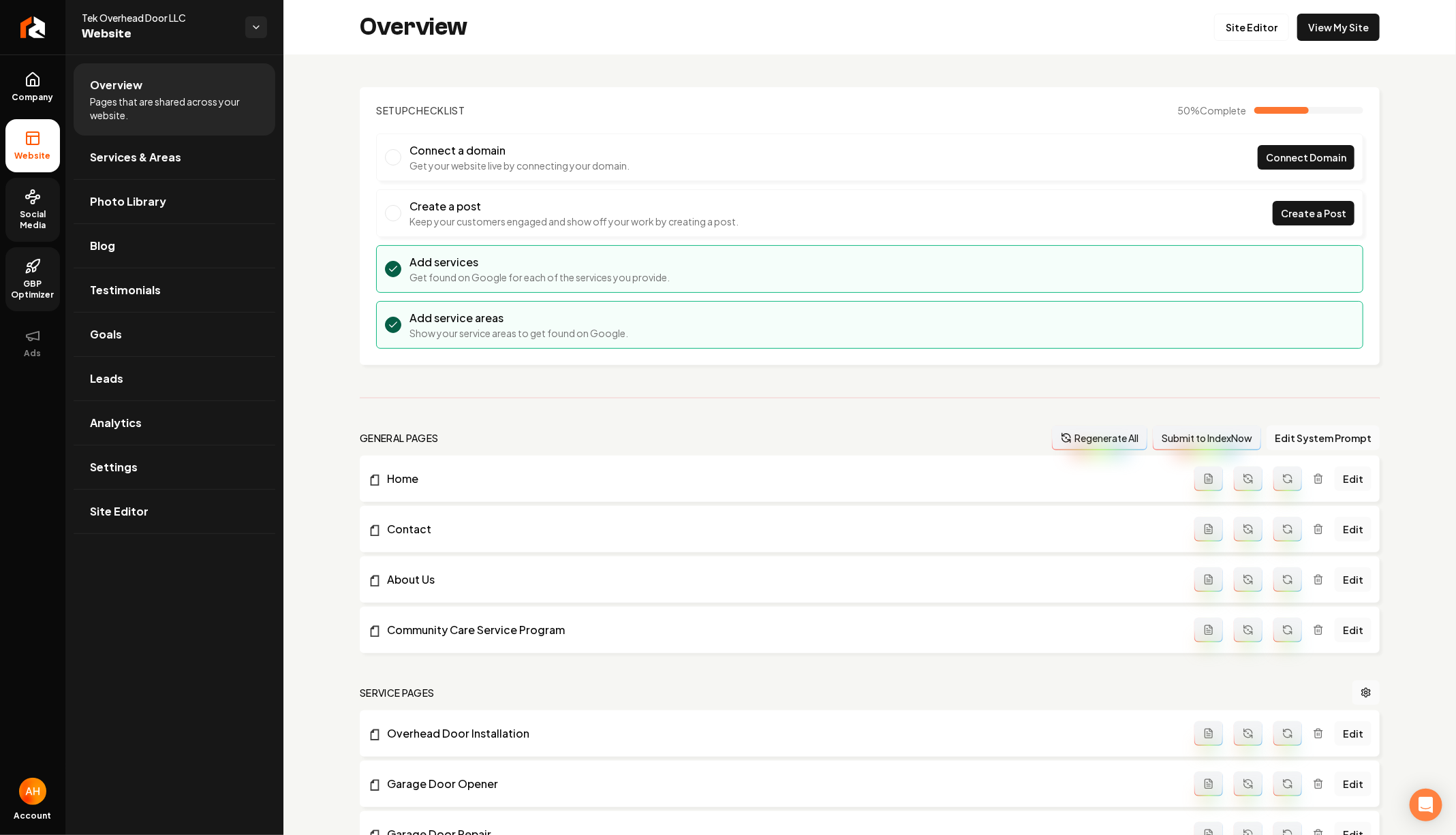
click at [22, 262] on link "GBP Optimizer" at bounding box center [32, 279] width 54 height 64
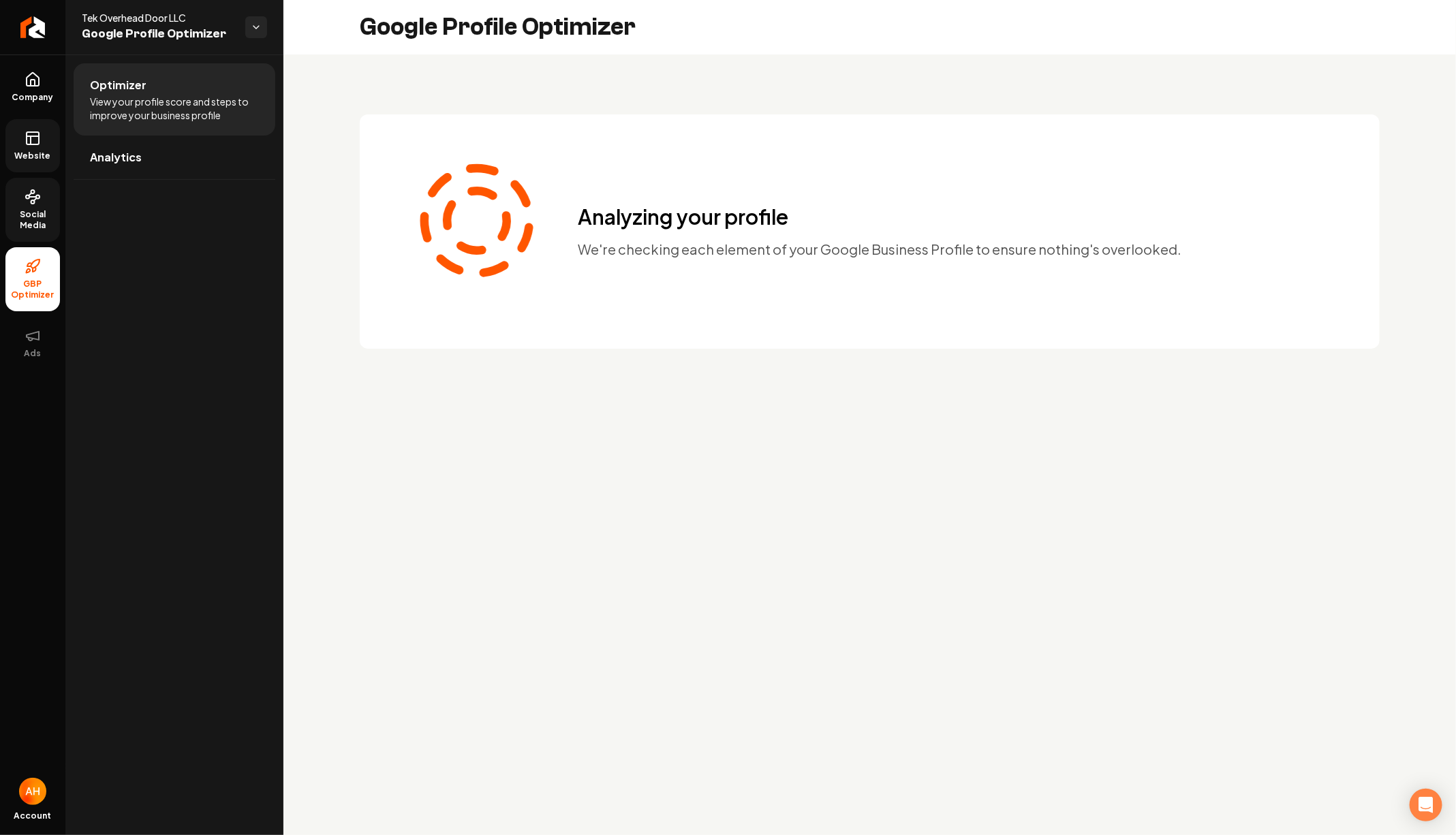
click at [25, 143] on icon at bounding box center [33, 138] width 16 height 16
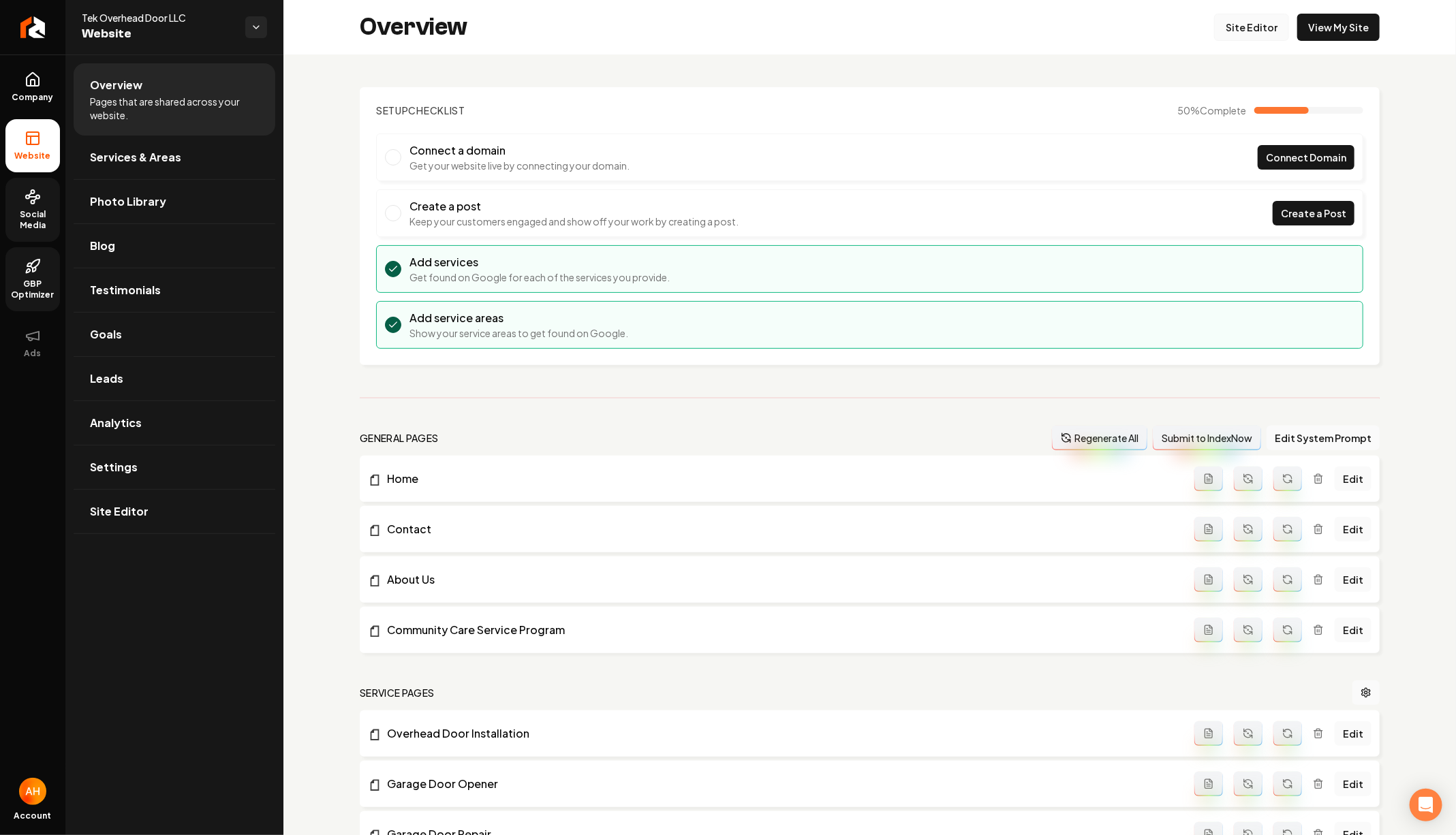
click at [1257, 36] on link "Site Editor" at bounding box center [1251, 27] width 75 height 27
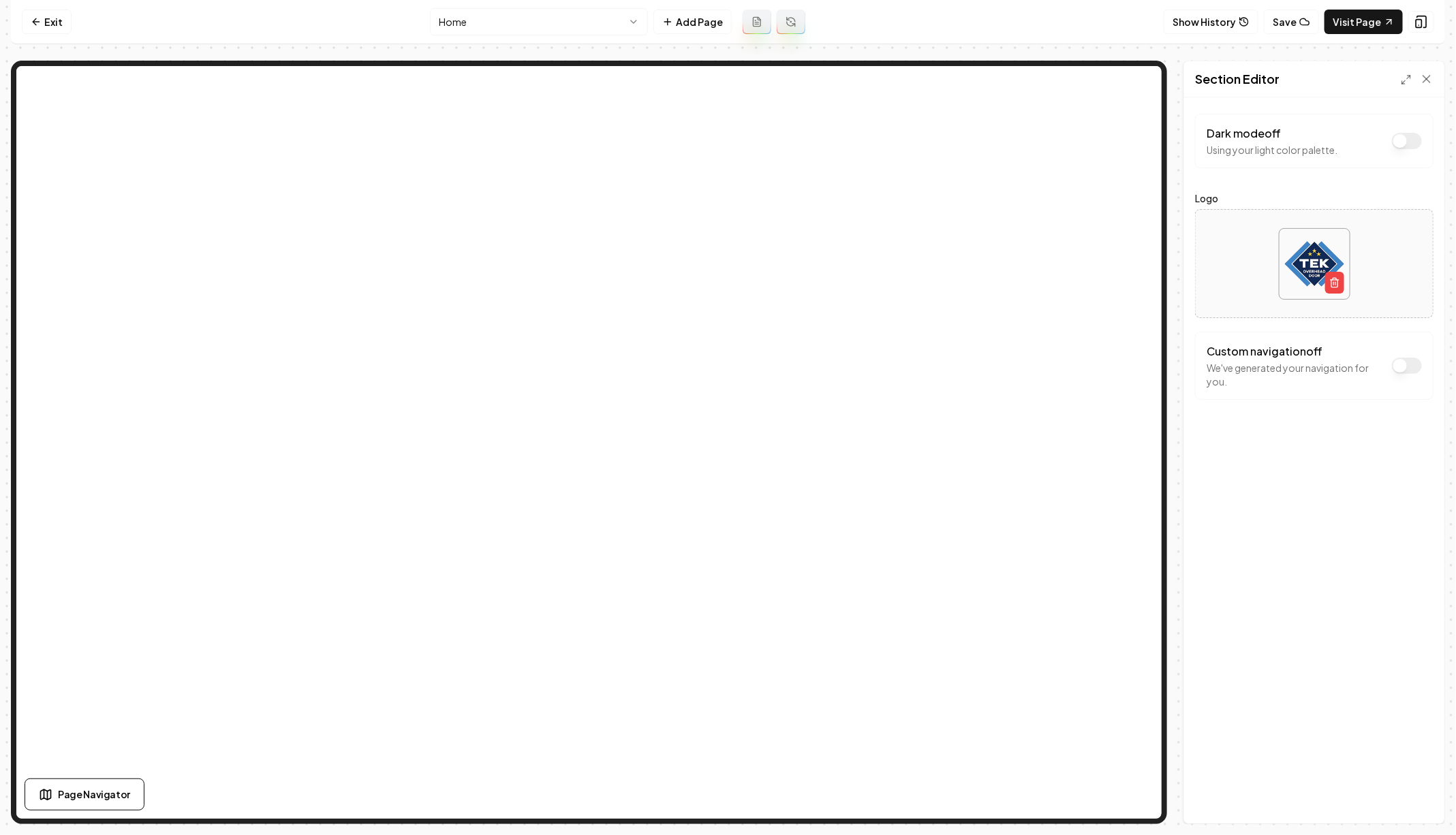
click at [1404, 138] on button "Dark mode off" at bounding box center [1407, 141] width 30 height 16
click at [1405, 138] on button "Dark mode on" at bounding box center [1407, 141] width 30 height 16
click at [1401, 366] on button "Dark mode off" at bounding box center [1407, 365] width 30 height 16
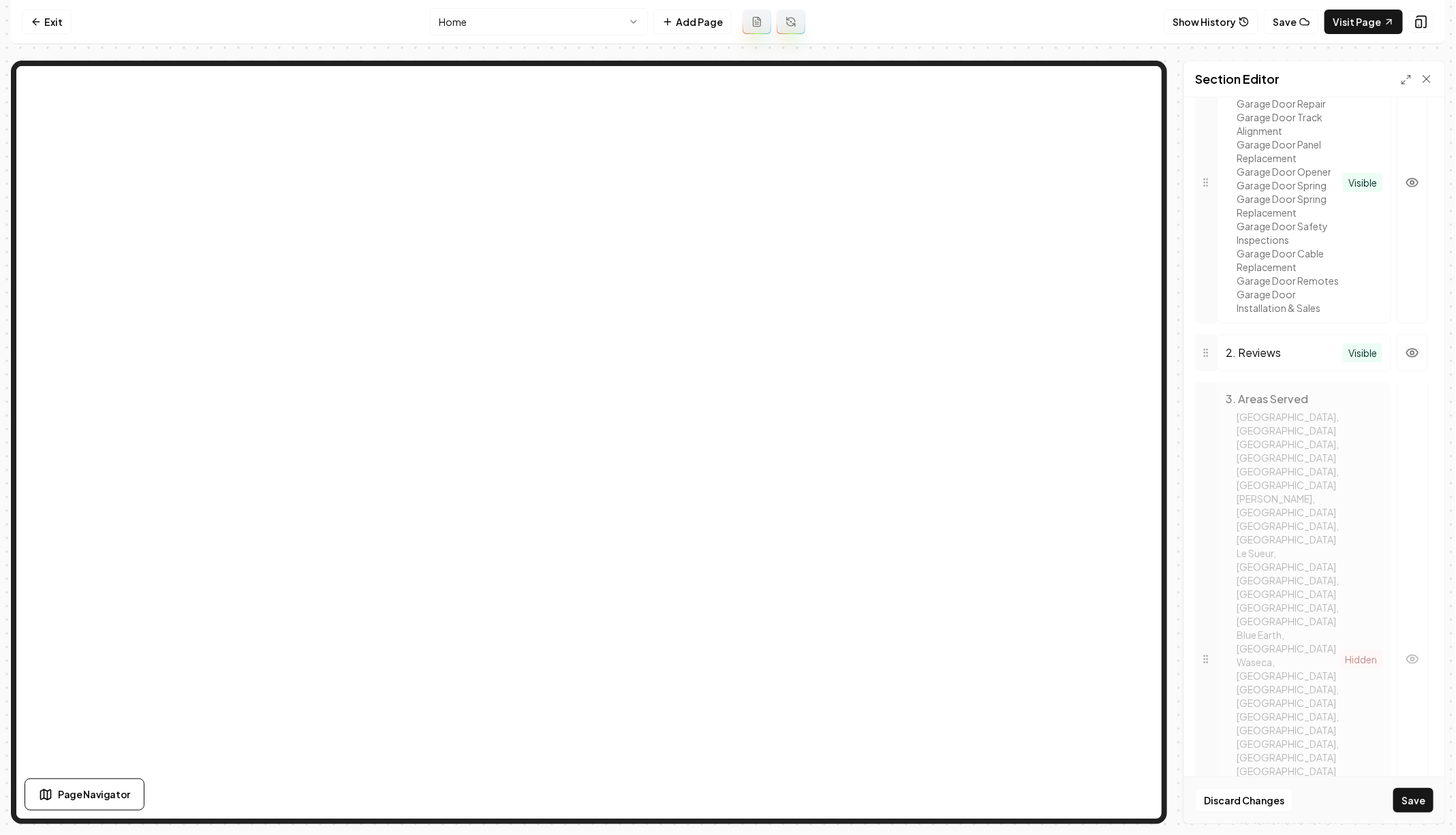
scroll to position [698, 0]
click at [1407, 453] on button "button" at bounding box center [1412, 582] width 32 height 554
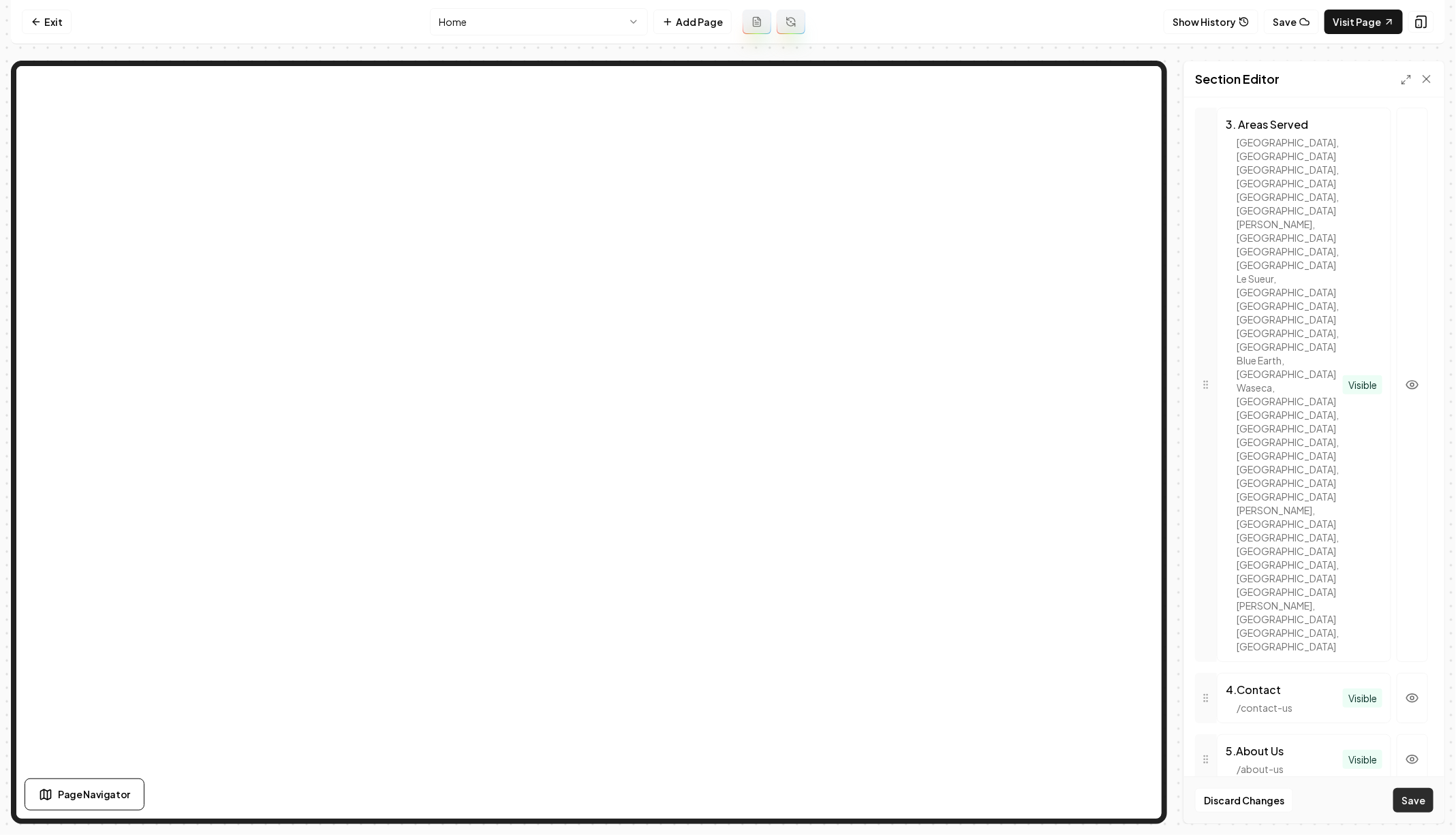
click at [1396, 793] on button "Save" at bounding box center [1413, 800] width 40 height 25
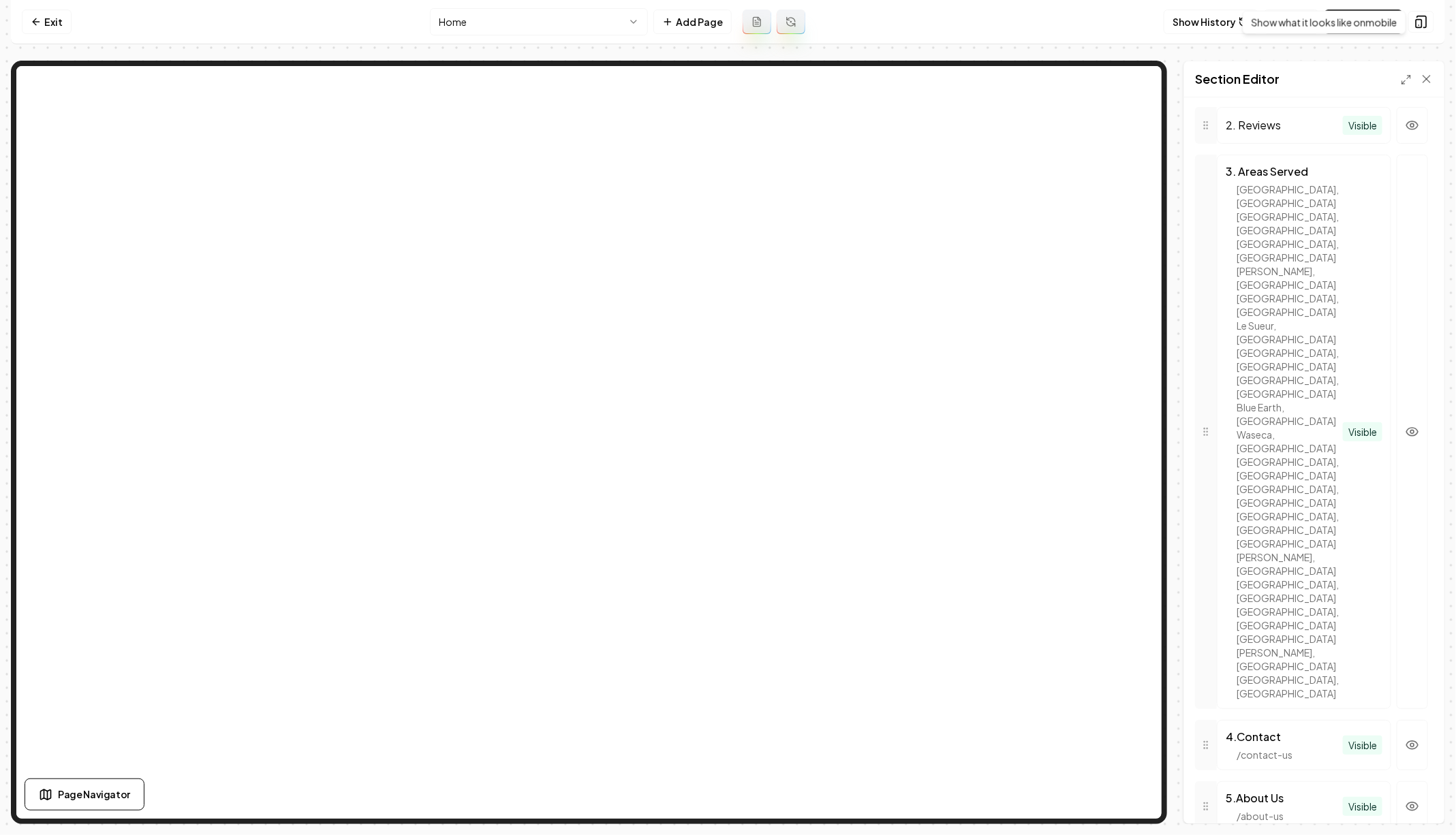
click at [1391, 27] on div "Show what it looks like on mobile Show what it looks like on mobile" at bounding box center [1324, 23] width 163 height 23
click at [1379, 25] on link "Visit Page" at bounding box center [1363, 22] width 78 height 25
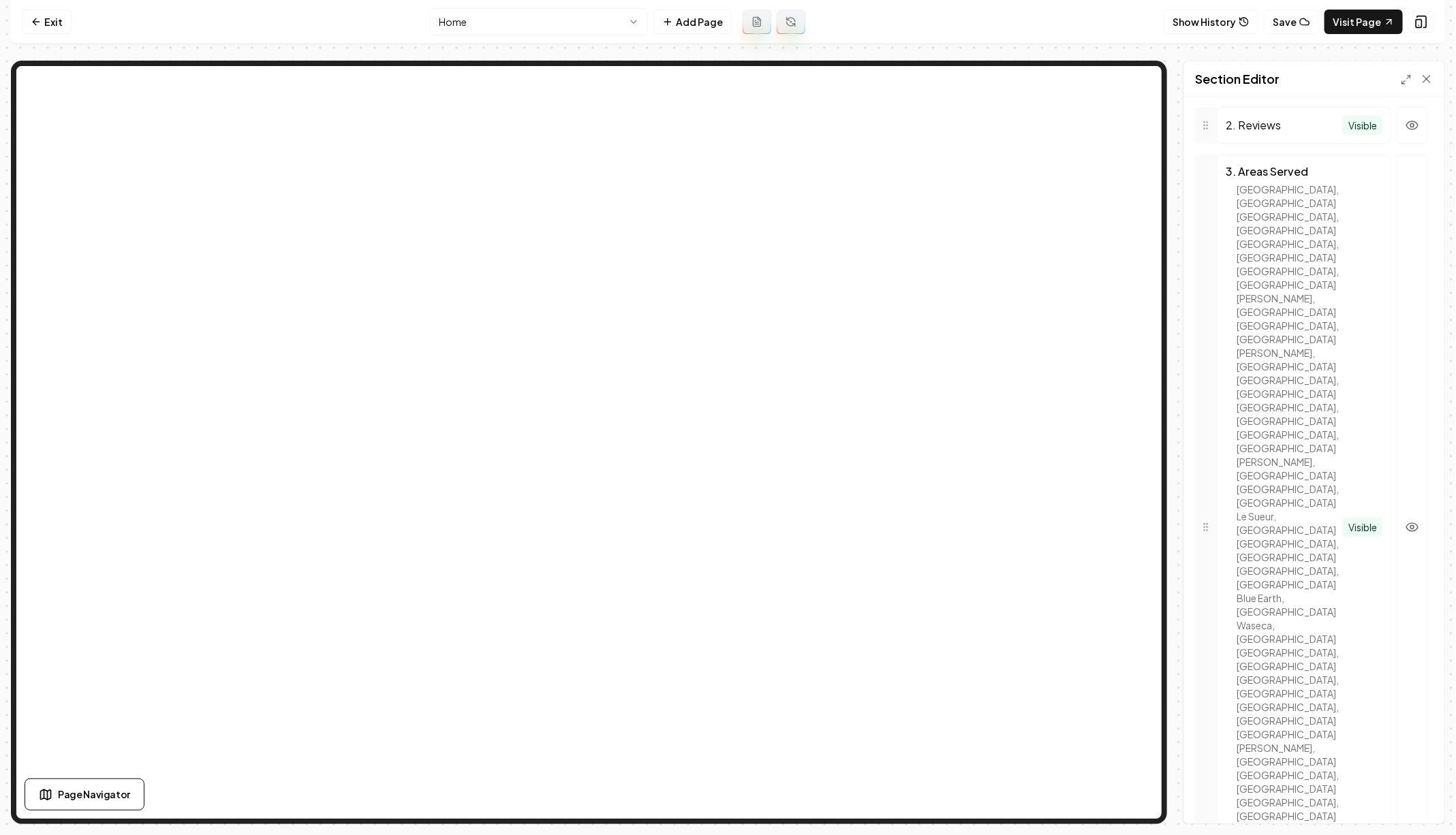
scroll to position [698, 0]
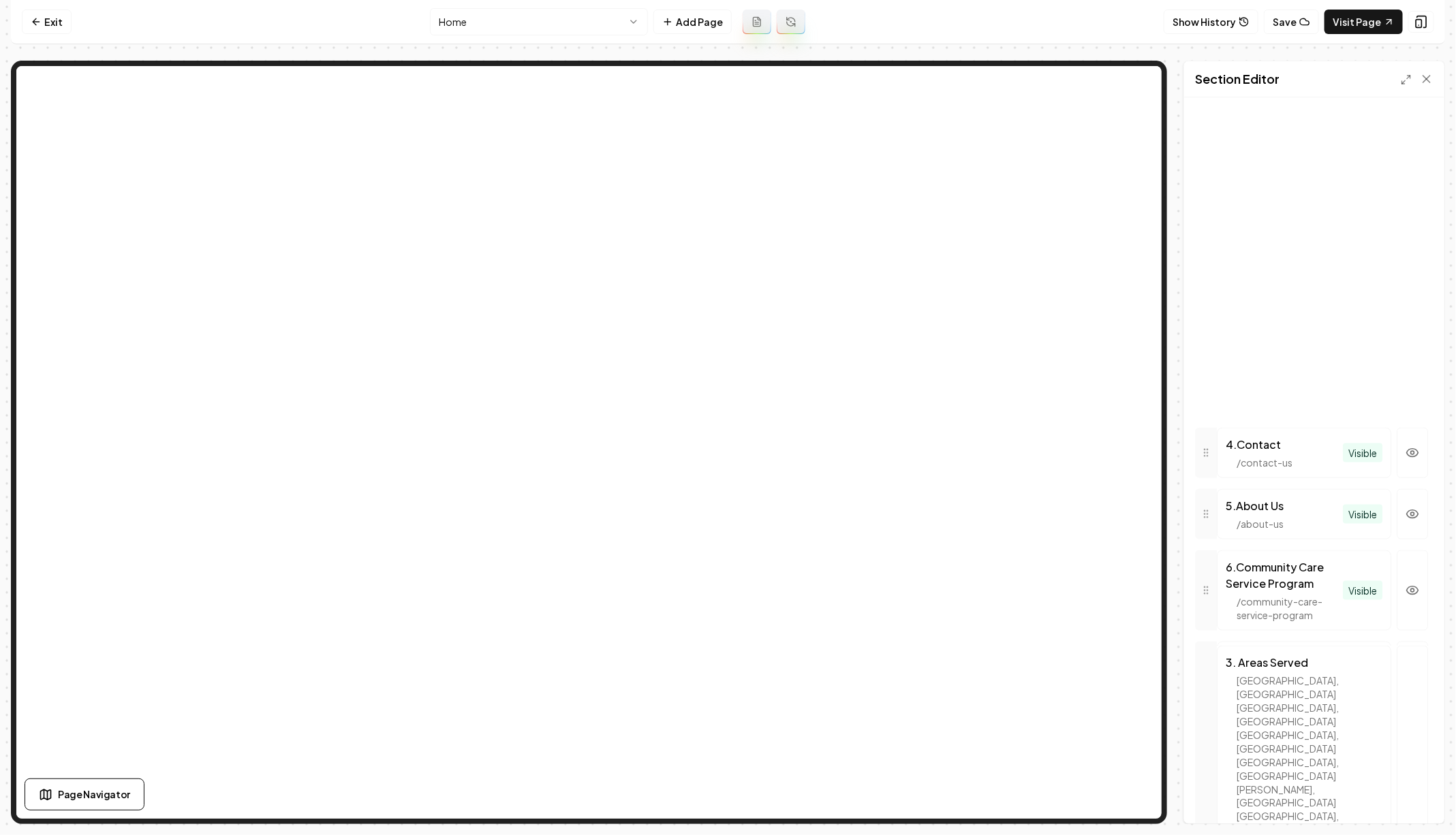
drag, startPoint x: 1206, startPoint y: 297, endPoint x: 1206, endPoint y: 835, distance: 538.0
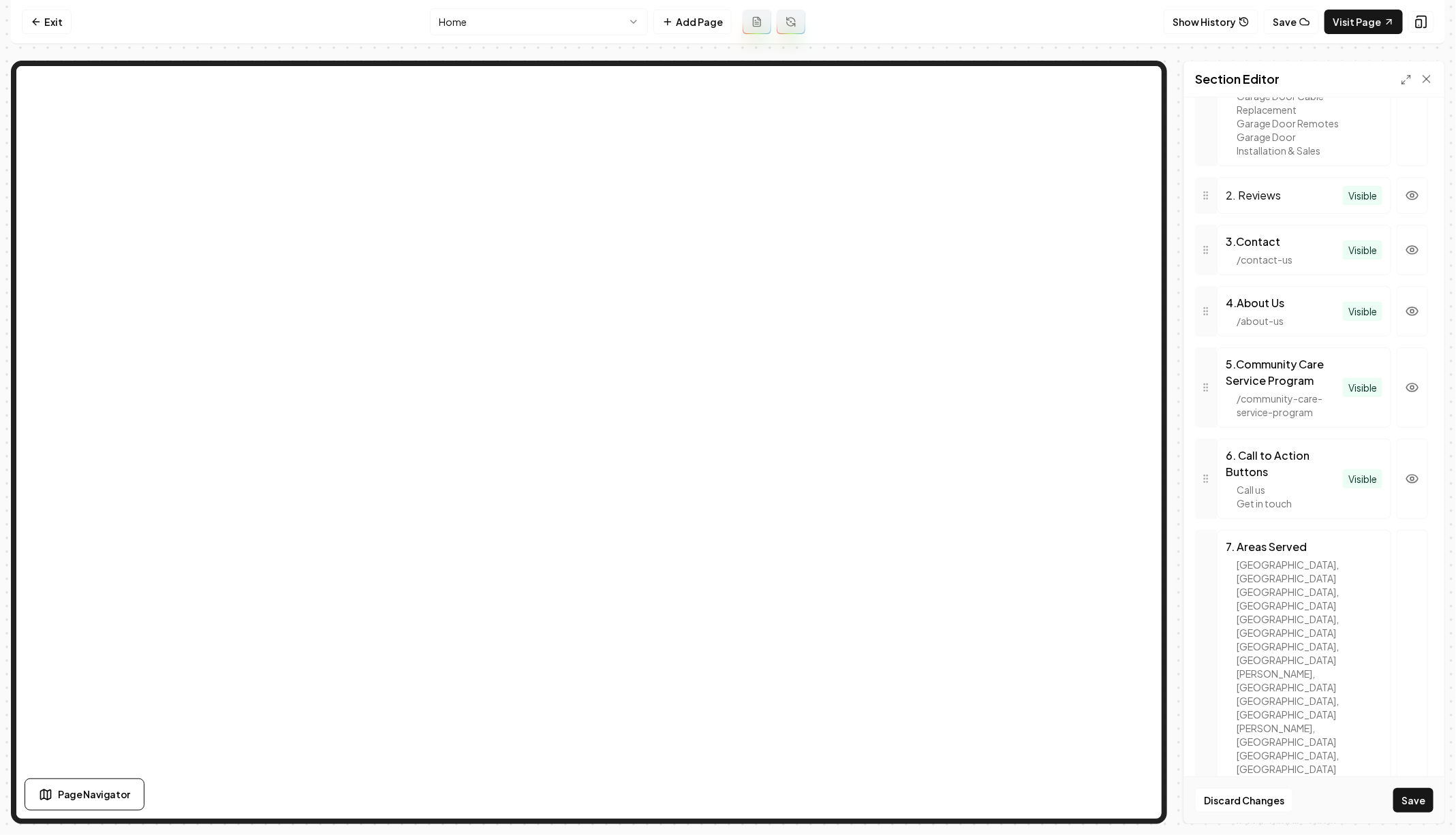
scroll to position [693, 0]
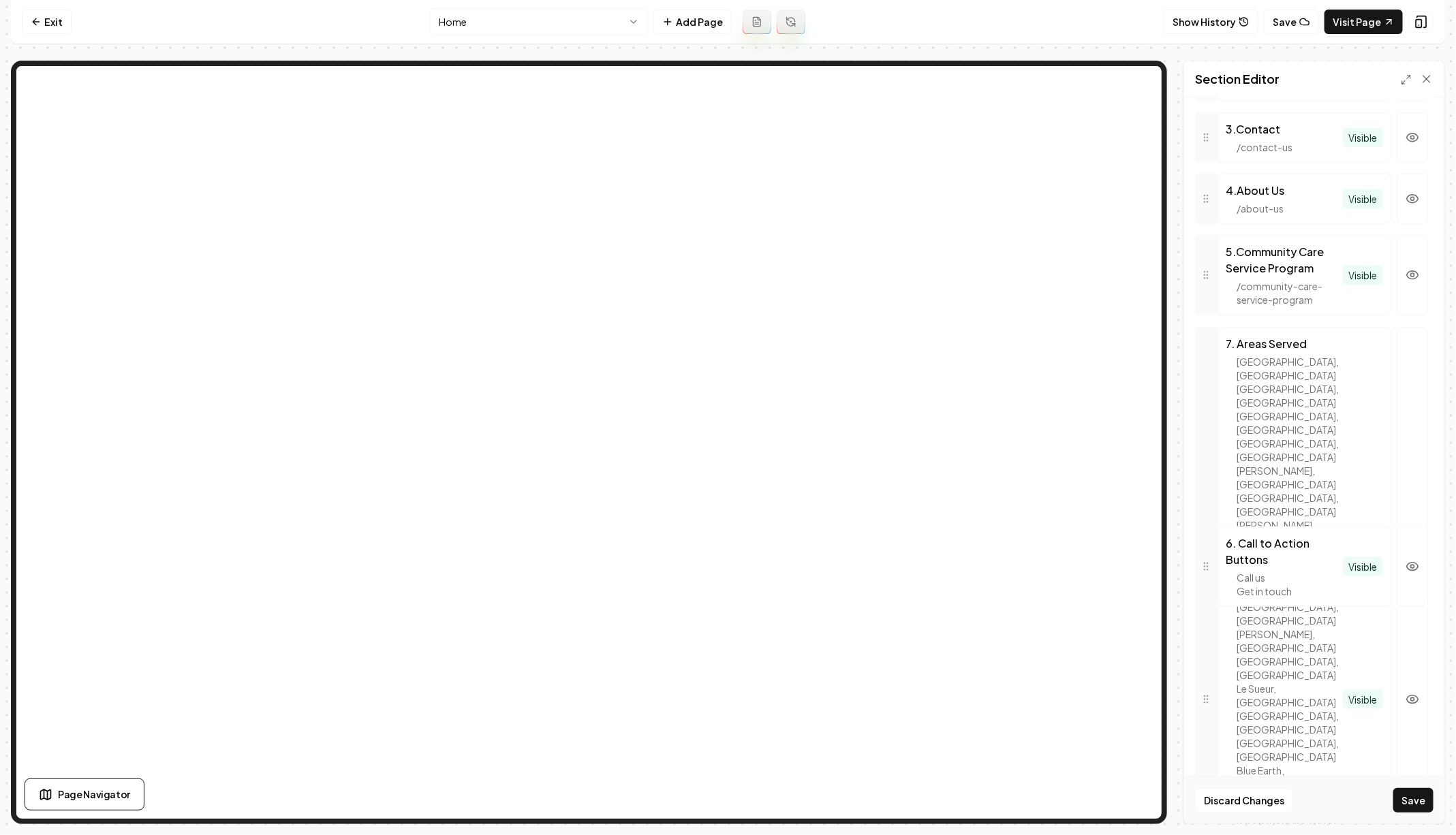
drag, startPoint x: 1208, startPoint y: 414, endPoint x: 1208, endPoint y: 614, distance: 200.0
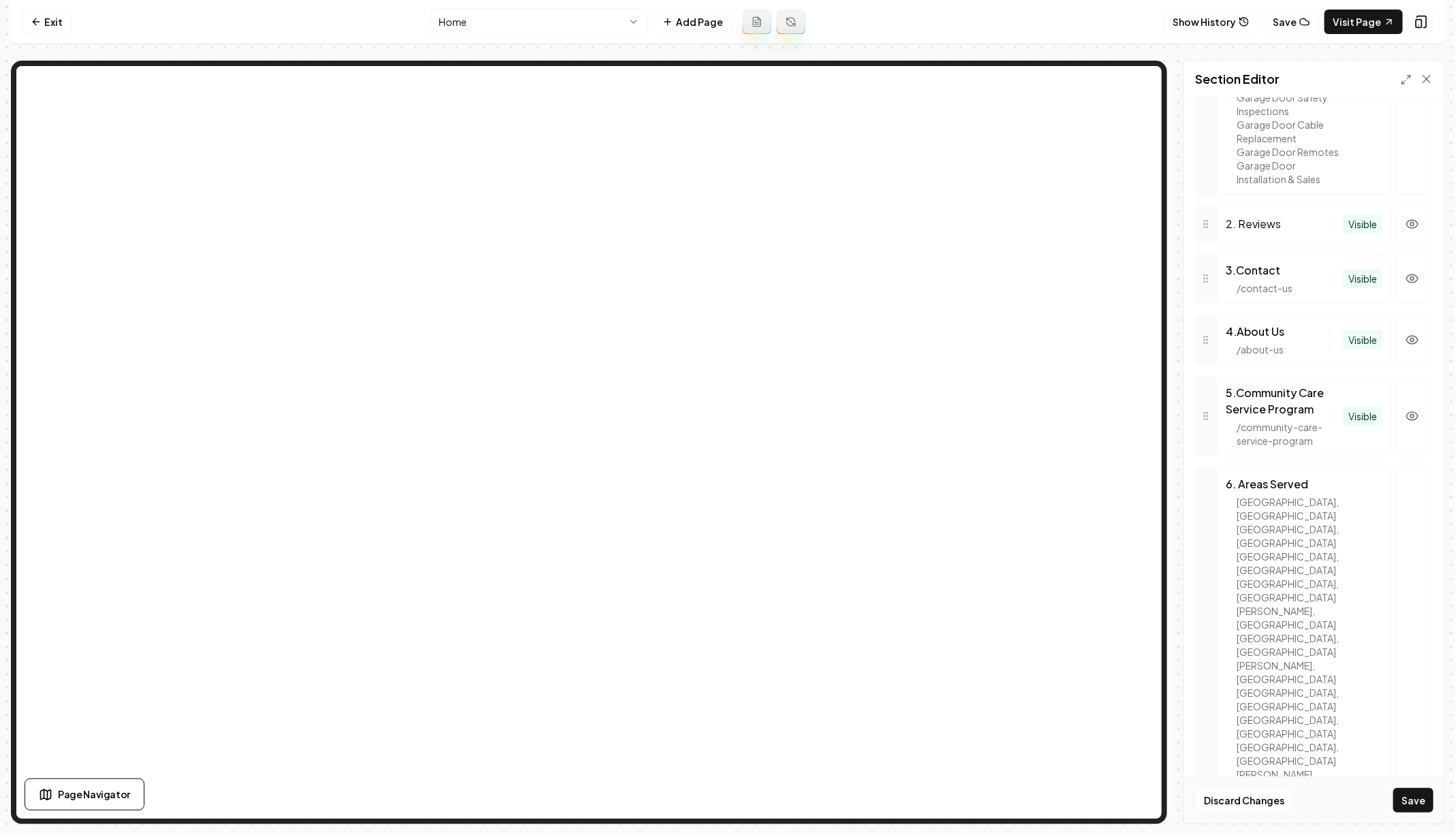
scroll to position [546, 0]
click at [1407, 289] on icon "button" at bounding box center [1412, 285] width 12 height 8
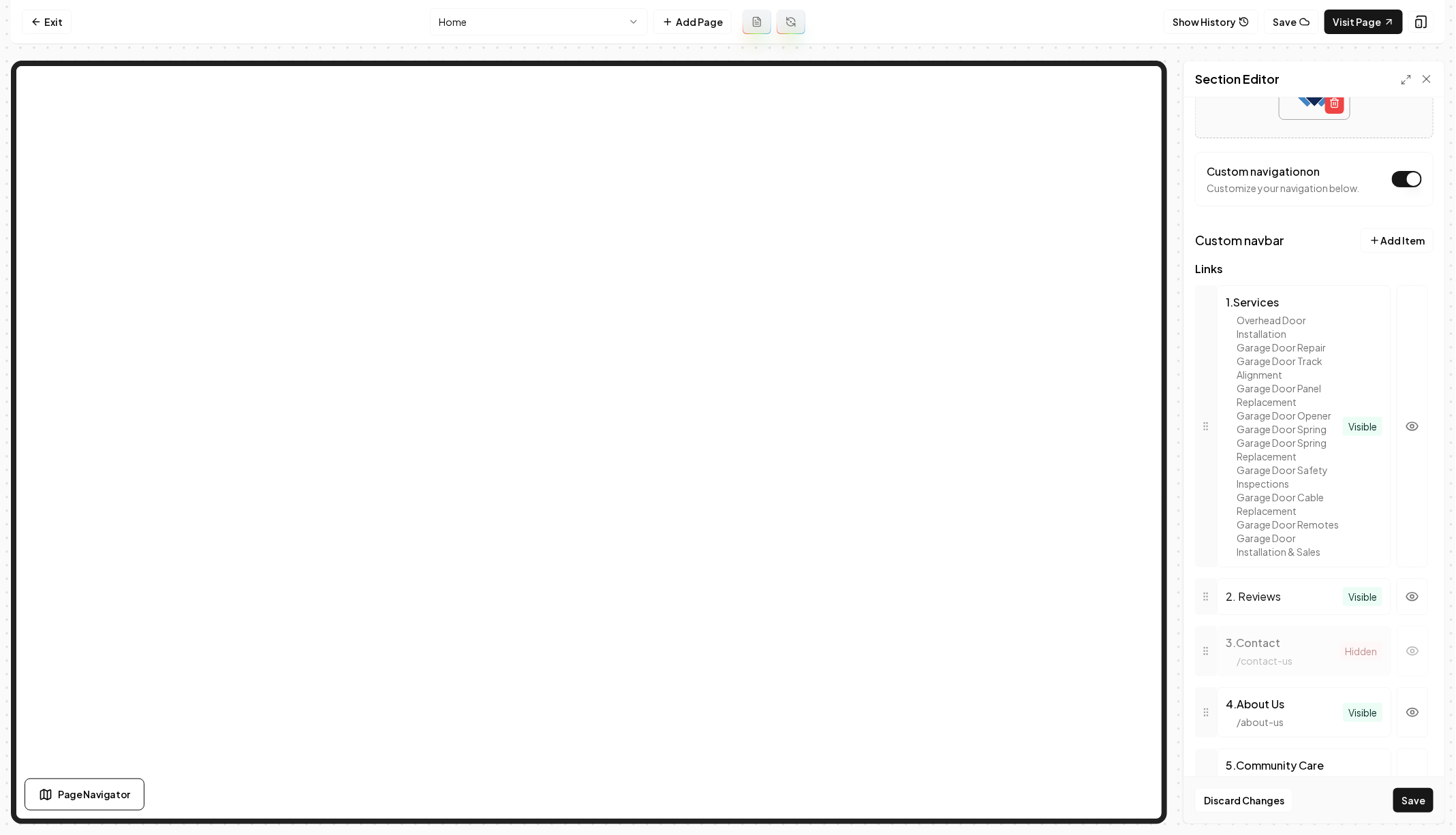
click at [1407, 784] on div "Discard Changes Save" at bounding box center [1313, 799] width 260 height 47
click at [1406, 790] on button "Save" at bounding box center [1413, 800] width 40 height 25
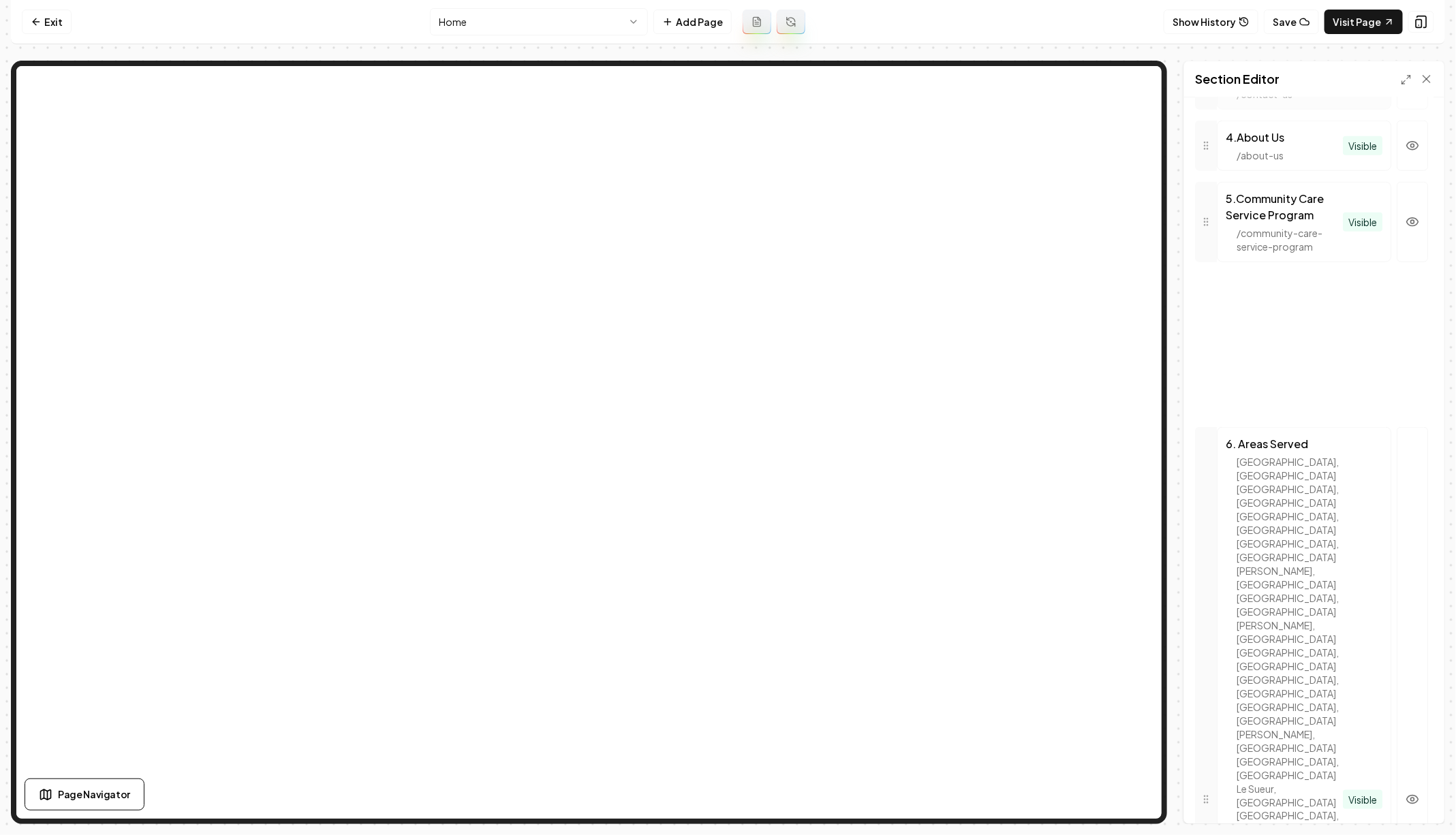
drag, startPoint x: 1212, startPoint y: 371, endPoint x: 1212, endPoint y: 525, distance: 154.0
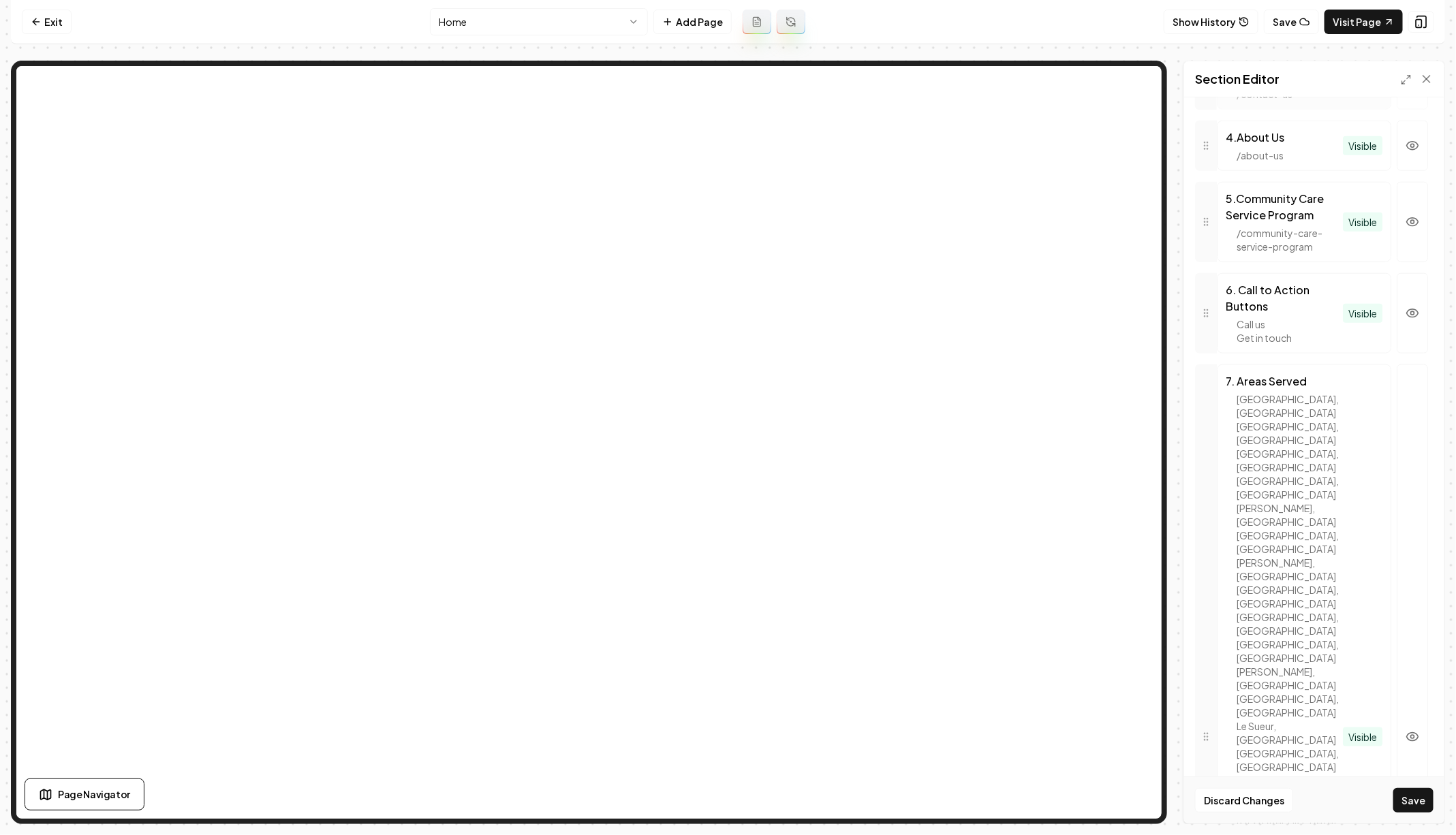
scroll to position [167, 0]
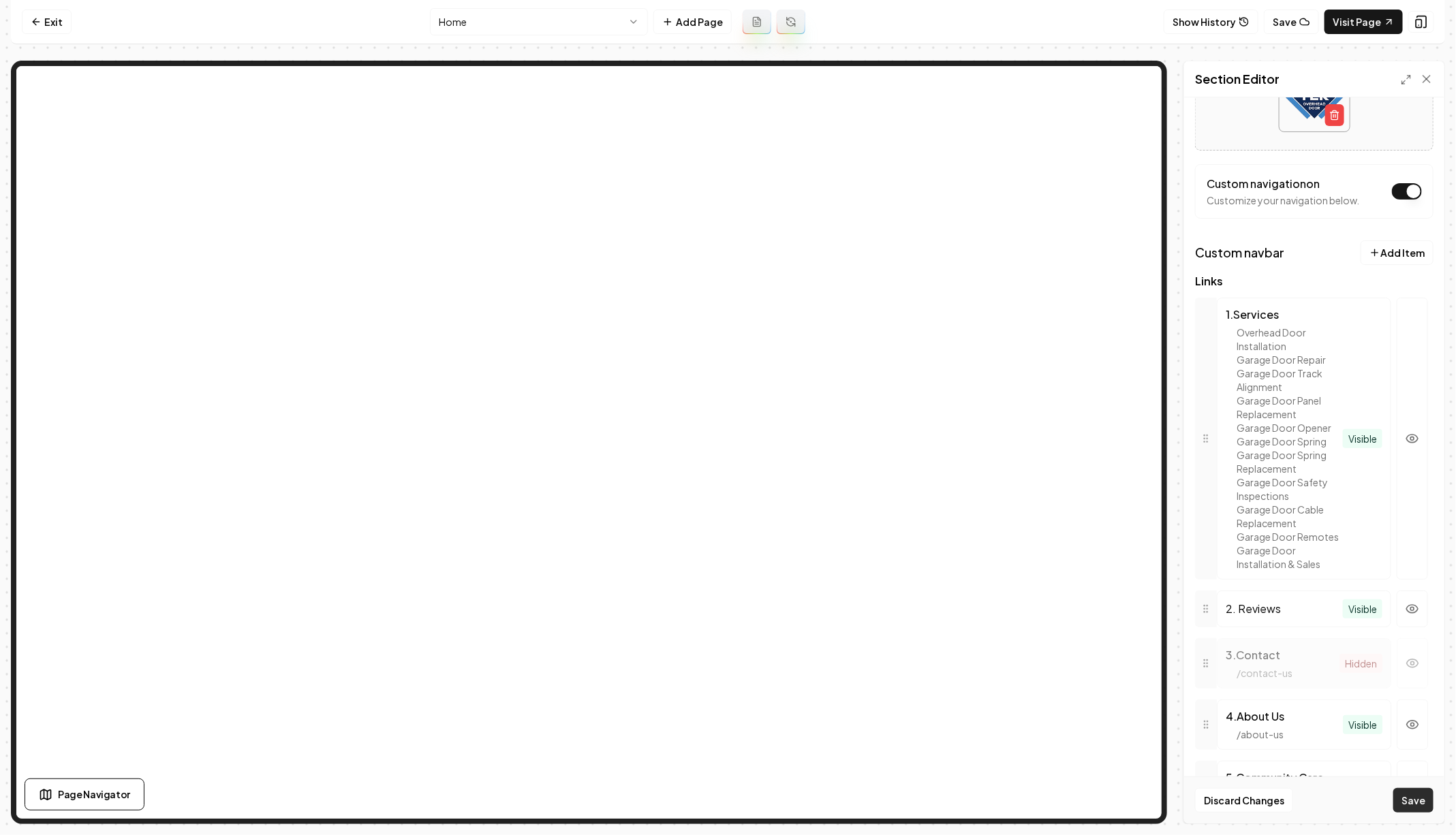
click at [1408, 807] on button "Save" at bounding box center [1413, 800] width 40 height 25
click at [1424, 72] on icon at bounding box center [1427, 79] width 14 height 14
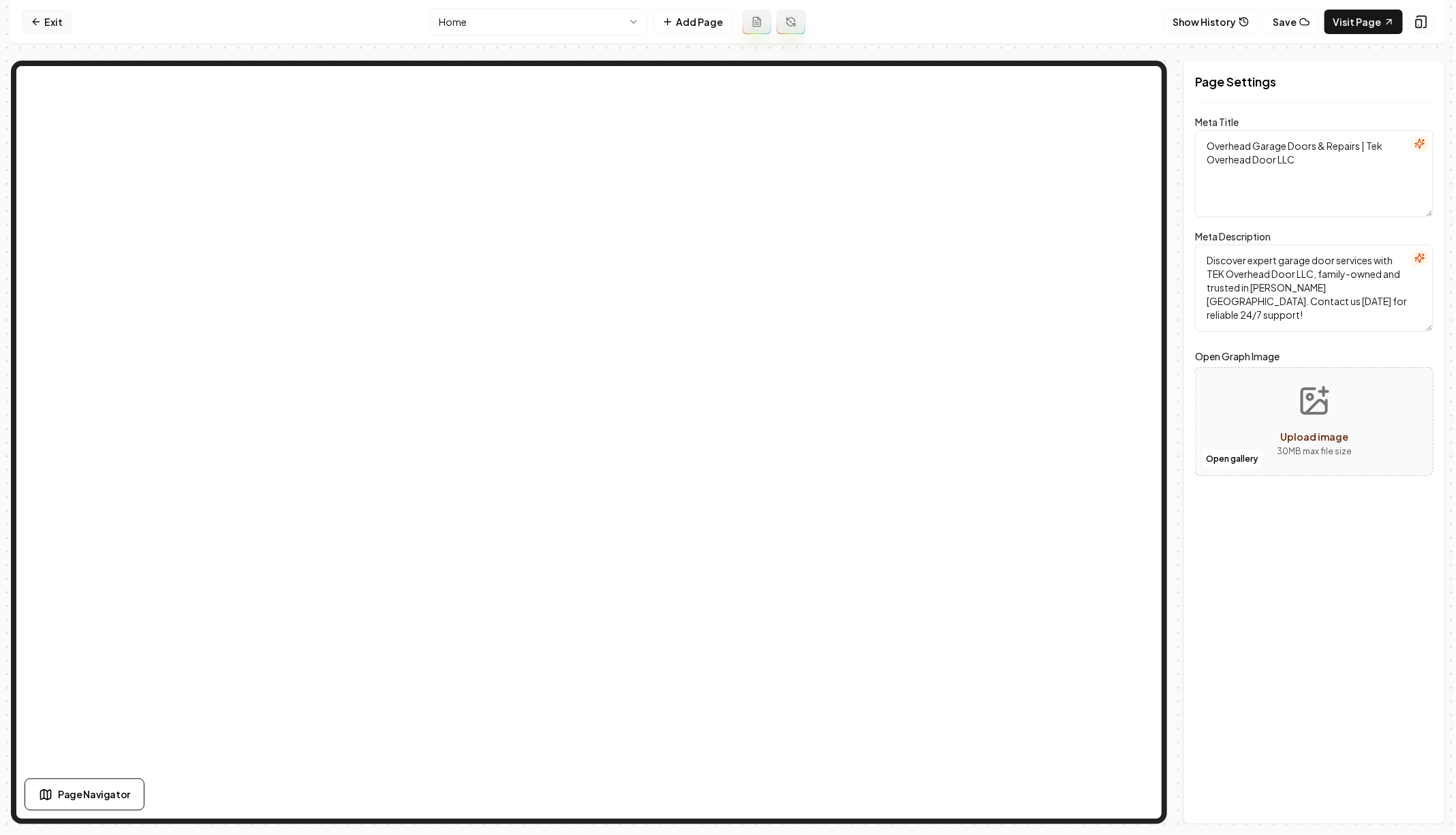
click at [44, 27] on link "Exit" at bounding box center [47, 22] width 50 height 25
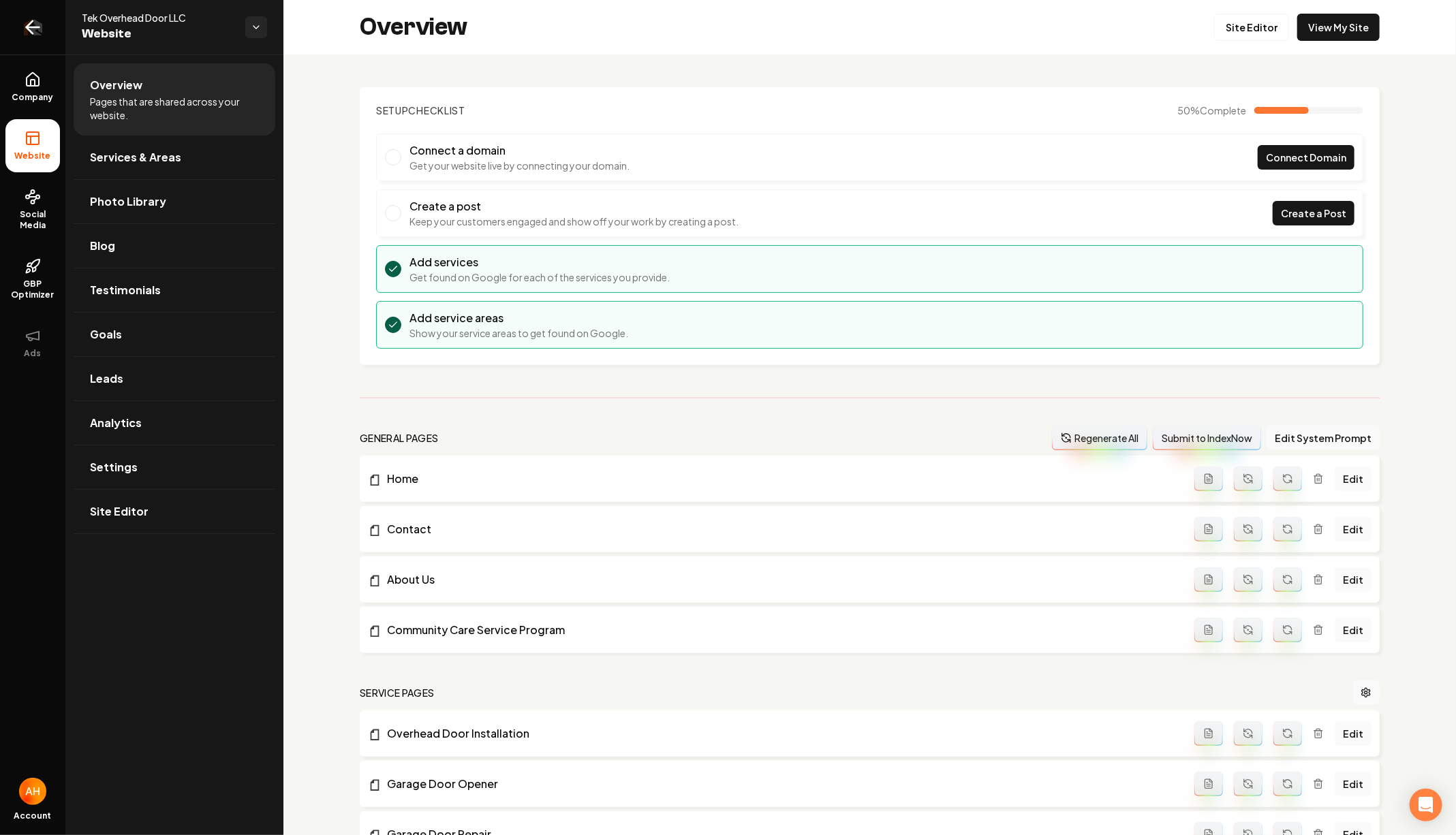
click at [44, 47] on link "Return to dashboard" at bounding box center [32, 27] width 65 height 54
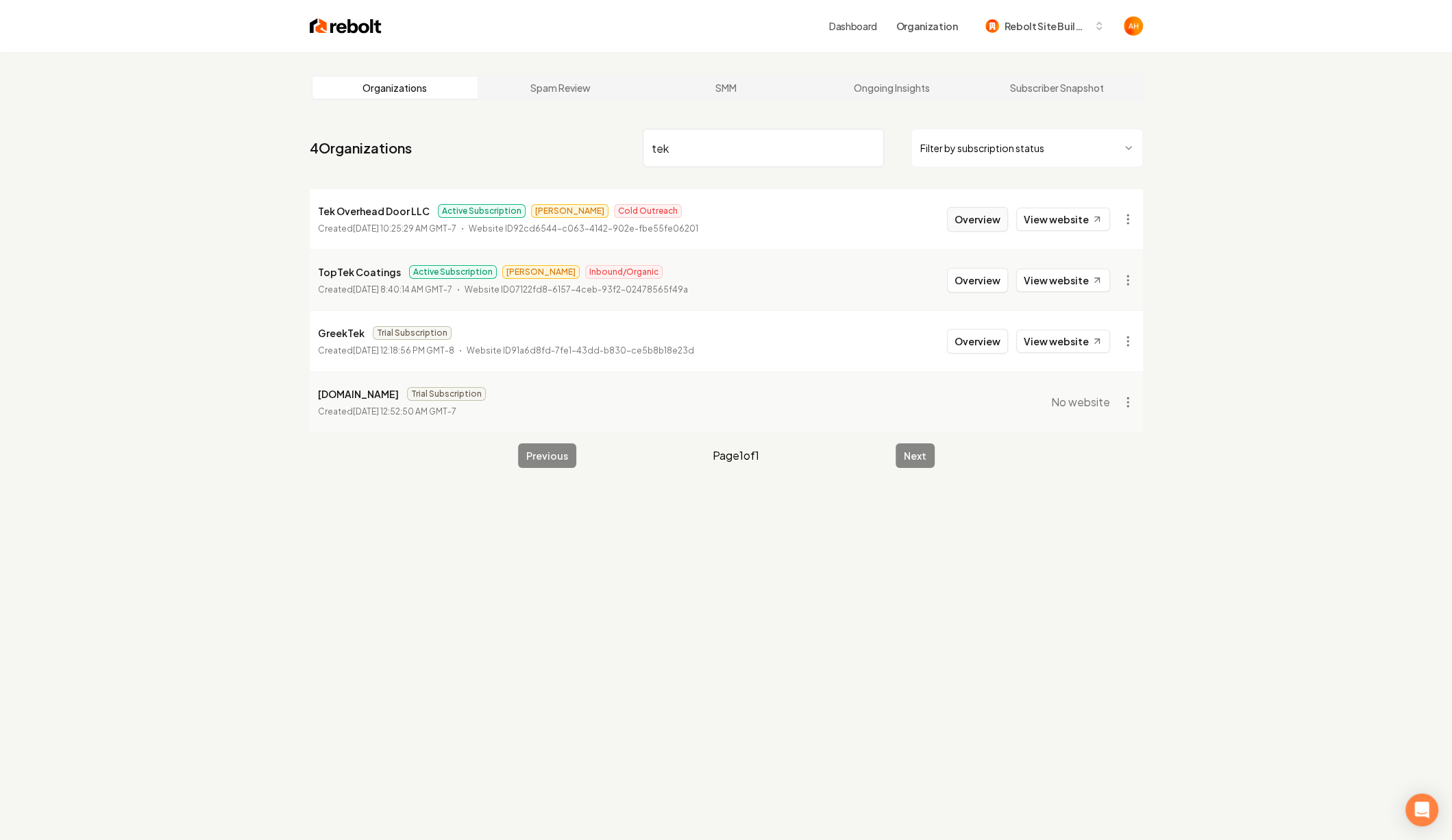
type input "tek"
click at [988, 217] on button "Overview" at bounding box center [977, 219] width 61 height 25
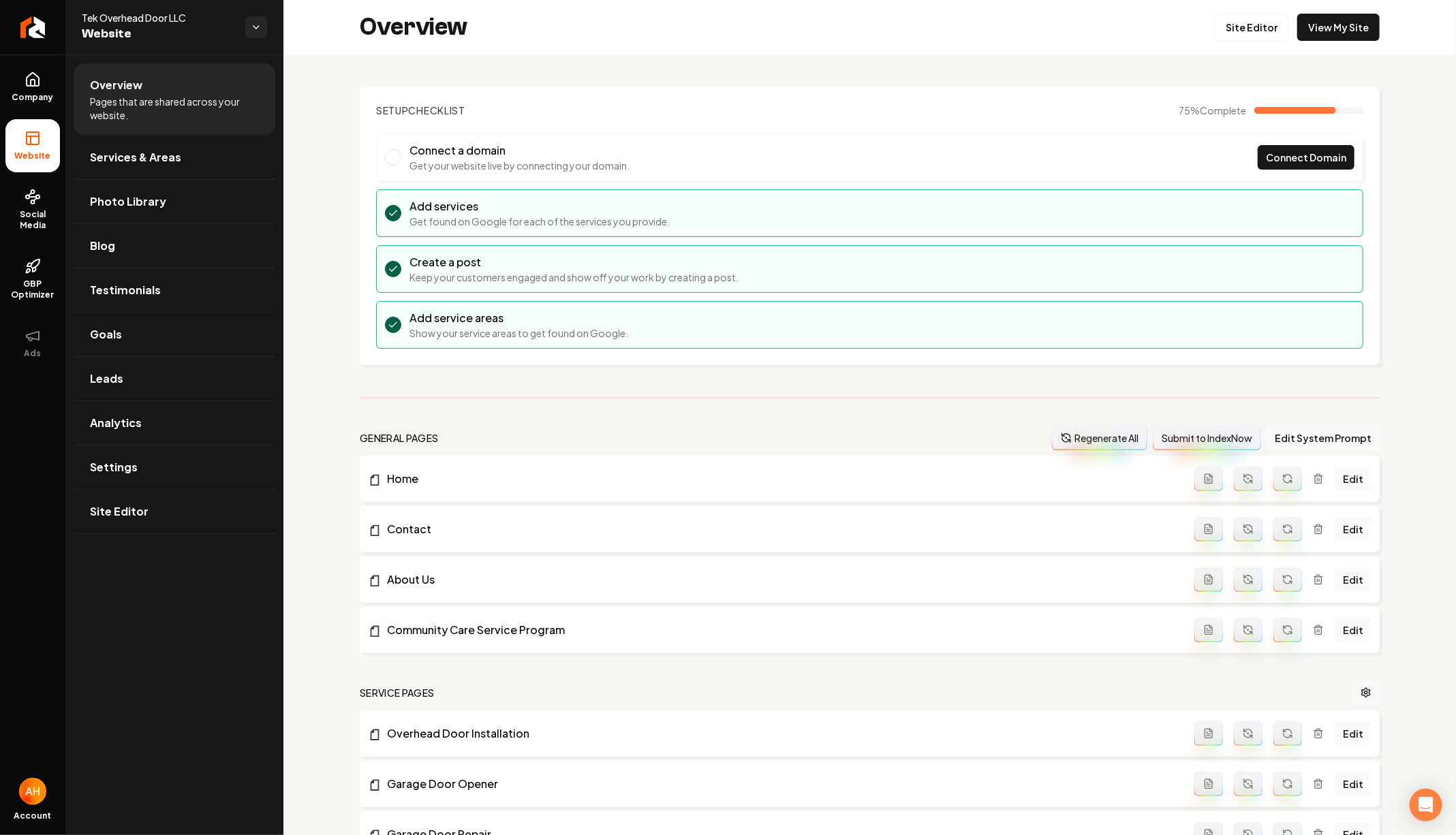
click at [63, 82] on ul "Company Website Social Media GBP Optimizer Ads" at bounding box center [32, 215] width 65 height 321
click at [59, 82] on link "Company" at bounding box center [32, 86] width 54 height 53
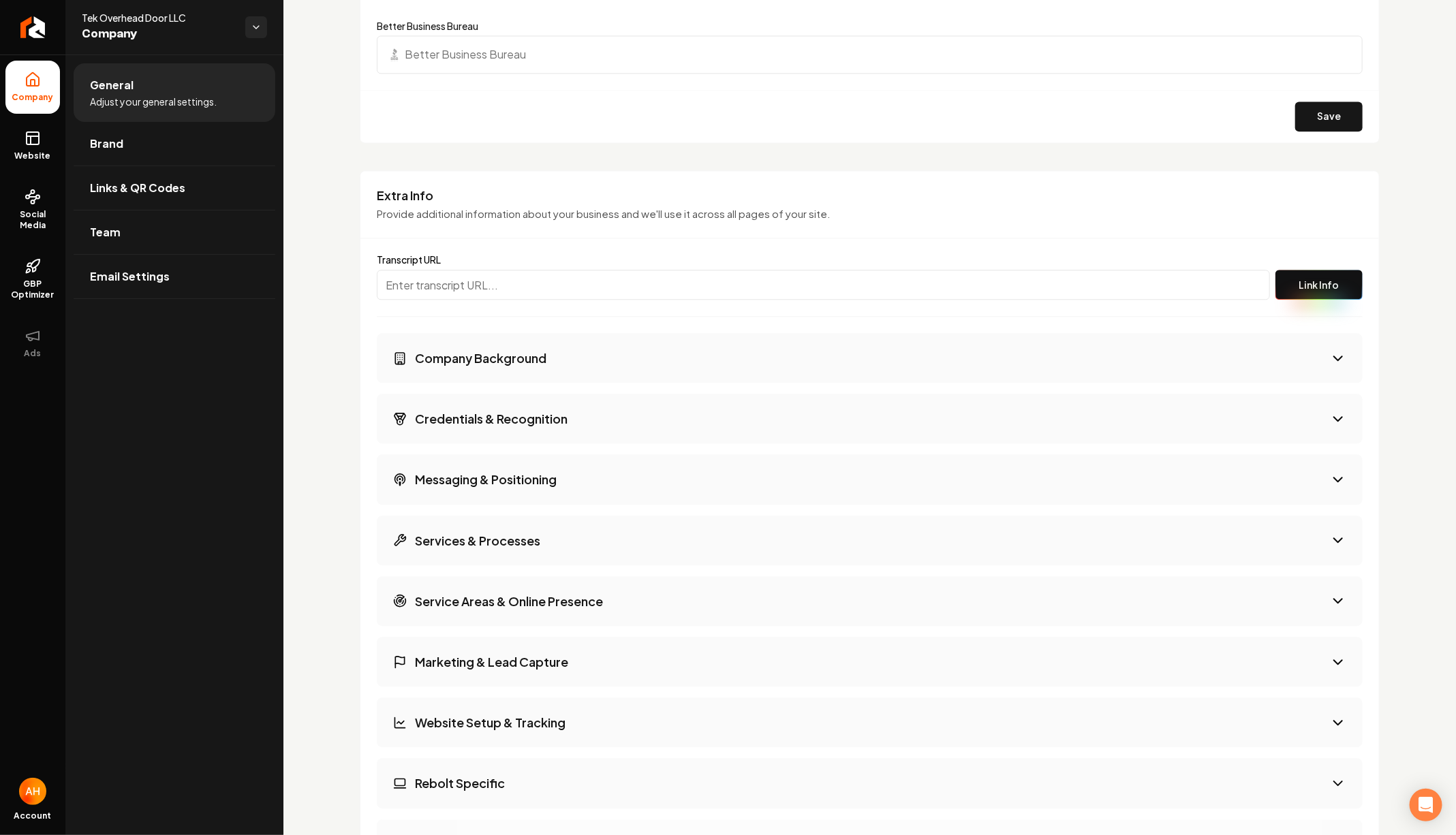
scroll to position [1756, 0]
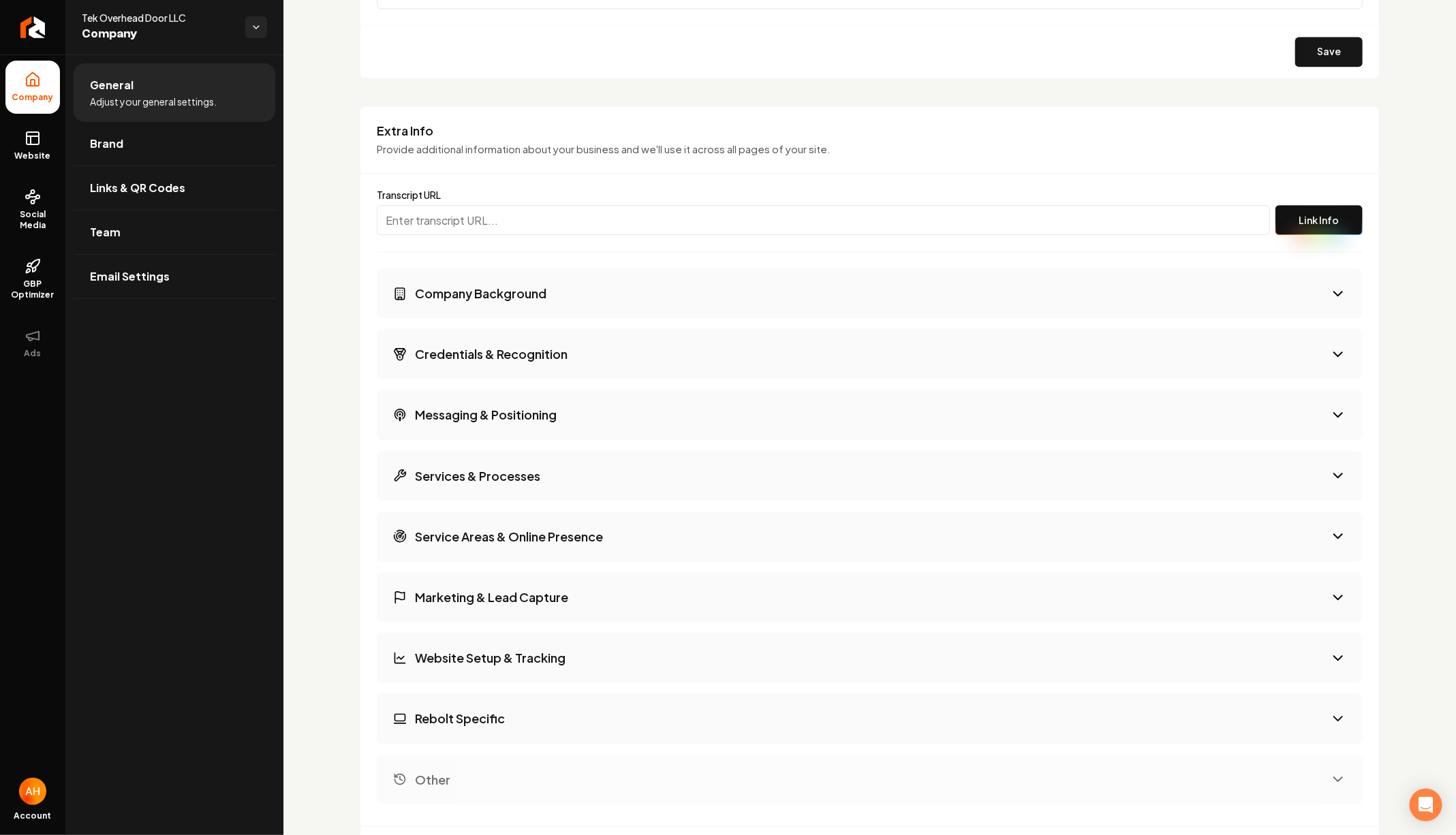
click at [614, 452] on button "Services & Processes" at bounding box center [869, 476] width 986 height 50
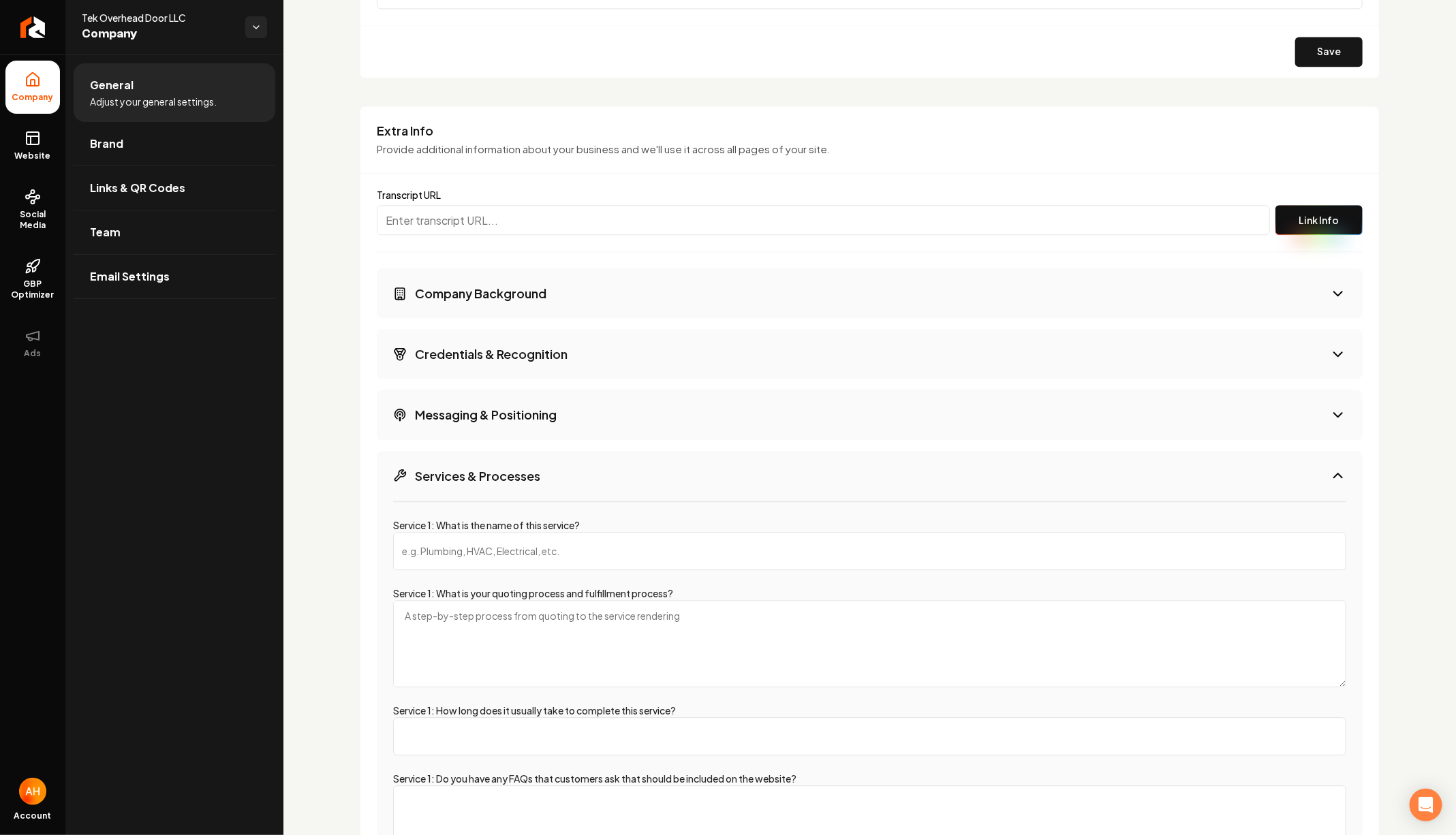
click at [618, 416] on button "Messaging & Positioning" at bounding box center [869, 414] width 986 height 50
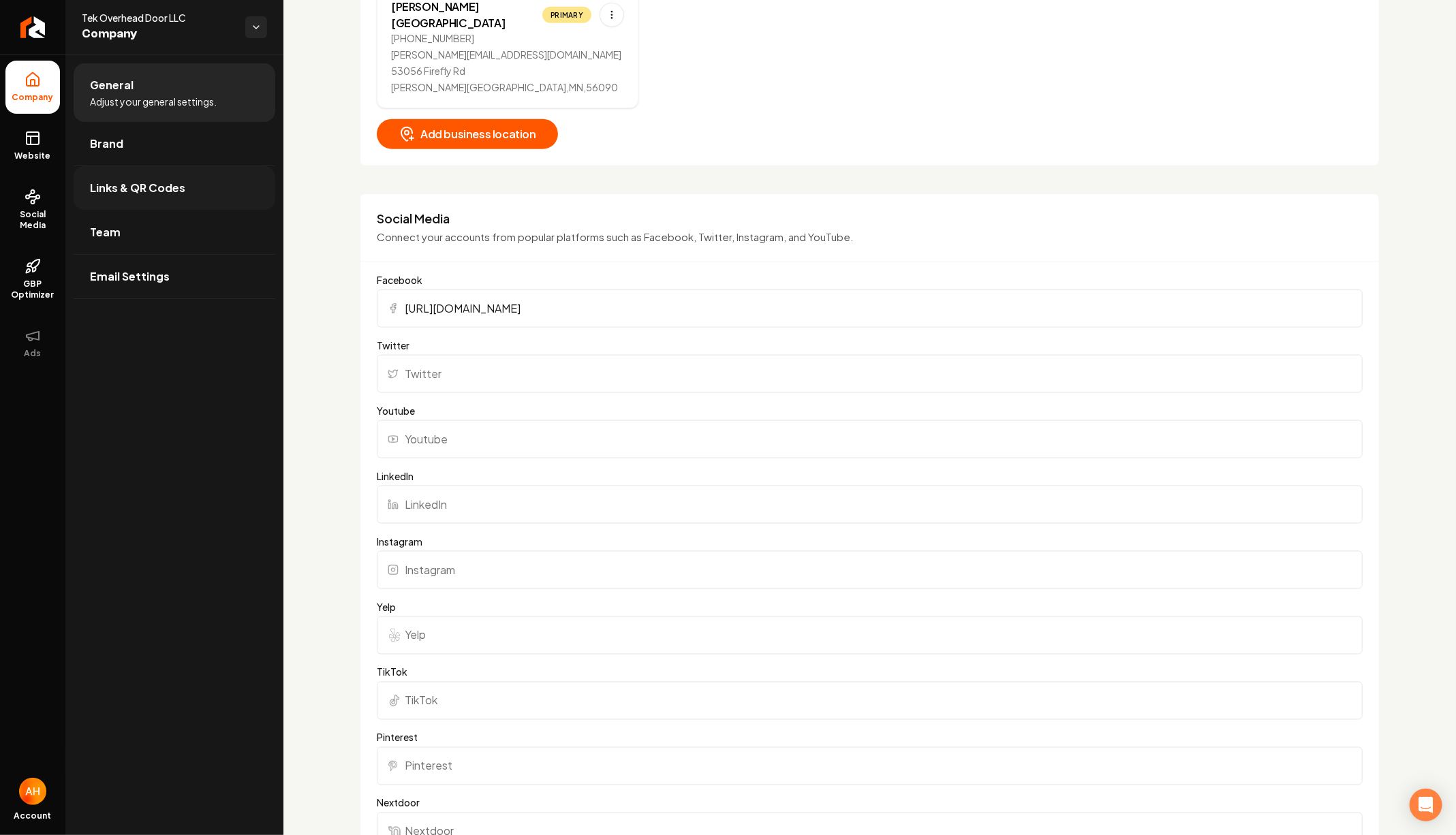
scroll to position [468, 0]
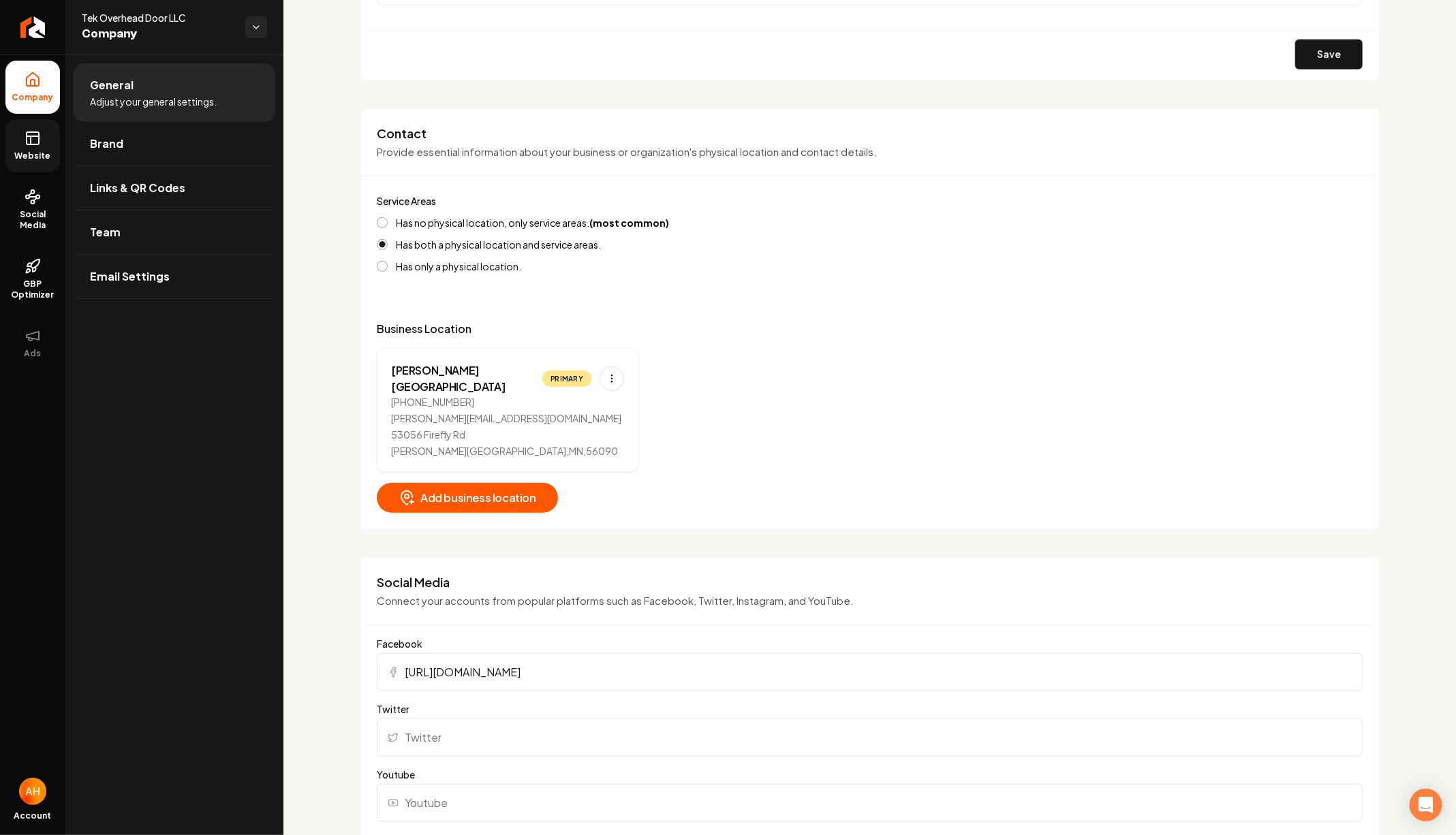
click at [23, 148] on link "Website" at bounding box center [32, 145] width 54 height 53
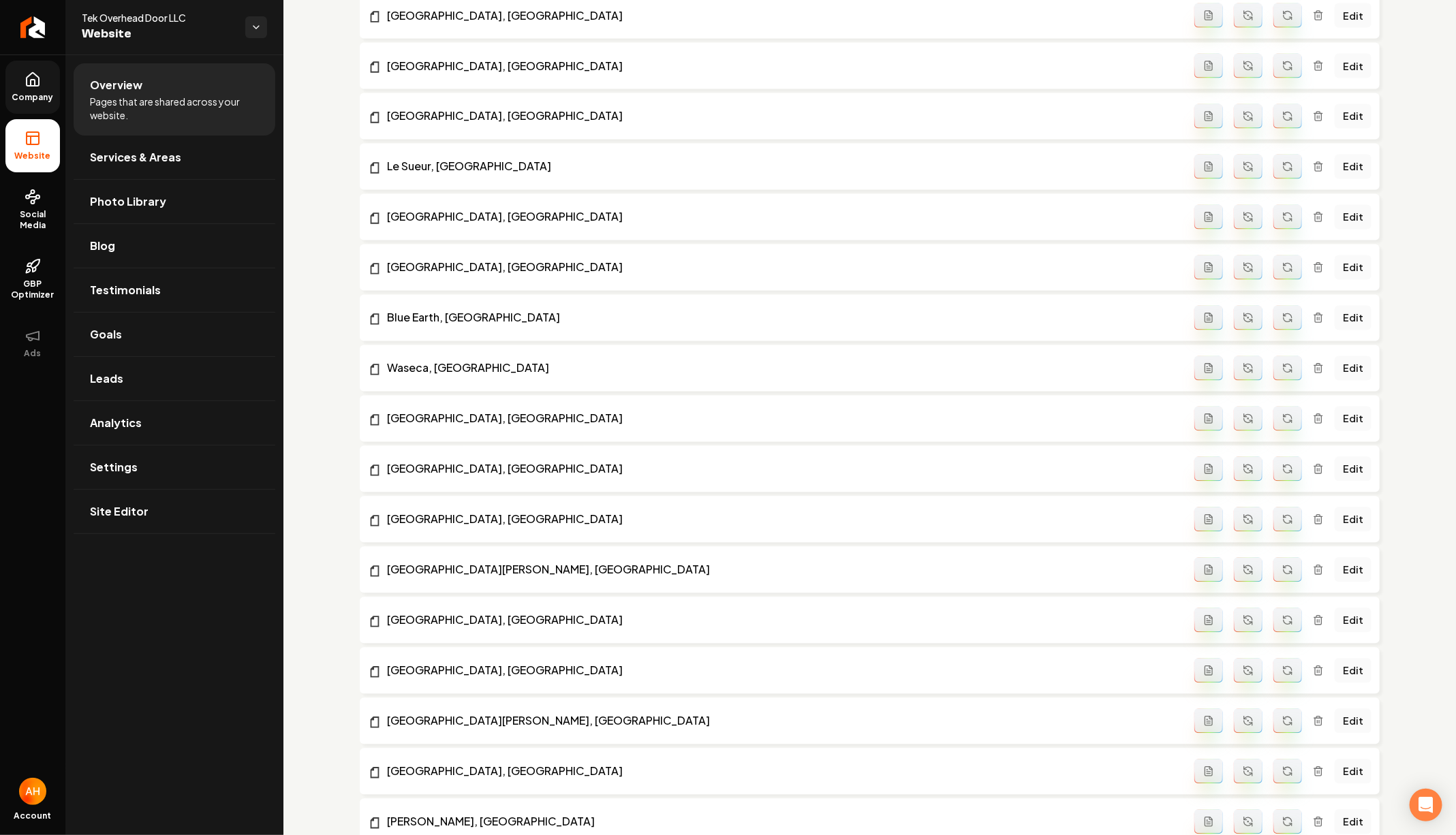
scroll to position [1915, 0]
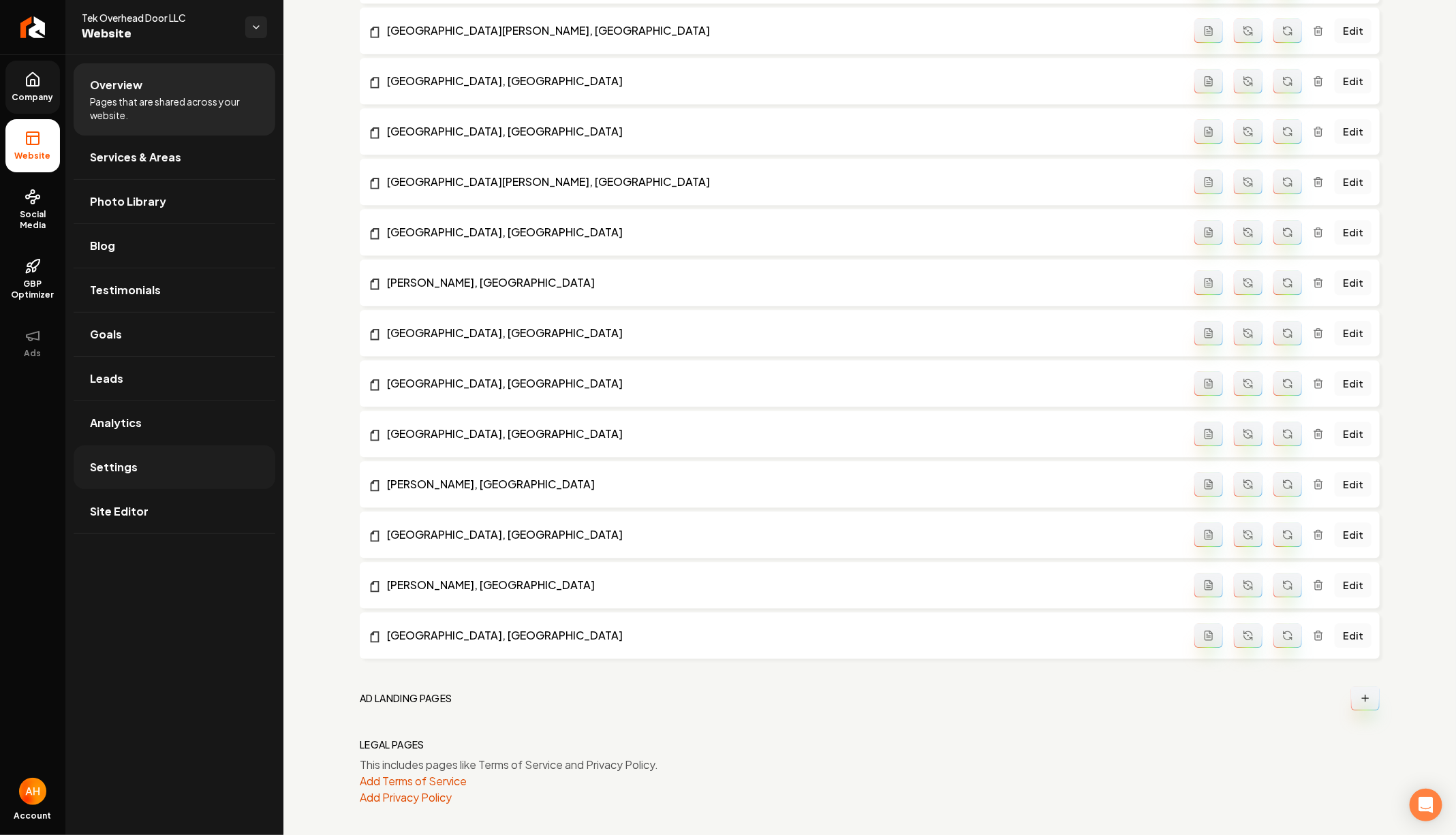
click at [239, 461] on link "Settings" at bounding box center [174, 468] width 202 height 44
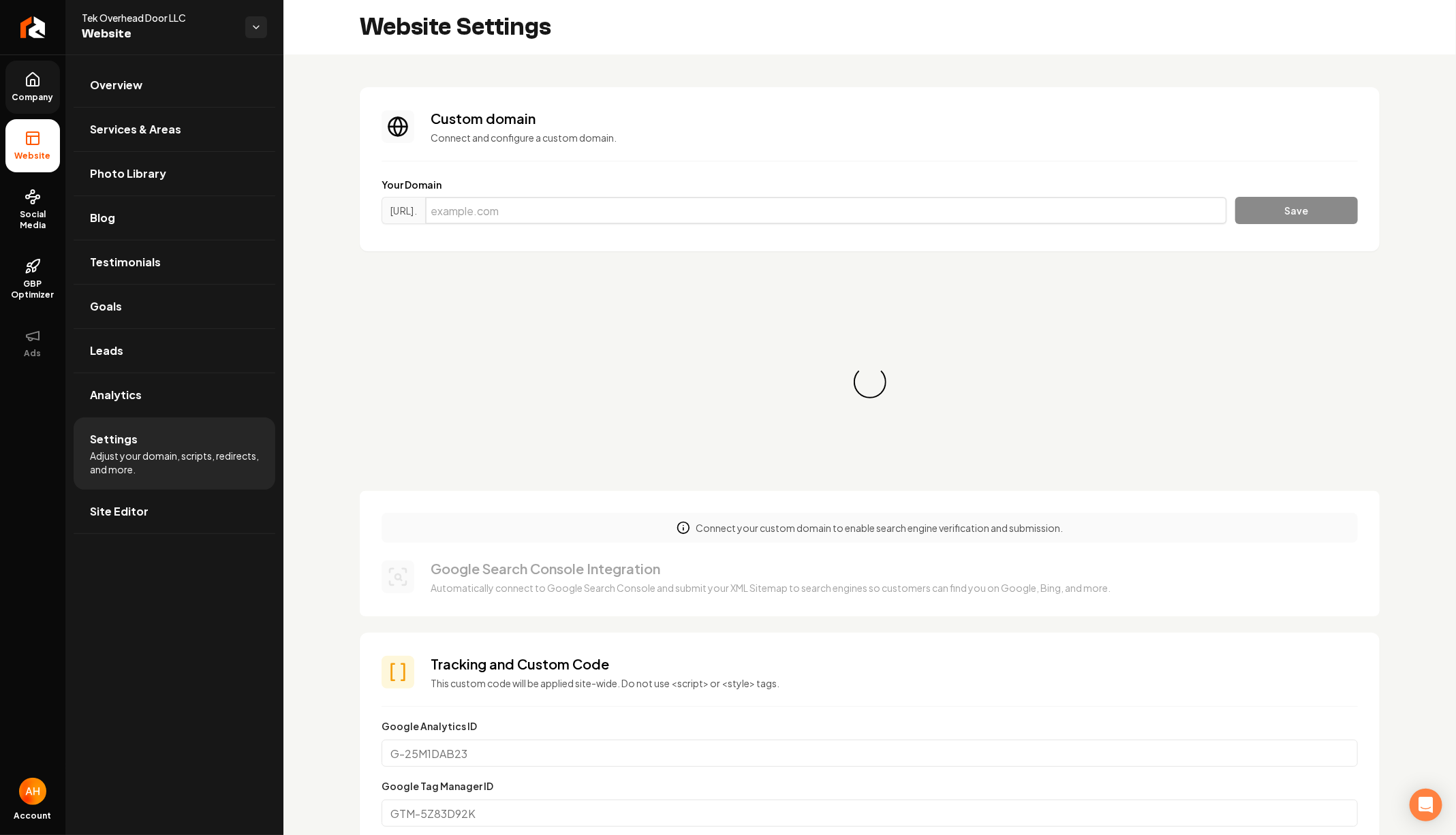
click at [559, 214] on input "Main content area" at bounding box center [826, 210] width 802 height 27
paste input "tekoverheaddoor.com"
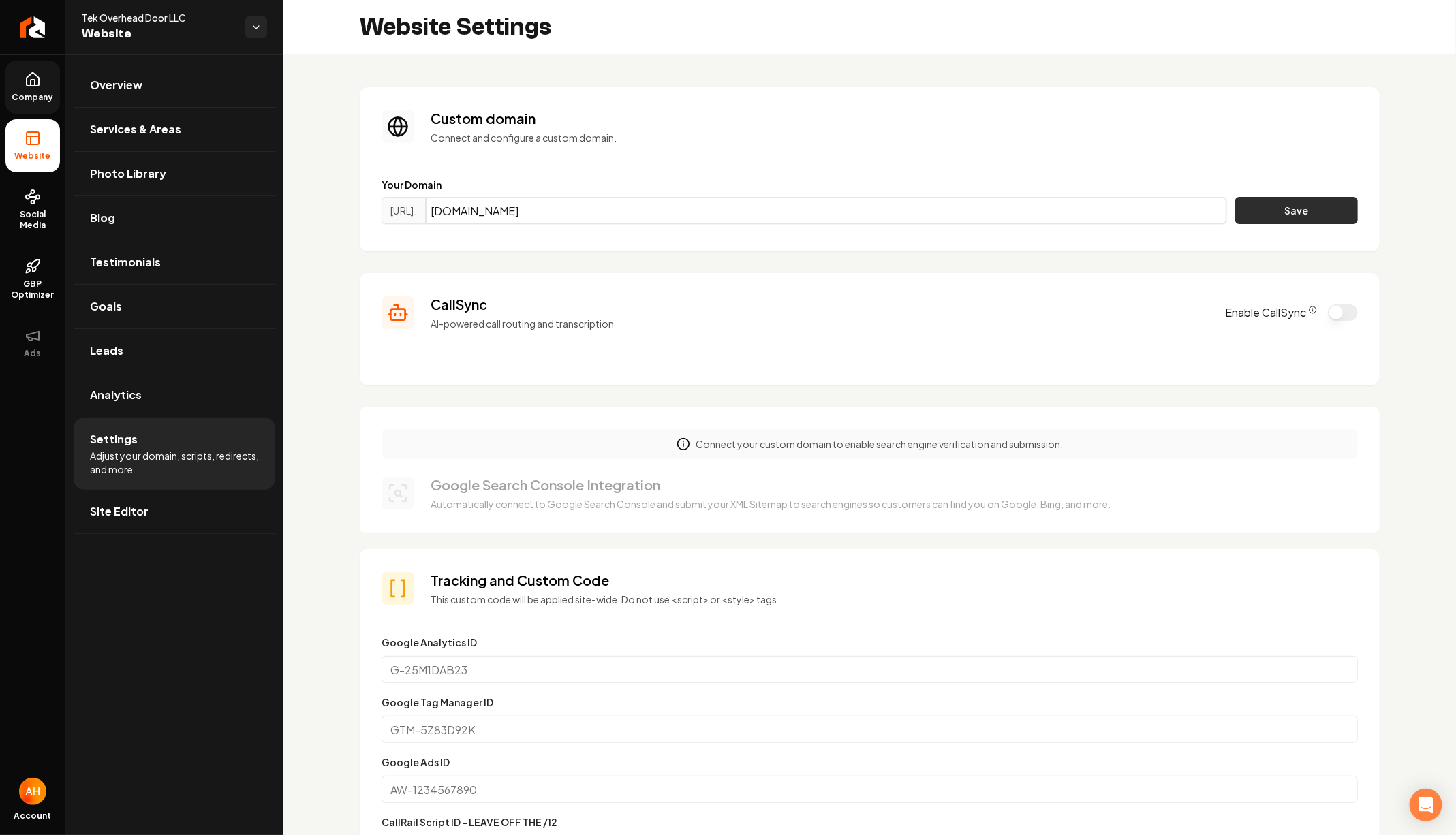
type input "tekoverheaddoor.com"
click at [1267, 219] on button "Save" at bounding box center [1296, 210] width 123 height 27
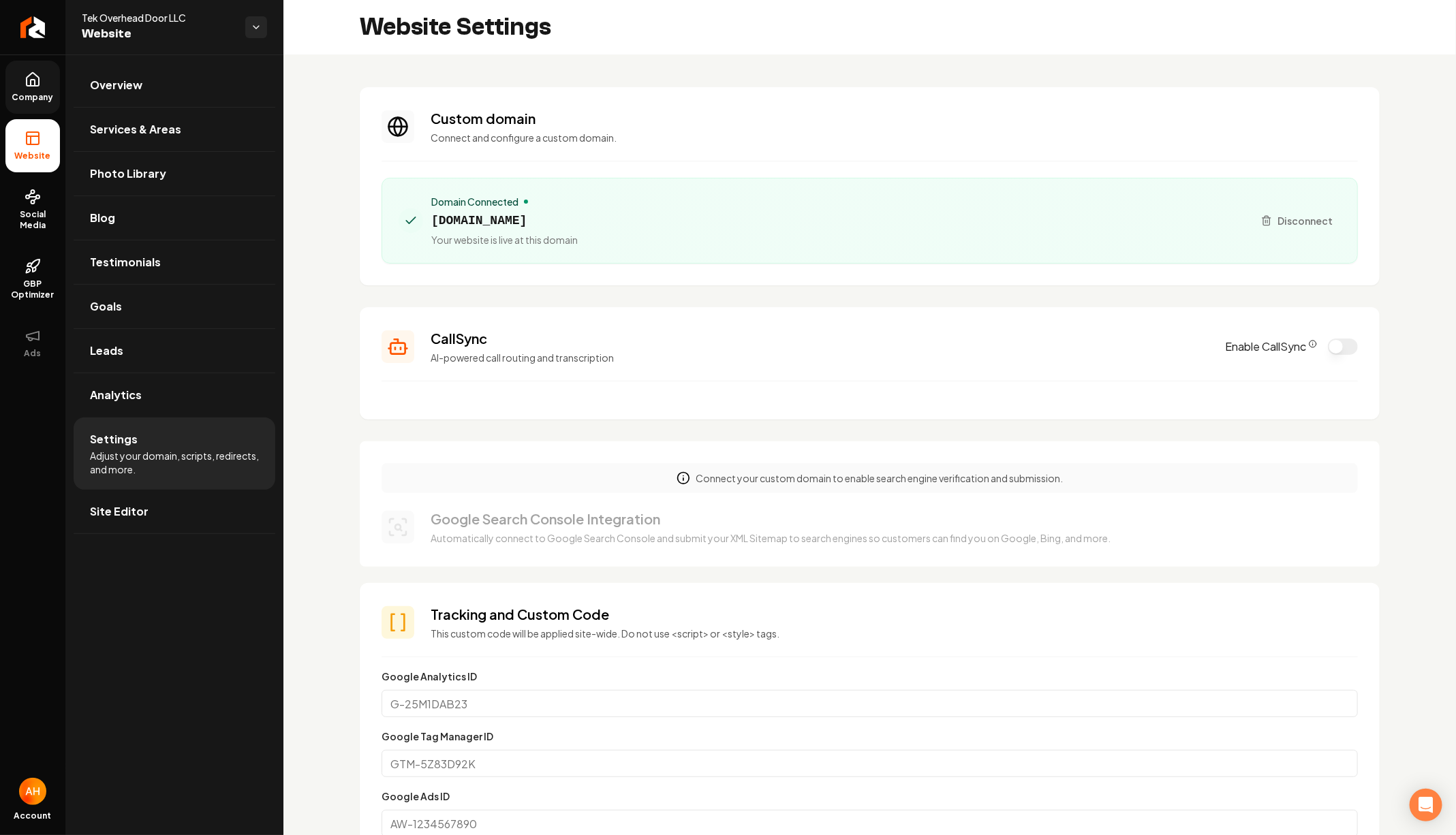
scroll to position [897, 0]
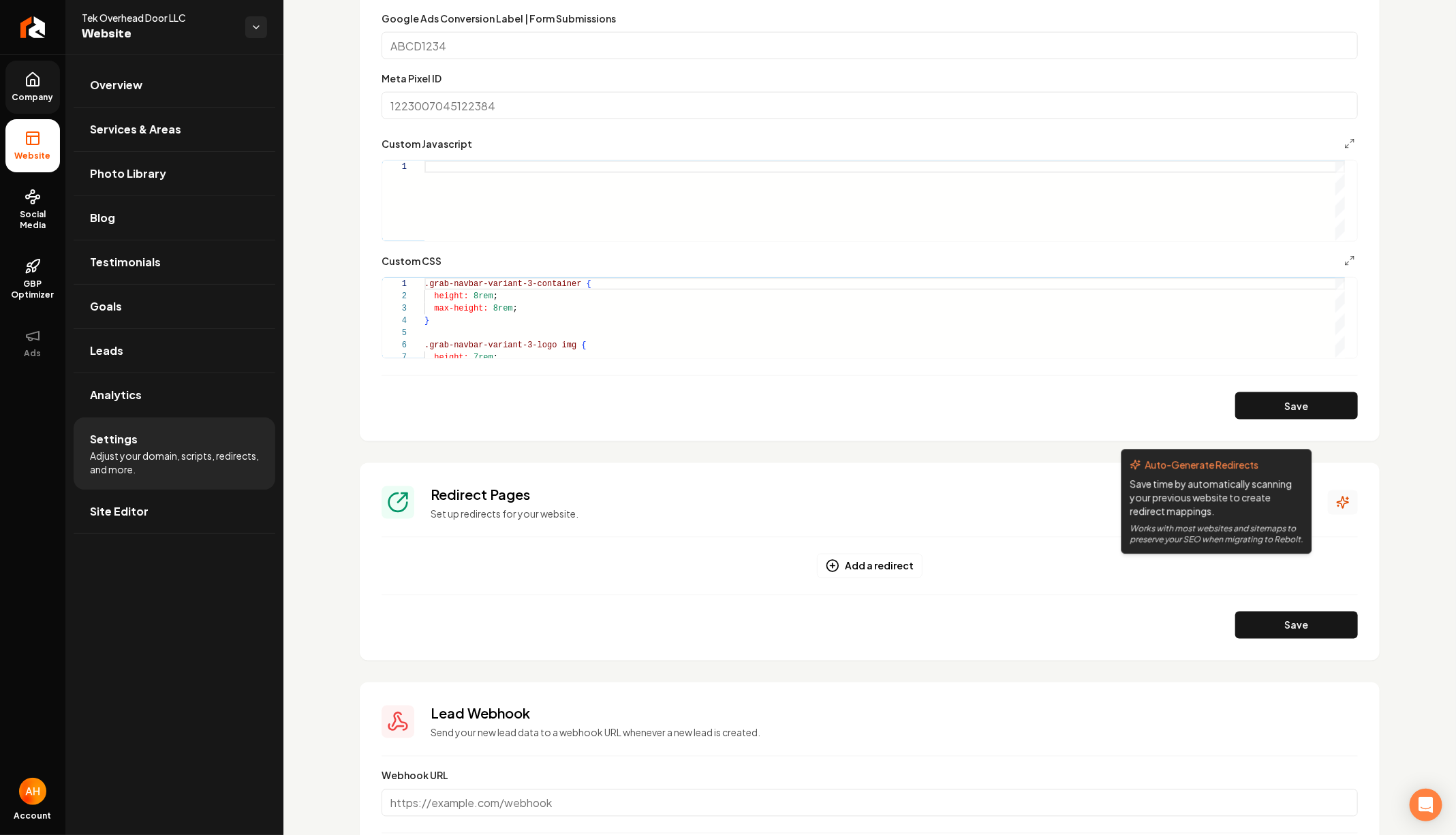
click at [1336, 498] on icon "Main content area" at bounding box center [1343, 503] width 14 height 14
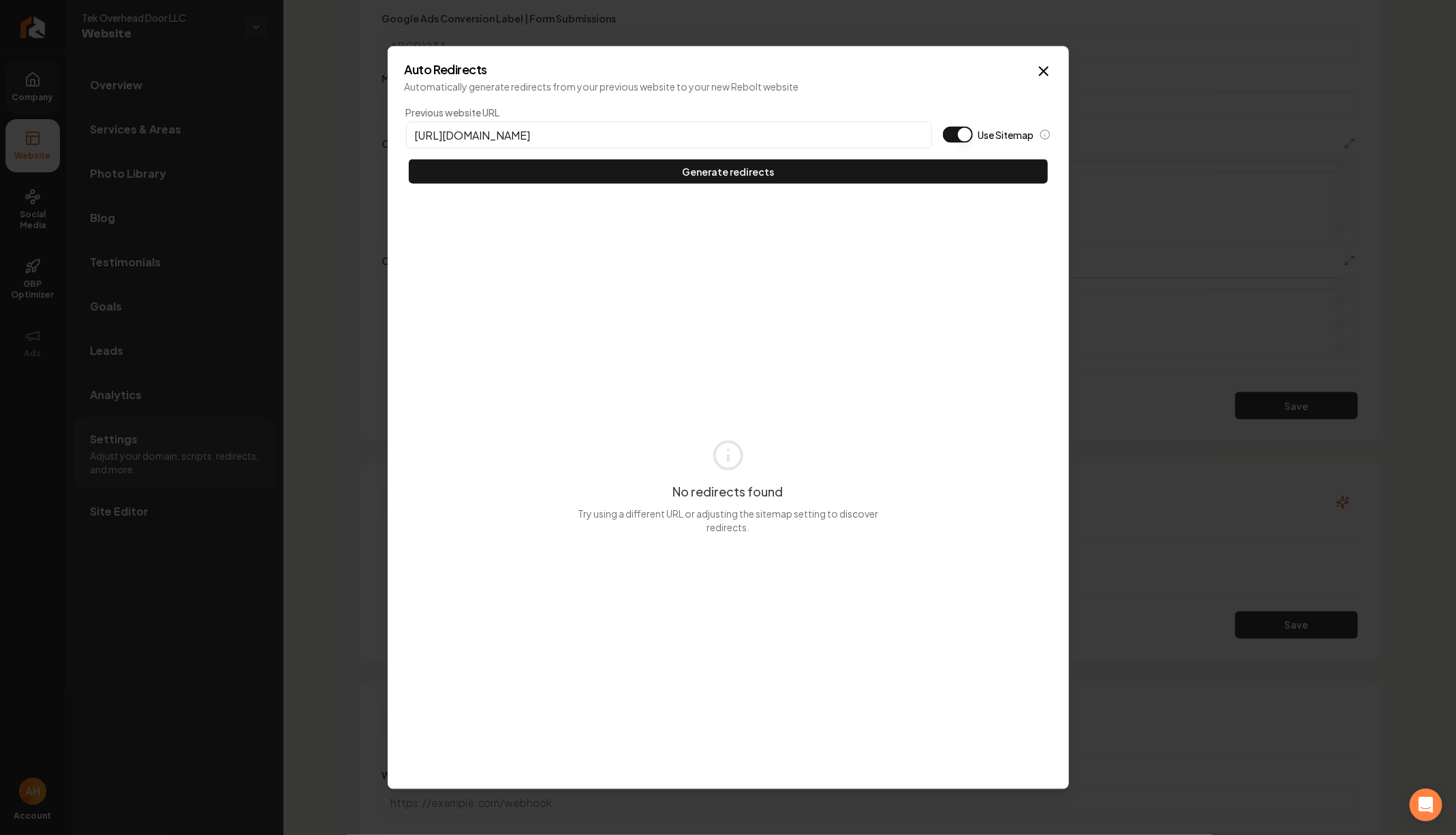
type input "https://tekoverheaddoor.com"
type button "on"
click at [943, 127] on button "Use Sitemap" at bounding box center [958, 135] width 30 height 16
click at [409, 159] on button "Generate redirects" at bounding box center [728, 171] width 639 height 25
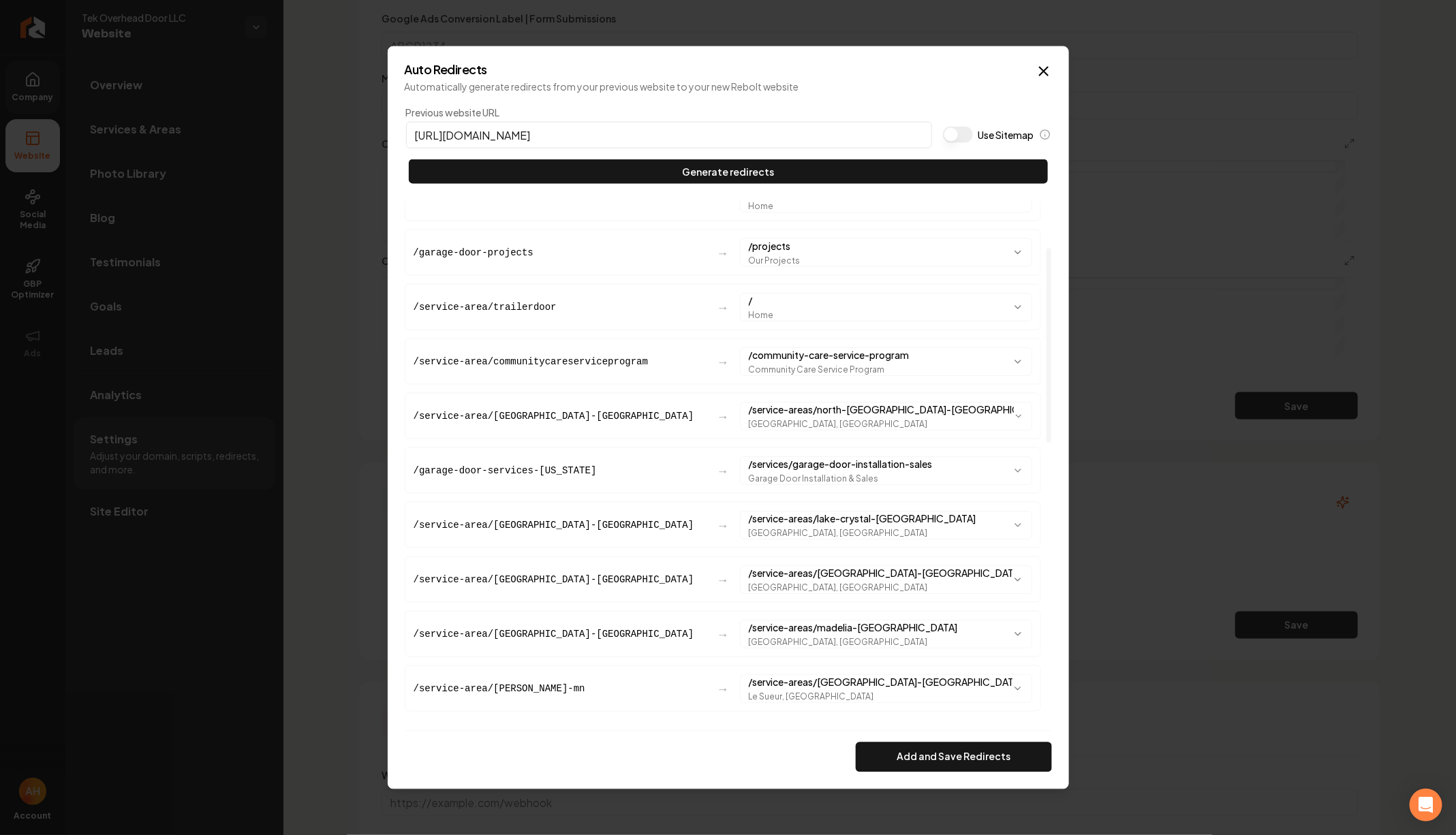
scroll to position [0, 0]
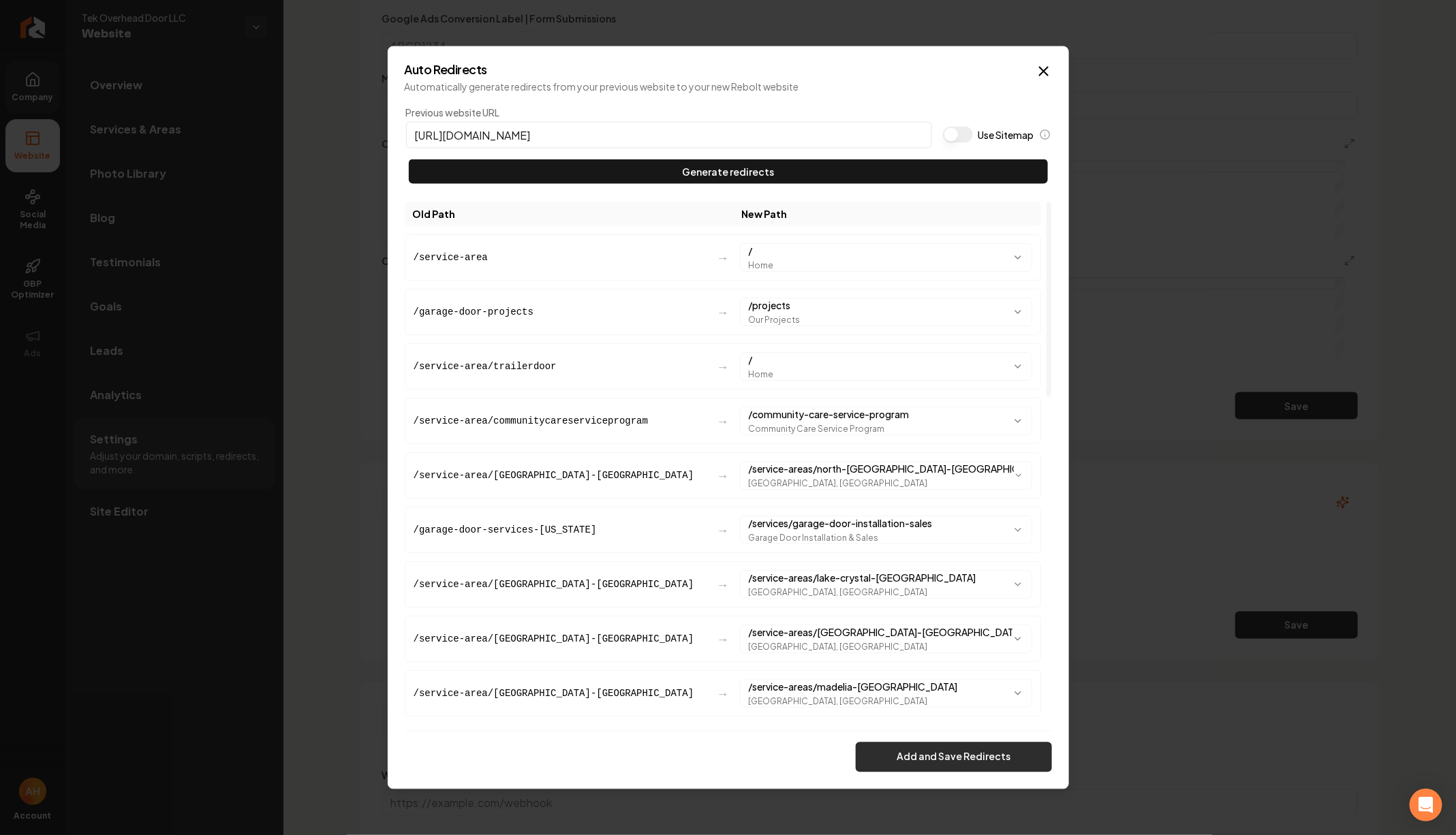
click at [957, 753] on button "Add and Save Redirects" at bounding box center [953, 757] width 196 height 30
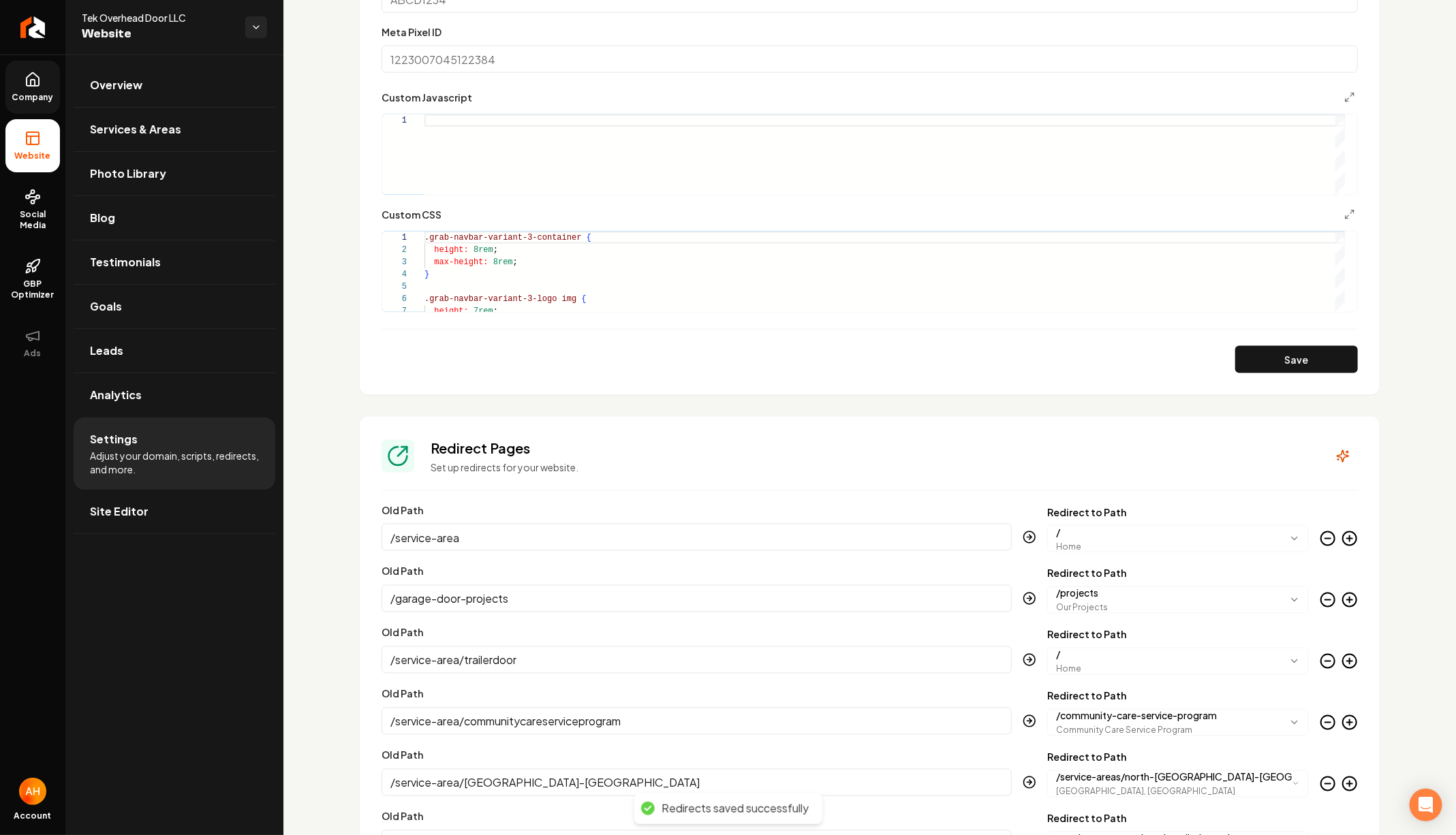
scroll to position [851, 0]
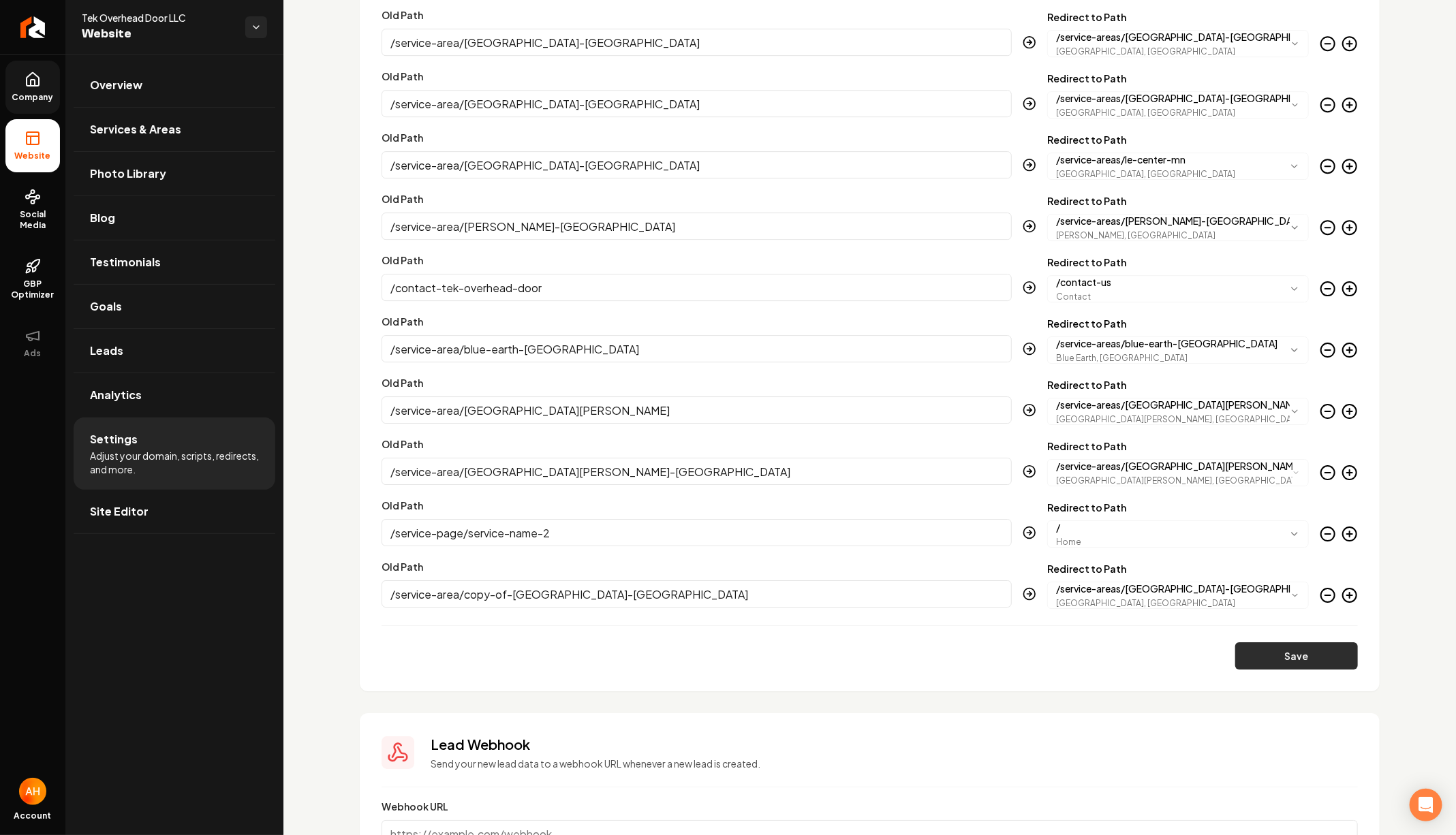
click at [1298, 647] on button "Save" at bounding box center [1296, 656] width 123 height 27
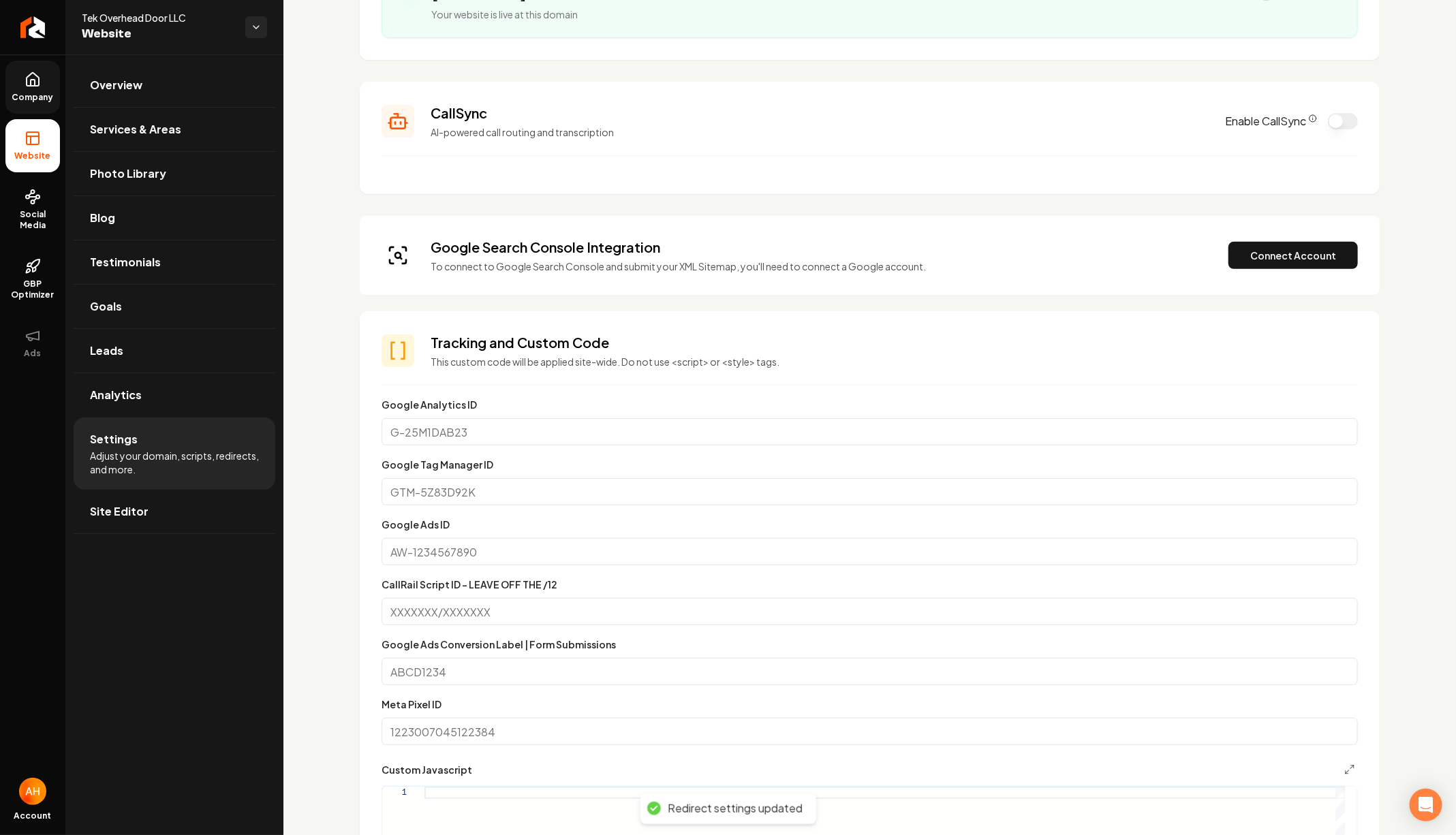
scroll to position [199, 0]
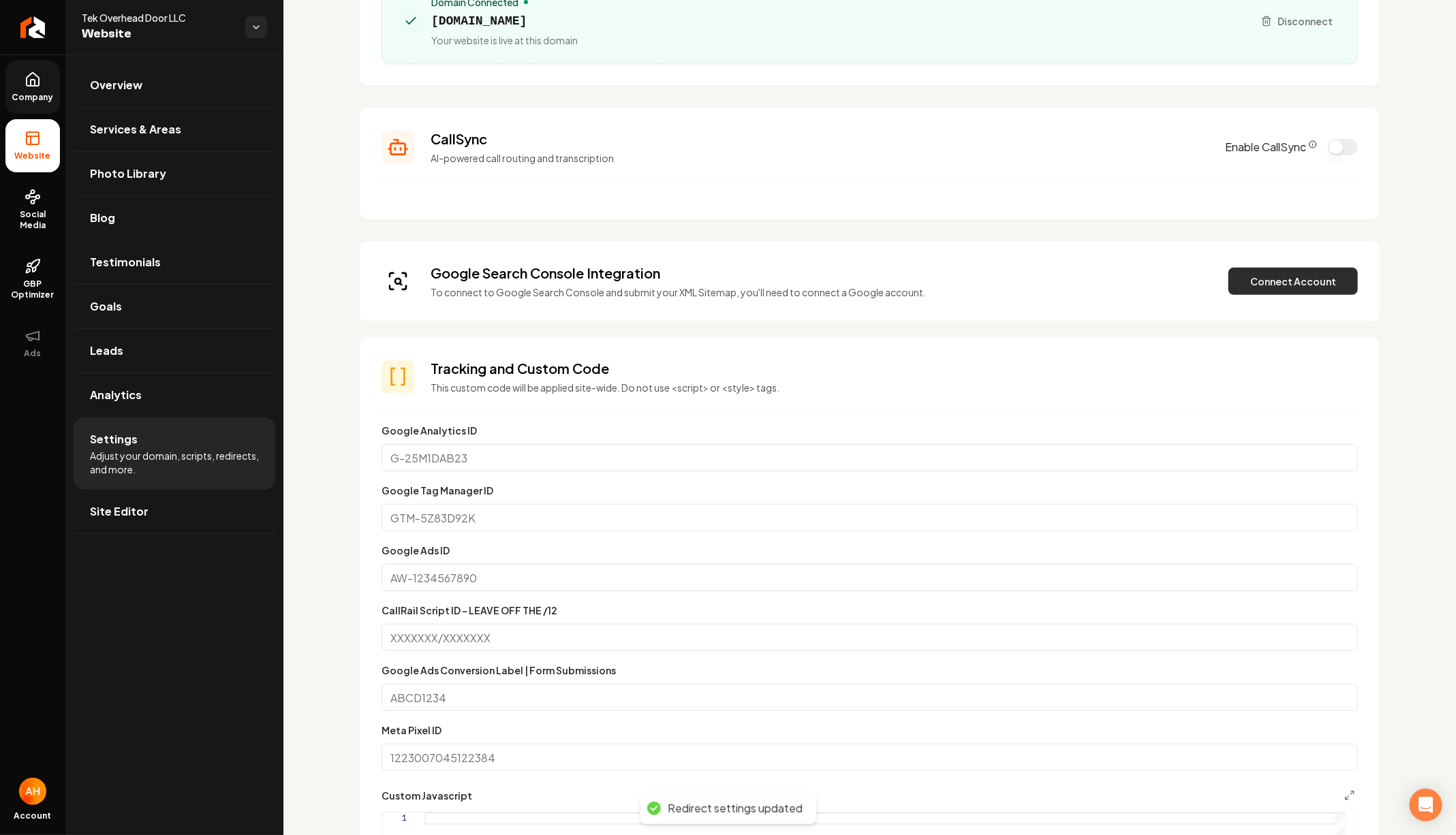
click at [1254, 283] on button "Connect Account" at bounding box center [1293, 281] width 130 height 27
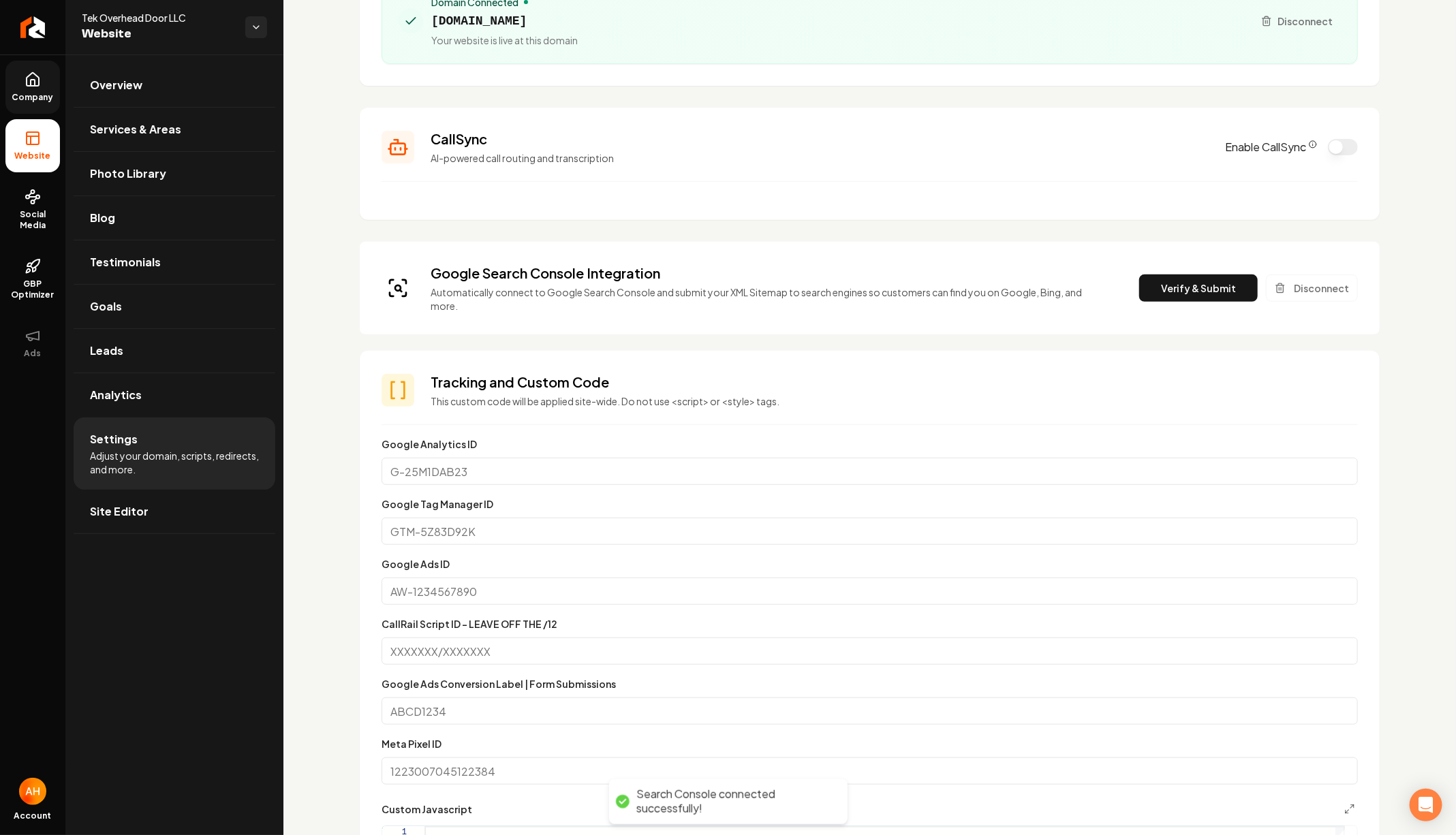
scroll to position [169, 0]
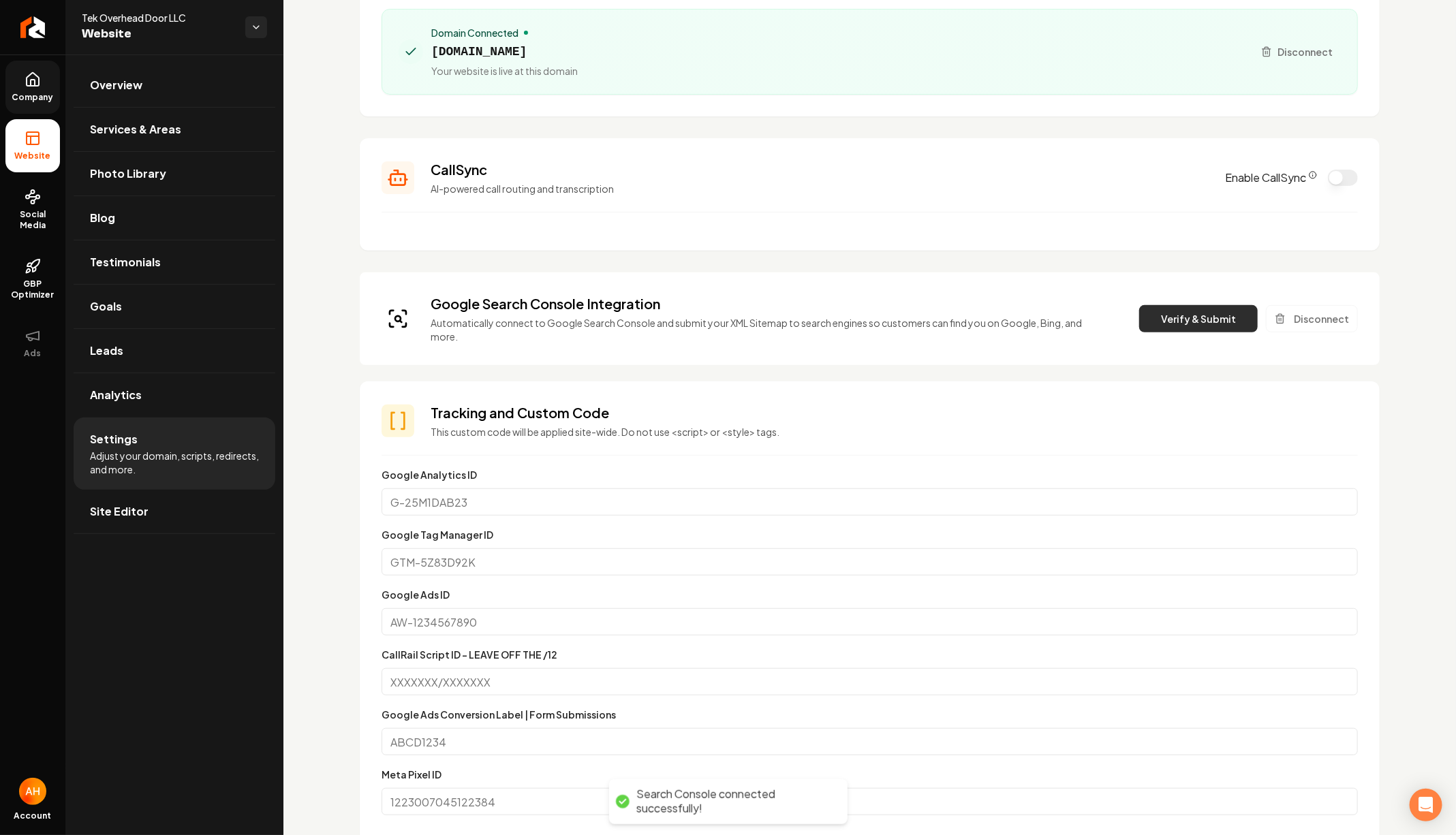
click at [1229, 313] on button "Verify & Submit" at bounding box center [1198, 319] width 119 height 27
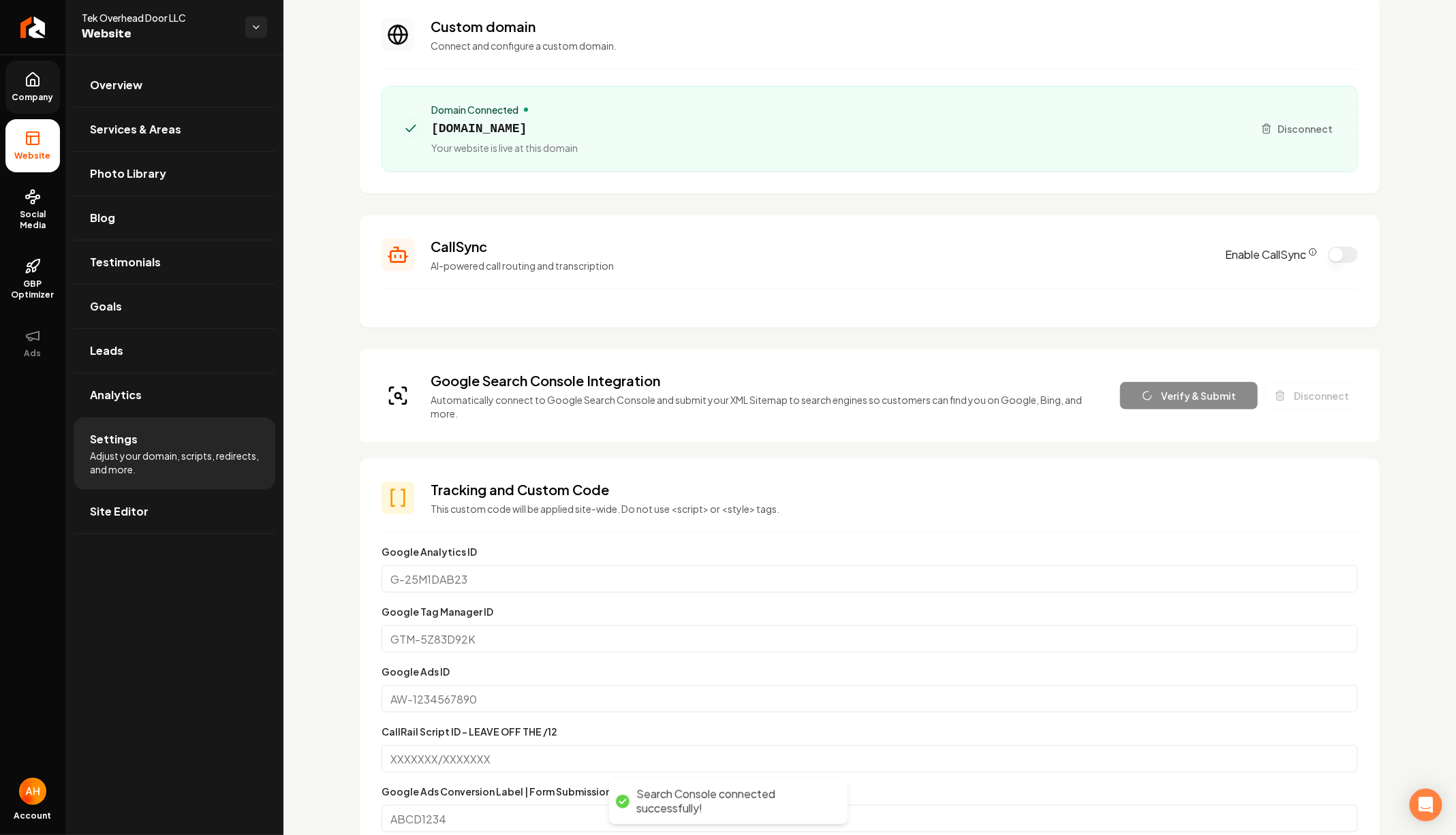
scroll to position [0, 0]
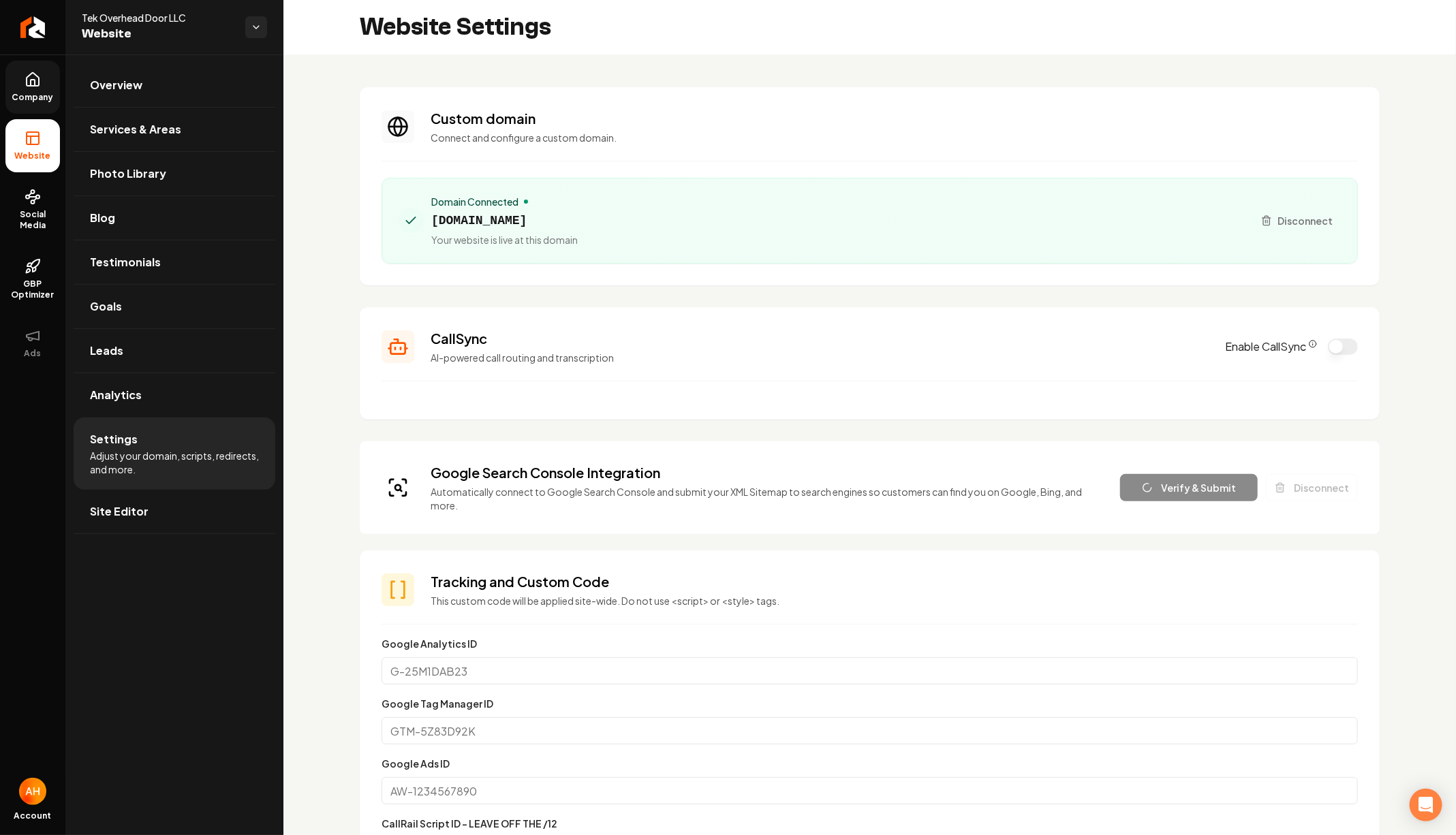
click at [481, 233] on span "Your website is live at this domain" at bounding box center [505, 240] width 147 height 14
click at [482, 223] on span "tekoverheaddoor.com" at bounding box center [505, 221] width 147 height 19
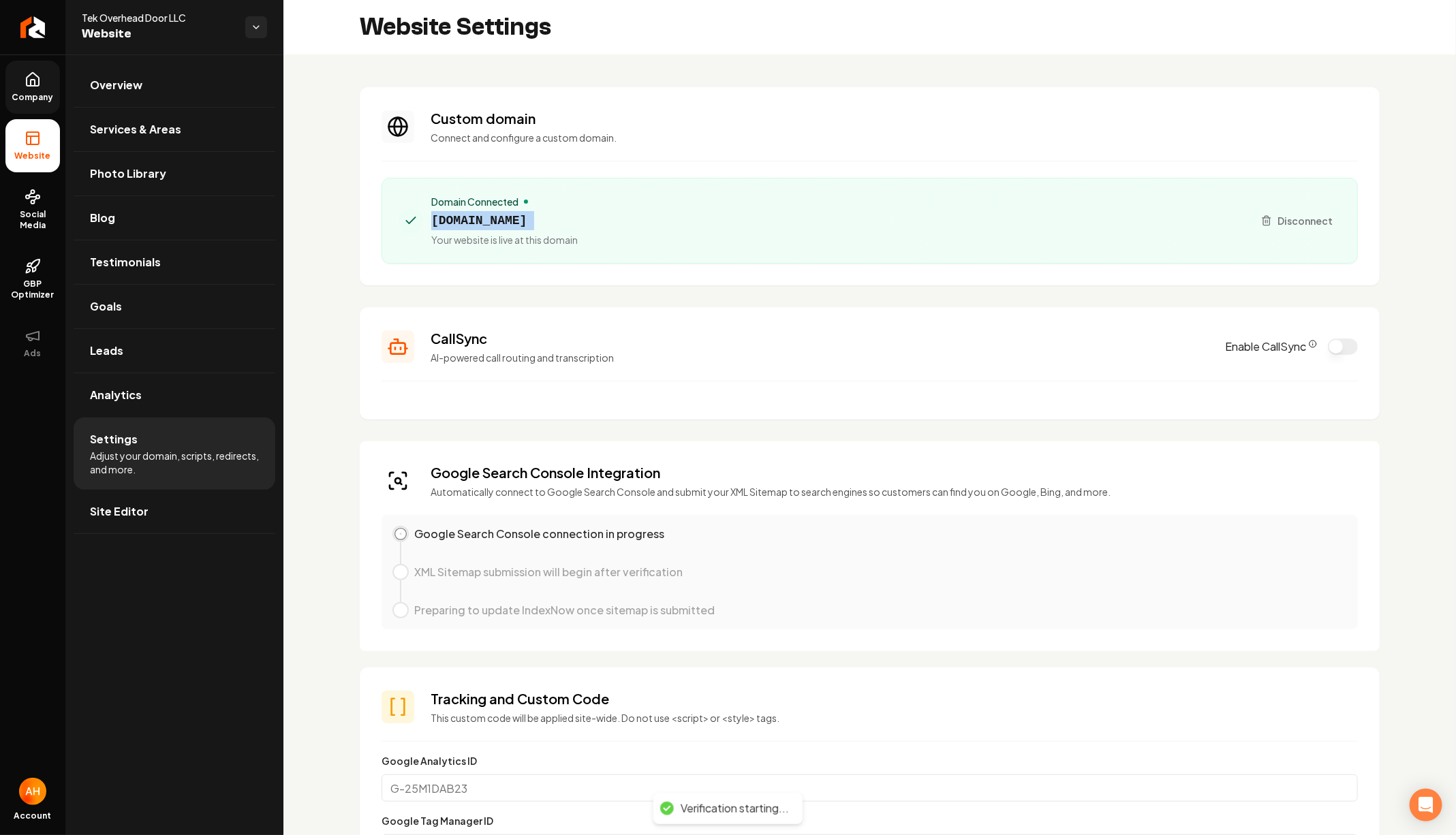
click at [482, 223] on span "tekoverheaddoor.com" at bounding box center [505, 221] width 147 height 19
copy span "tekoverheaddoor.com"
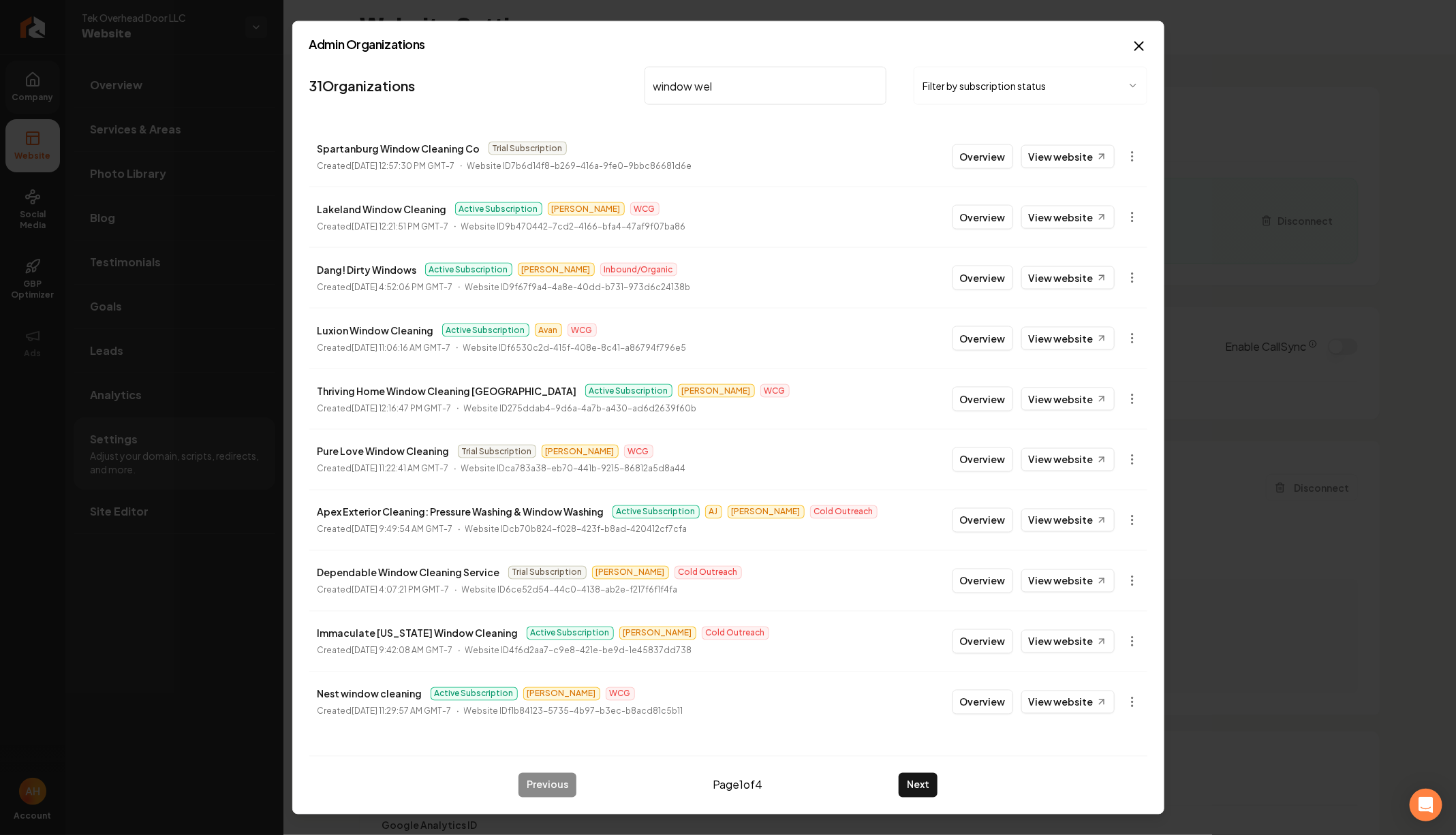
type input "window well"
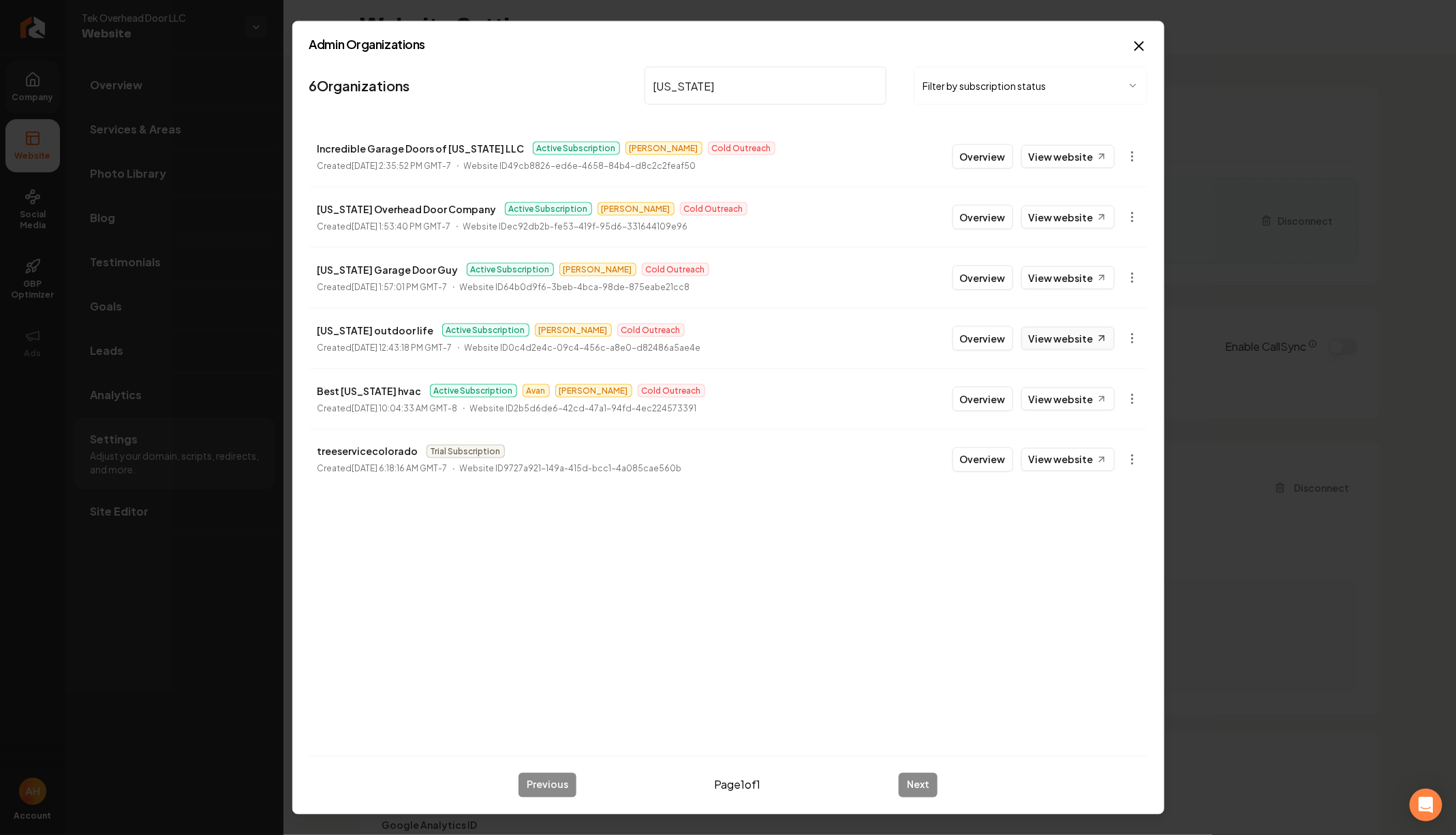
type input "colorado"
click at [1072, 339] on link "View website" at bounding box center [1068, 339] width 93 height 23
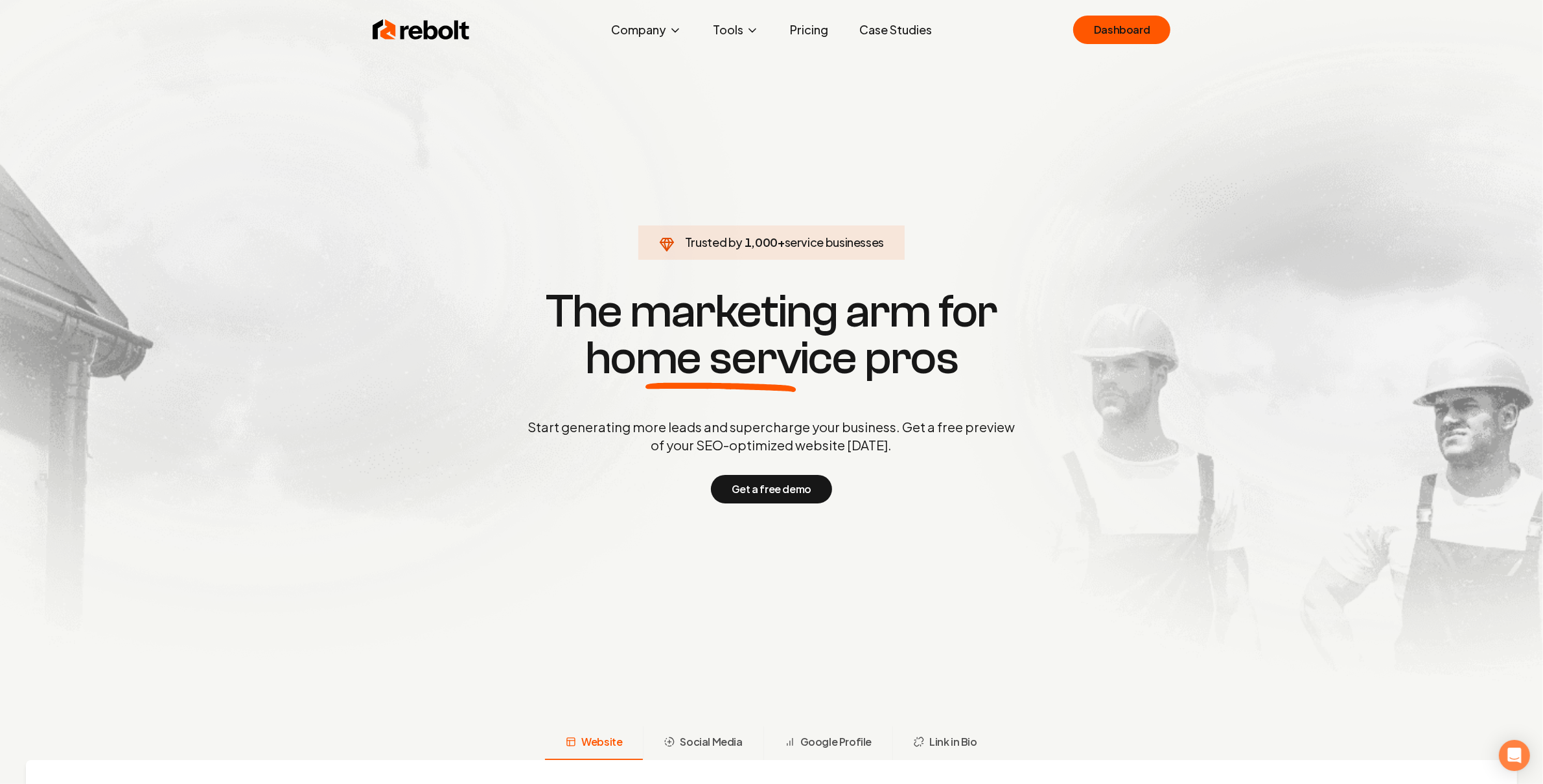
click at [1120, 22] on link "Dashboard" at bounding box center [1122, 30] width 97 height 29
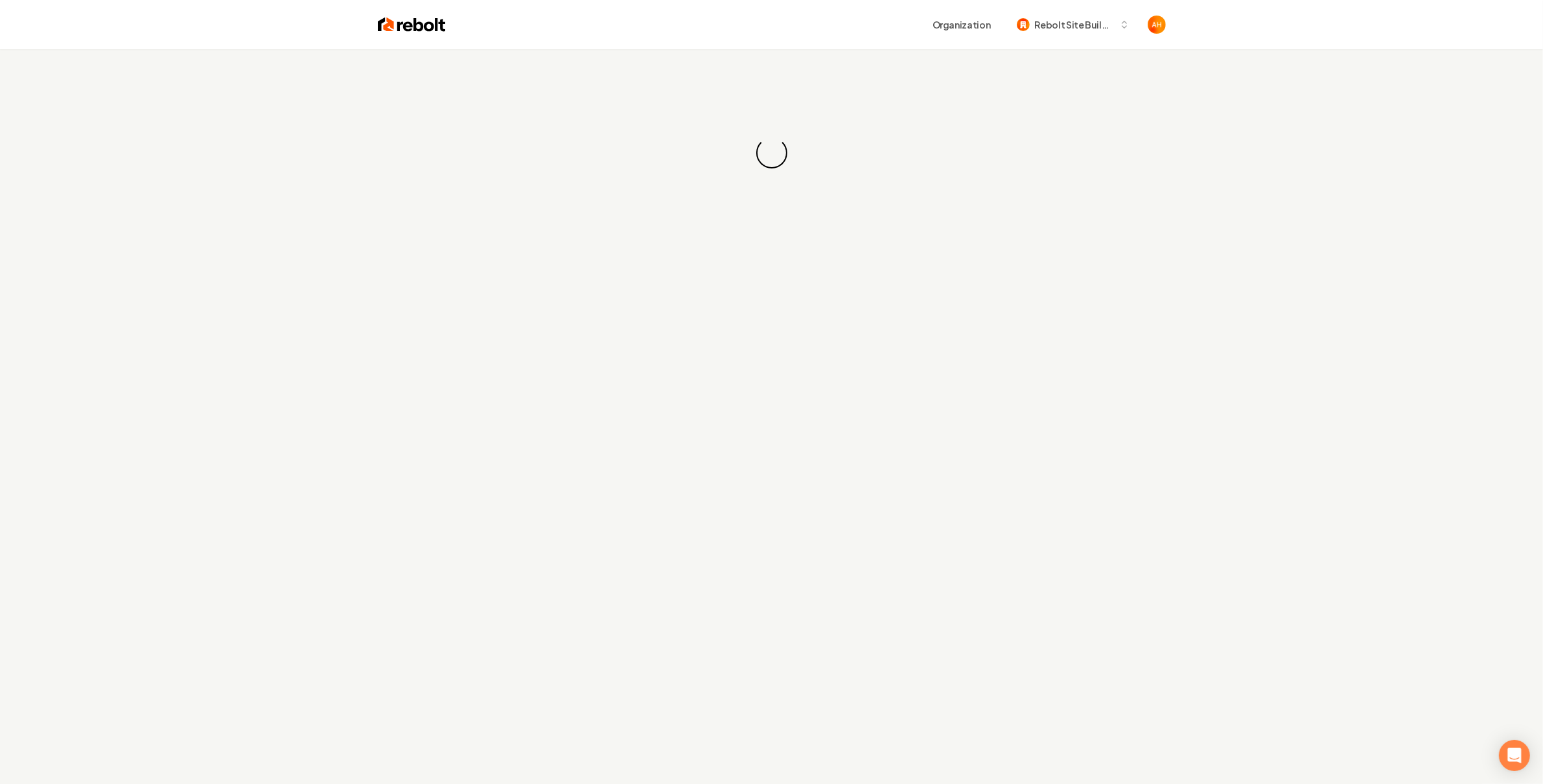
click at [833, 27] on div "Organization Rebolt Site Builder" at bounding box center [805, 25] width 720 height 23
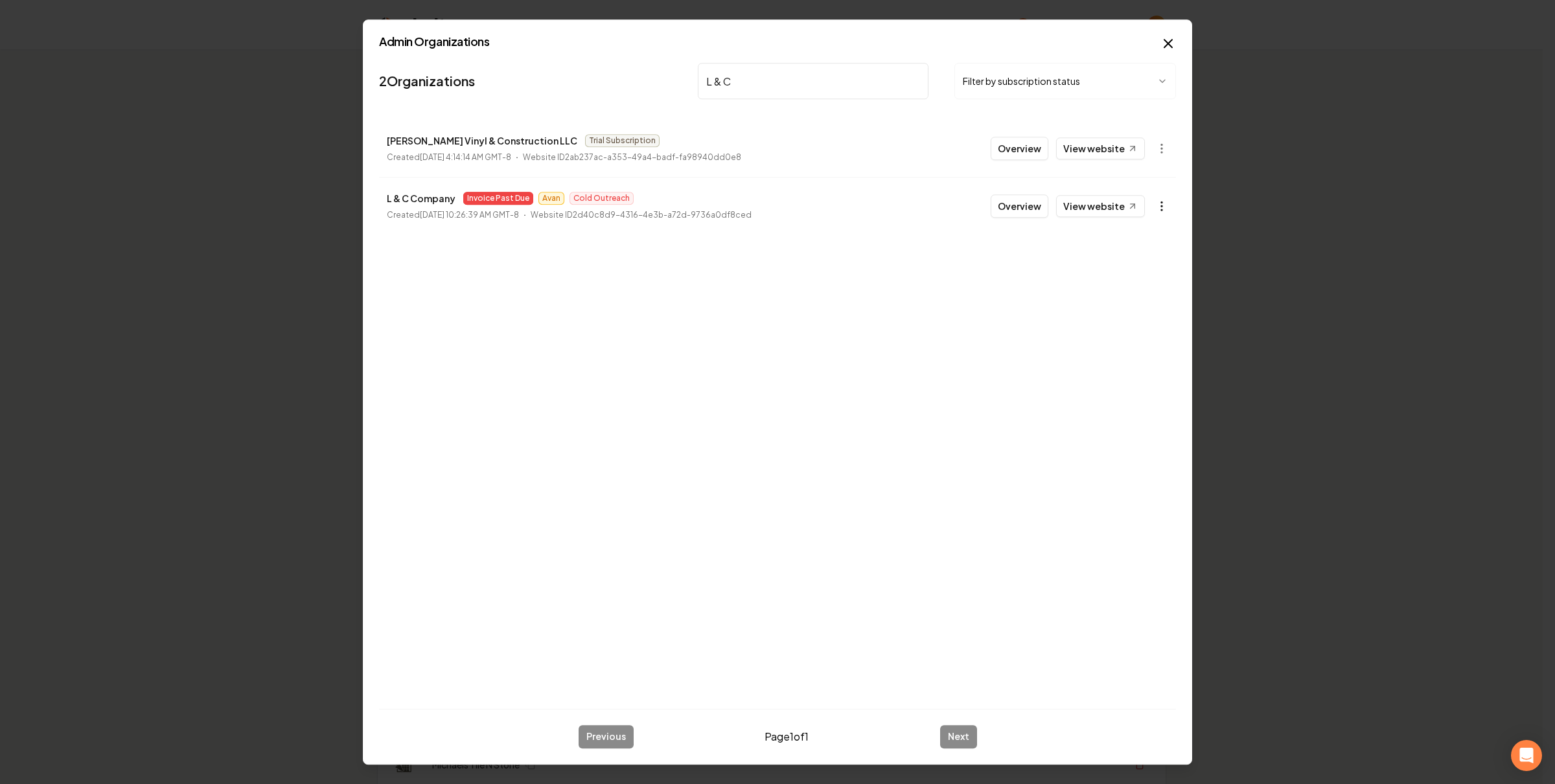
type input "L & C"
click at [1164, 212] on body "Organization Rebolt Site Builder 2669 companies Add New Business Logo Company N…" at bounding box center [771, 392] width 1543 height 784
click at [1129, 320] on link "View in Stripe" at bounding box center [1130, 319] width 82 height 21
click at [1095, 205] on div at bounding box center [778, 392] width 1555 height 784
click at [1093, 208] on link "View website" at bounding box center [1100, 206] width 89 height 22
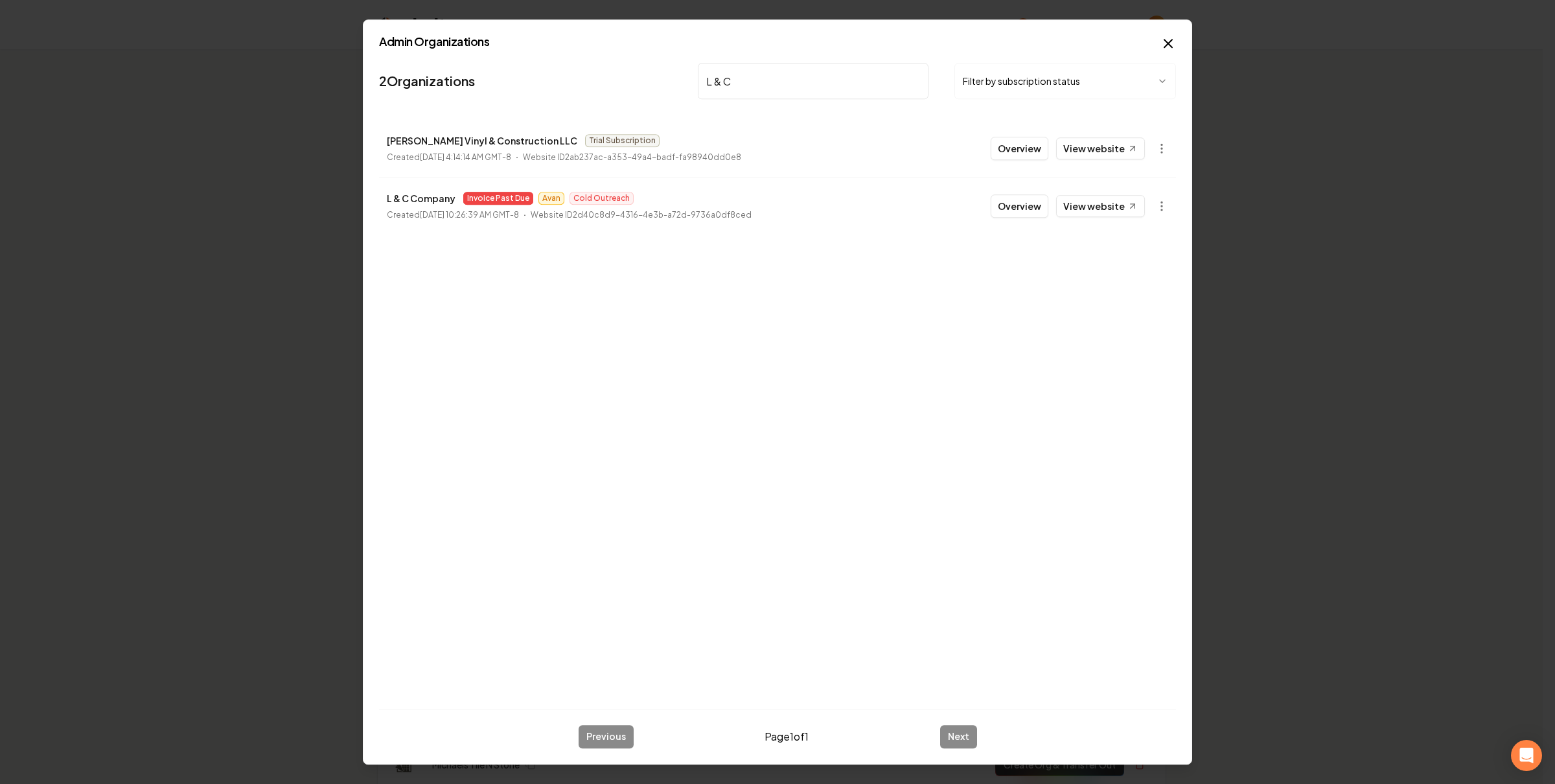
click at [1003, 198] on button "Overview" at bounding box center [1019, 206] width 57 height 23
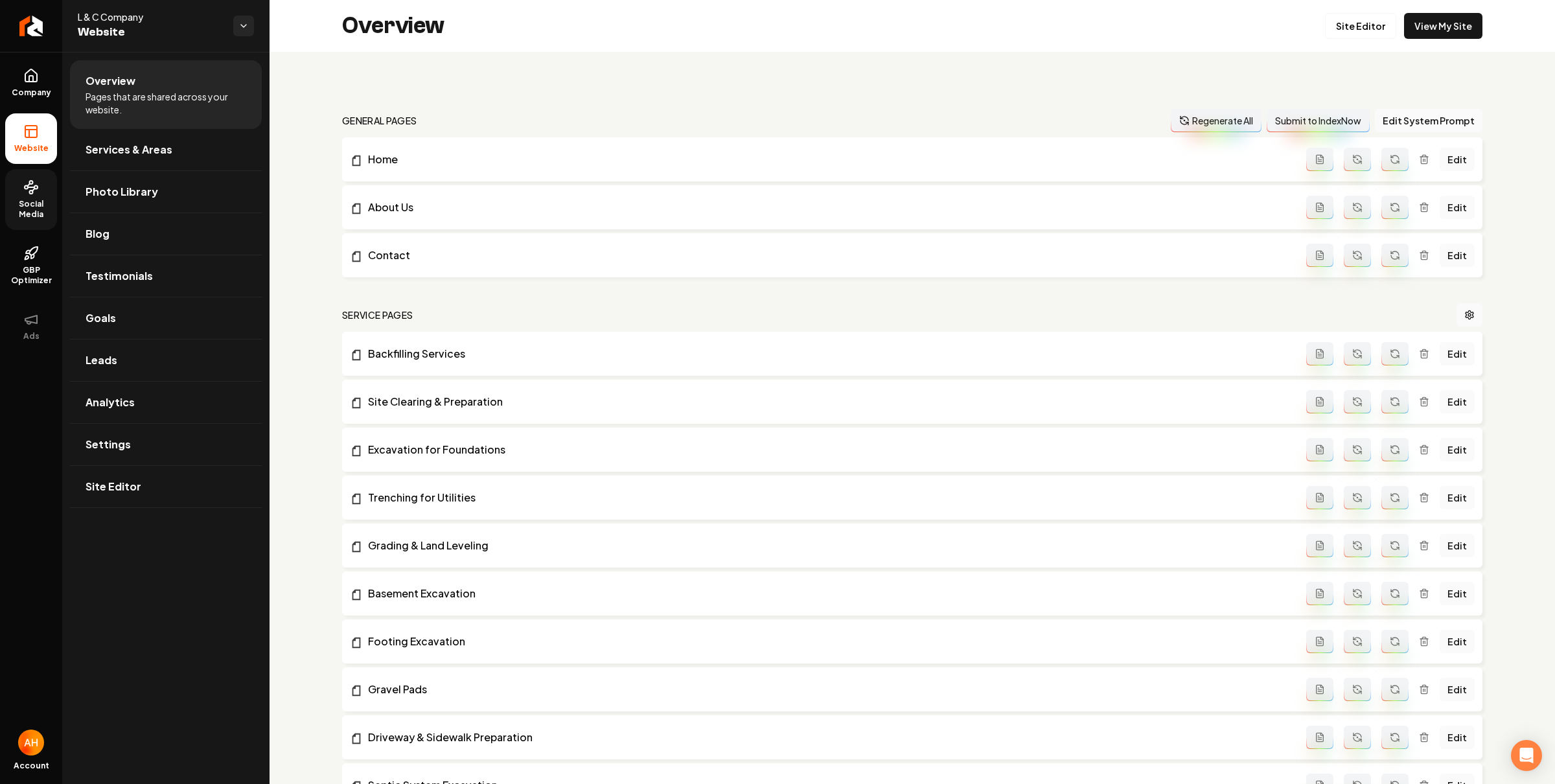
click at [41, 200] on span "Social Media" at bounding box center [31, 209] width 52 height 21
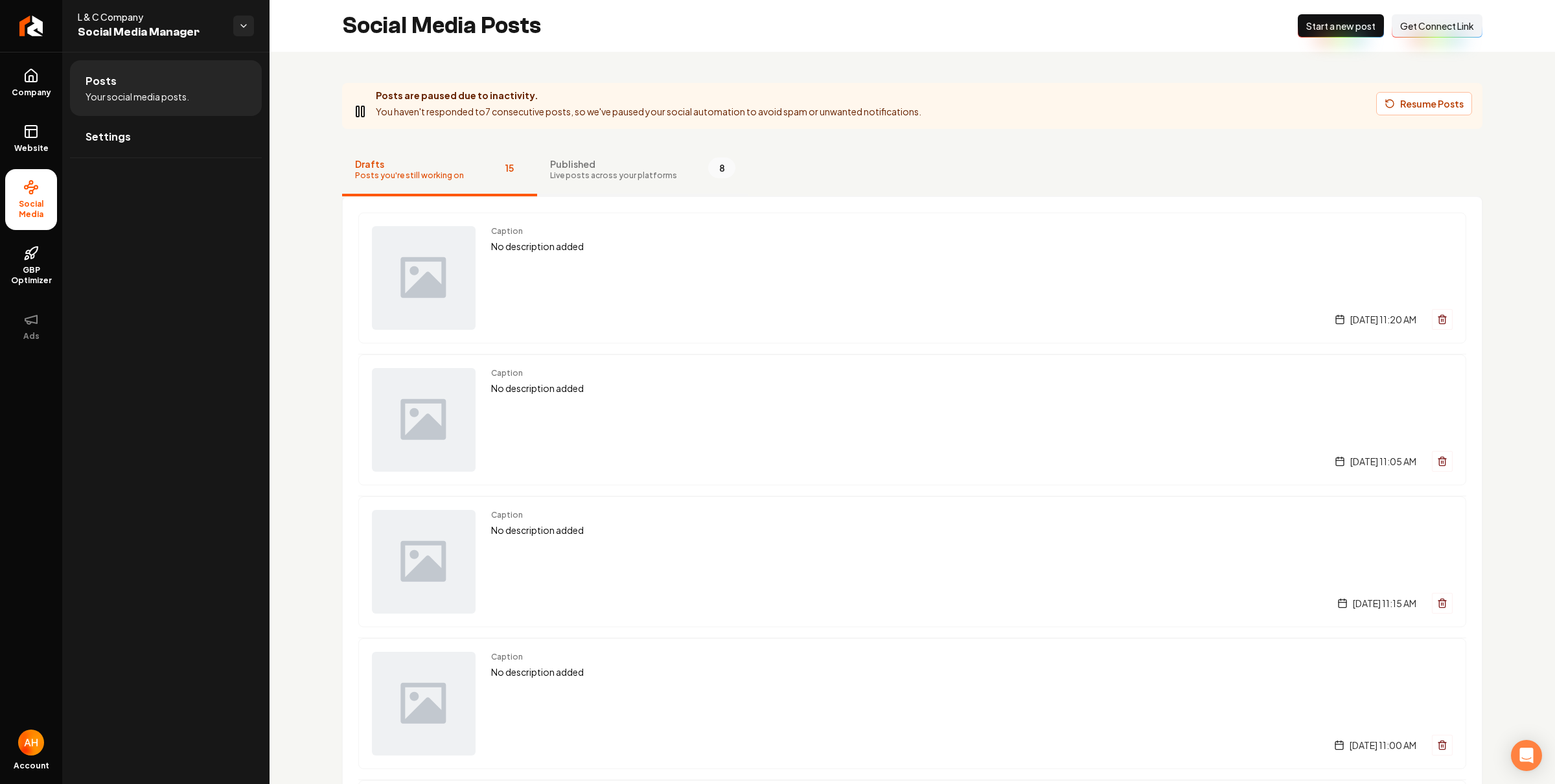
click at [673, 160] on button "Published Live posts across your platforms 8" at bounding box center [642, 170] width 211 height 52
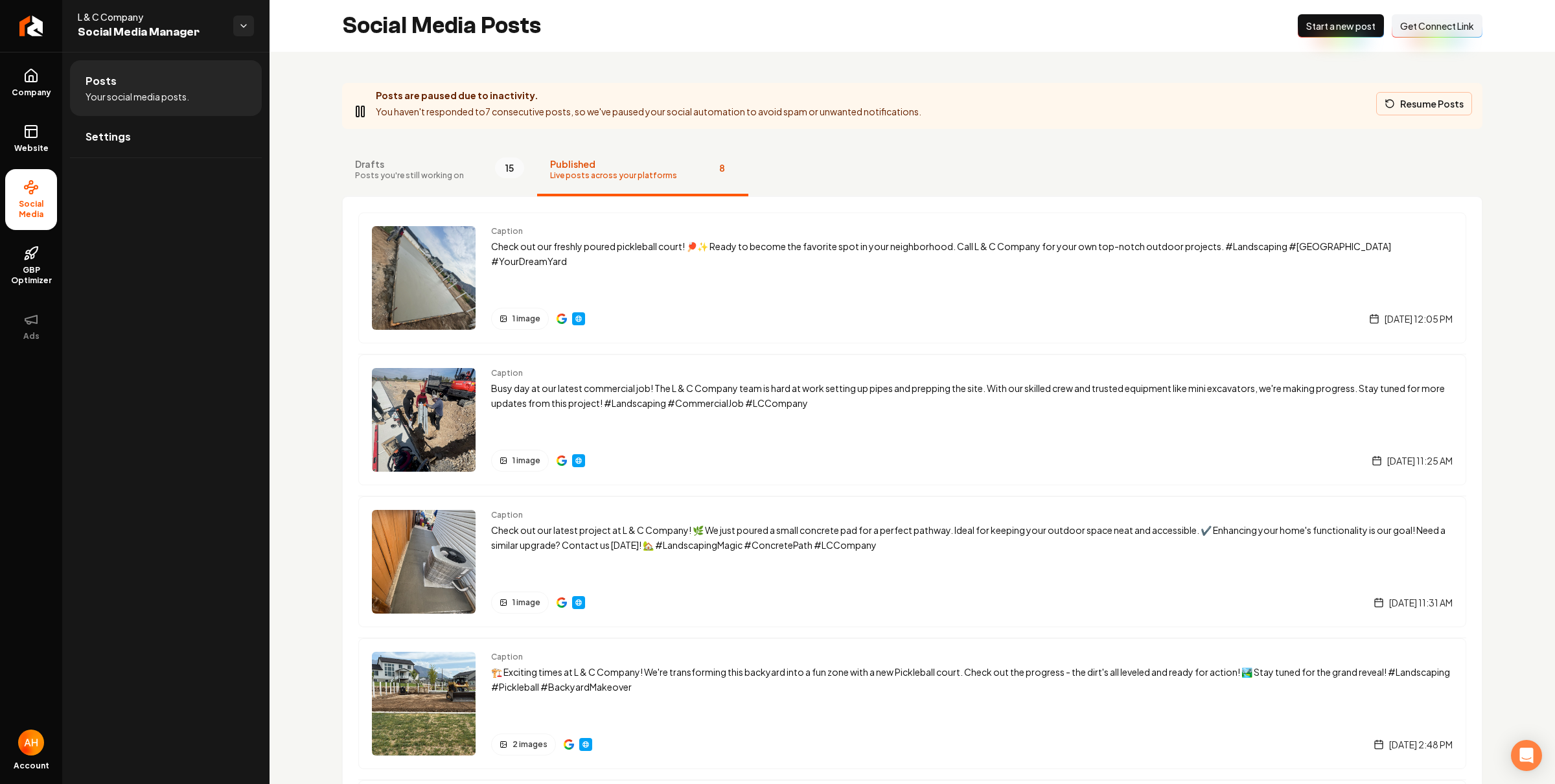
click at [1410, 111] on button "Resume Posts" at bounding box center [1424, 104] width 96 height 23
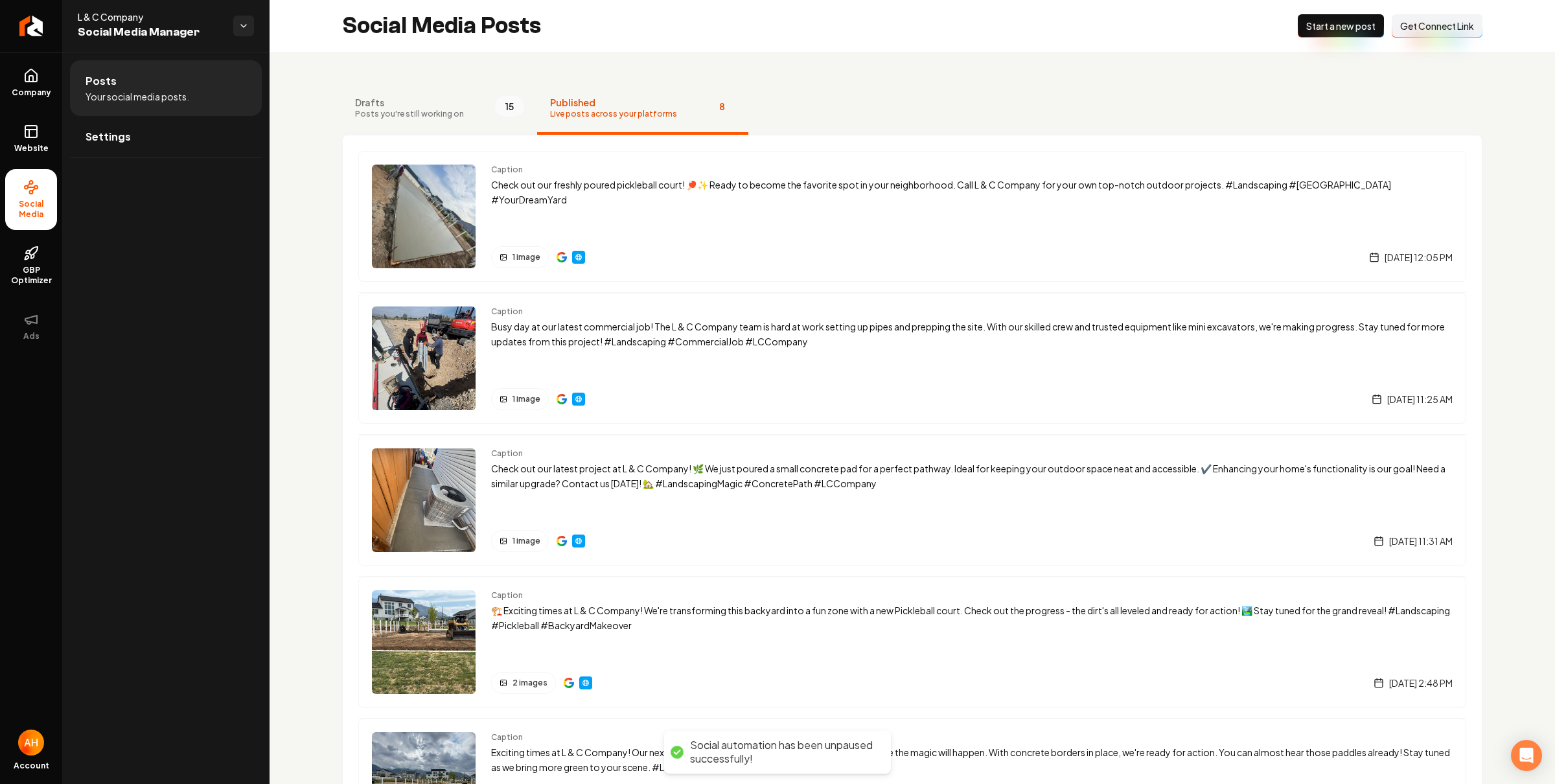
click at [464, 185] on img "Main content area" at bounding box center [423, 216] width 104 height 104
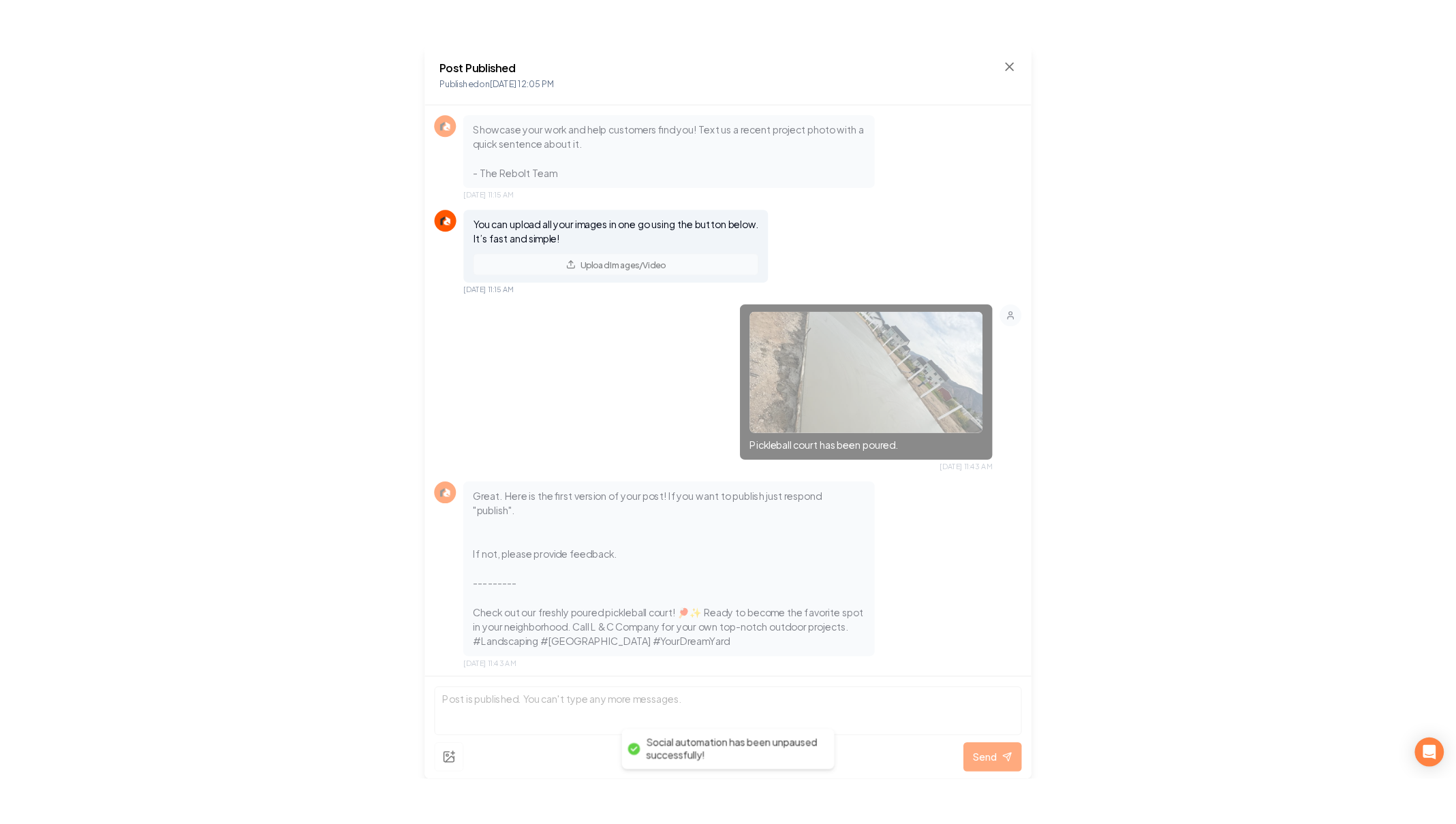
scroll to position [117, 0]
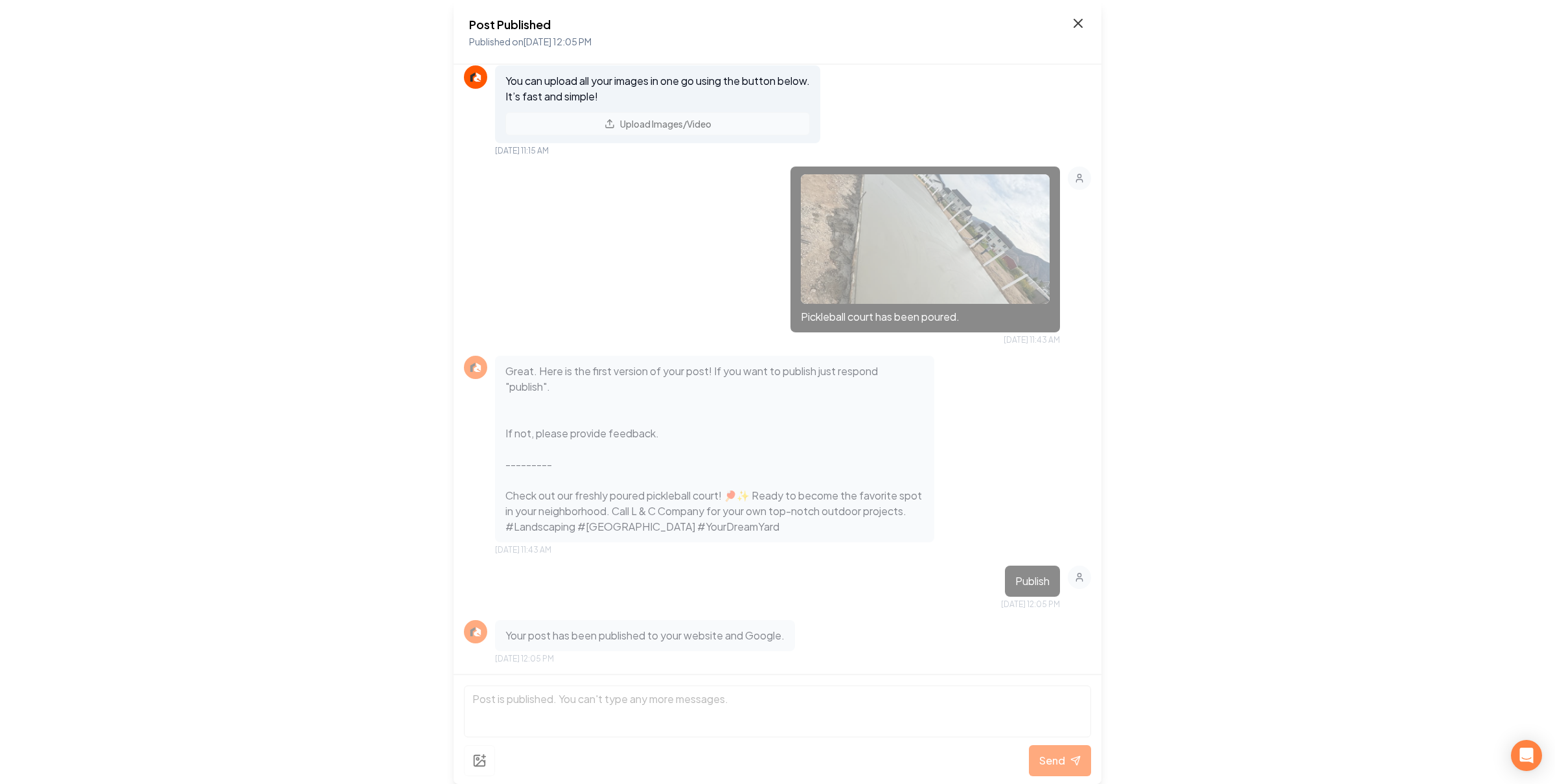
click at [1083, 22] on icon at bounding box center [1078, 23] width 16 height 16
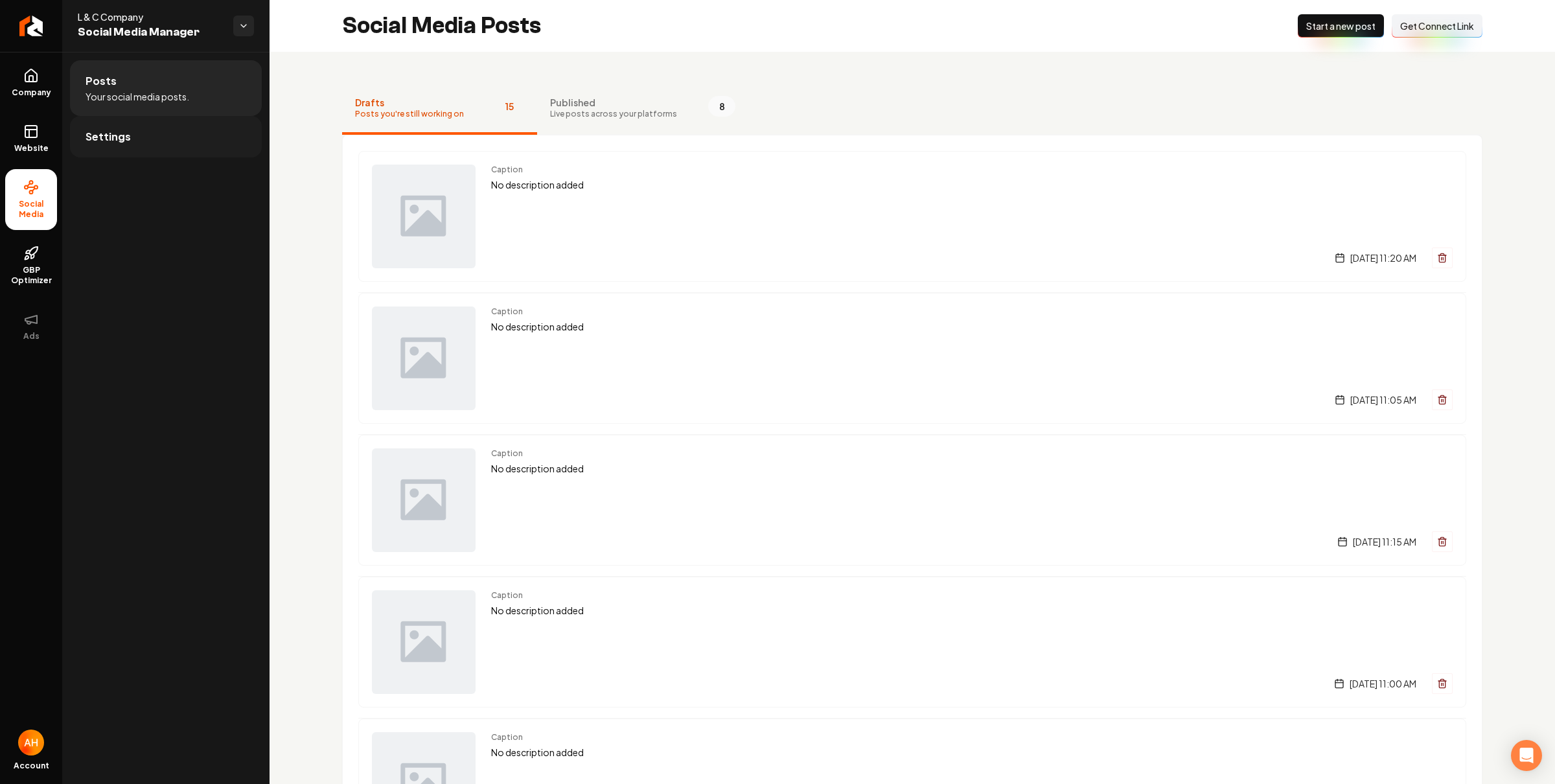
click at [190, 132] on link "Settings" at bounding box center [166, 137] width 192 height 42
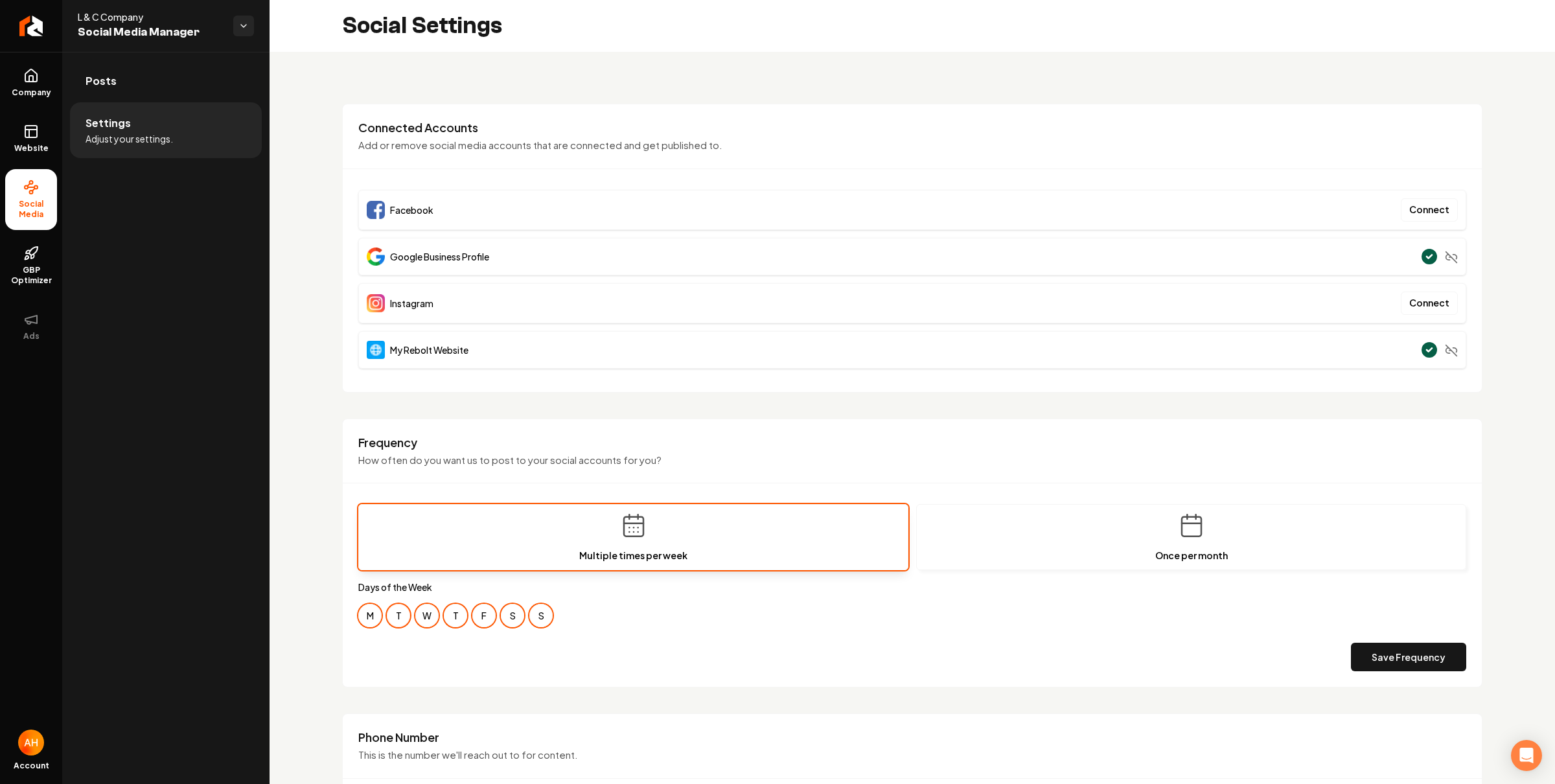
click at [404, 624] on button "T" at bounding box center [399, 616] width 23 height 23
click at [451, 614] on button "T" at bounding box center [455, 616] width 23 height 23
click at [534, 616] on button "S" at bounding box center [541, 616] width 23 height 23
click at [510, 625] on button "S" at bounding box center [513, 616] width 23 height 23
click at [1379, 656] on button "Save Frequency" at bounding box center [1408, 657] width 115 height 29
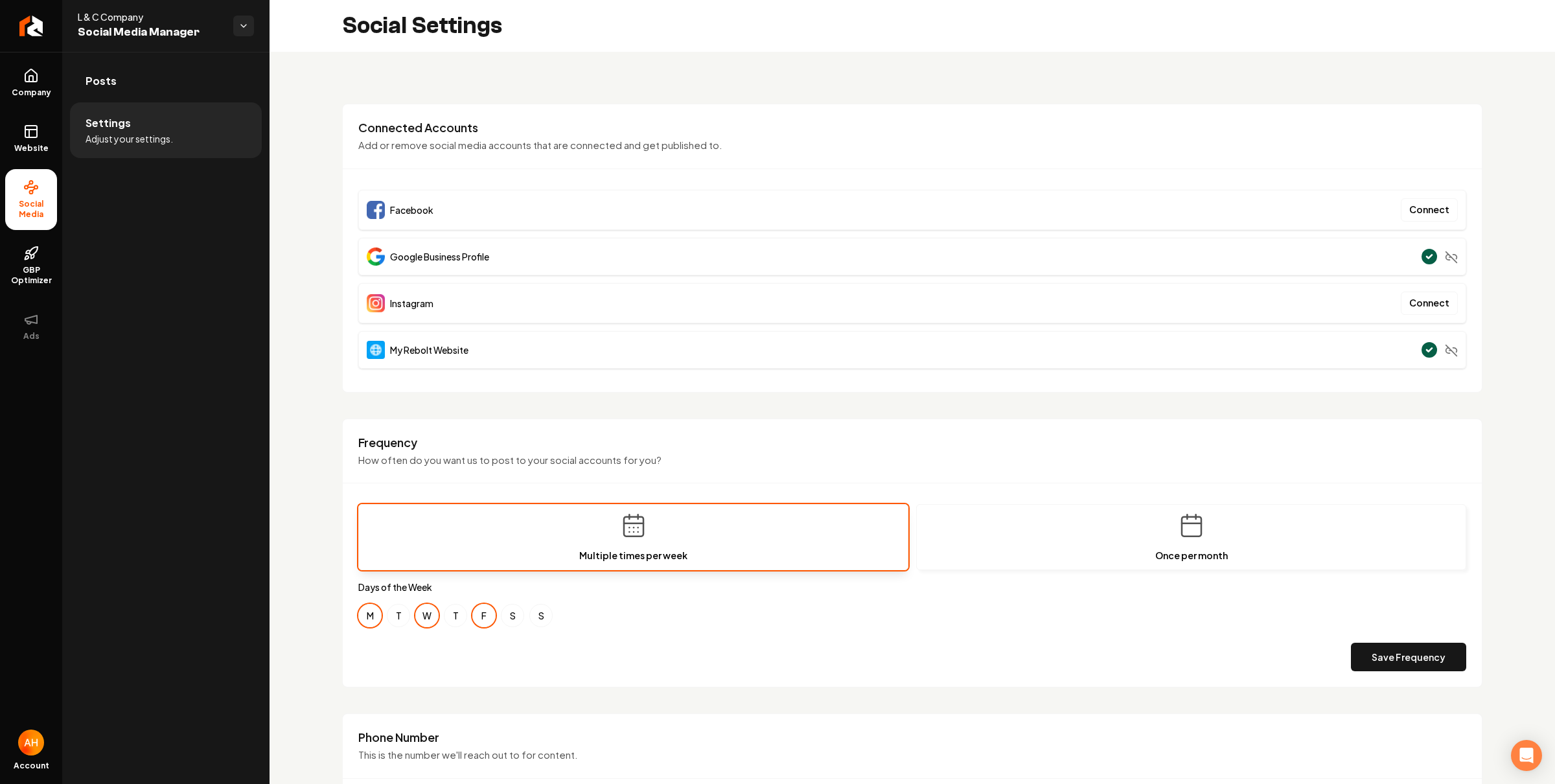
drag, startPoint x: 136, startPoint y: 65, endPoint x: 162, endPoint y: 64, distance: 26.0
click at [136, 65] on link "Posts" at bounding box center [166, 81] width 192 height 42
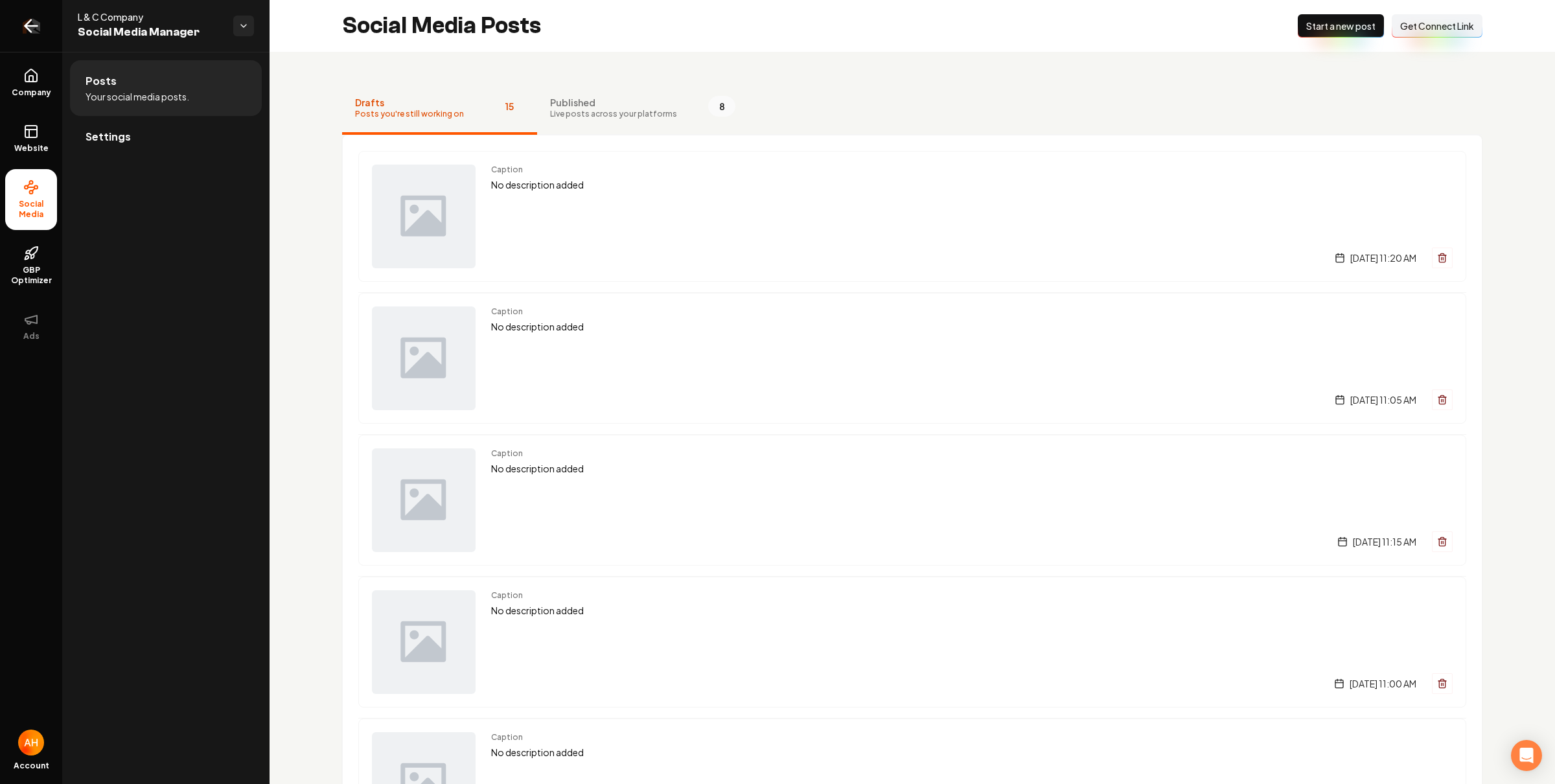
click at [23, 27] on icon "Return to dashboard" at bounding box center [31, 26] width 21 height 21
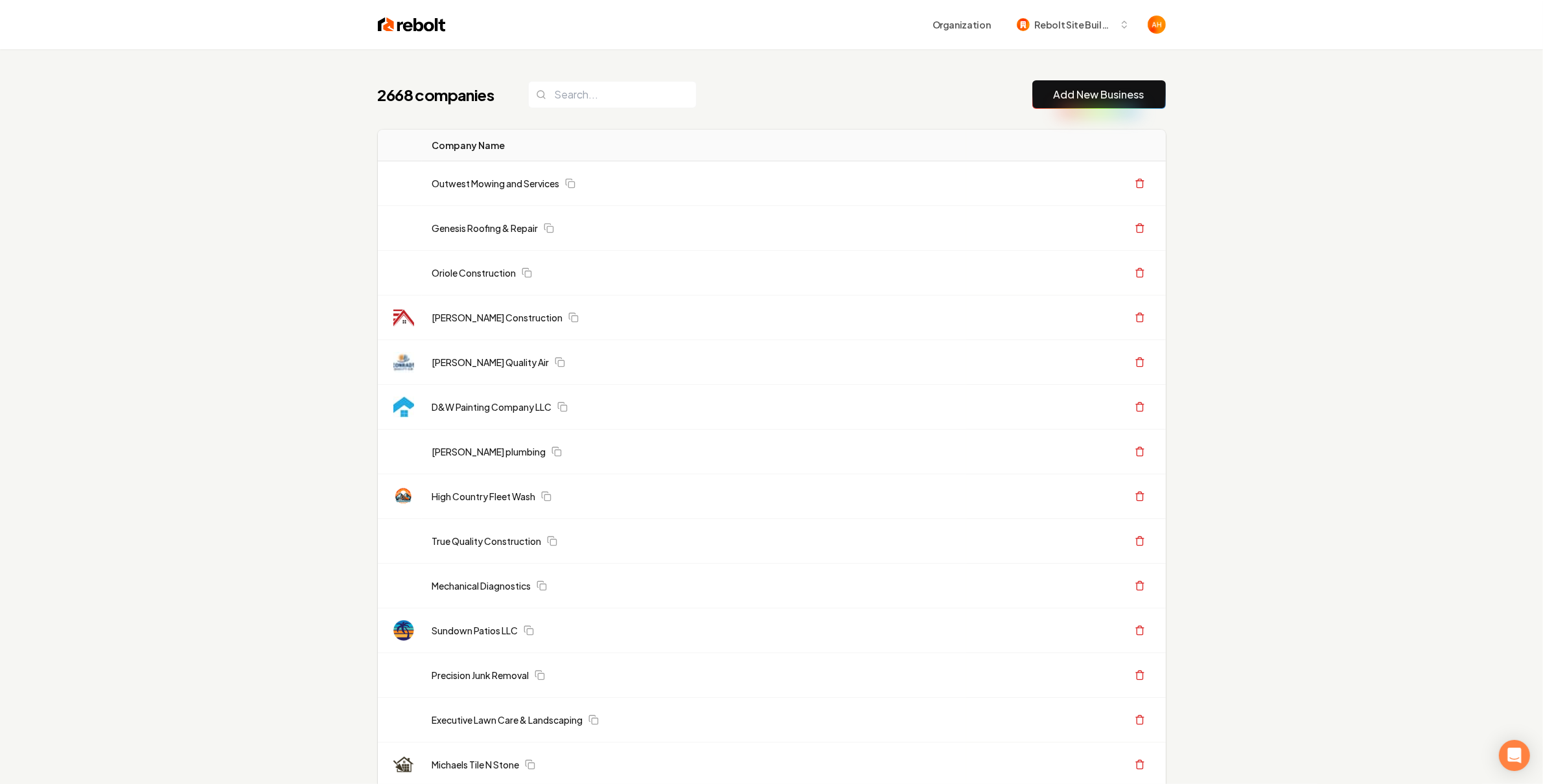
click at [747, 84] on div "2668 companies Add New Business" at bounding box center [772, 95] width 788 height 29
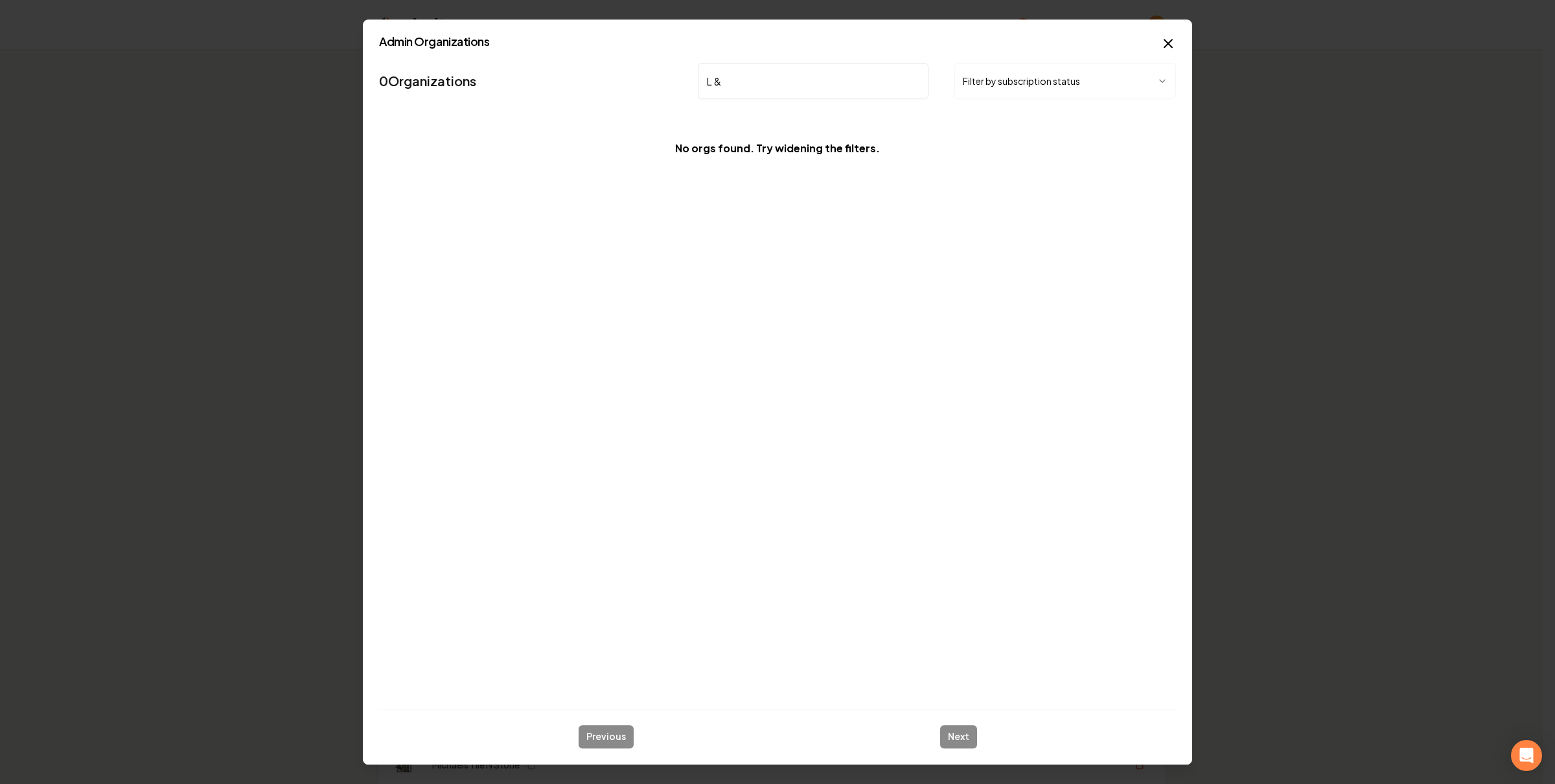
type input "L & C"
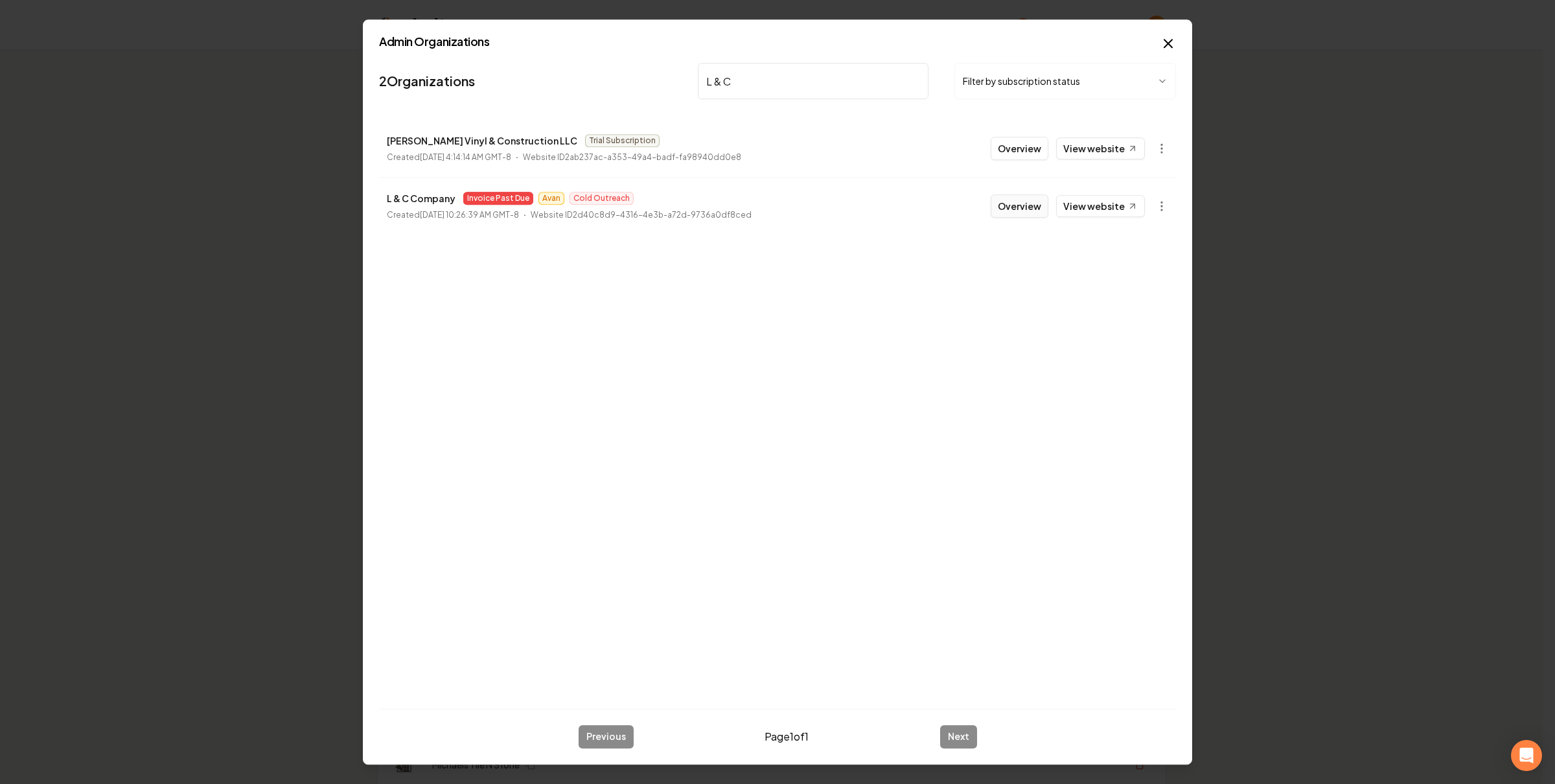
click at [1010, 209] on button "Overview" at bounding box center [1019, 206] width 57 height 23
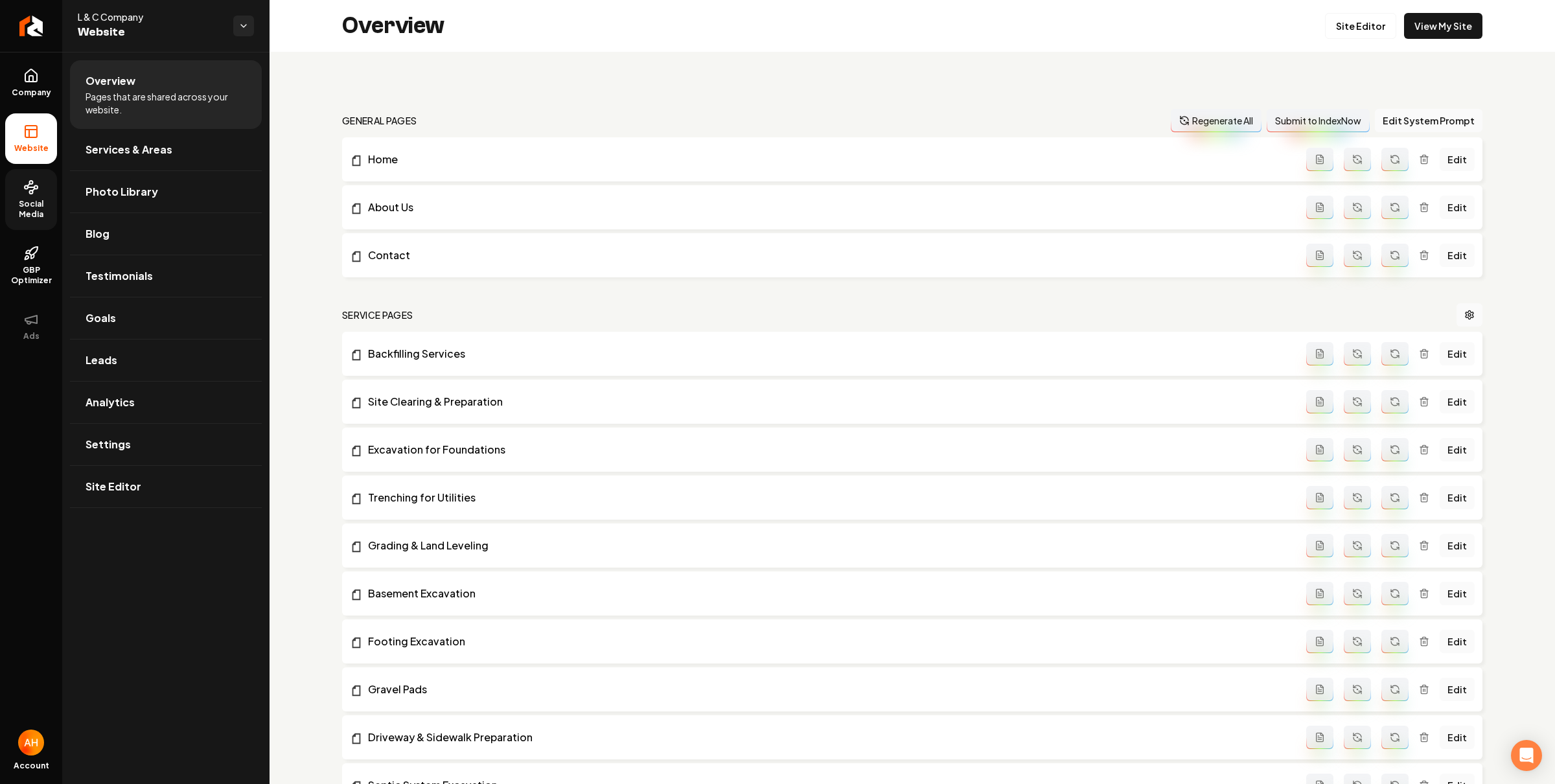
click at [30, 202] on span "Social Media" at bounding box center [31, 209] width 52 height 21
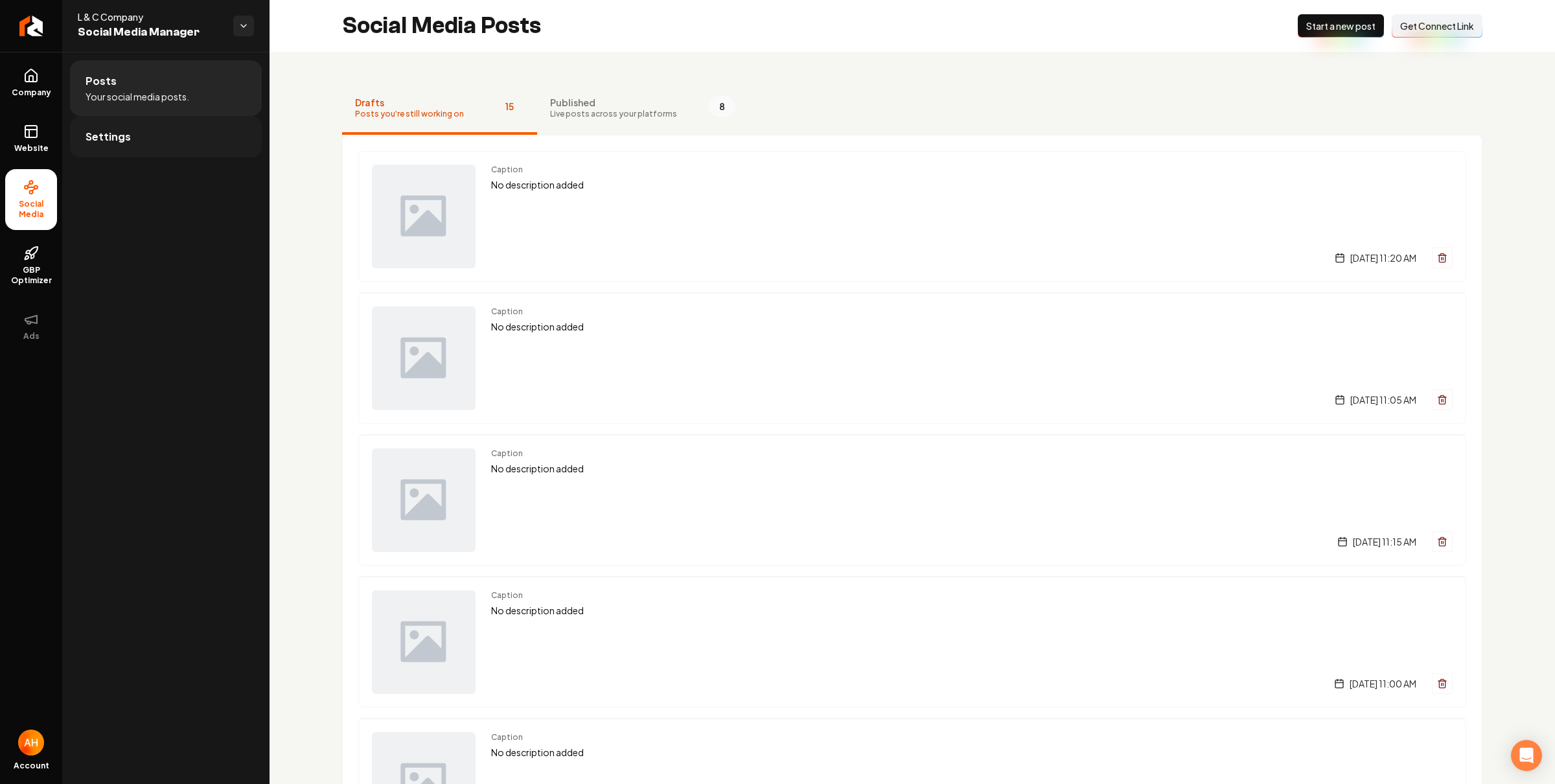
click at [198, 138] on link "Settings" at bounding box center [166, 137] width 192 height 42
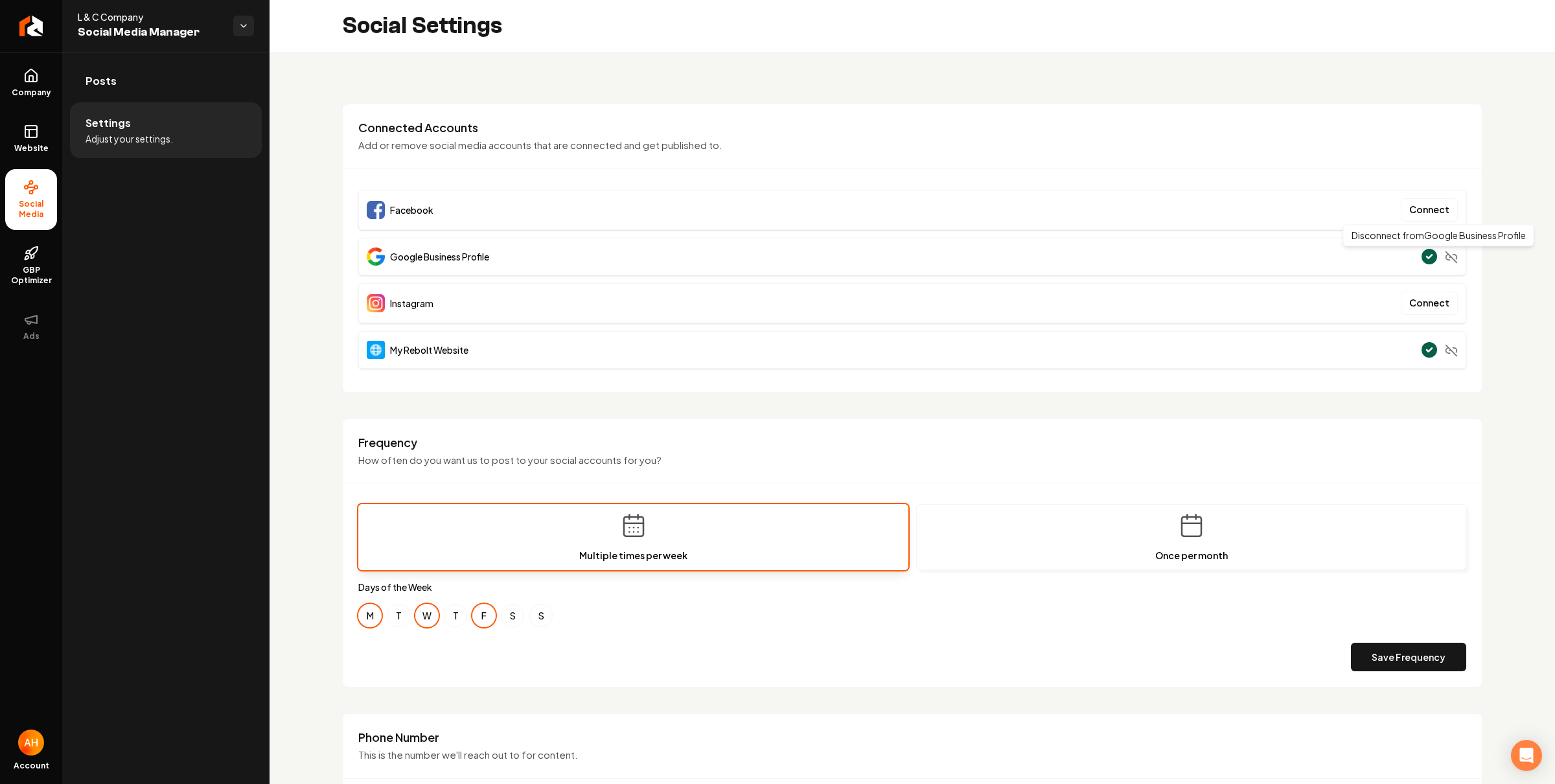
click at [1445, 252] on icon "Main content area" at bounding box center [1451, 257] width 13 height 13
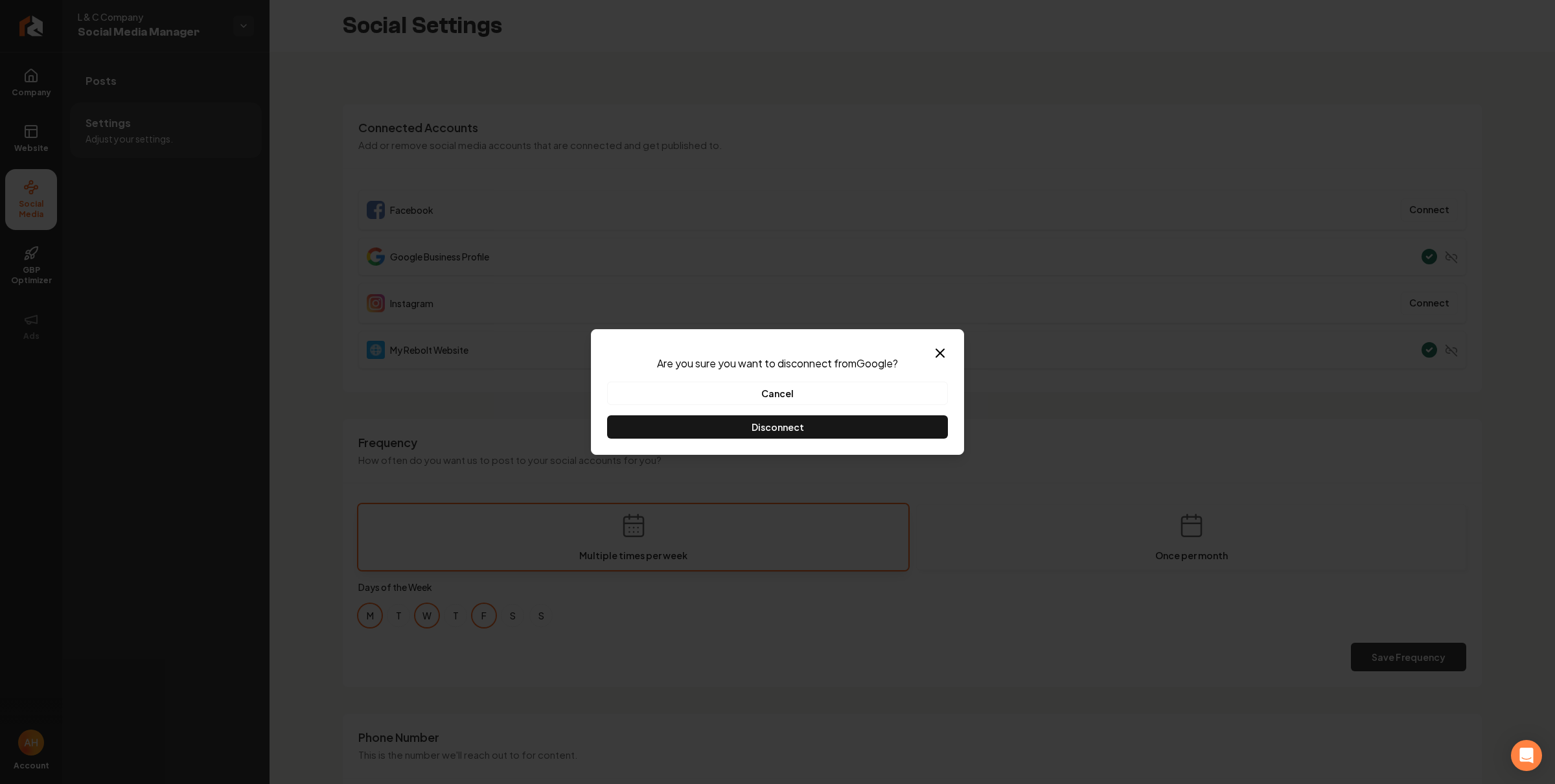
drag, startPoint x: 914, startPoint y: 426, endPoint x: 943, endPoint y: 419, distance: 29.8
click at [920, 423] on button "Disconnect" at bounding box center [778, 427] width 340 height 23
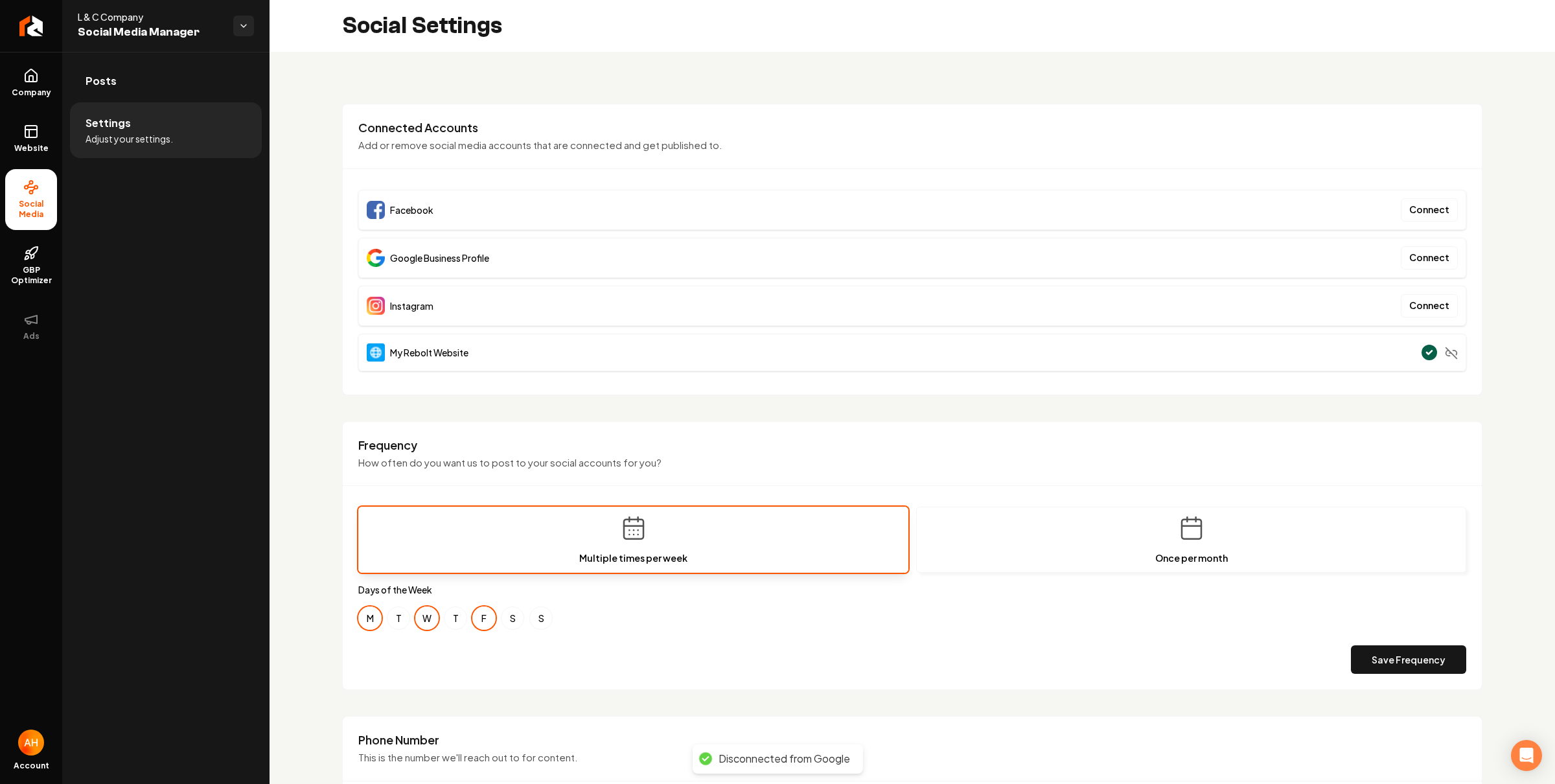
click at [1446, 356] on div "My Rebolt Website" at bounding box center [912, 353] width 1108 height 38
click at [1445, 355] on icon "Main content area" at bounding box center [1451, 353] width 13 height 13
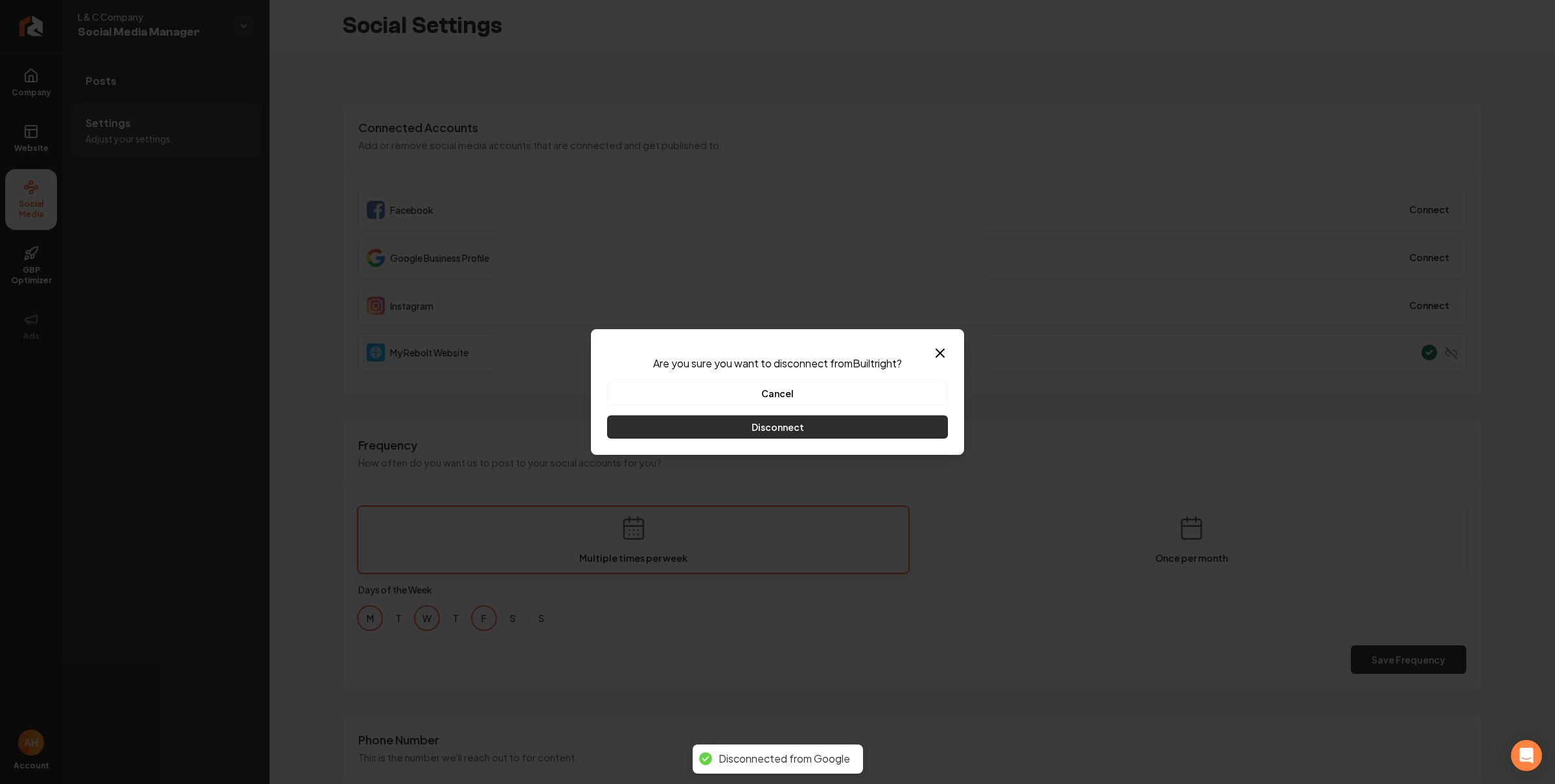
click at [894, 423] on button "Disconnect" at bounding box center [778, 427] width 340 height 23
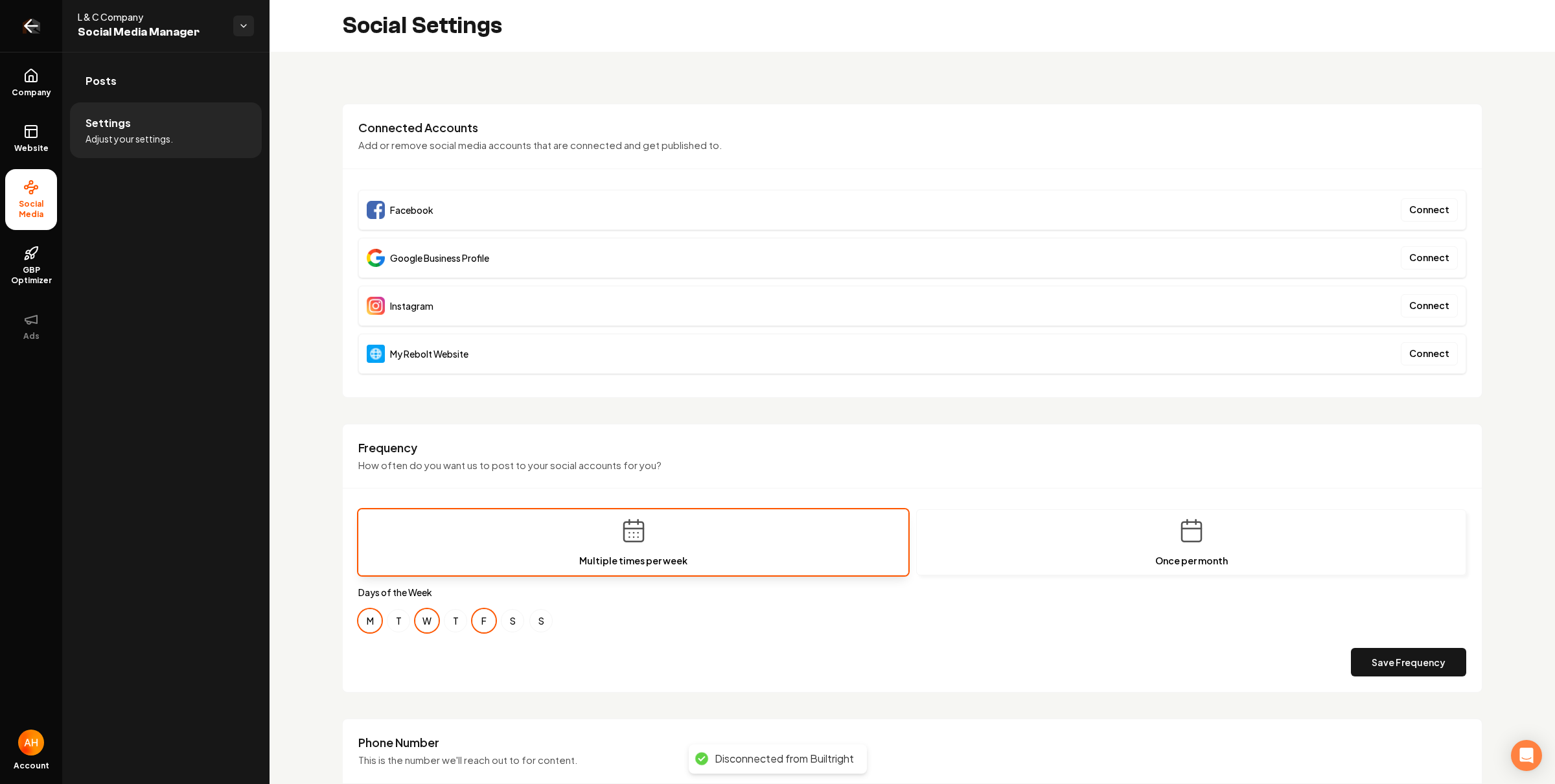
click at [25, 36] on icon "Return to dashboard" at bounding box center [31, 26] width 21 height 21
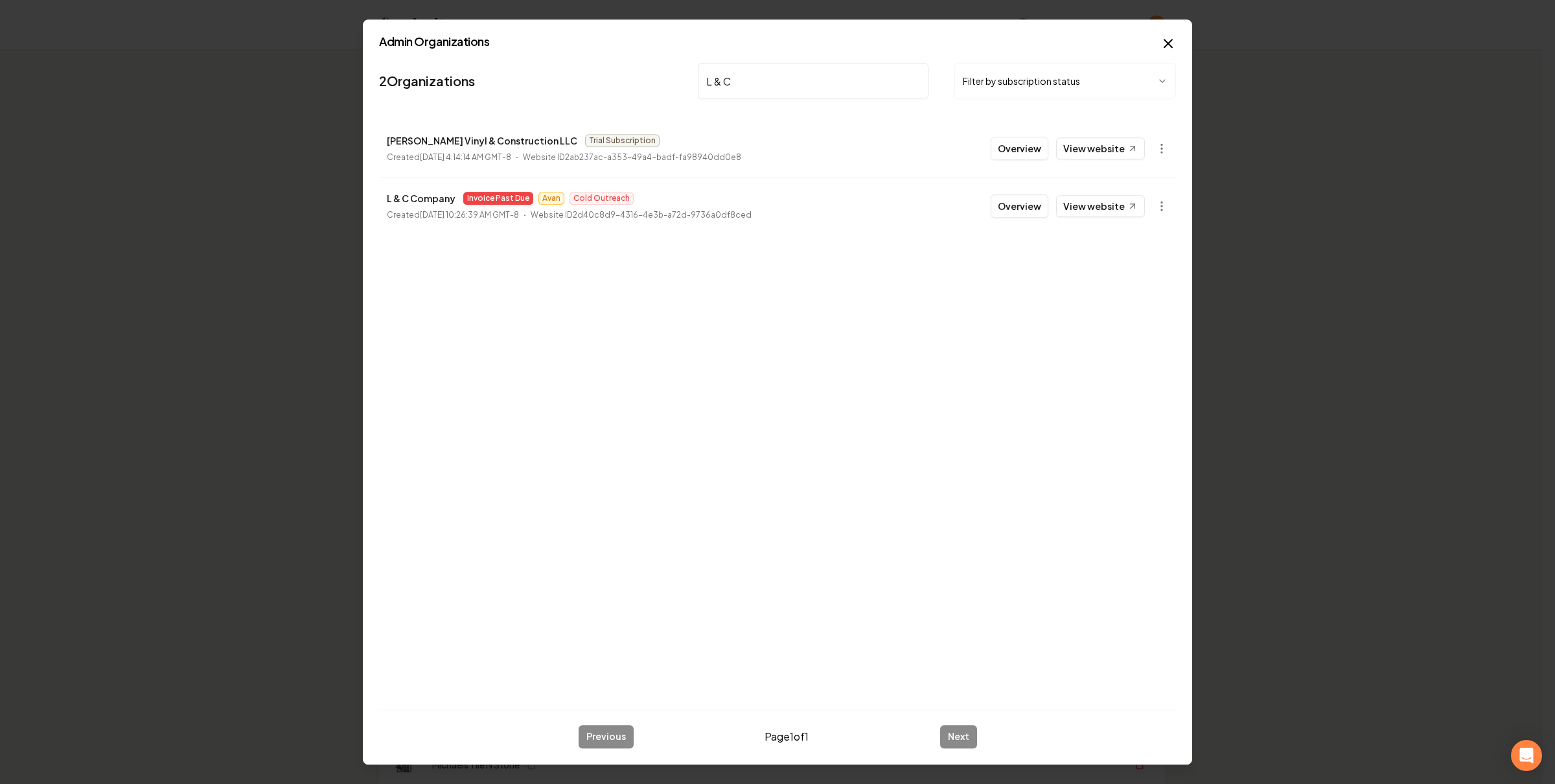
type input "L & C"
click at [1155, 202] on body "Organization Rebolt Site Builder 2668 companies Add New Business Logo Company N…" at bounding box center [771, 392] width 1543 height 784
click at [1145, 320] on link "View in Stripe" at bounding box center [1130, 319] width 82 height 21
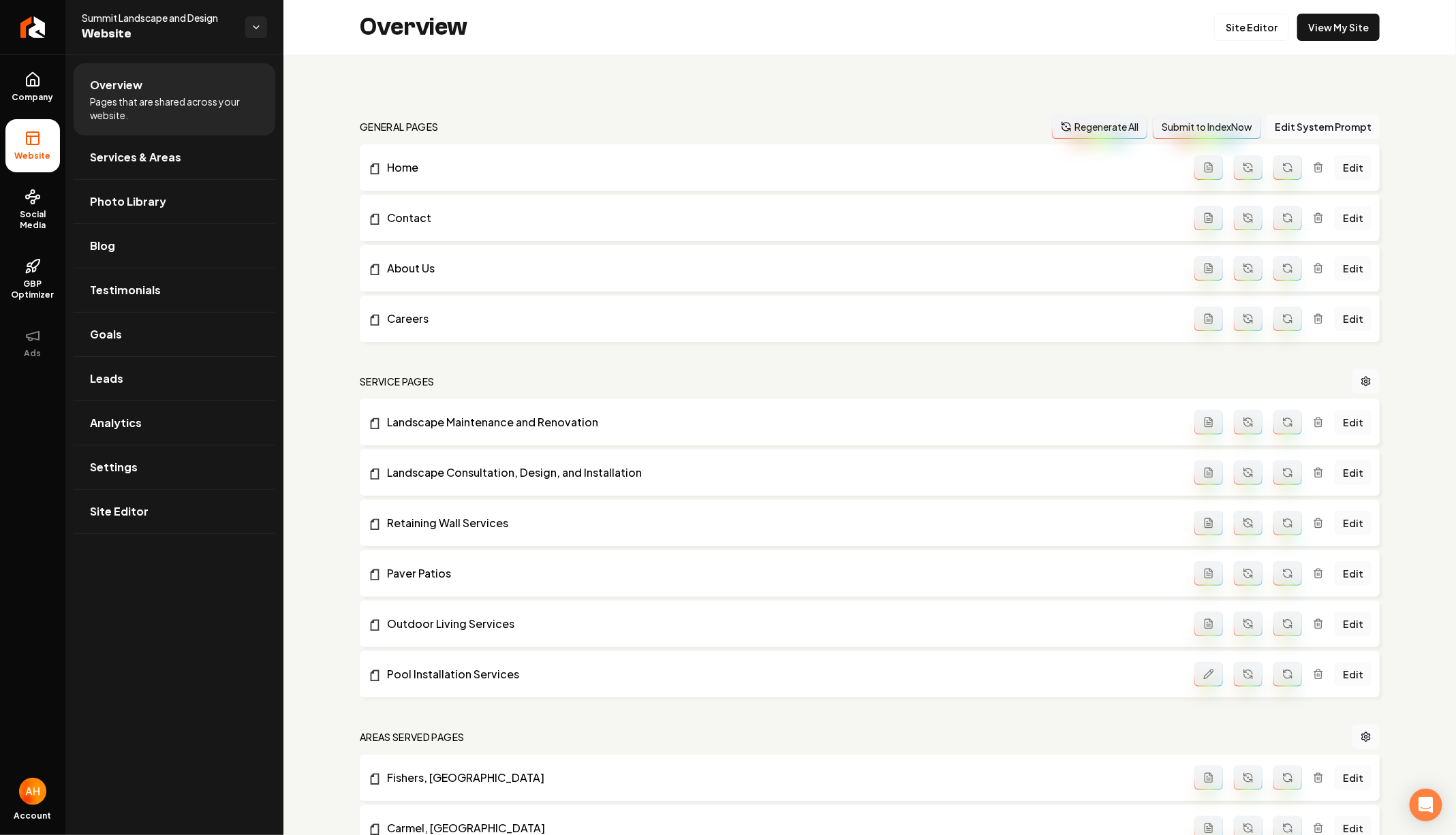
click at [590, 84] on div "general pages Regenerate All Submit to IndexNow Edit System Prompt Home Edit Co…" at bounding box center [869, 744] width 1172 height 1379
